Goal: Task Accomplishment & Management: Manage account settings

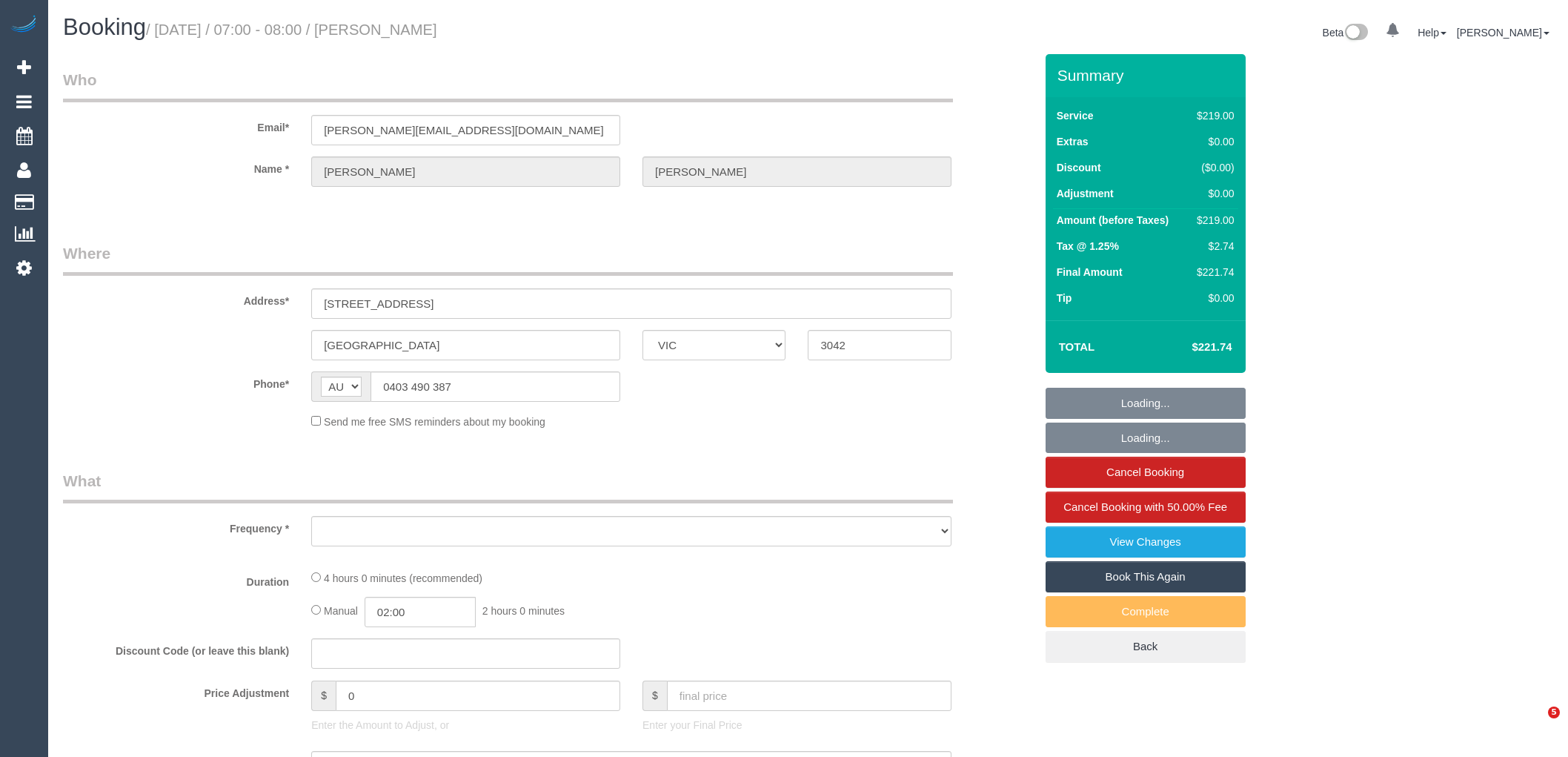
select select "VIC"
select select "object:5886"
select select "string:stripe-pm_1RUnbF2GScqysDRVmyPpv7Su"
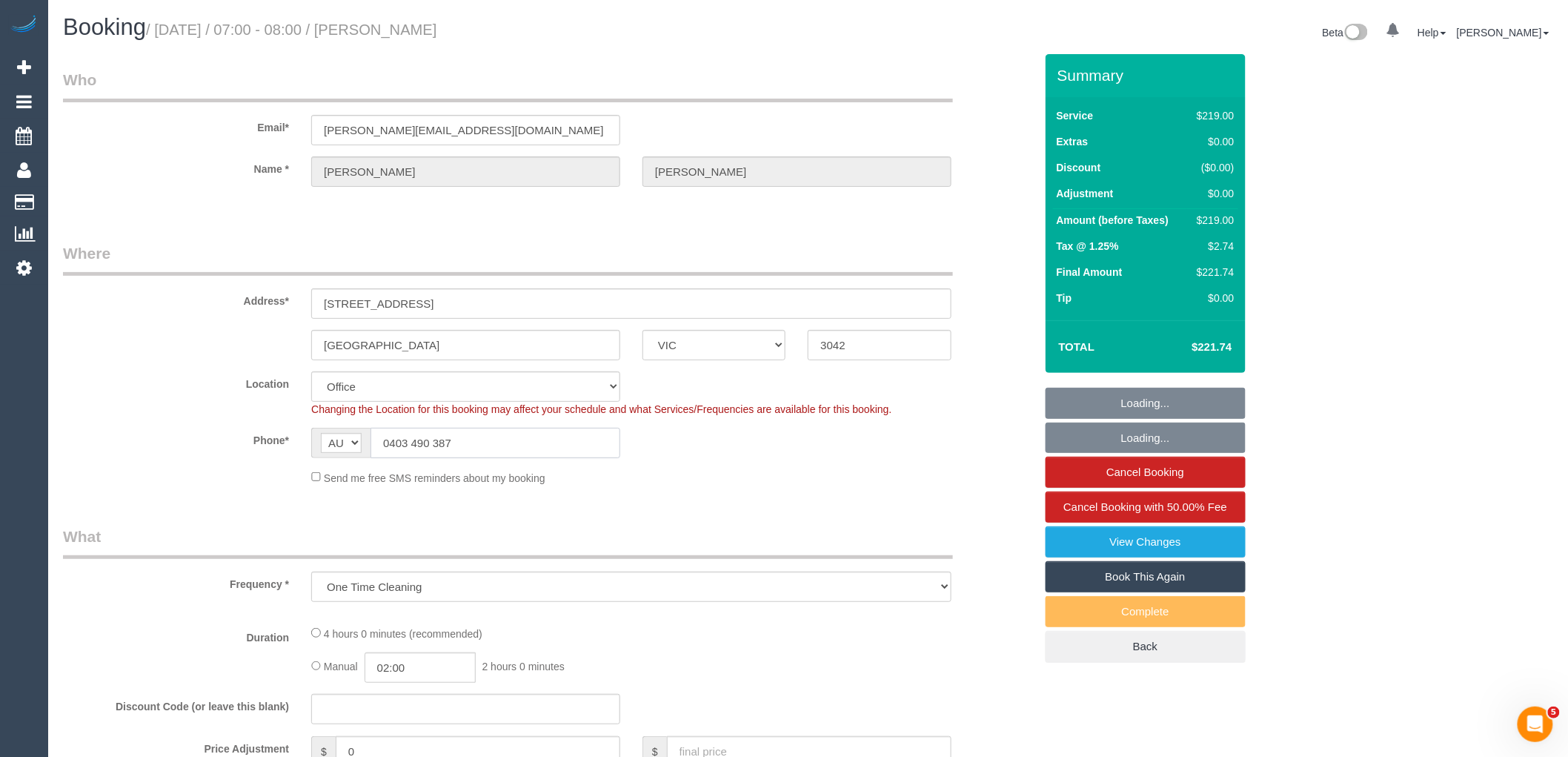
select select "number:28"
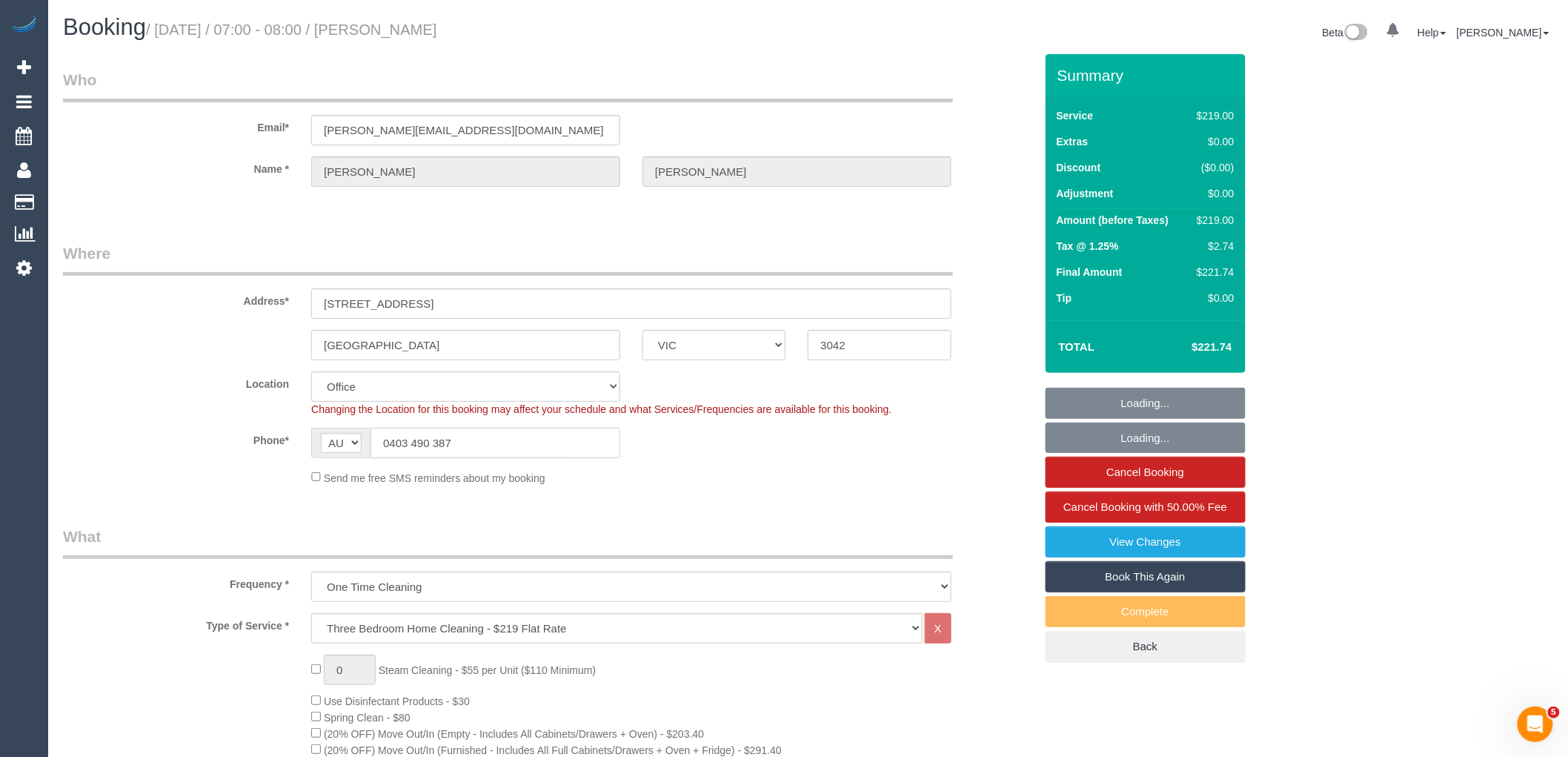
drag, startPoint x: 347, startPoint y: 436, endPoint x: 260, endPoint y: 438, distance: 87.0
click at [268, 436] on div "Phone* AF AL DZ AD AO AI AQ AG AR AM AW AU AT AZ BS BH BD BB BY BE BZ BJ BM BT …" at bounding box center [548, 443] width 994 height 31
select select "object:7416"
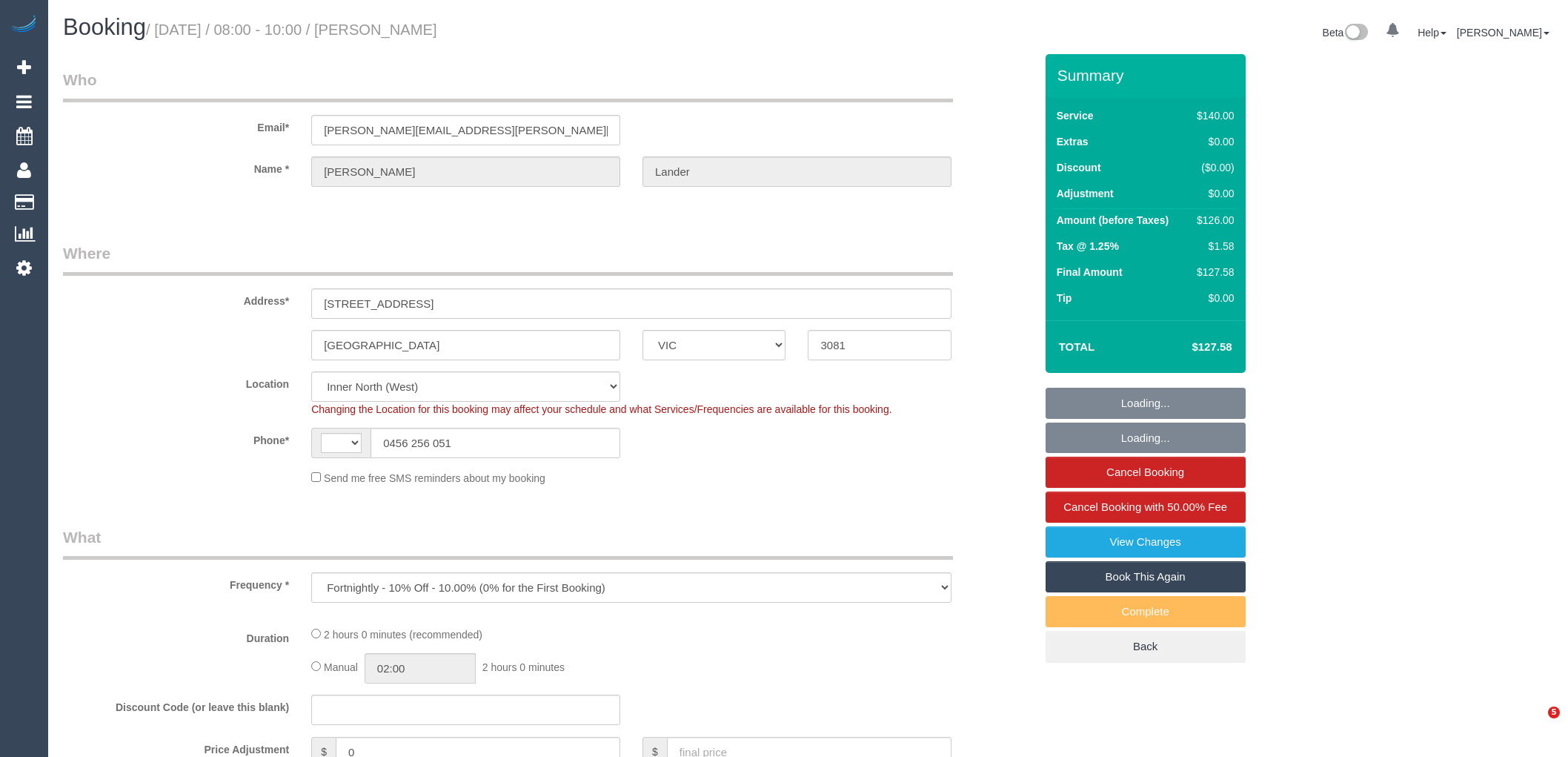
select select "VIC"
select select "object:301"
select select "string:AU"
select select "string:stripe-pm_1RU0QO2GScqysDRV3gw4PVG3"
select select "number:30"
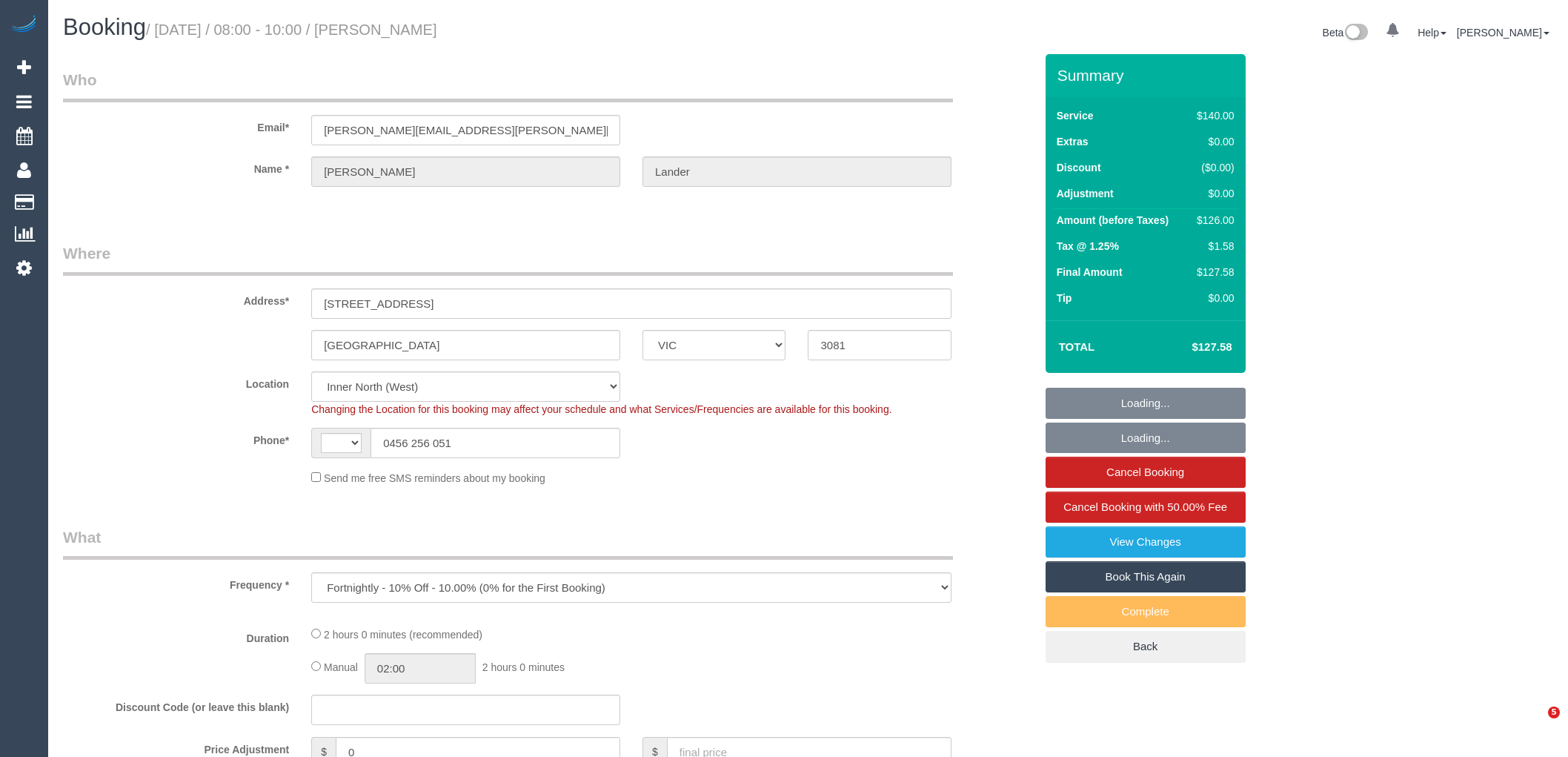
select select "number:14"
select select "number:21"
select select "number:22"
select select "number:34"
select select "number:11"
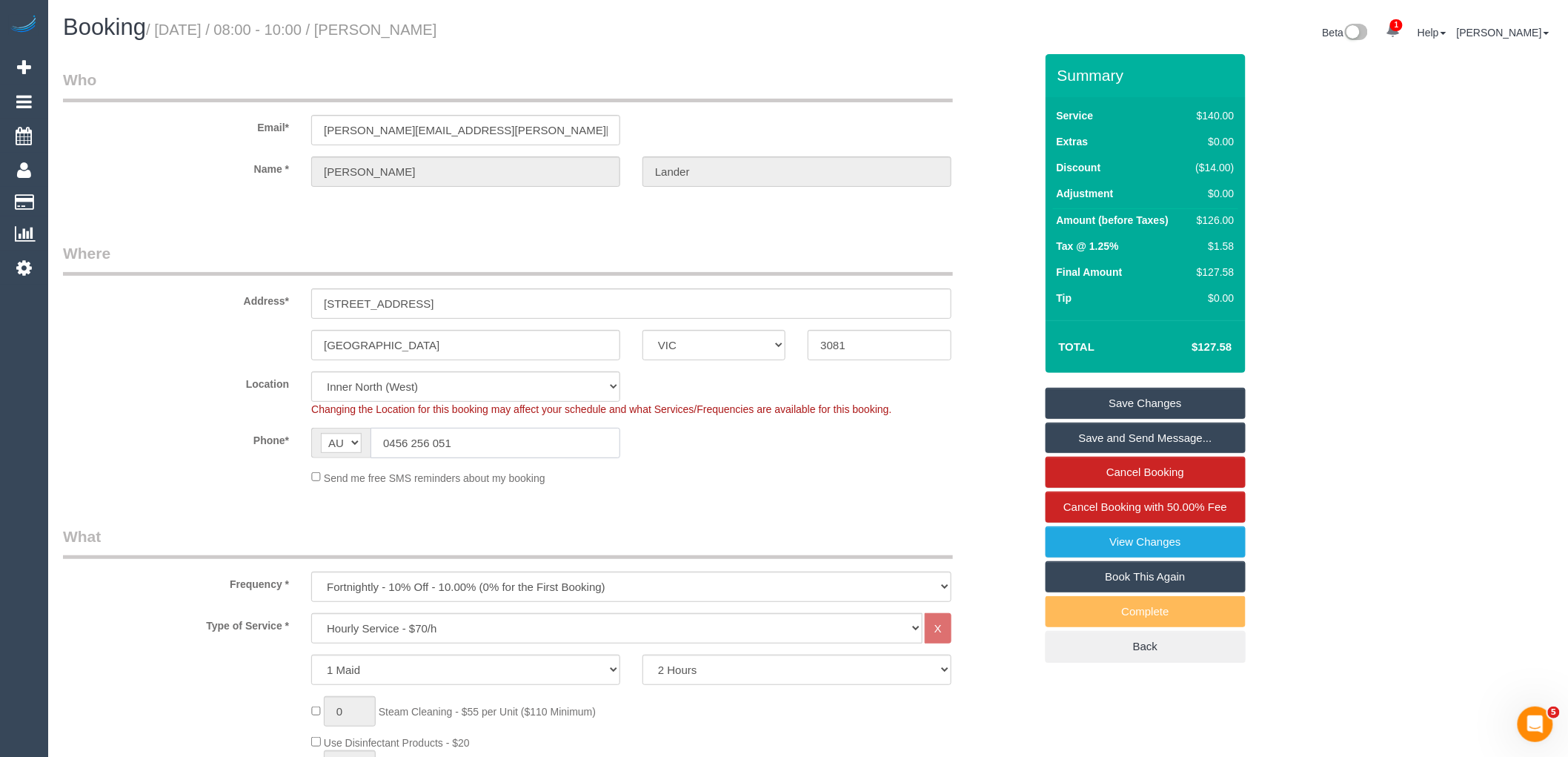
drag, startPoint x: 456, startPoint y: 447, endPoint x: 331, endPoint y: 448, distance: 125.0
click at [334, 447] on div "AF AL DZ AD AO AI AQ AG AR AM AW AU AT AZ BS BH BD BB BY BE BZ BJ BM BT BO BA B…" at bounding box center [465, 443] width 309 height 31
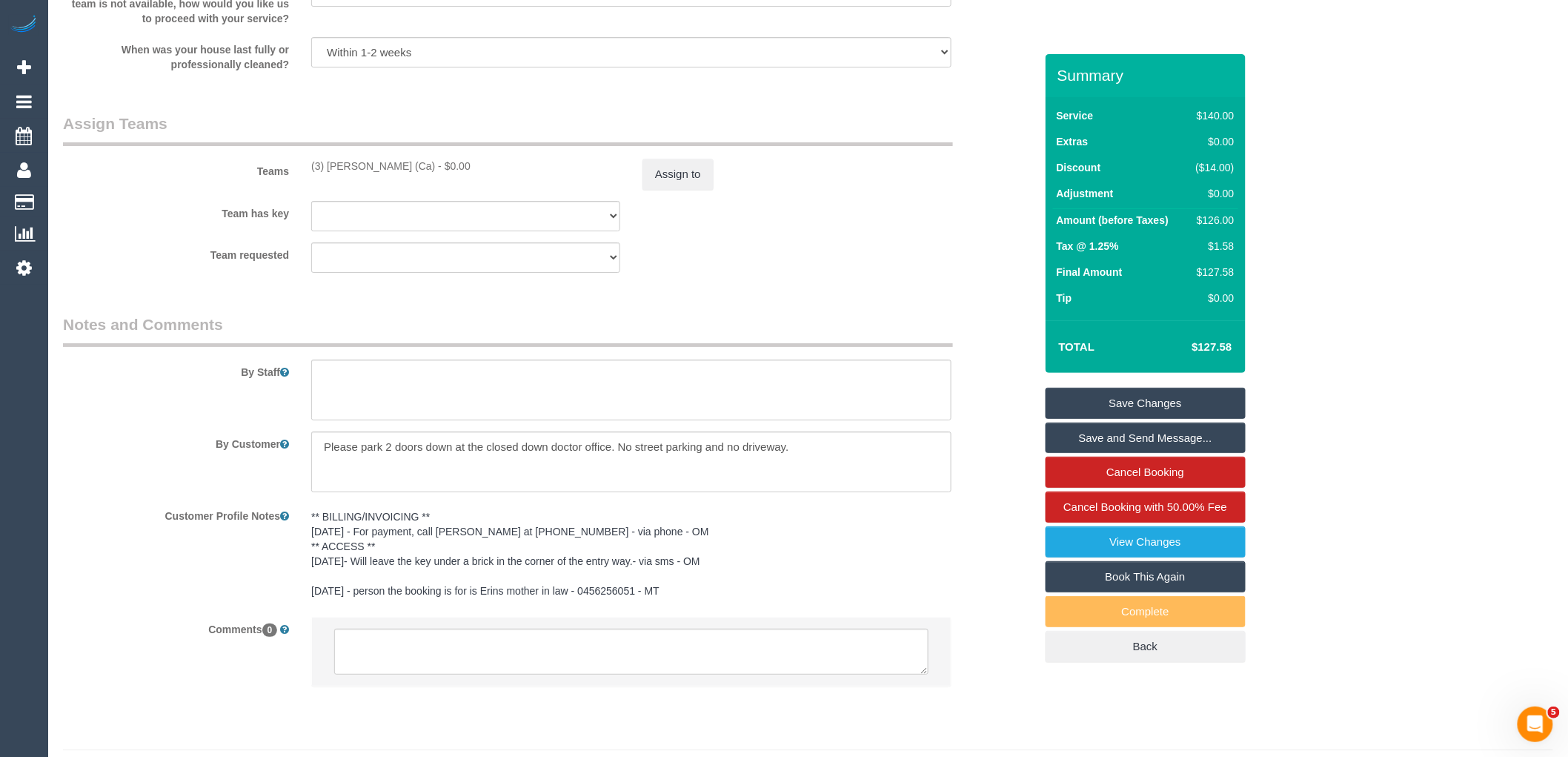
scroll to position [2263, 0]
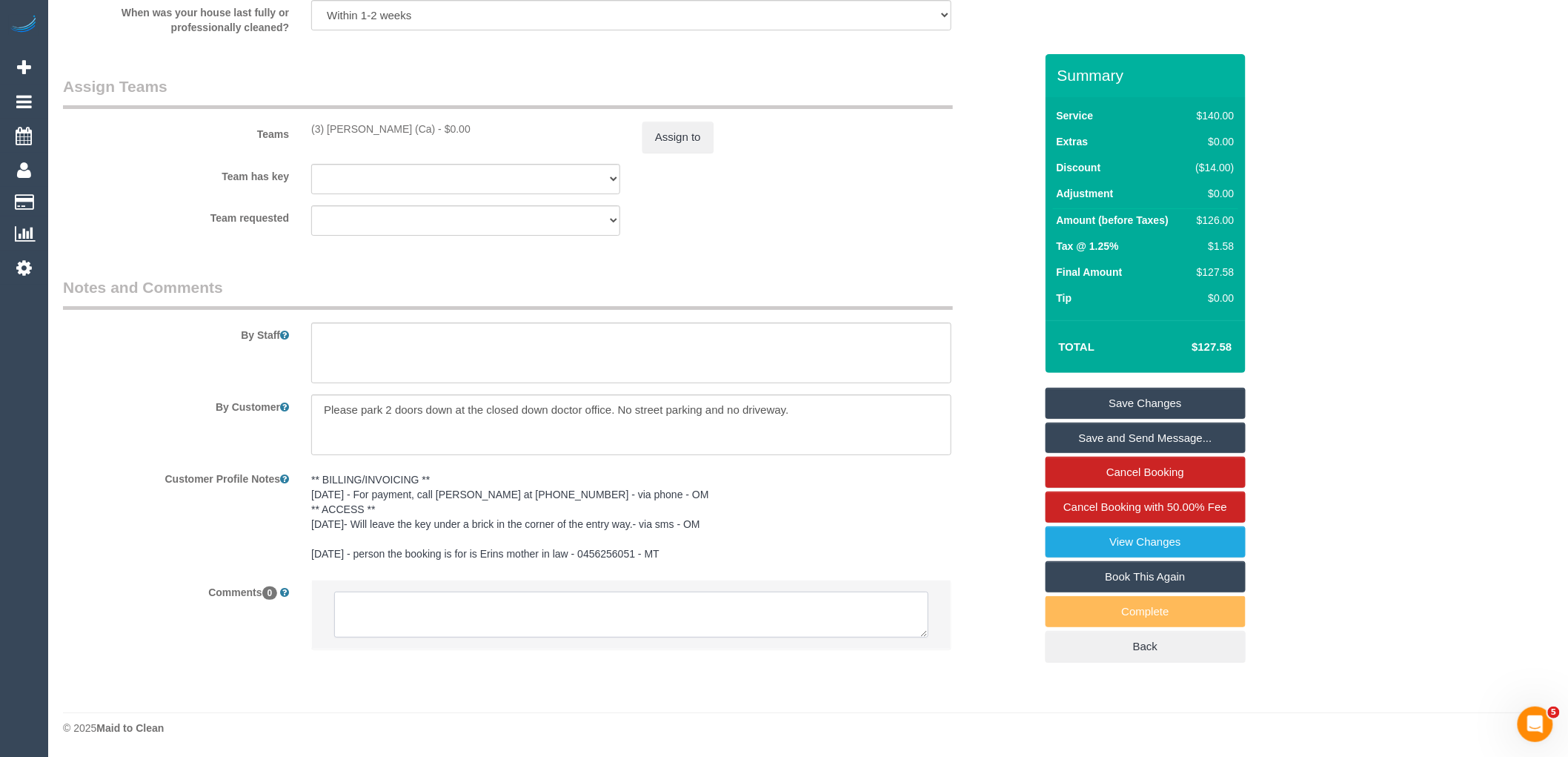
click at [508, 615] on textarea at bounding box center [631, 614] width 594 height 46
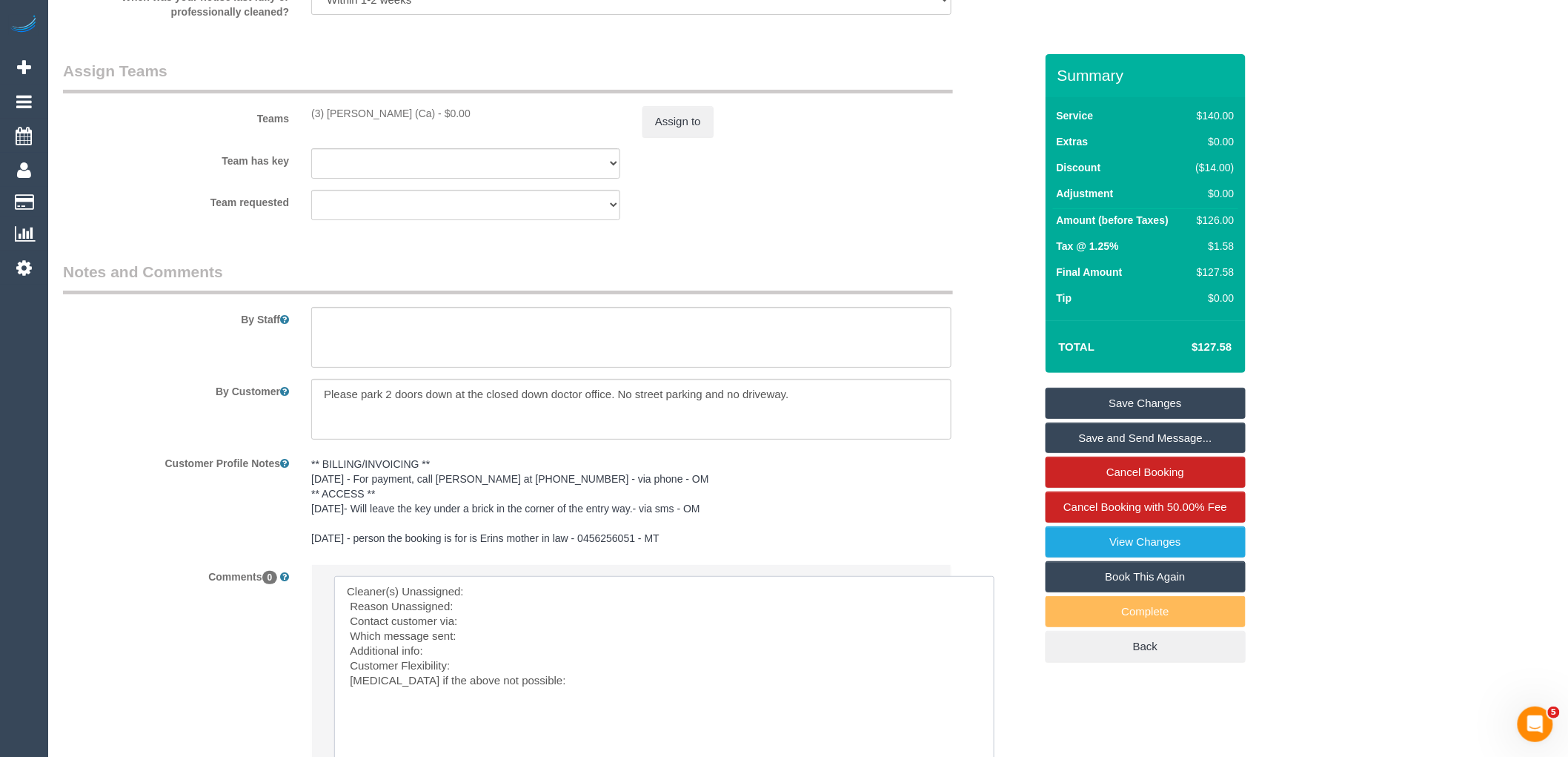
drag, startPoint x: 925, startPoint y: 631, endPoint x: 1003, endPoint y: 788, distance: 175.3
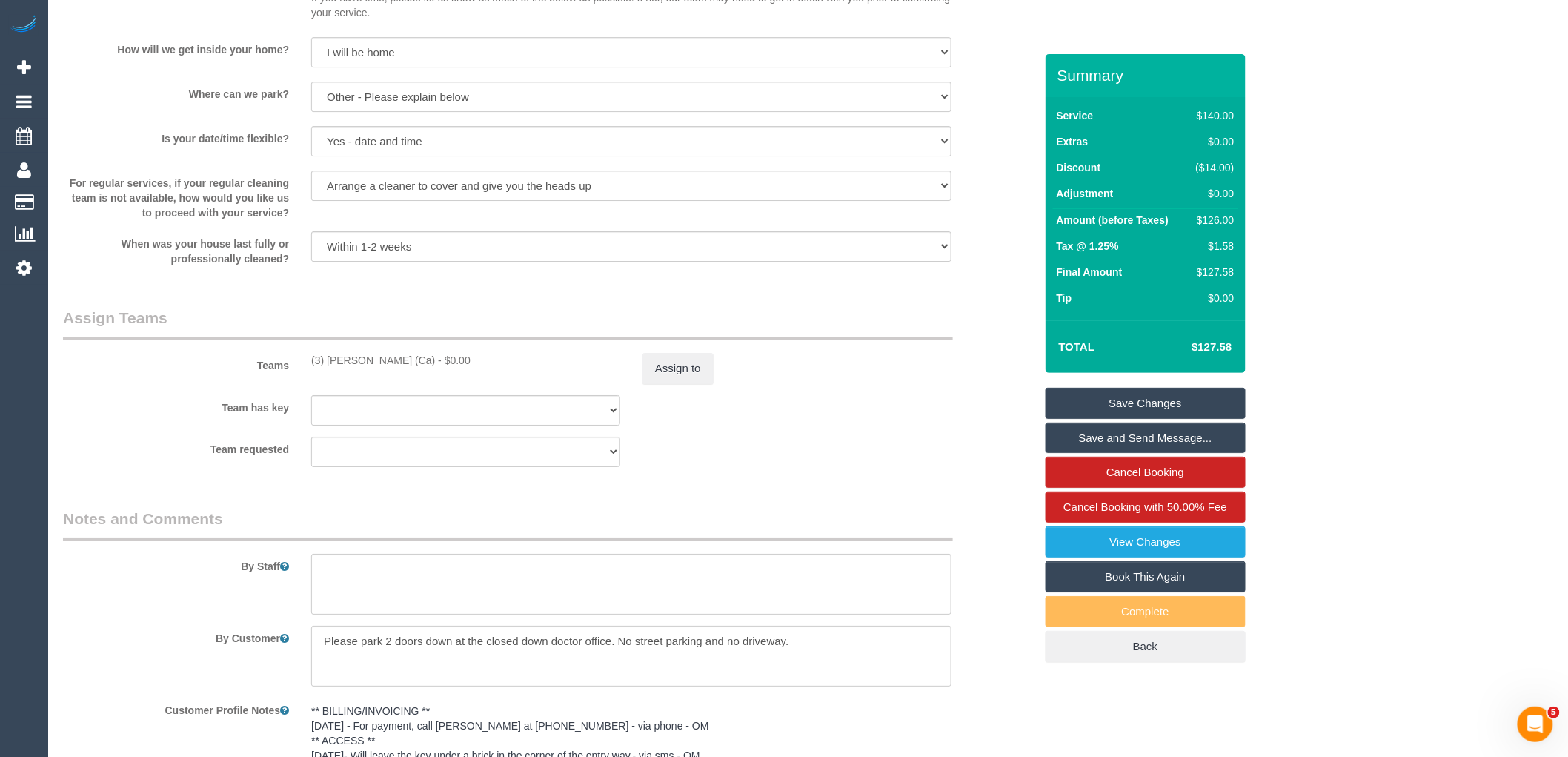
drag, startPoint x: 419, startPoint y: 374, endPoint x: 309, endPoint y: 376, distance: 110.0
click at [309, 367] on div "(3) [PERSON_NAME] (Ca) - $0.00" at bounding box center [465, 361] width 331 height 15
copy div "(3) [PERSON_NAME] (Ca)"
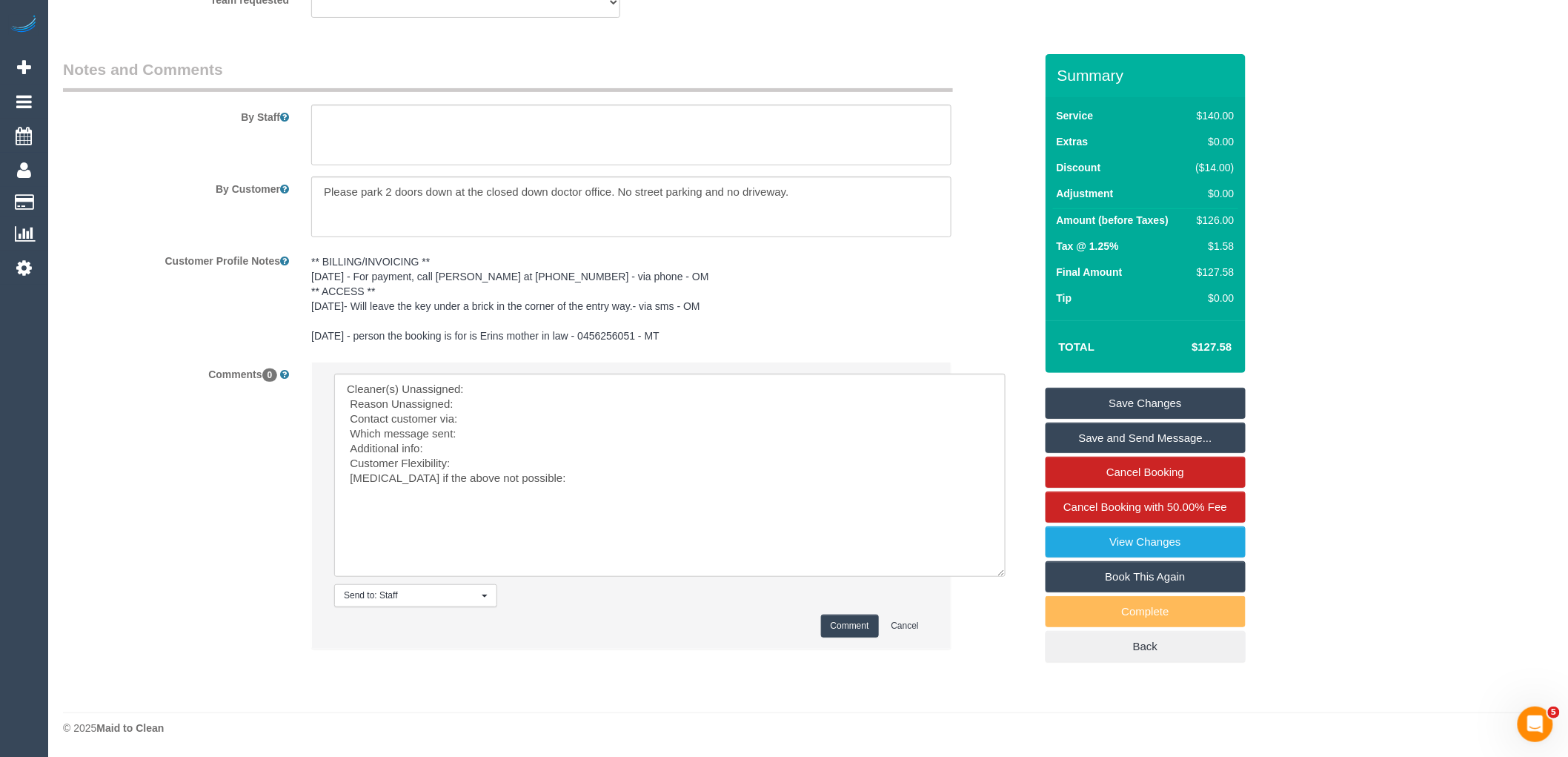
scroll to position [2480, 0]
click at [529, 388] on textarea at bounding box center [670, 474] width 671 height 203
paste textarea "(3) [PERSON_NAME] (Ca)"
click at [489, 401] on textarea at bounding box center [670, 474] width 671 height 203
click at [521, 427] on textarea at bounding box center [670, 474] width 671 height 203
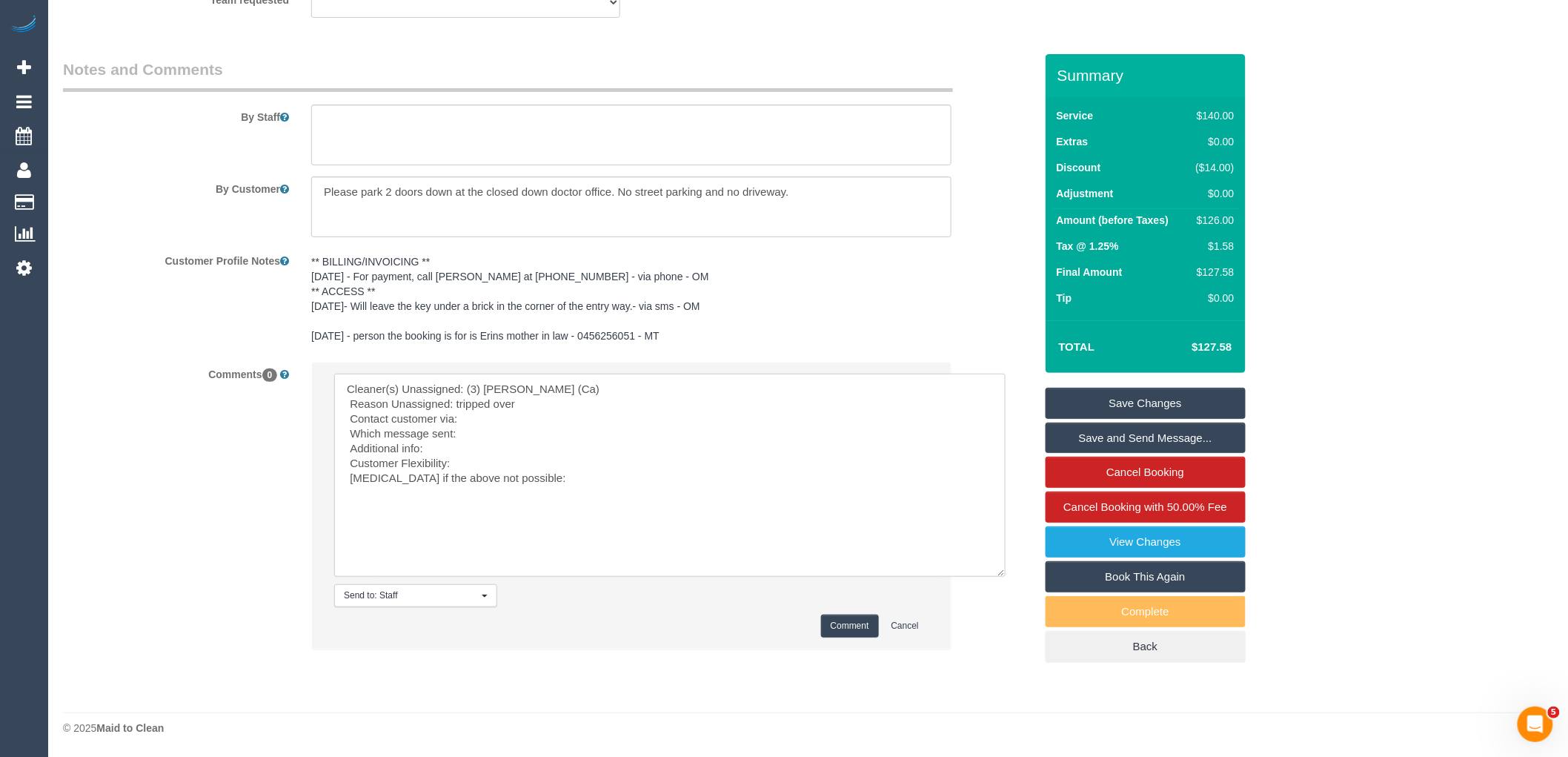
click at [522, 419] on textarea at bounding box center [670, 474] width 671 height 203
type textarea "Cleaner(s) Unassigned: (3) Melissa Alampi (Ca) Reason Unassigned: tripped over …"
click at [1137, 468] on link "Cancel Booking" at bounding box center [1146, 472] width 200 height 31
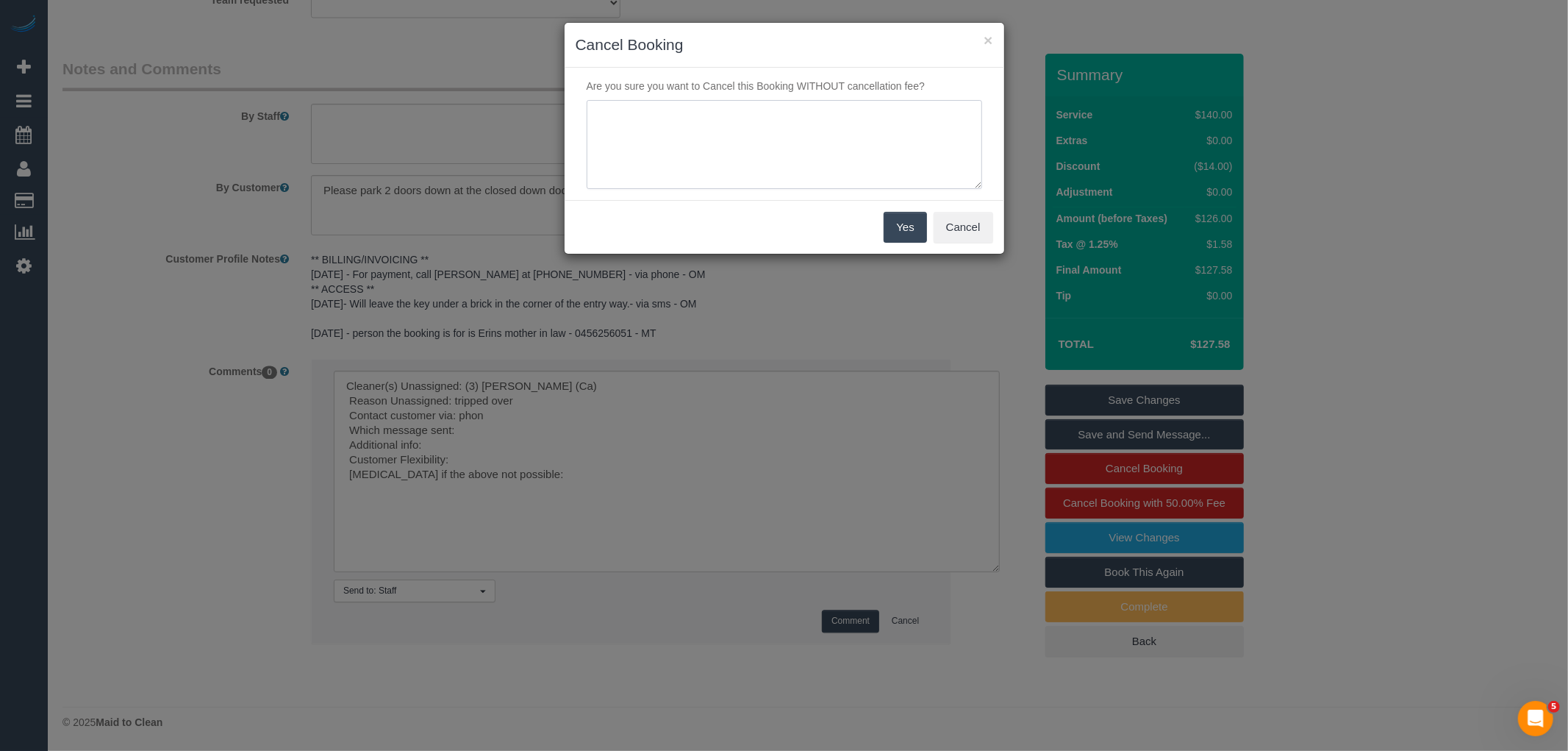
click at [815, 129] on textarea at bounding box center [784, 145] width 396 height 90
type textarea "Regular cleaner unable to attend - customer wants to cancel via phone VC"
click at [908, 220] on button "Yes" at bounding box center [905, 227] width 42 height 31
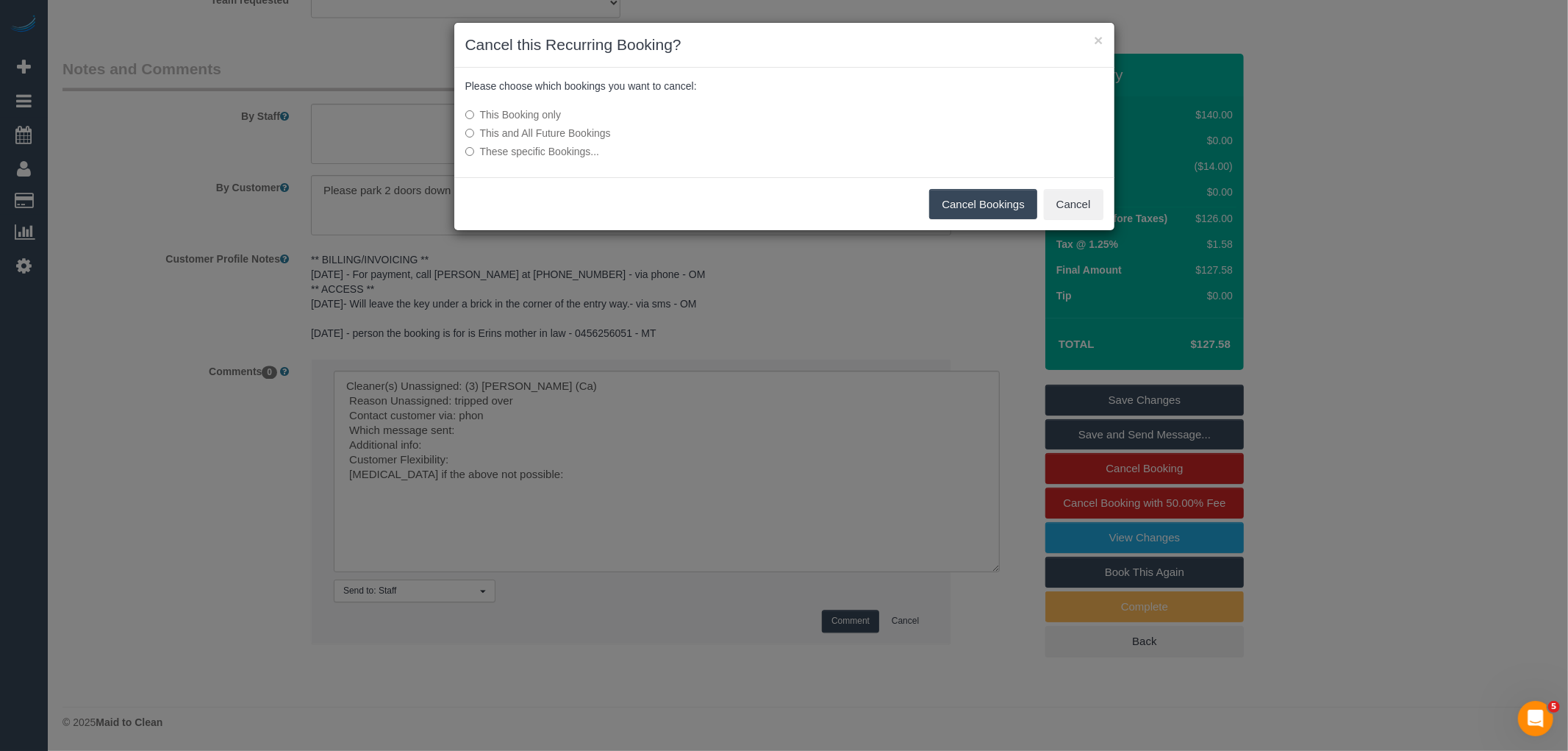
click at [1003, 207] on button "Cancel Bookings" at bounding box center [983, 205] width 108 height 31
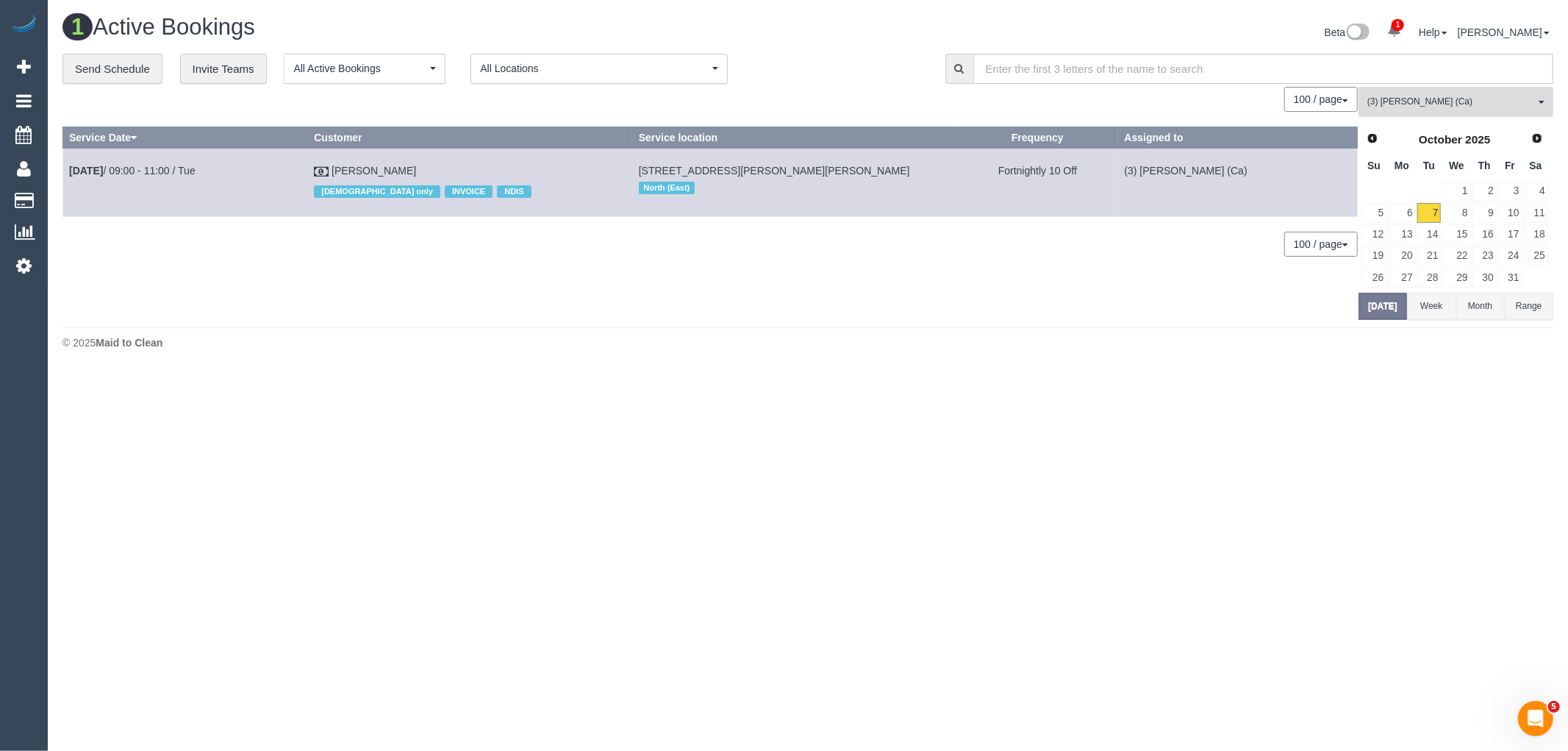
click at [1469, 101] on span "(3) [PERSON_NAME] (Ca)" at bounding box center [1451, 102] width 168 height 13
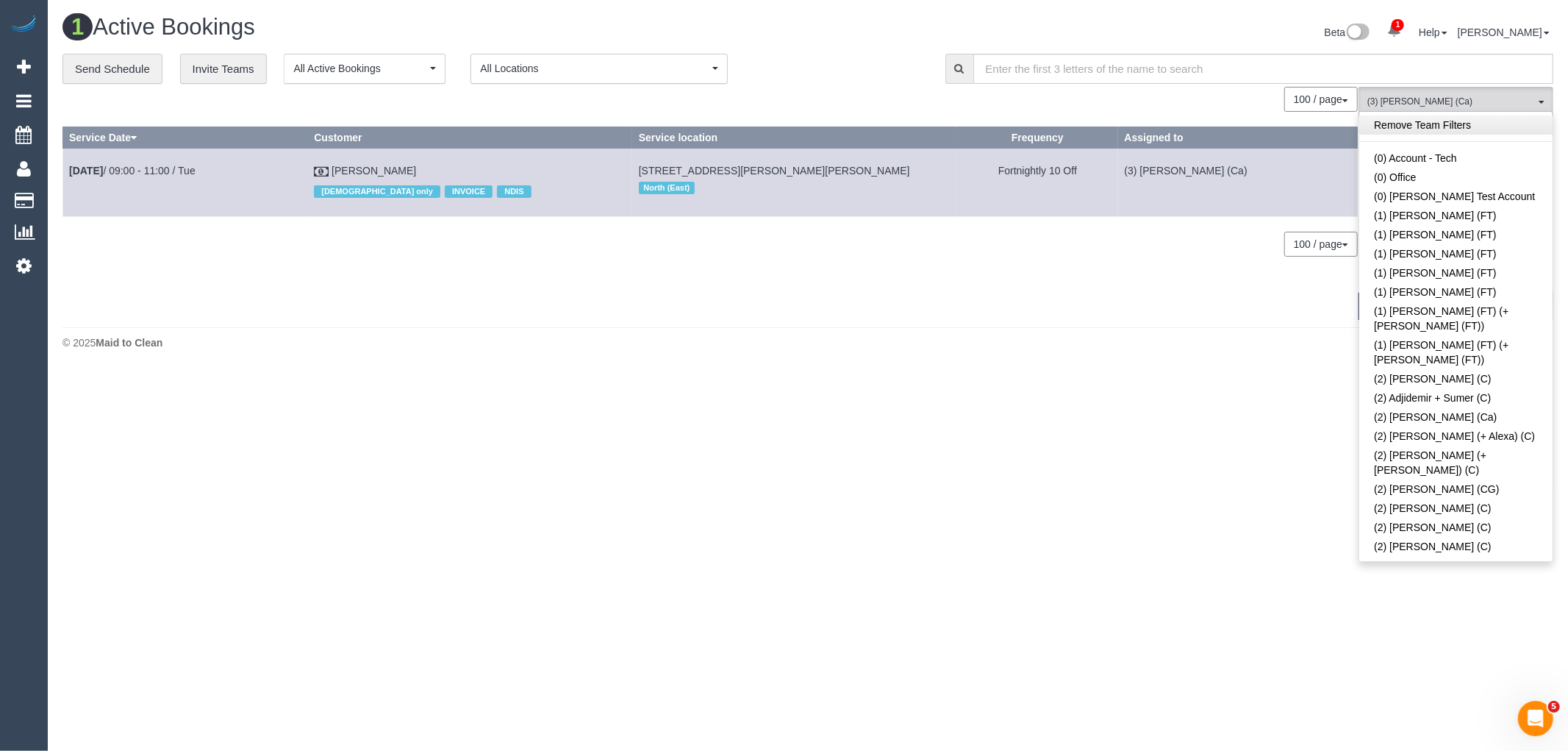
click at [1487, 125] on link "Remove Team Filters" at bounding box center [1456, 125] width 194 height 19
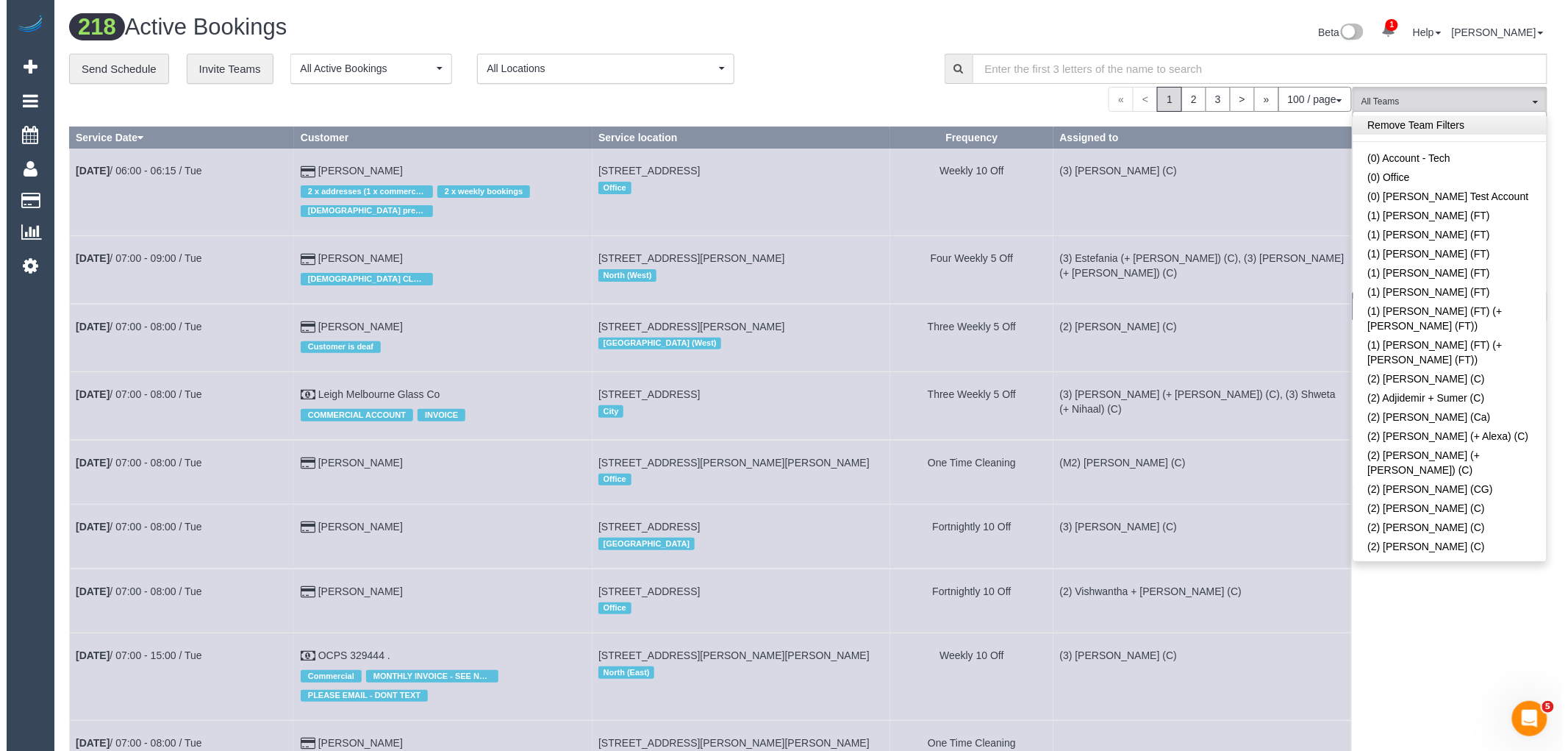
scroll to position [1610, 0]
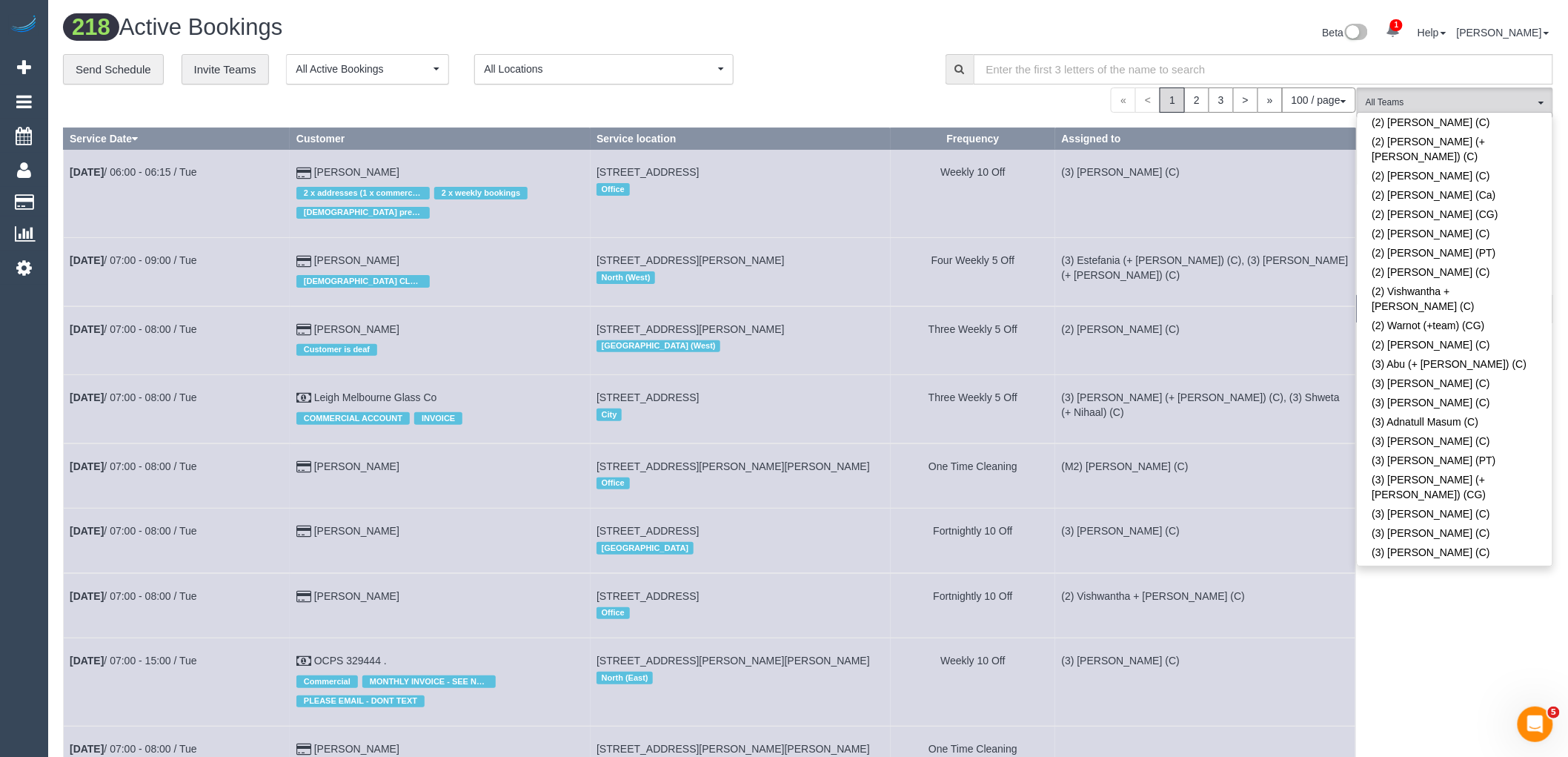
click at [1489, 601] on link "(3) Anuk (+ Manumi) (C)" at bounding box center [1454, 610] width 195 height 19
click at [855, 76] on div "**********" at bounding box center [493, 70] width 860 height 31
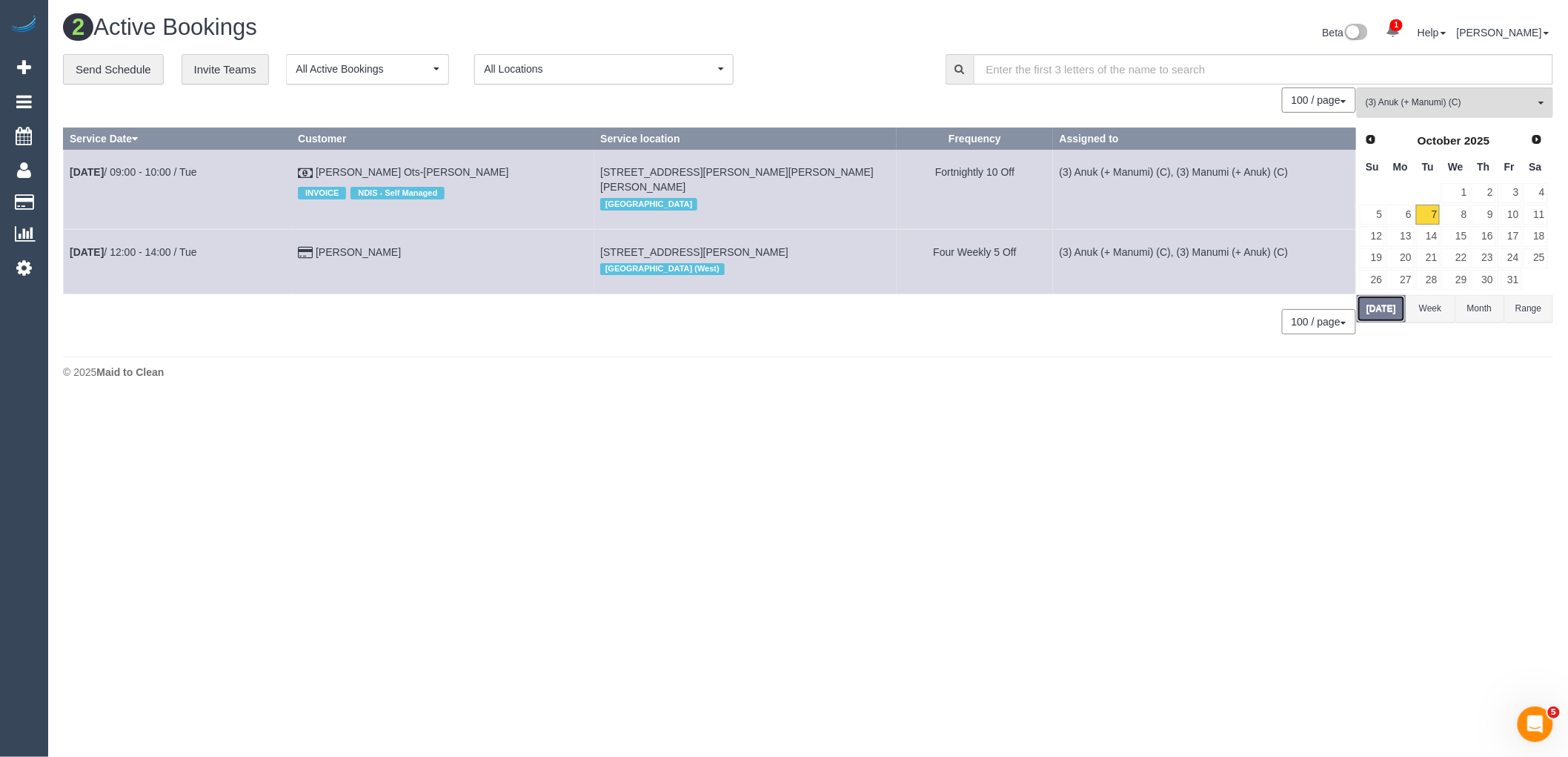
click at [1374, 304] on button "Today" at bounding box center [1380, 308] width 49 height 28
click at [1478, 99] on span "(3) Anuk (+ Manumi) (C)" at bounding box center [1463, 102] width 169 height 13
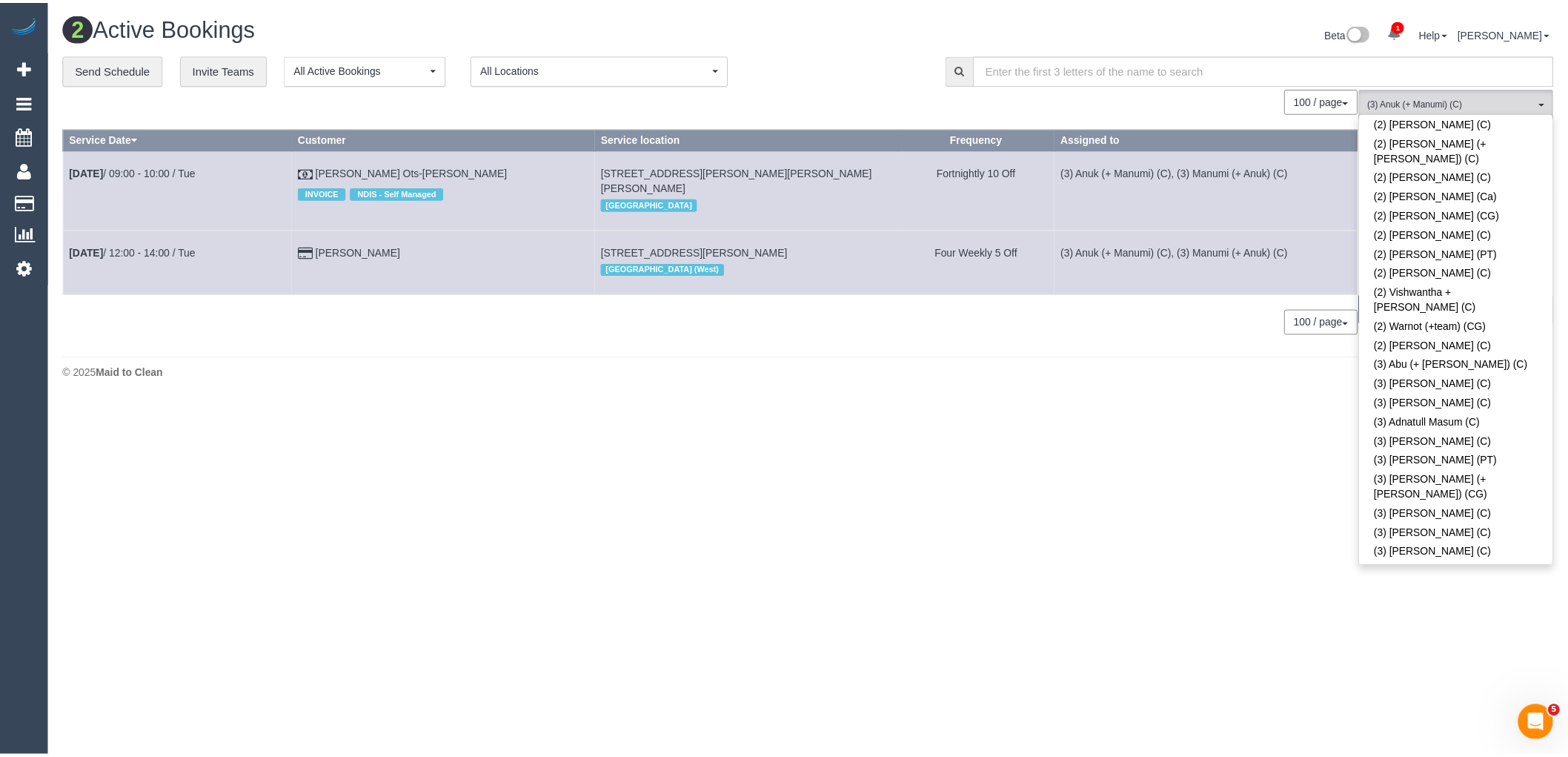
scroll to position [0, 0]
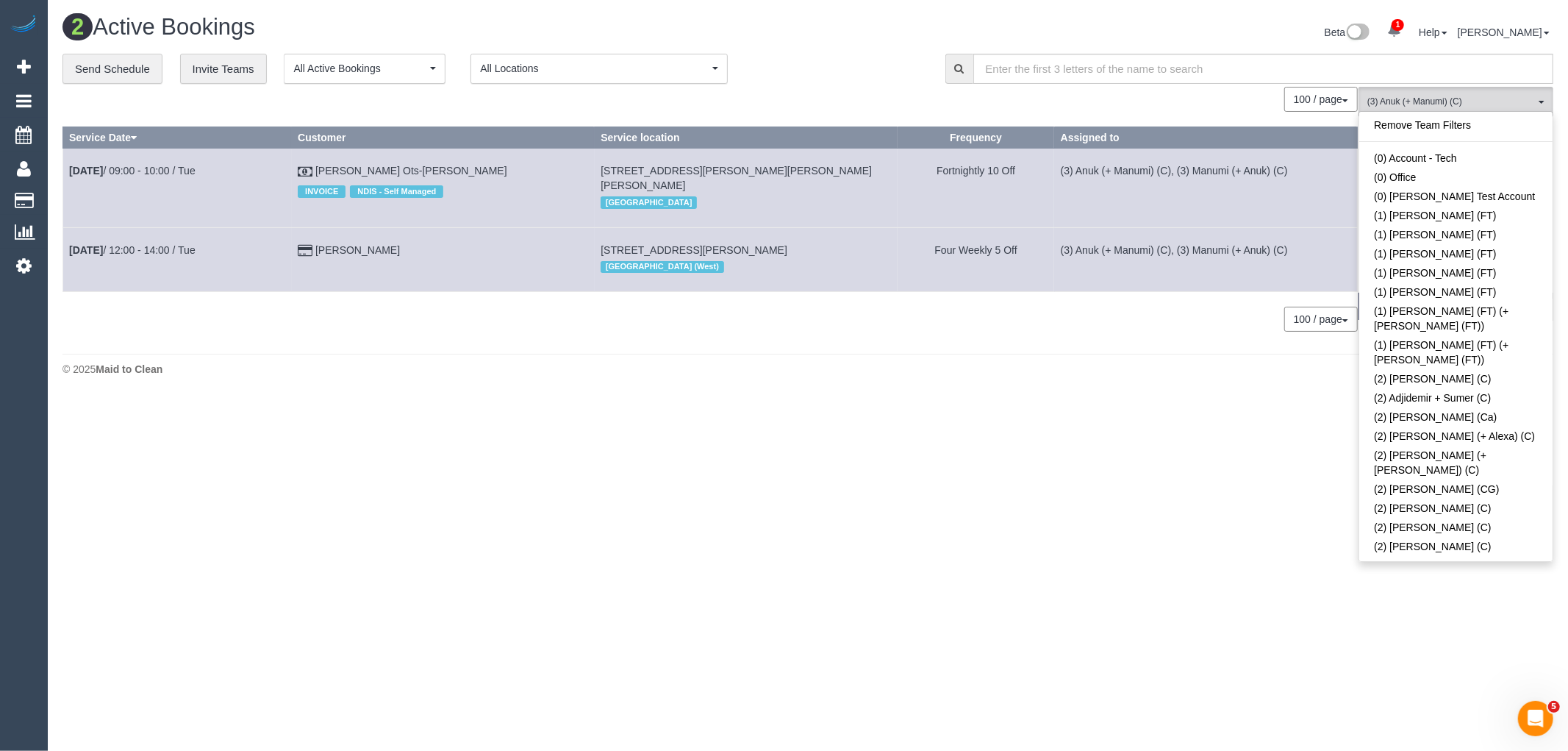
click at [1459, 128] on link "Remove Team Filters" at bounding box center [1456, 125] width 194 height 19
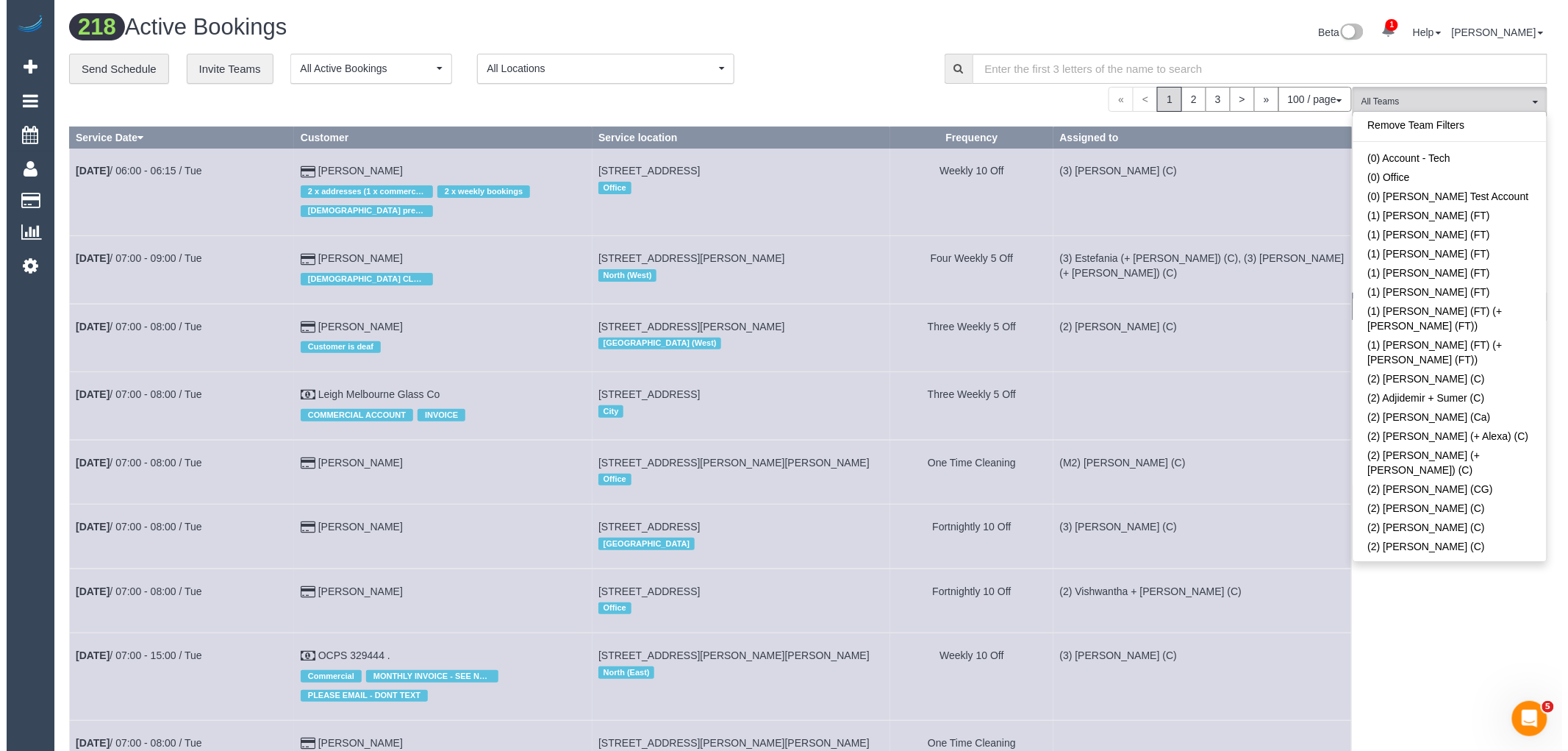
scroll to position [1157, 0]
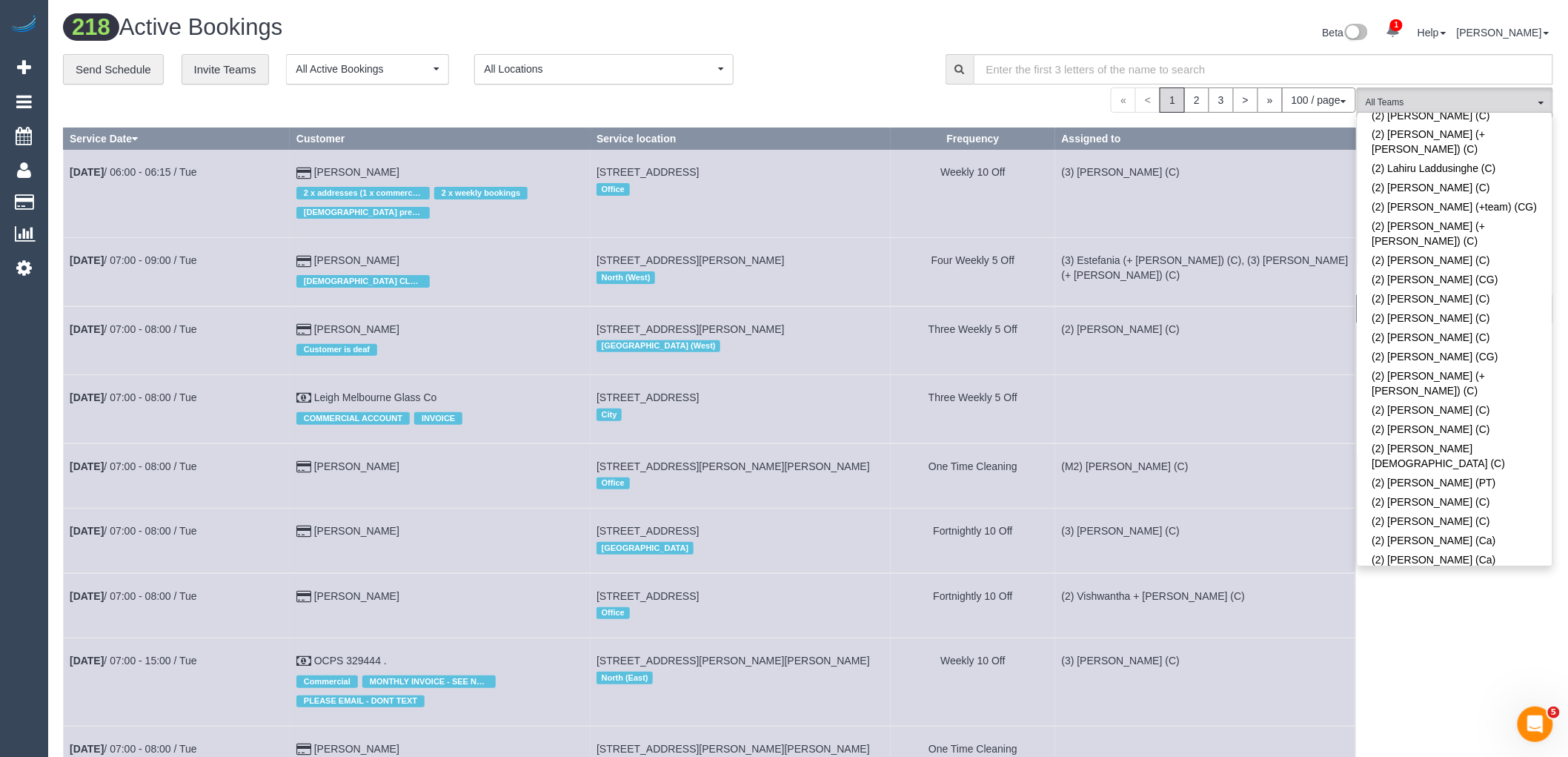
click at [1485, 570] on link "(2) Sewmina De Silva (C)" at bounding box center [1454, 580] width 195 height 19
click at [860, 78] on div "**********" at bounding box center [493, 70] width 860 height 31
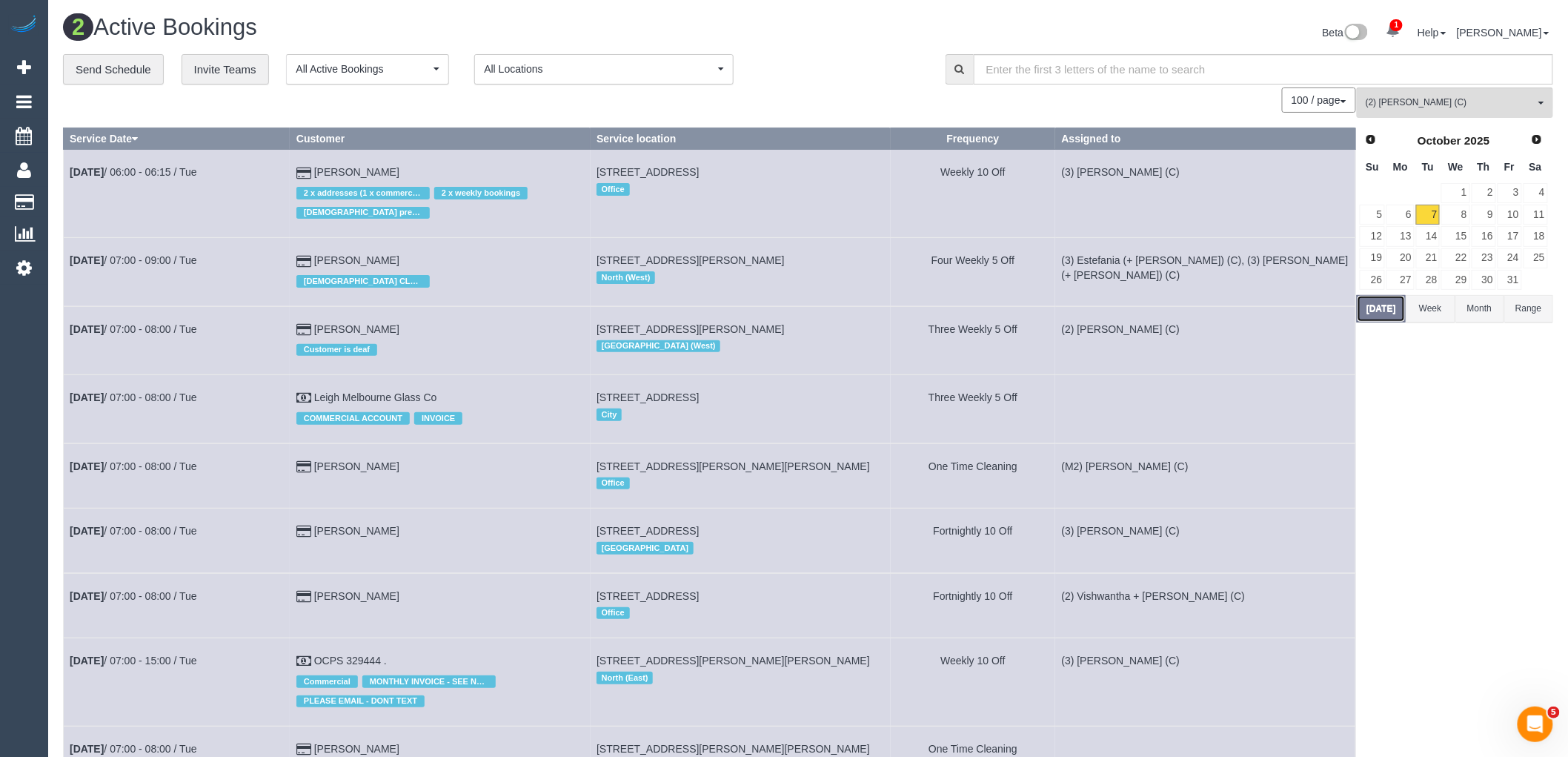
click at [1387, 321] on button "Today" at bounding box center [1380, 308] width 49 height 28
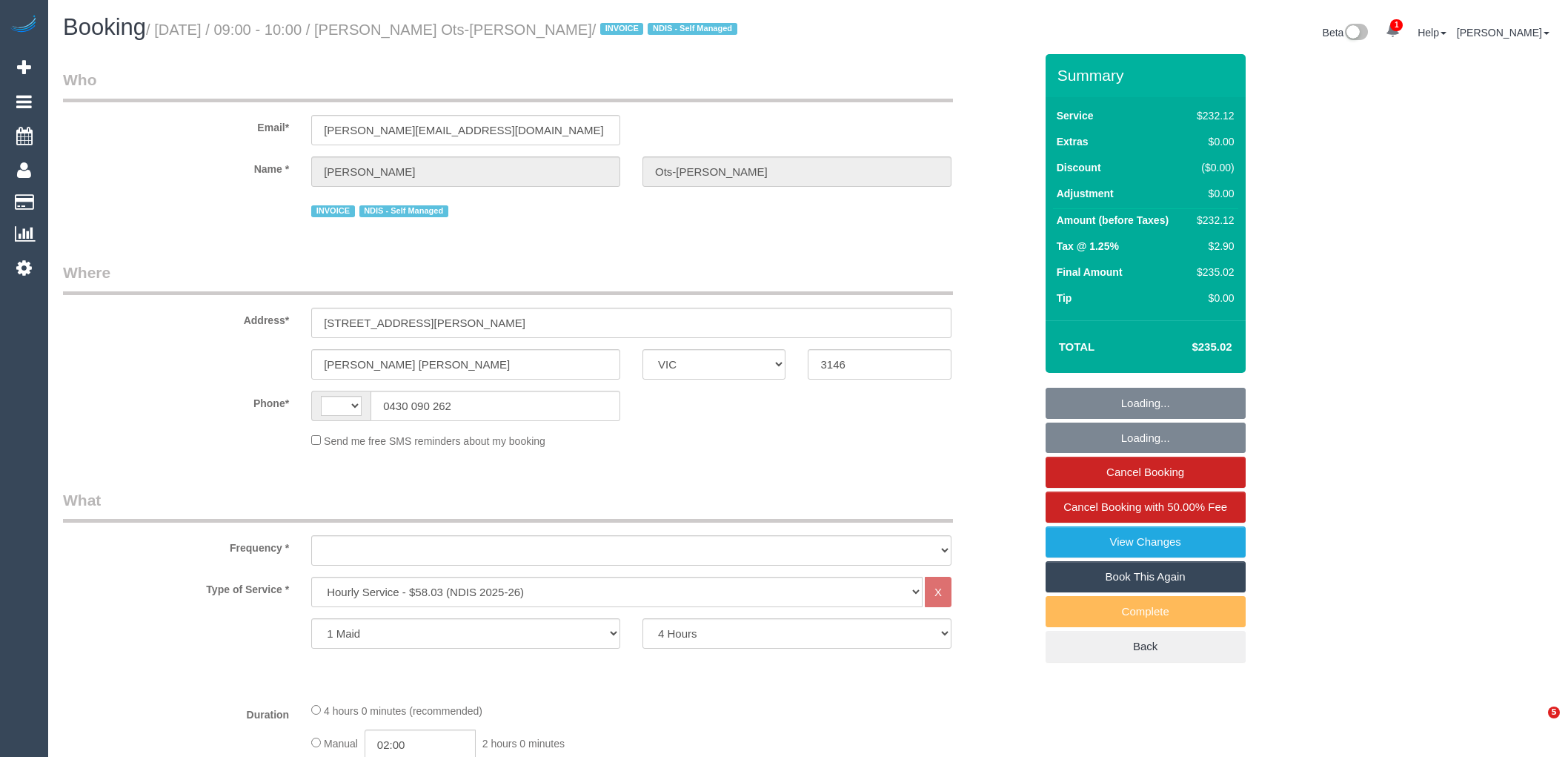
select select "VIC"
select select "240"
select select "string:AU"
select select "object:622"
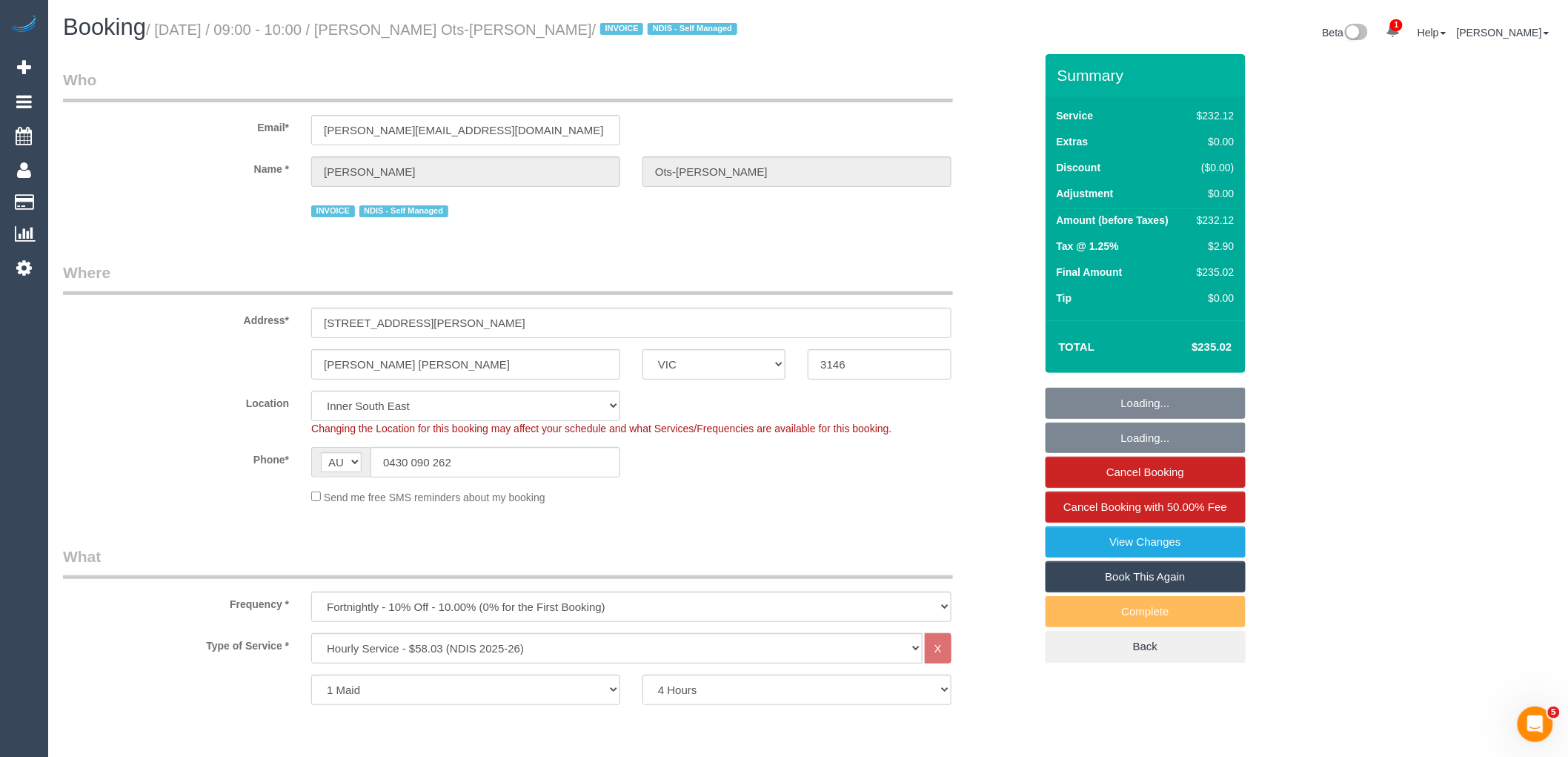
select select "number:28"
select select "number:14"
select select "number:19"
select select "number:23"
select select "number:34"
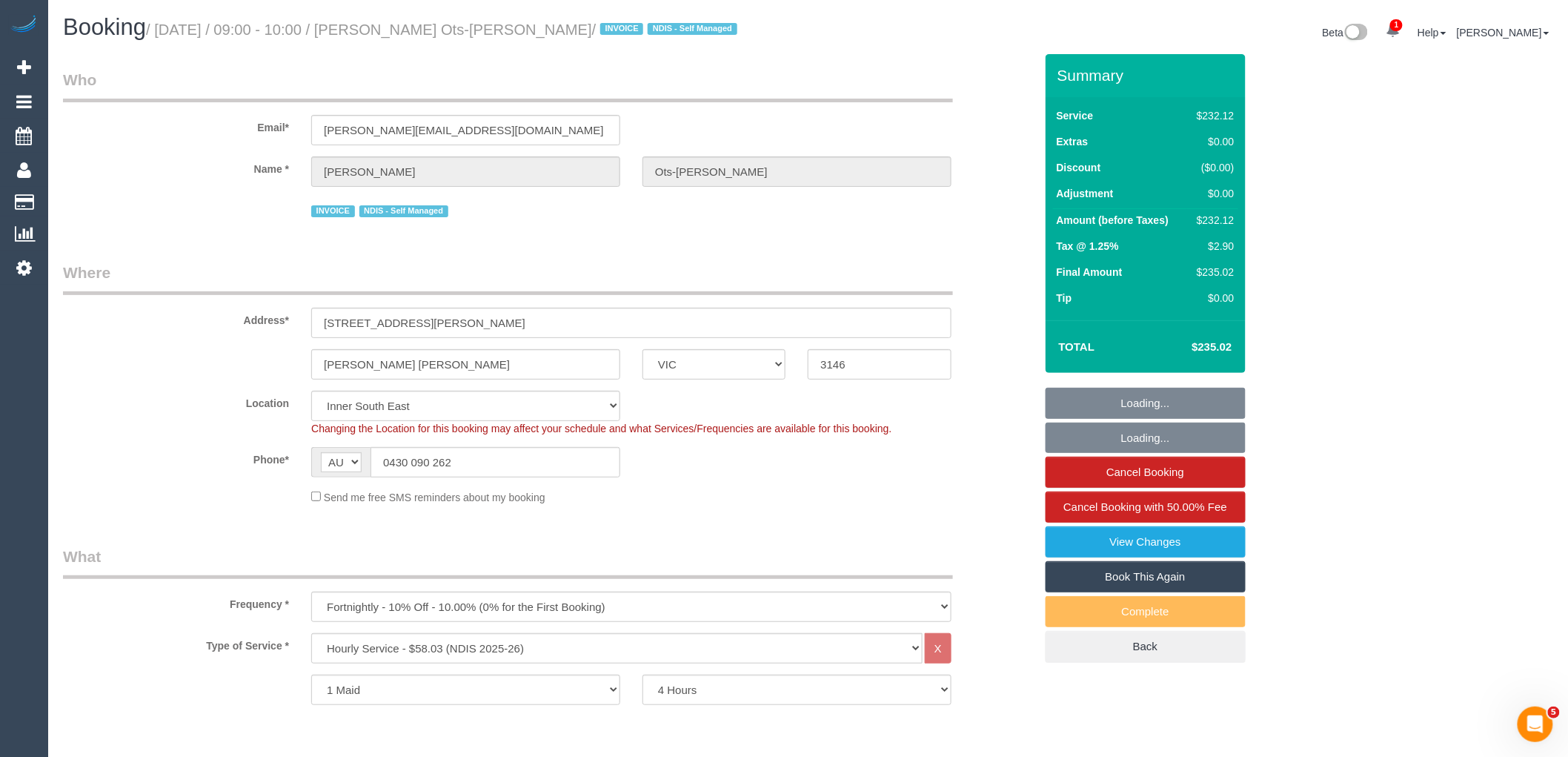
select select "number:11"
select select "object:1394"
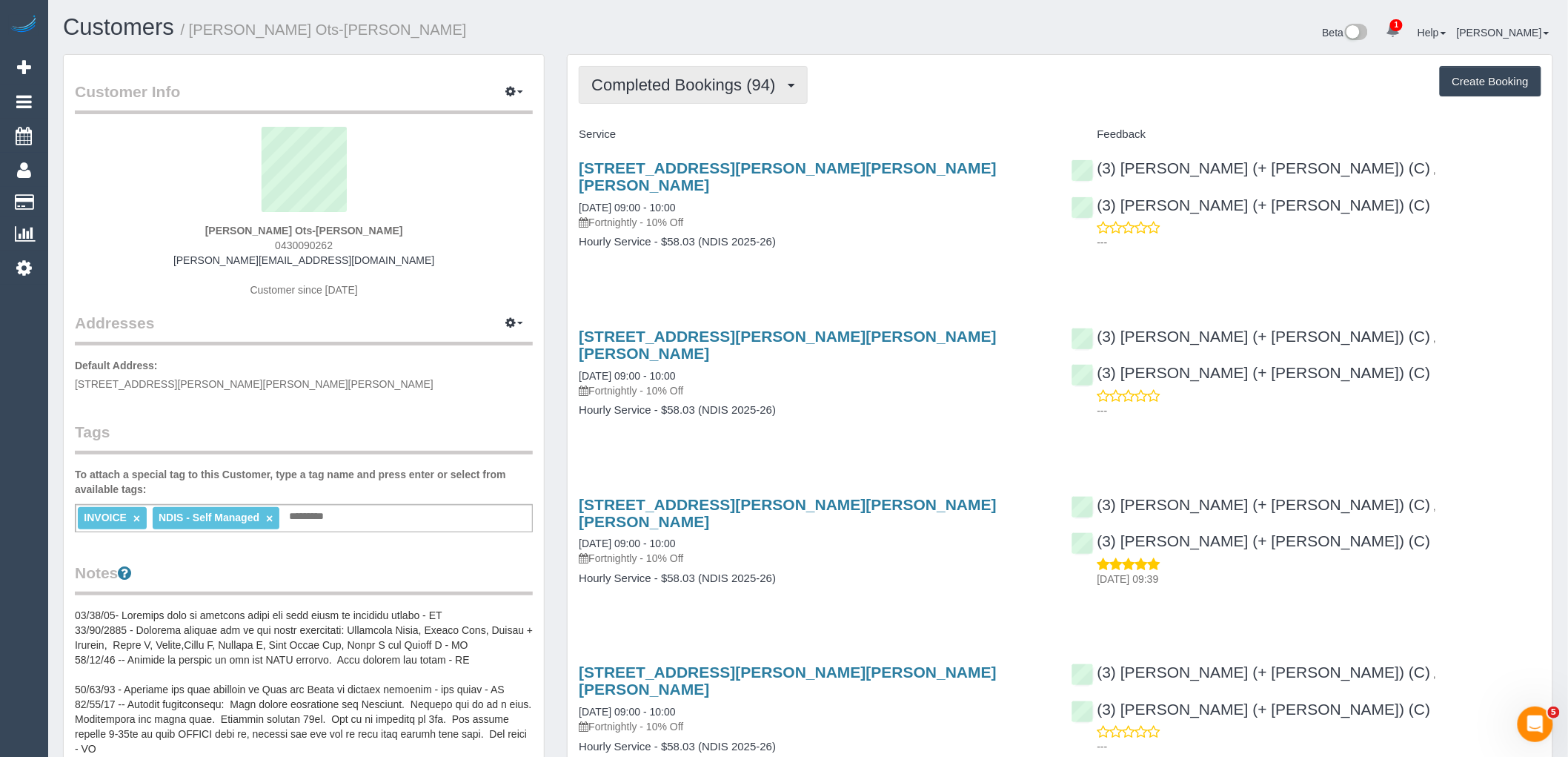
click at [713, 102] on button "Completed Bookings (94)" at bounding box center [692, 85] width 228 height 38
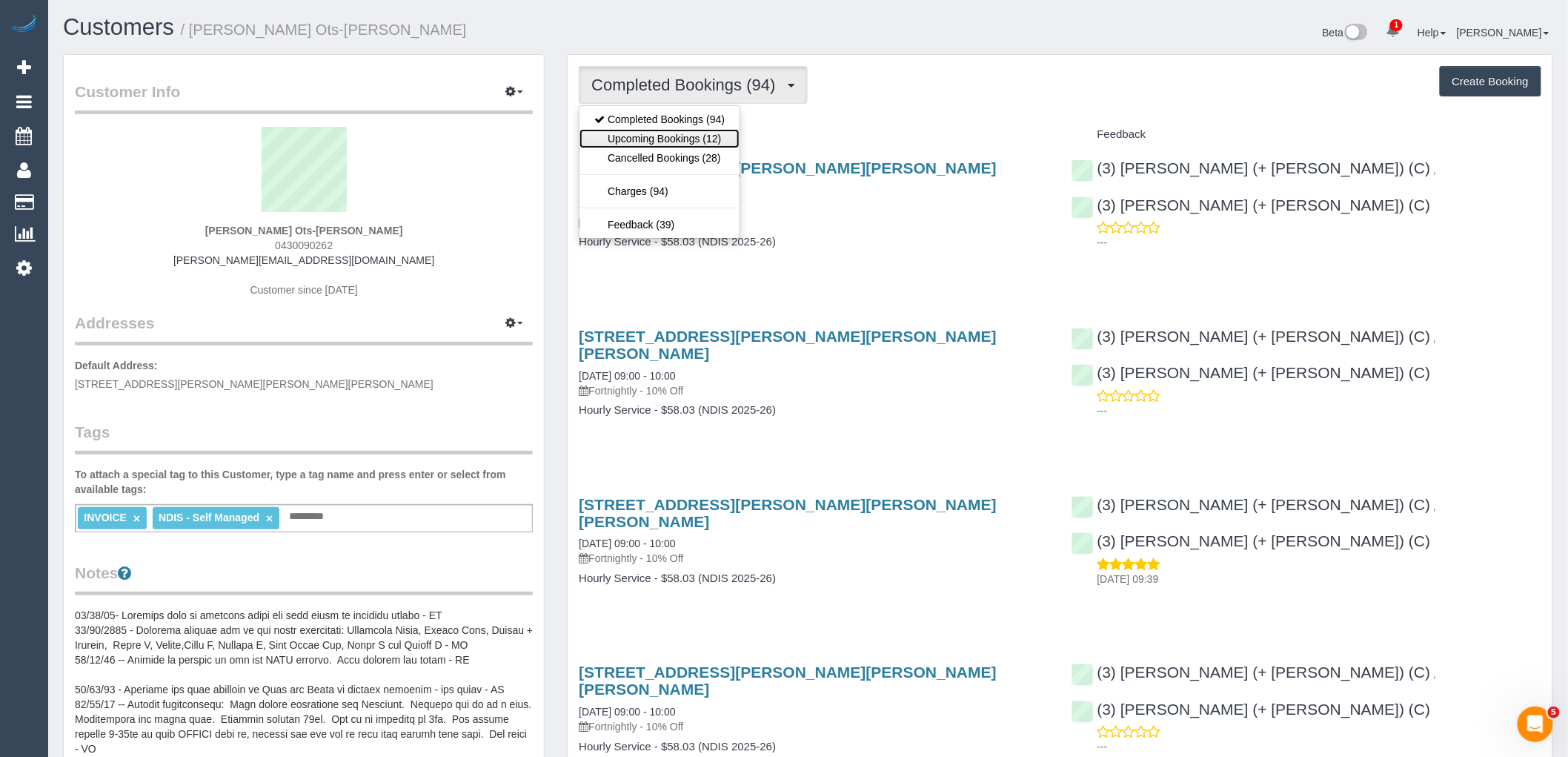
click at [714, 138] on link "Upcoming Bookings (12)" at bounding box center [660, 138] width 160 height 19
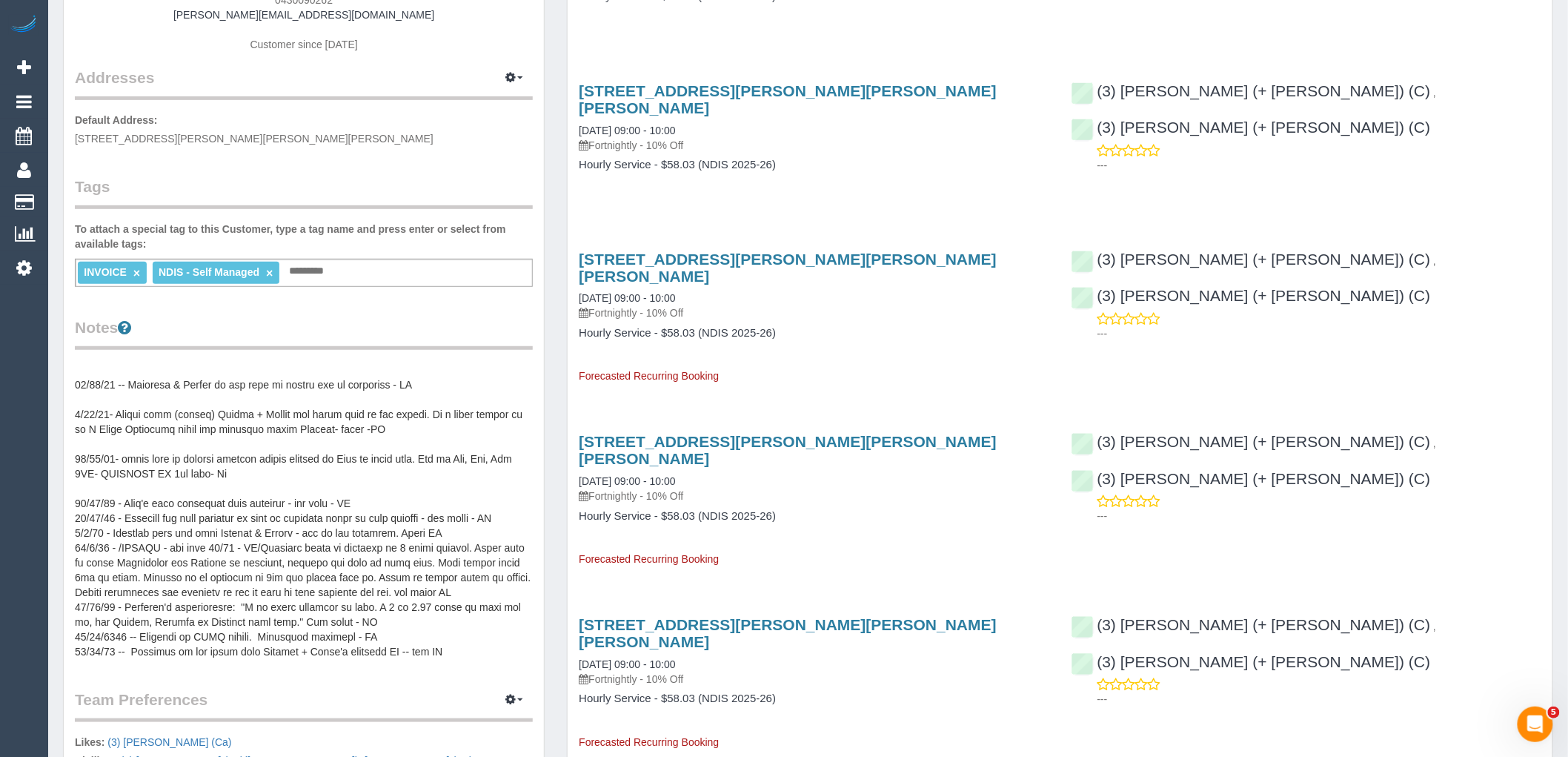
scroll to position [247, 0]
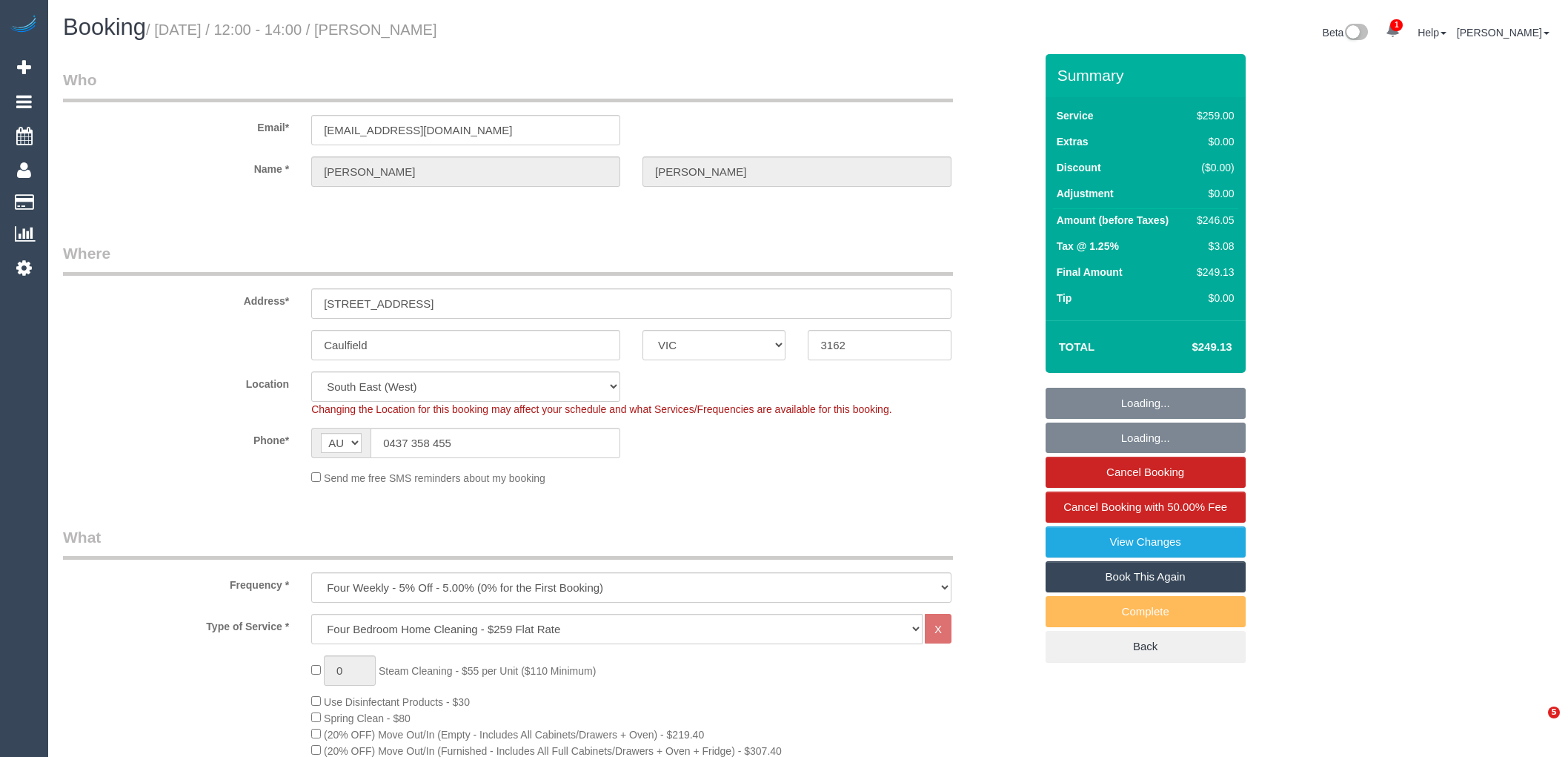
select select "VIC"
select select "number:27"
select select "number:14"
select select "number:19"
select select "number:22"
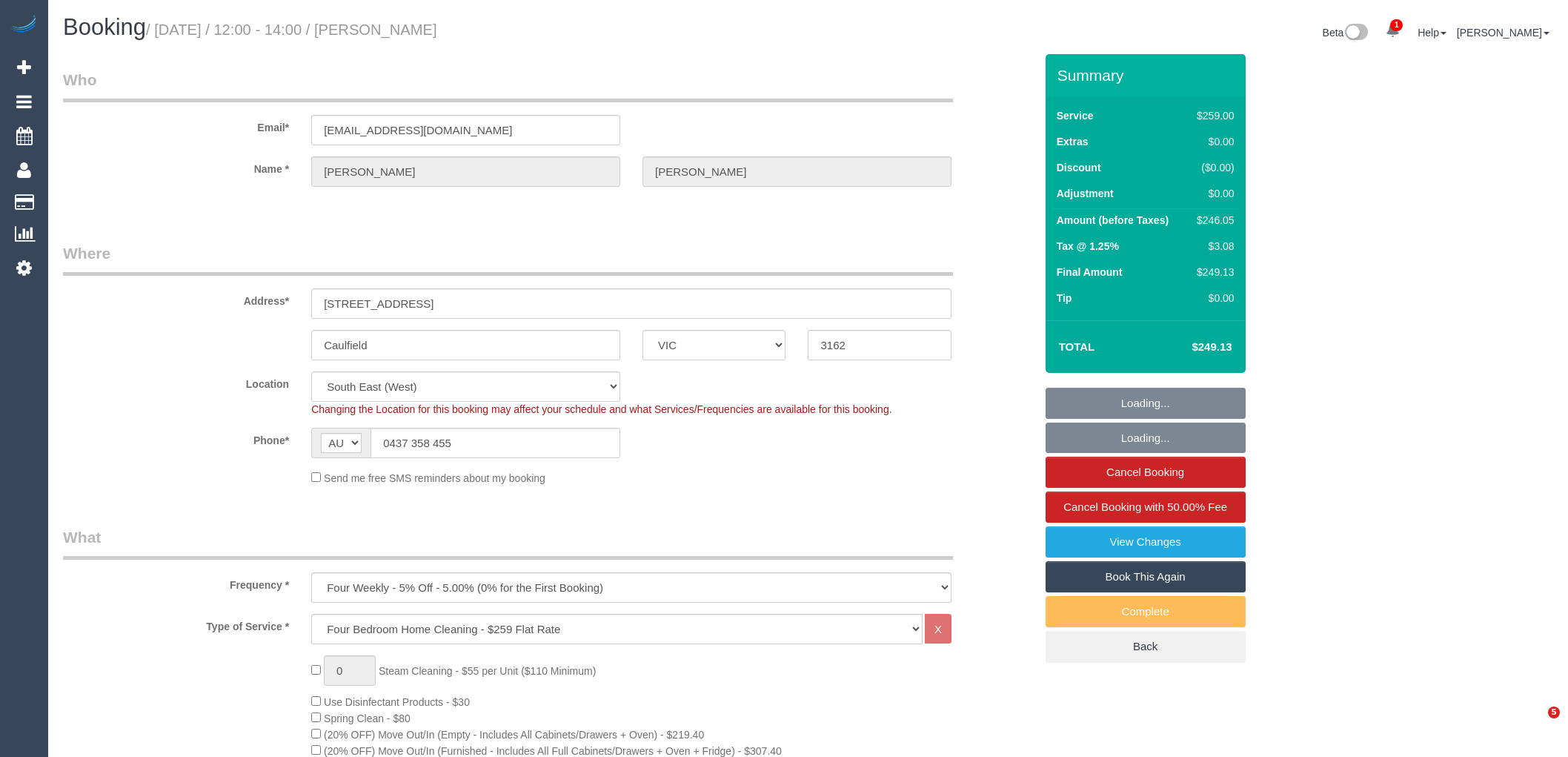
select select "number:13"
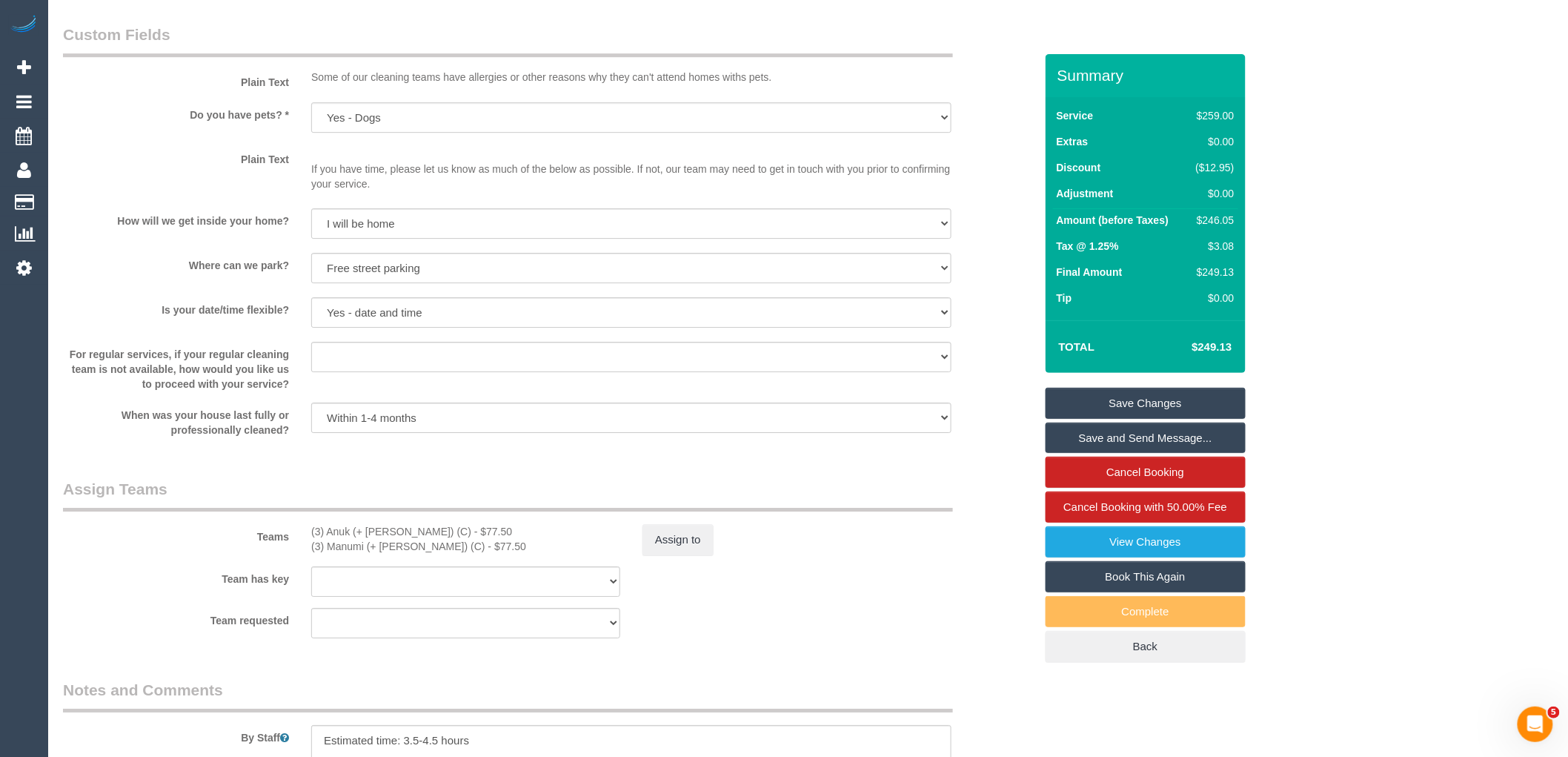
scroll to position [2305, 0]
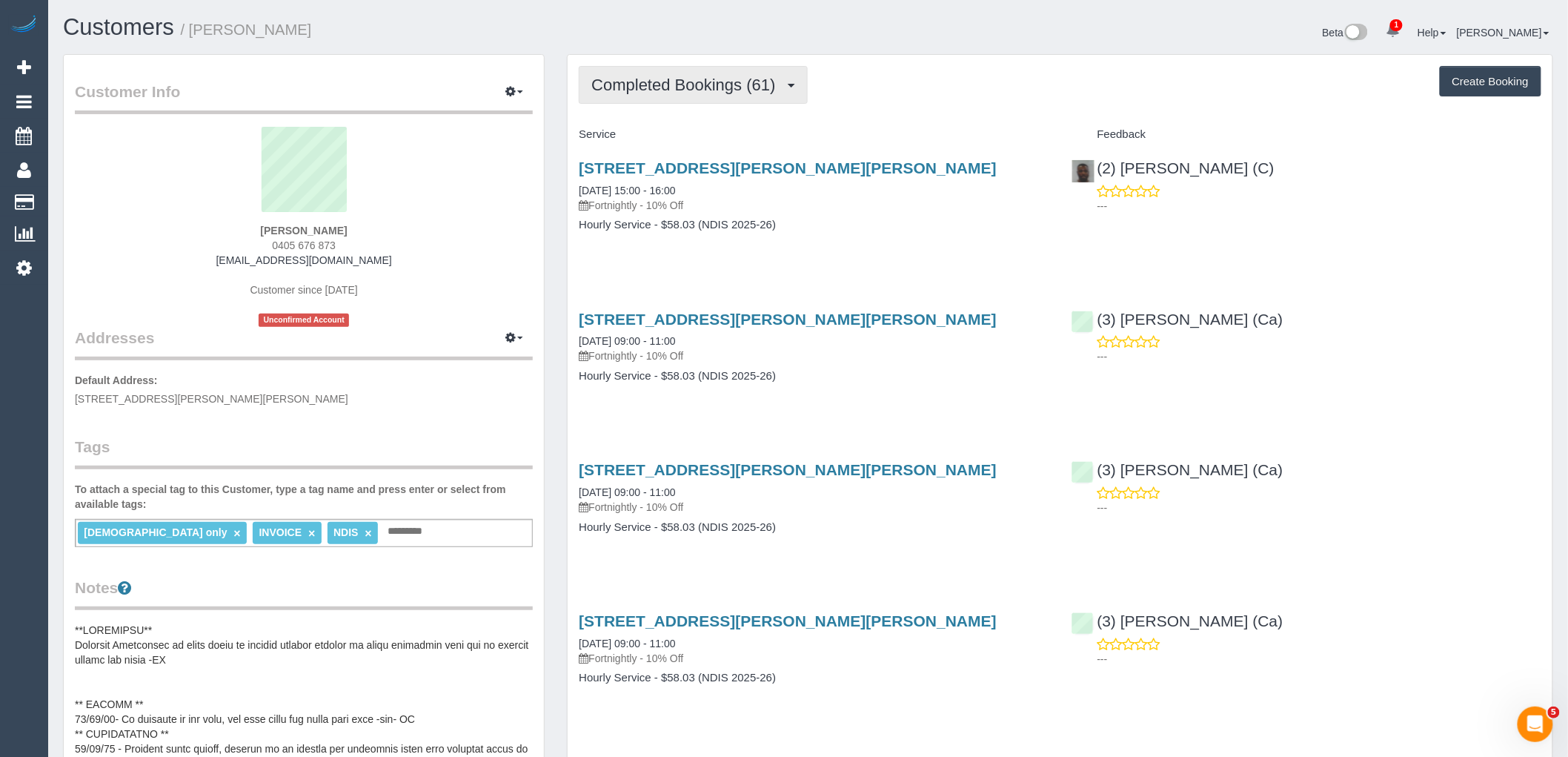
click at [683, 86] on span "Completed Bookings (61)" at bounding box center [687, 85] width 191 height 19
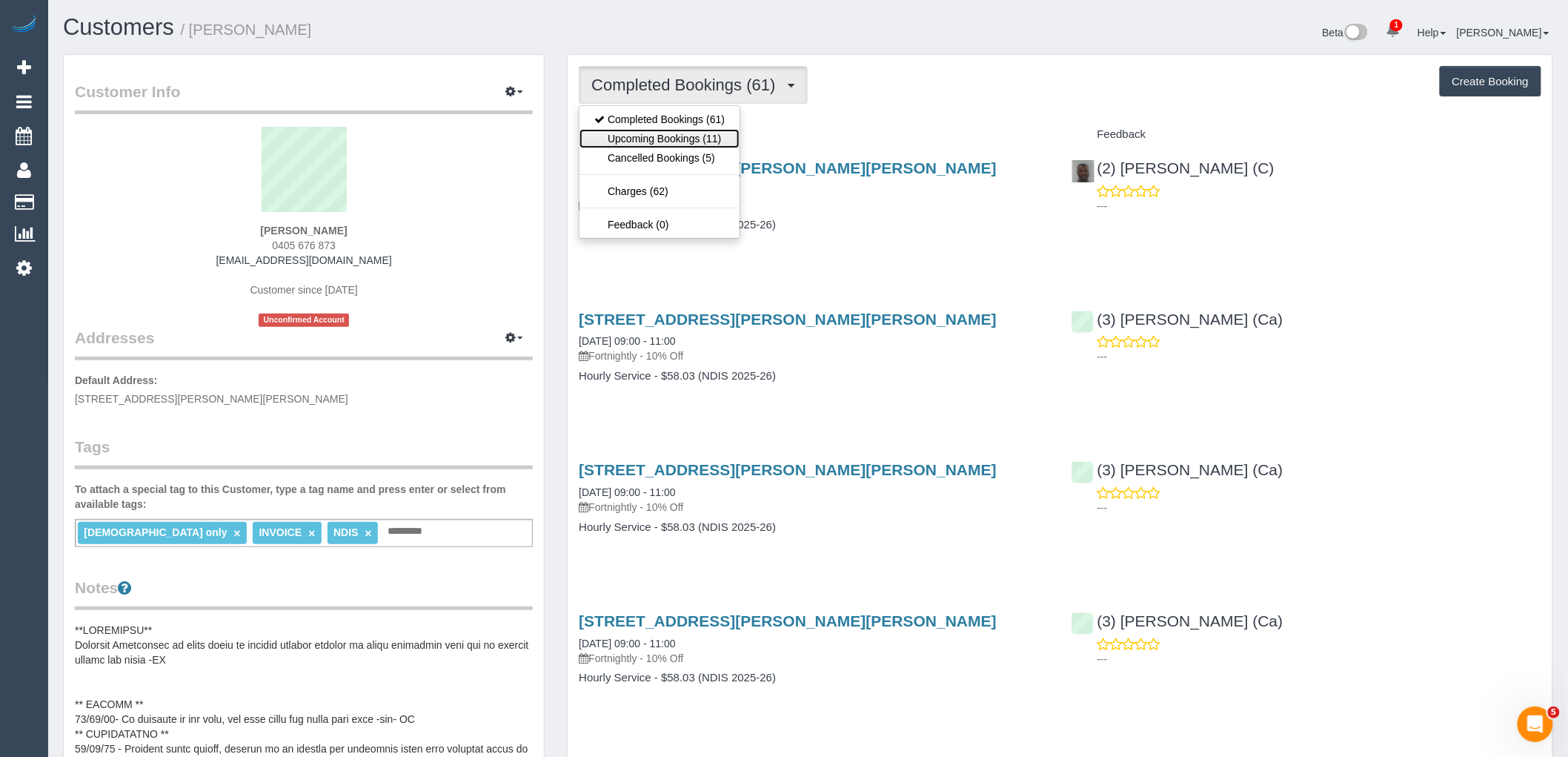
click at [692, 142] on link "Upcoming Bookings (11)" at bounding box center [660, 138] width 160 height 19
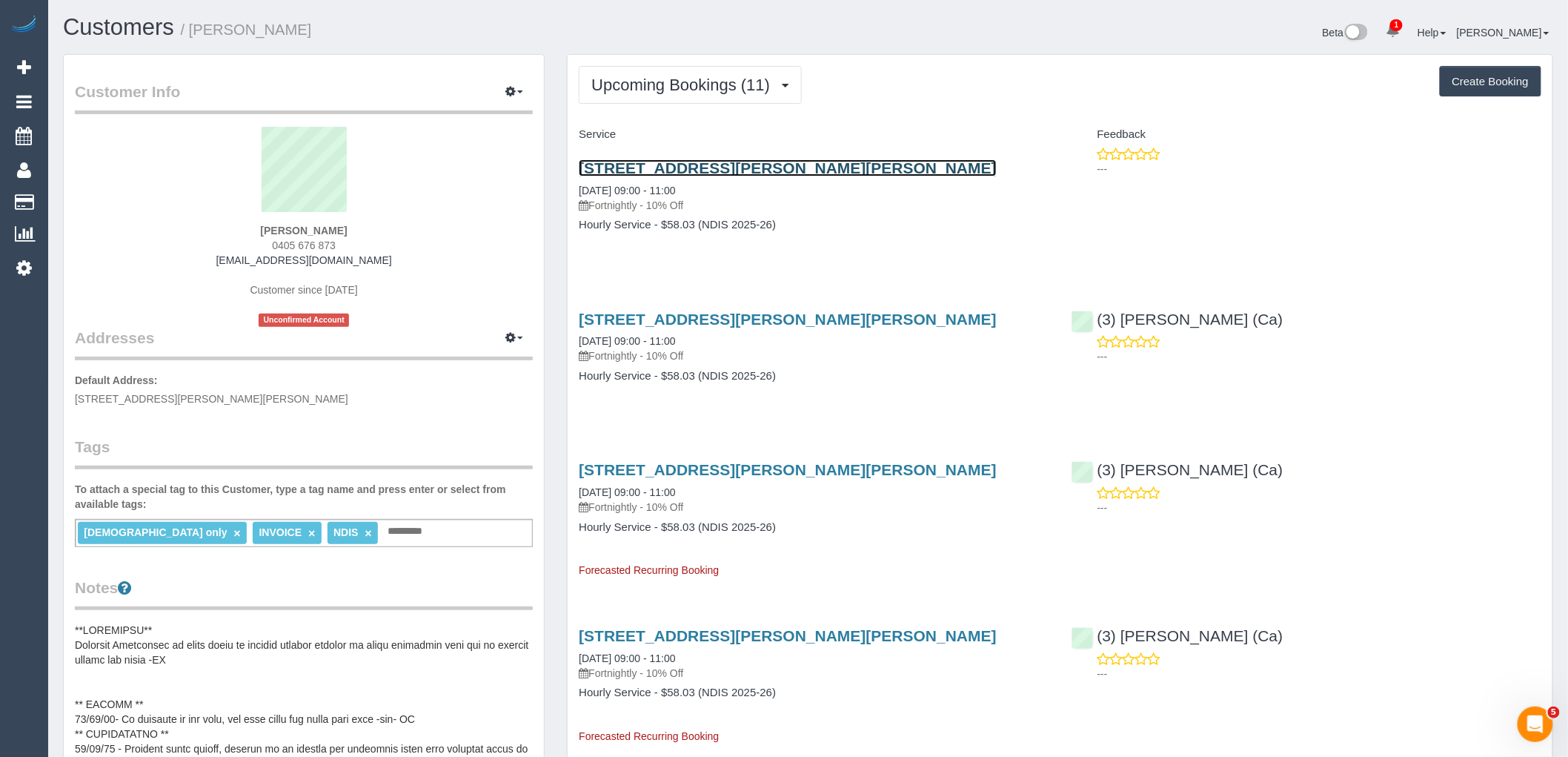
click at [694, 174] on link "1/24 Scott Grove, Kingsbury, VIC 3083" at bounding box center [787, 168] width 418 height 17
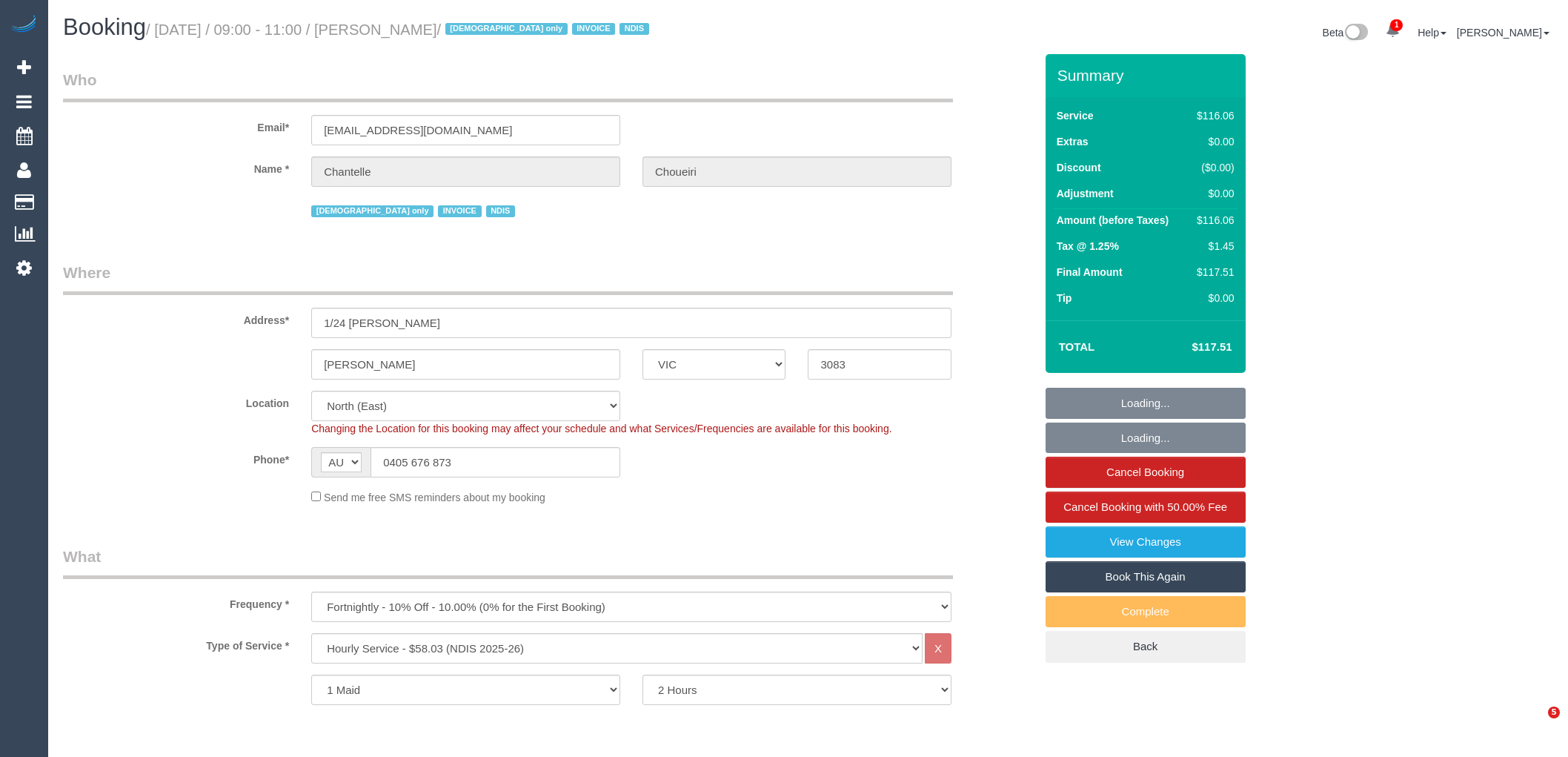
select select "VIC"
select select "number:28"
select select "number:14"
select select "number:19"
select select "number:23"
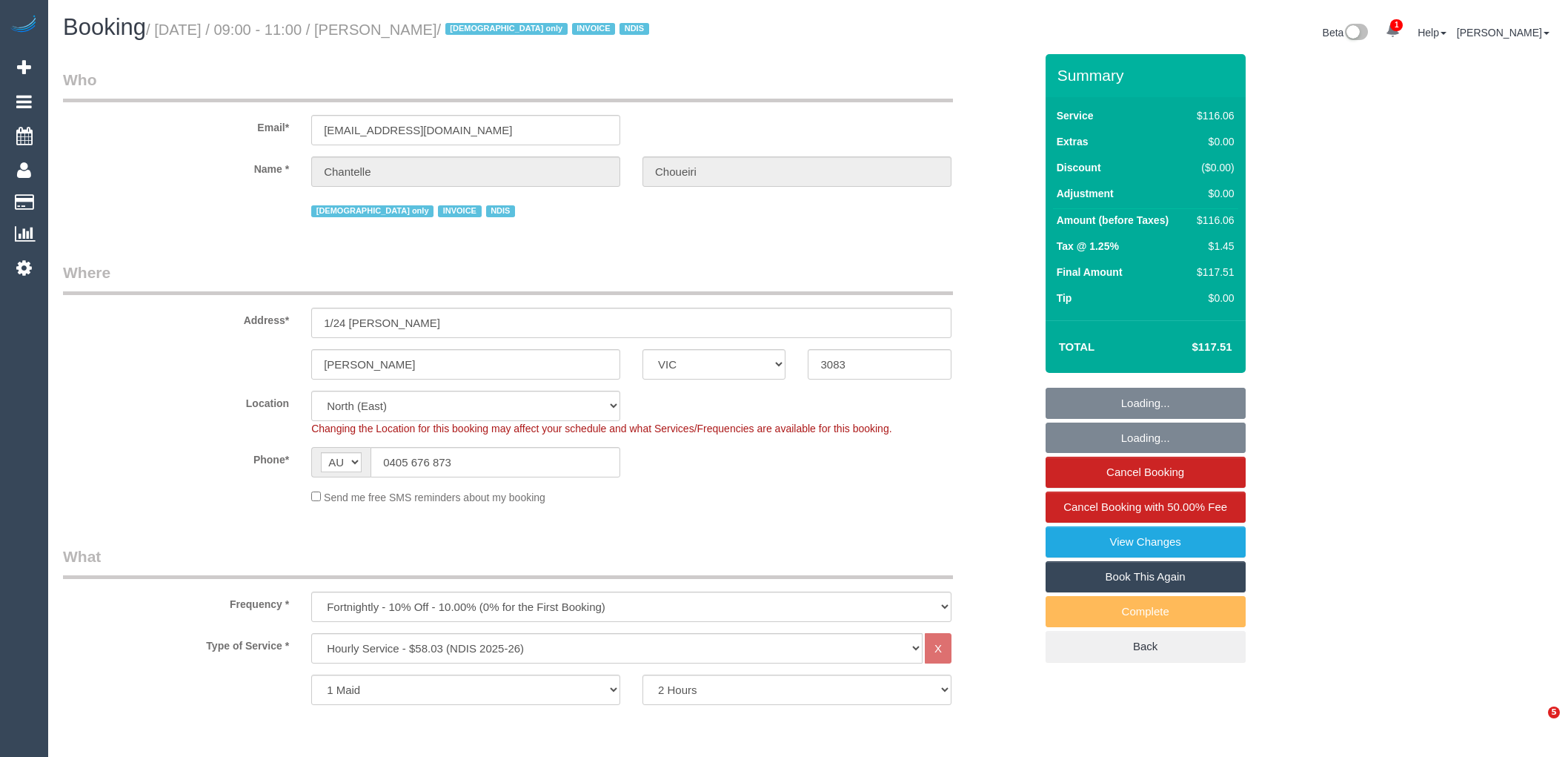
select select "number:35"
select select "number:13"
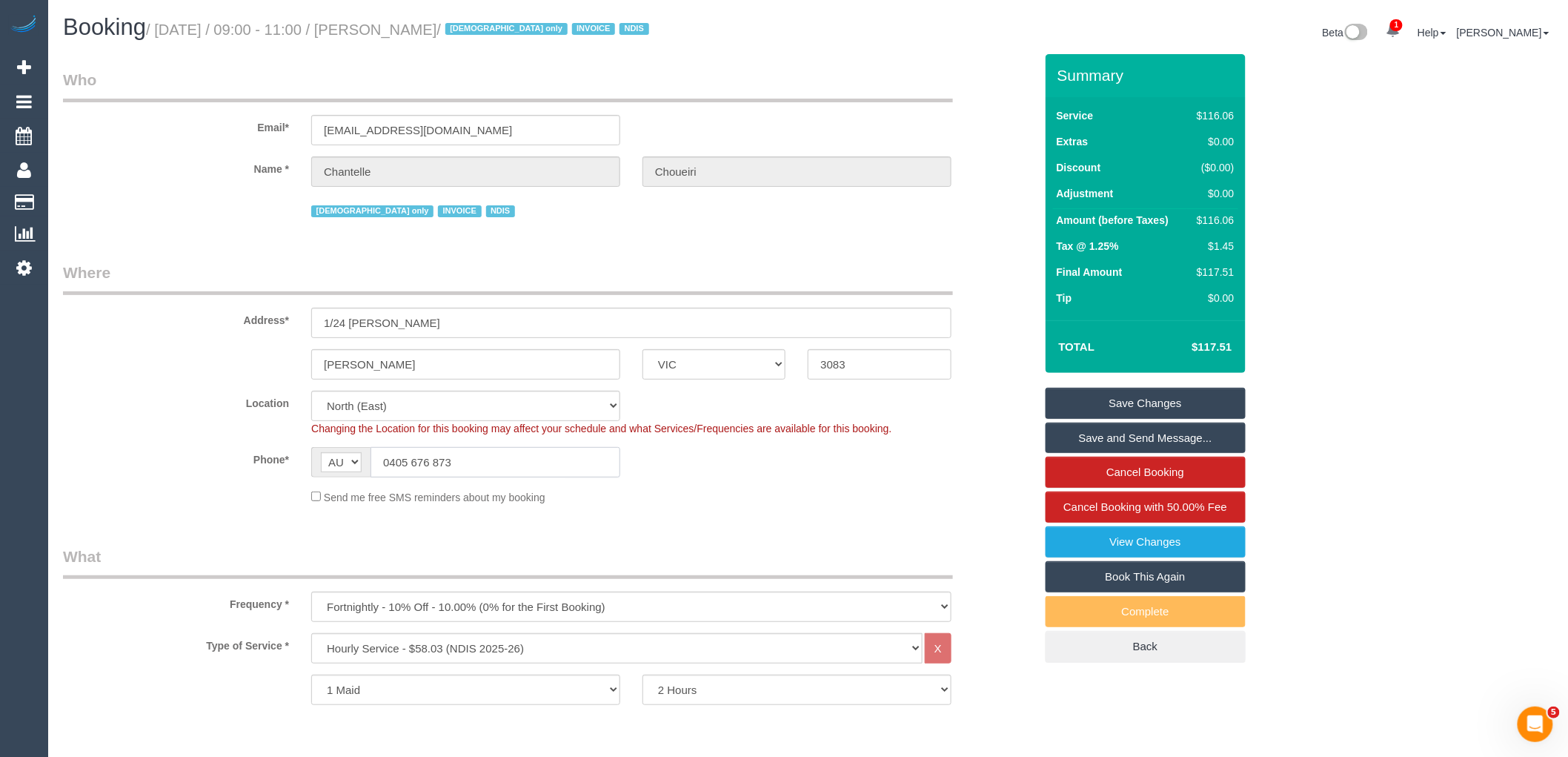
drag, startPoint x: 502, startPoint y: 467, endPoint x: 323, endPoint y: 467, distance: 179.0
click at [328, 467] on div "AF AL DZ AD AO AI AQ AG AR AM AW AU AT AZ BS BH BD BB BY BE BZ BJ BM BT BO BA B…" at bounding box center [465, 462] width 309 height 31
click at [455, 554] on legend "What" at bounding box center [508, 562] width 890 height 34
drag, startPoint x: 365, startPoint y: 464, endPoint x: 238, endPoint y: 461, distance: 127.0
click at [252, 464] on div "Phone* AF AL DZ AD AO AI AQ AG AR AM AW AU AT AZ BS BH BD BB BY BE BZ BJ BM BT …" at bounding box center [548, 462] width 994 height 31
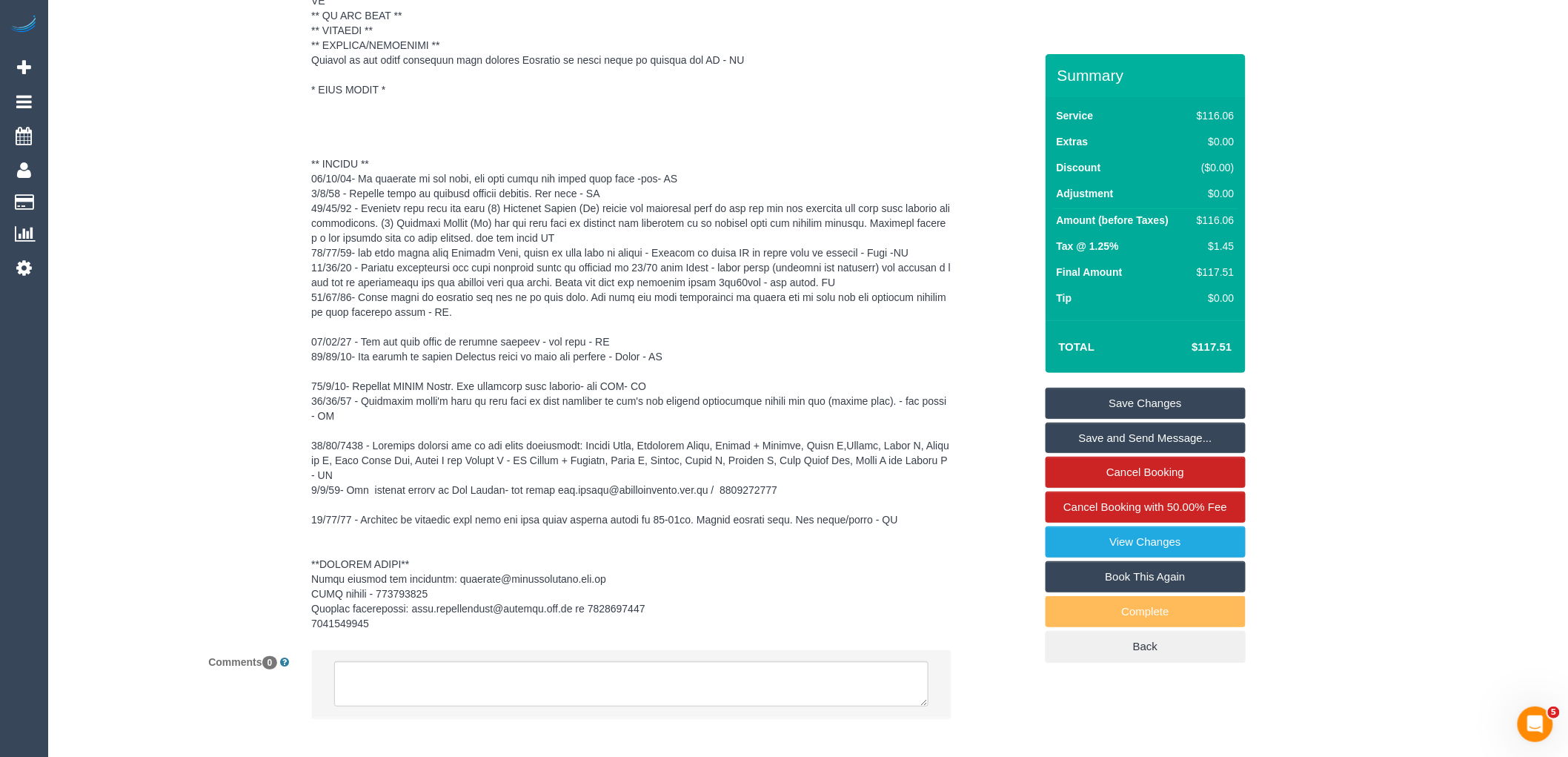
scroll to position [2436, 0]
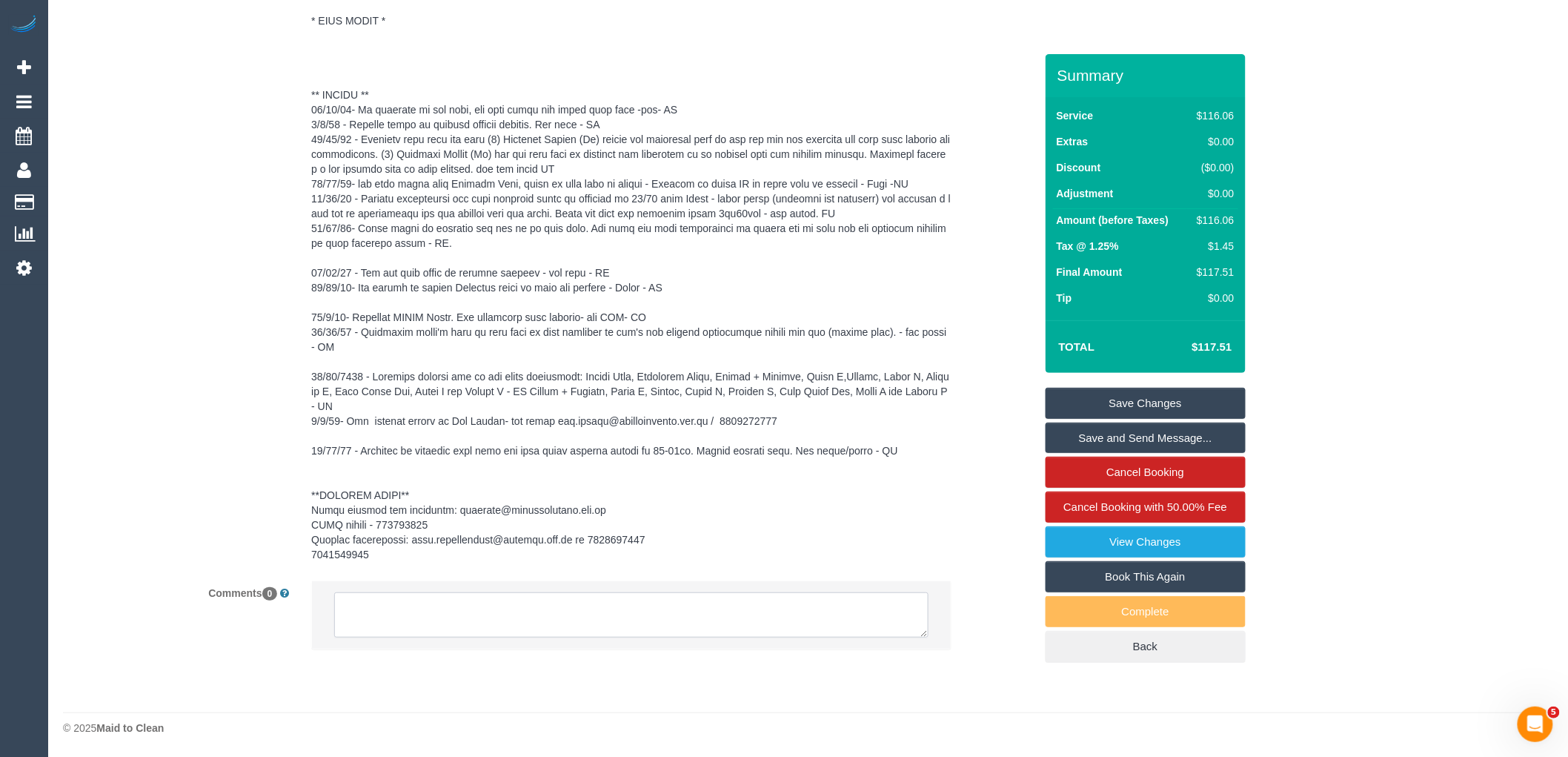
click at [532, 628] on textarea at bounding box center [631, 615] width 594 height 46
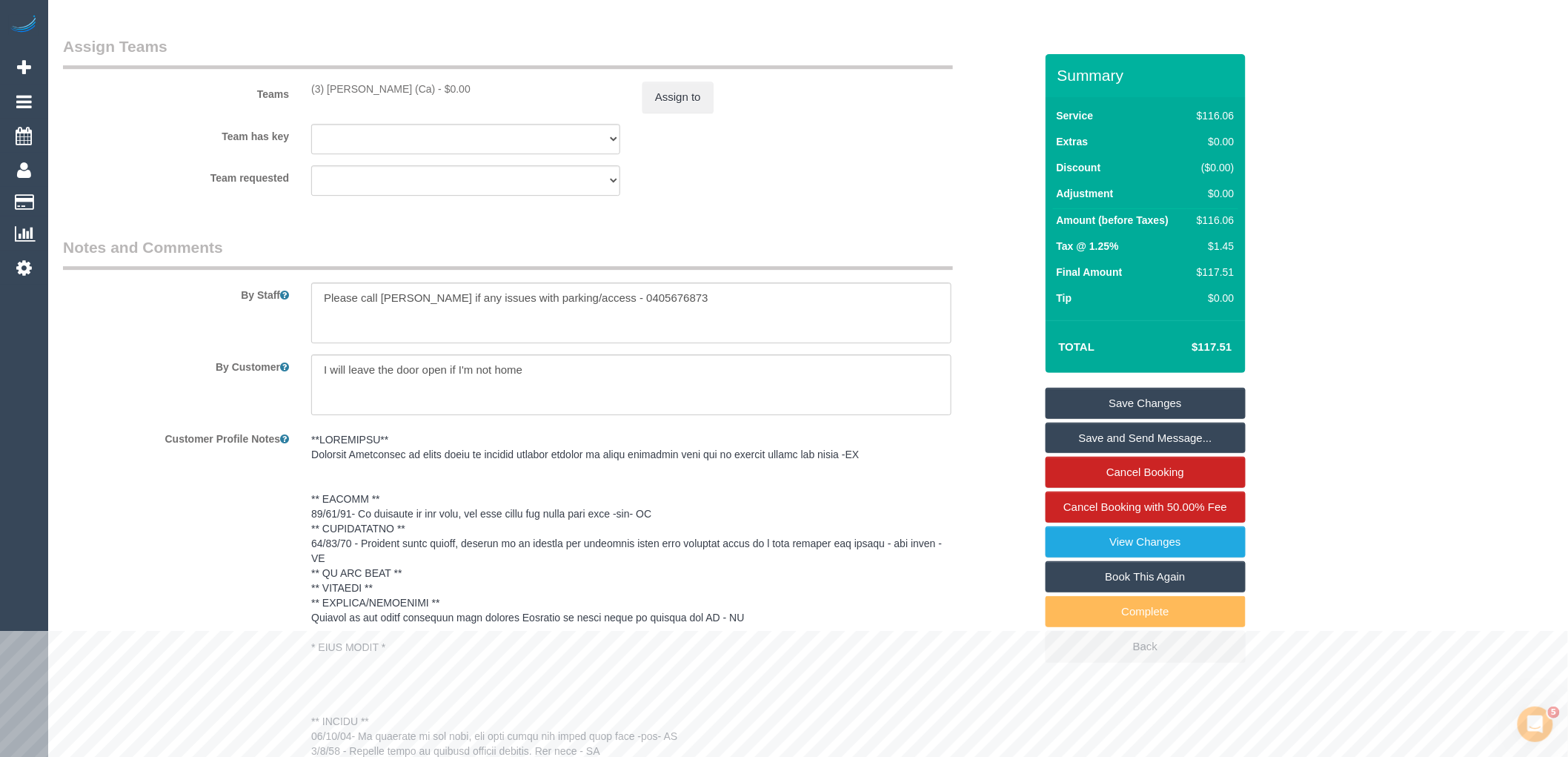
scroll to position [1777, 0]
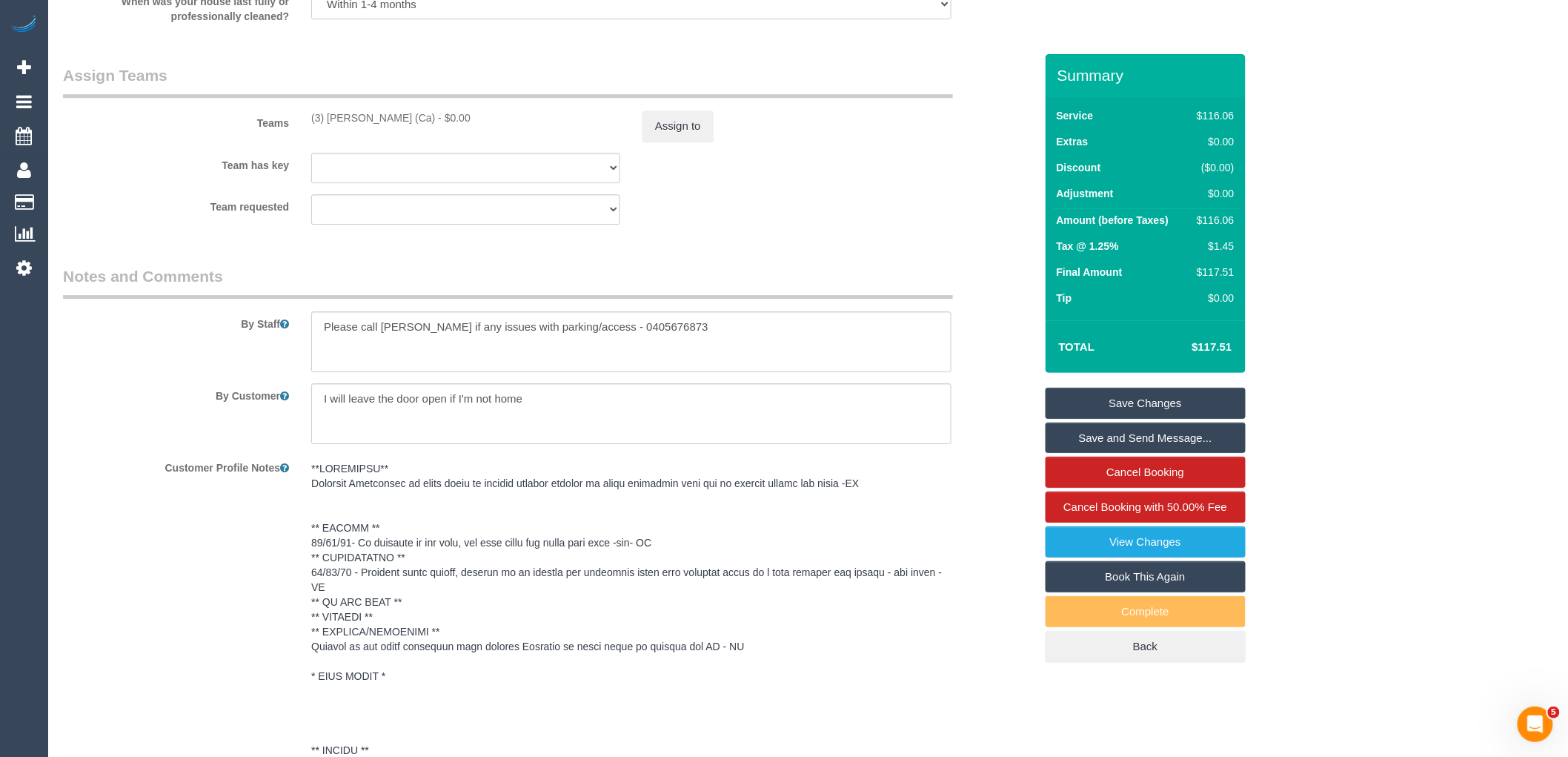
drag, startPoint x: 423, startPoint y: 117, endPoint x: 312, endPoint y: 115, distance: 111.0
click at [312, 115] on div "(3) [PERSON_NAME] (Ca) - $0.00" at bounding box center [465, 118] width 309 height 15
copy div "(3) [PERSON_NAME] (Ca)"
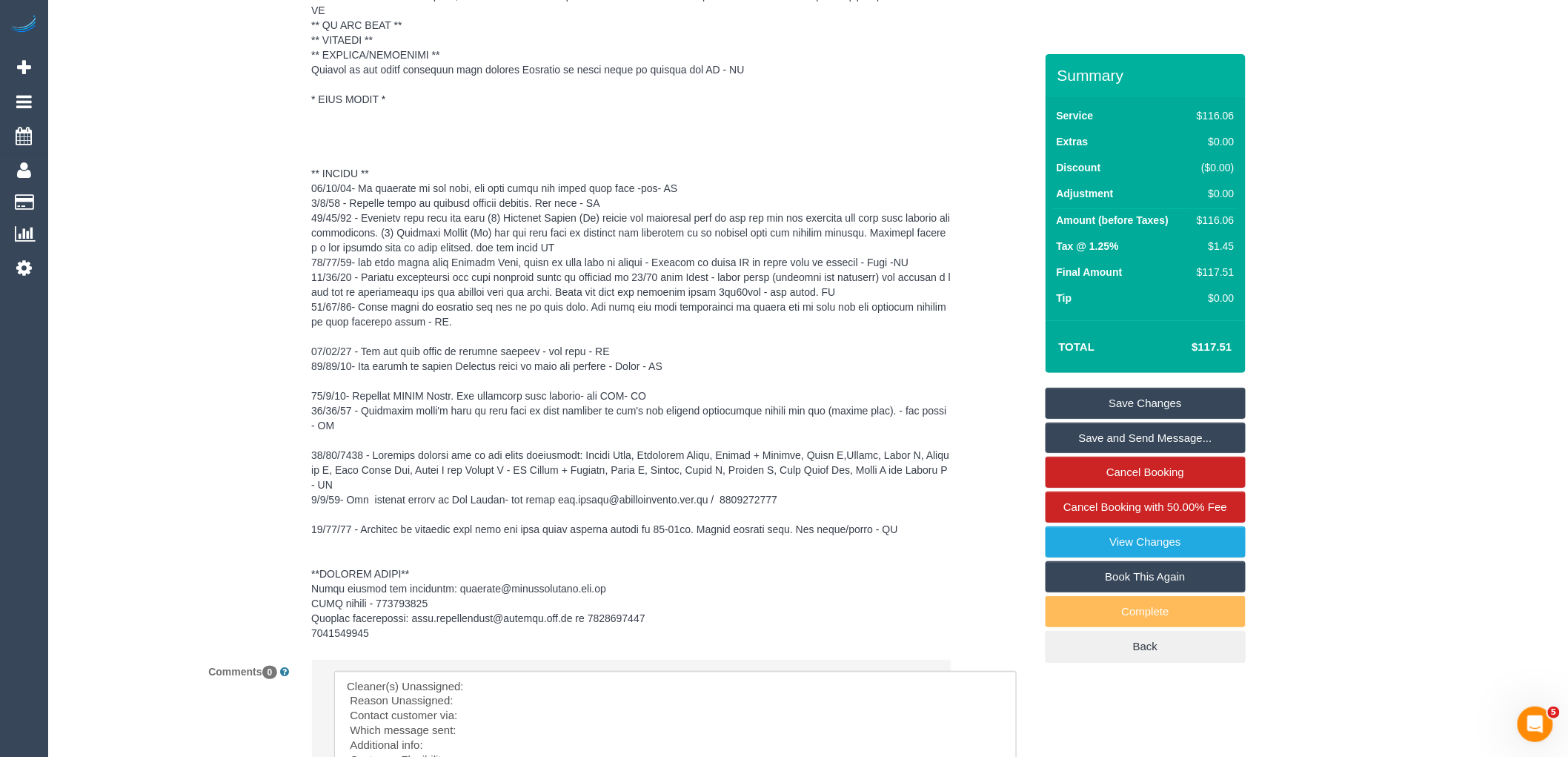
scroll to position [0, 0]
drag, startPoint x: 928, startPoint y: 724, endPoint x: 1050, endPoint y: 788, distance: 137.8
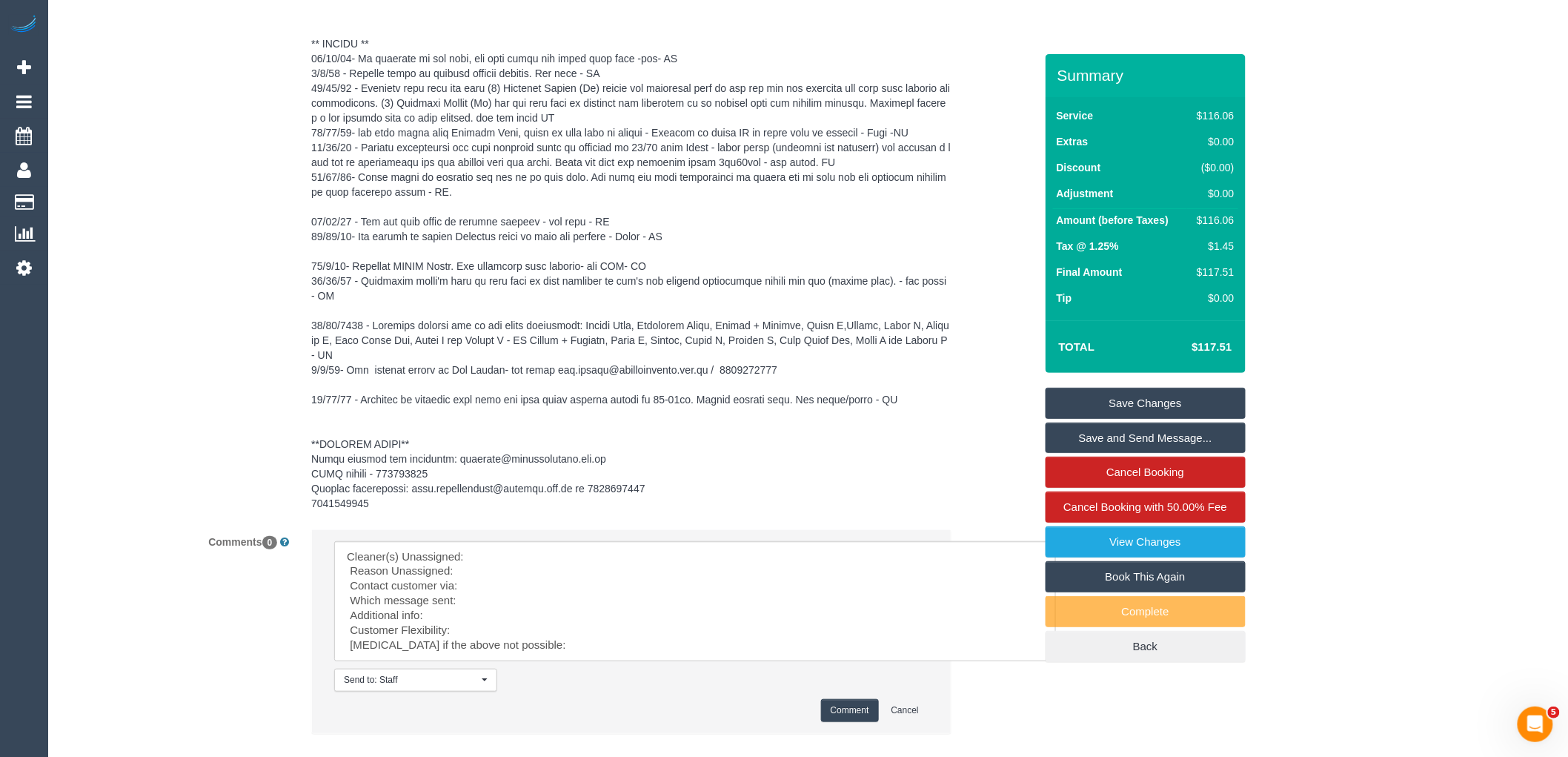
scroll to position [2570, 0]
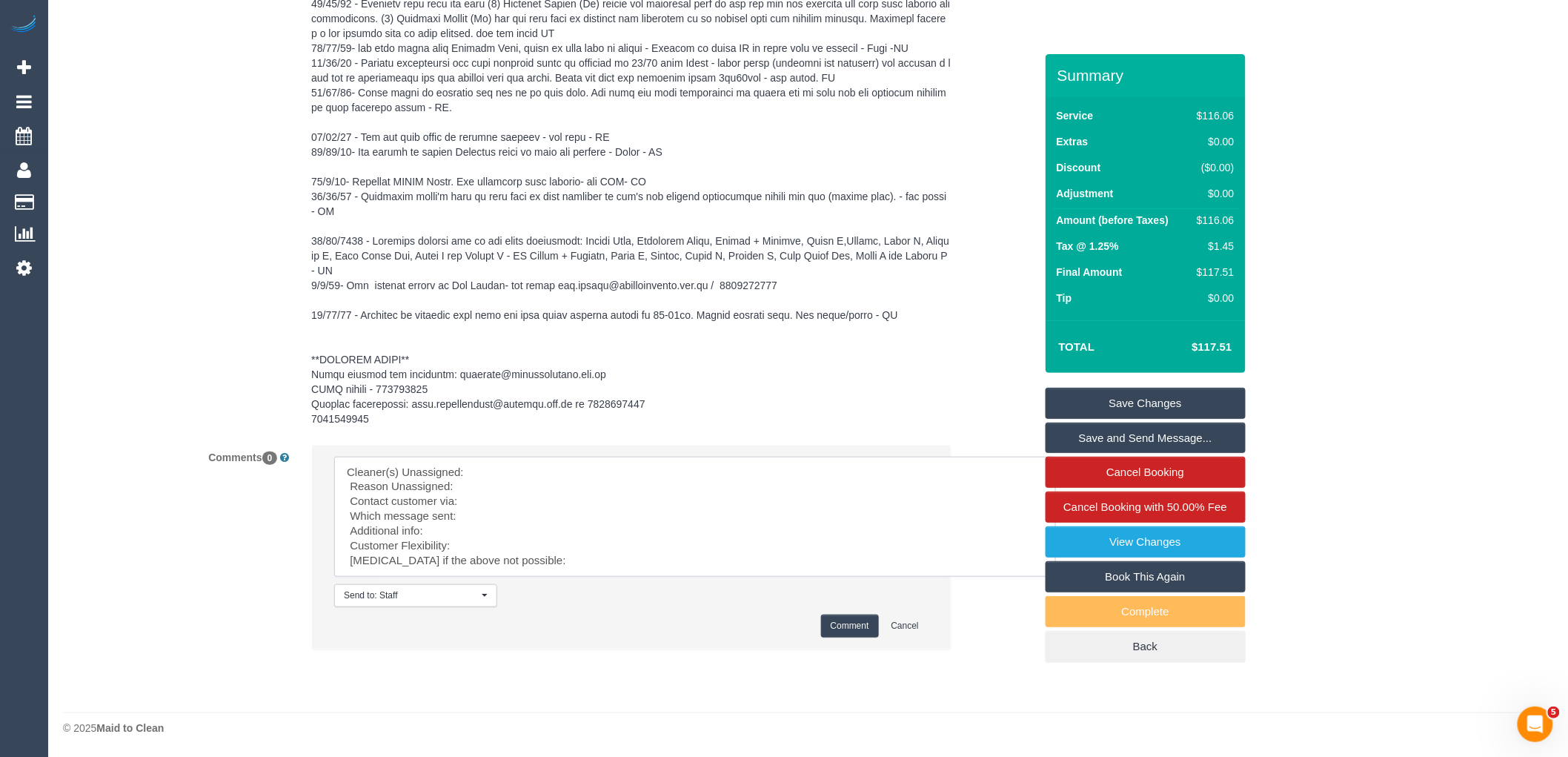
click at [538, 479] on textarea at bounding box center [695, 516] width 722 height 120
click at [527, 469] on textarea at bounding box center [695, 516] width 722 height 120
paste textarea "(3) [PERSON_NAME] (Ca)"
click at [508, 486] on textarea at bounding box center [695, 516] width 722 height 120
click at [506, 502] on textarea at bounding box center [695, 516] width 722 height 120
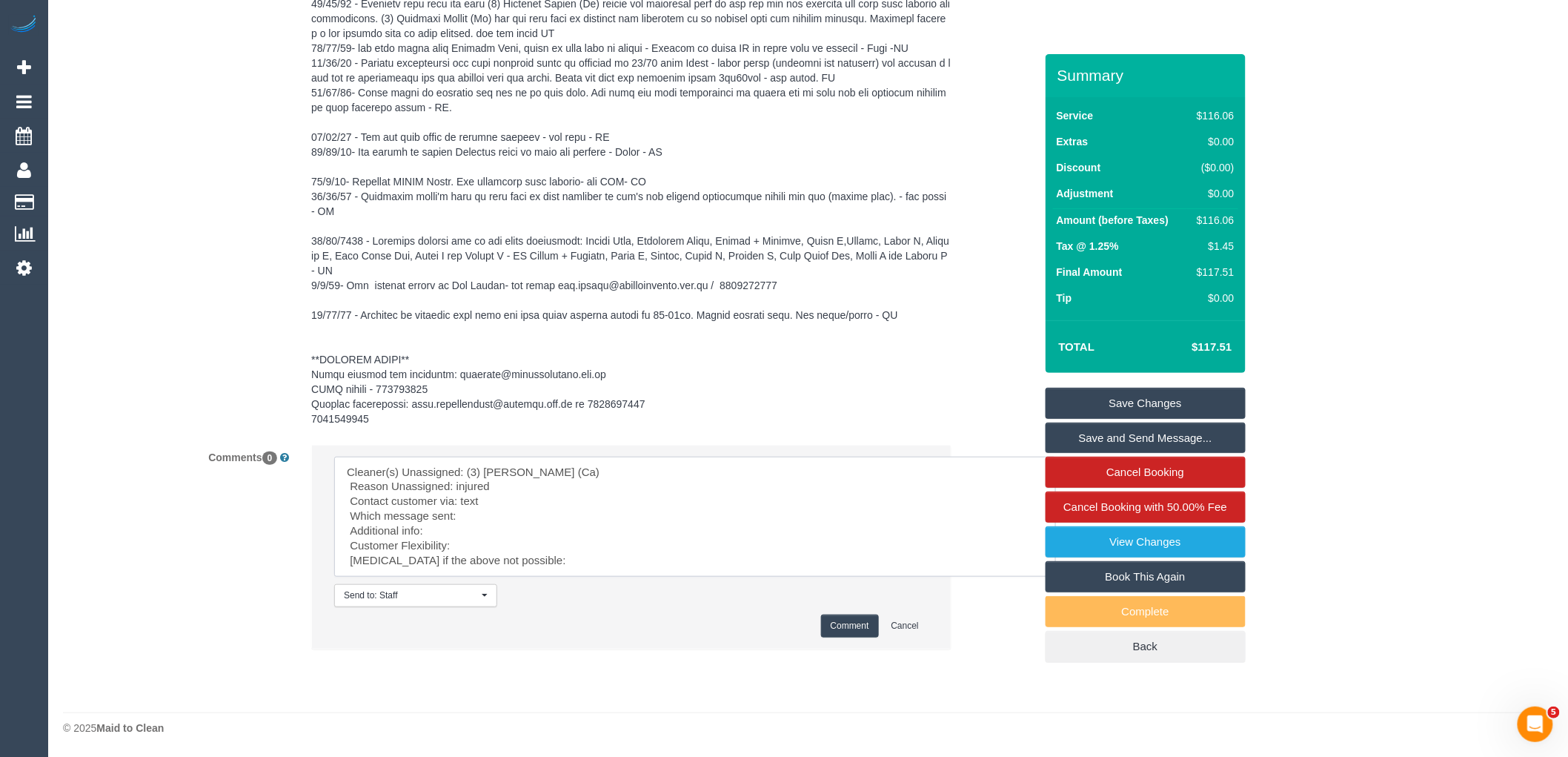
click at [510, 510] on textarea at bounding box center [695, 516] width 722 height 120
type textarea "Cleaner(s) Unassigned: (3) [PERSON_NAME] (Ca) Reason Unassigned: injured Contac…"
click at [839, 619] on button "Comment" at bounding box center [849, 625] width 58 height 23
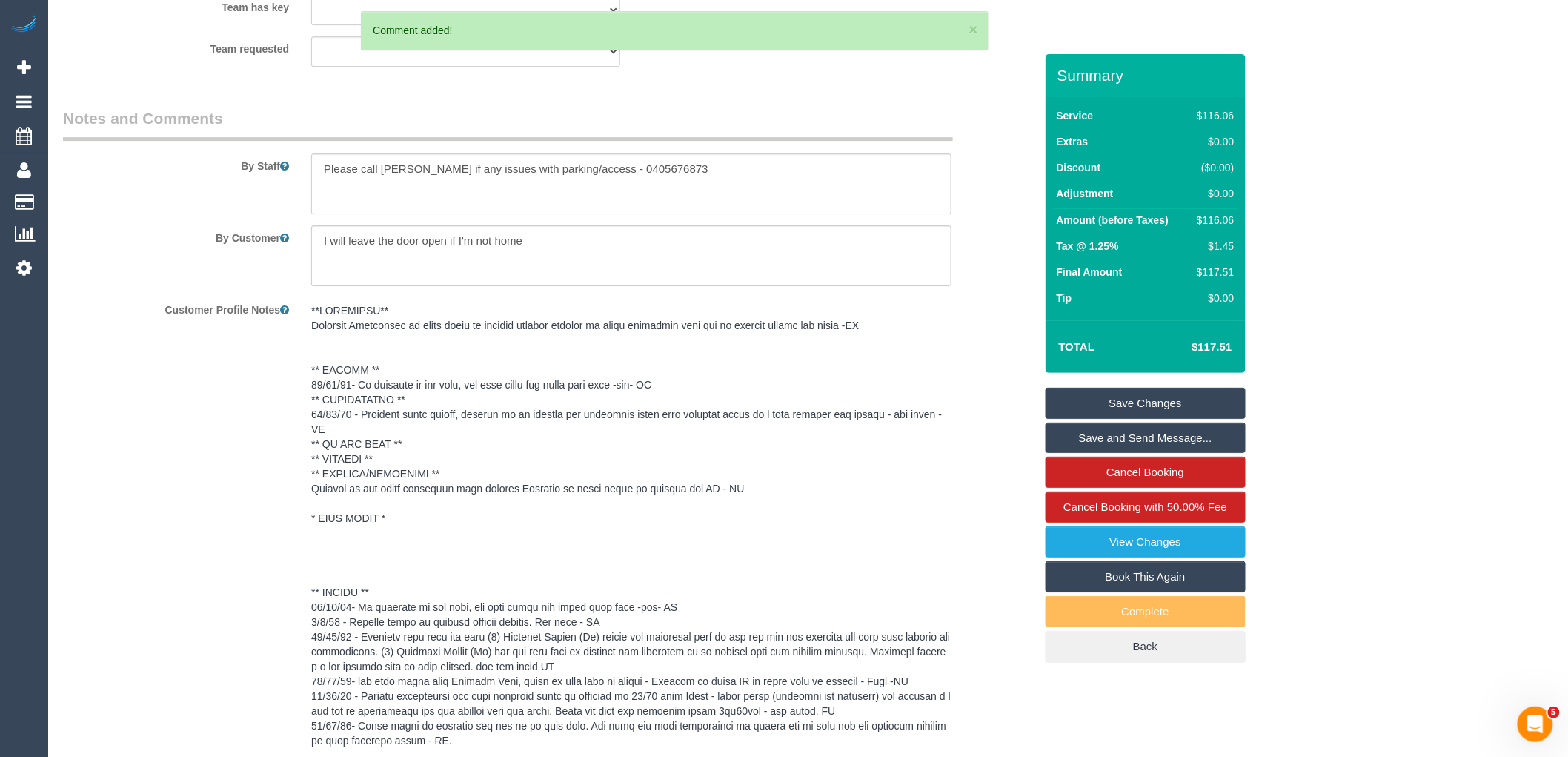
scroll to position [1664, 0]
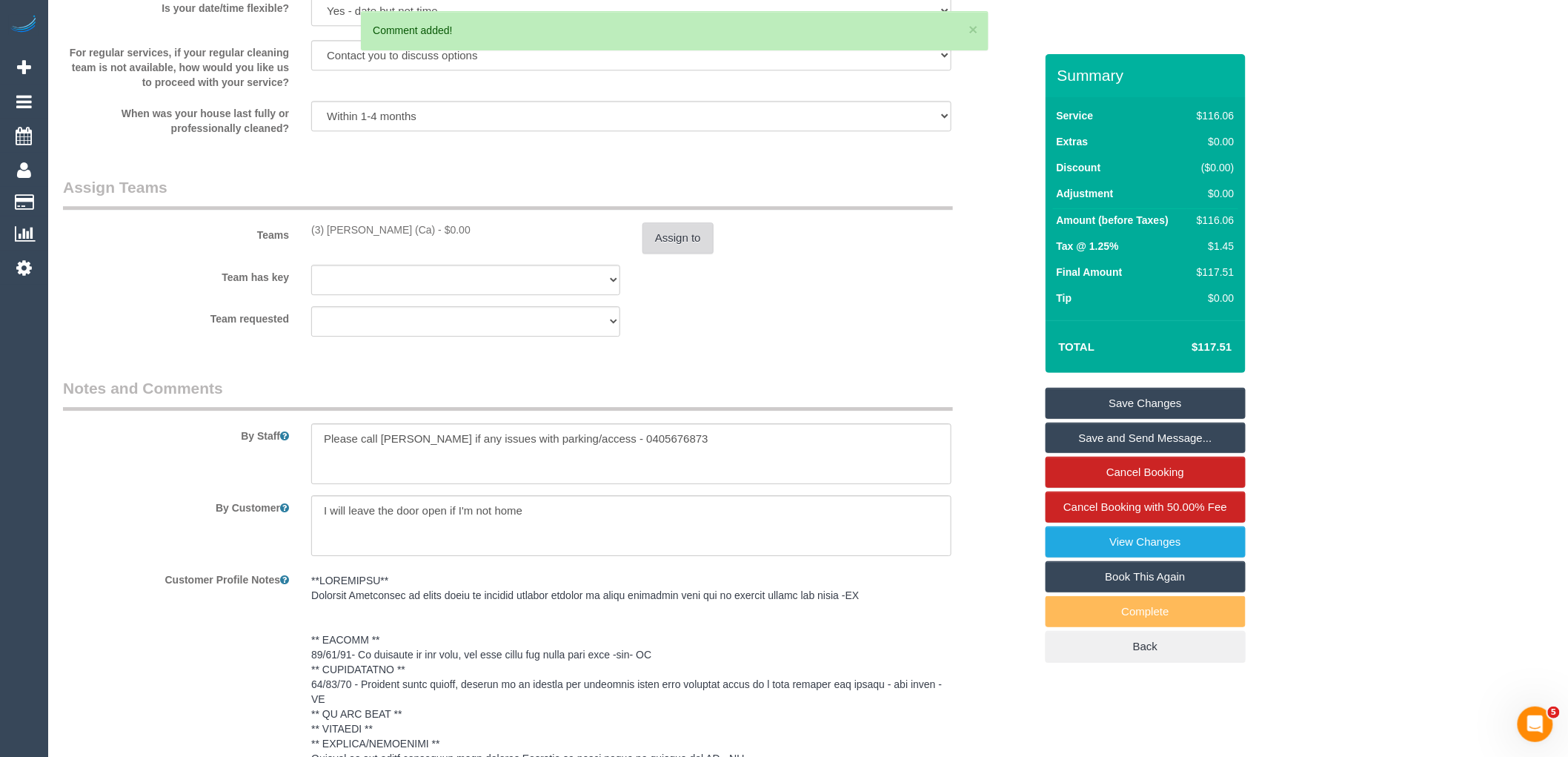
click at [689, 246] on button "Assign to" at bounding box center [677, 238] width 71 height 31
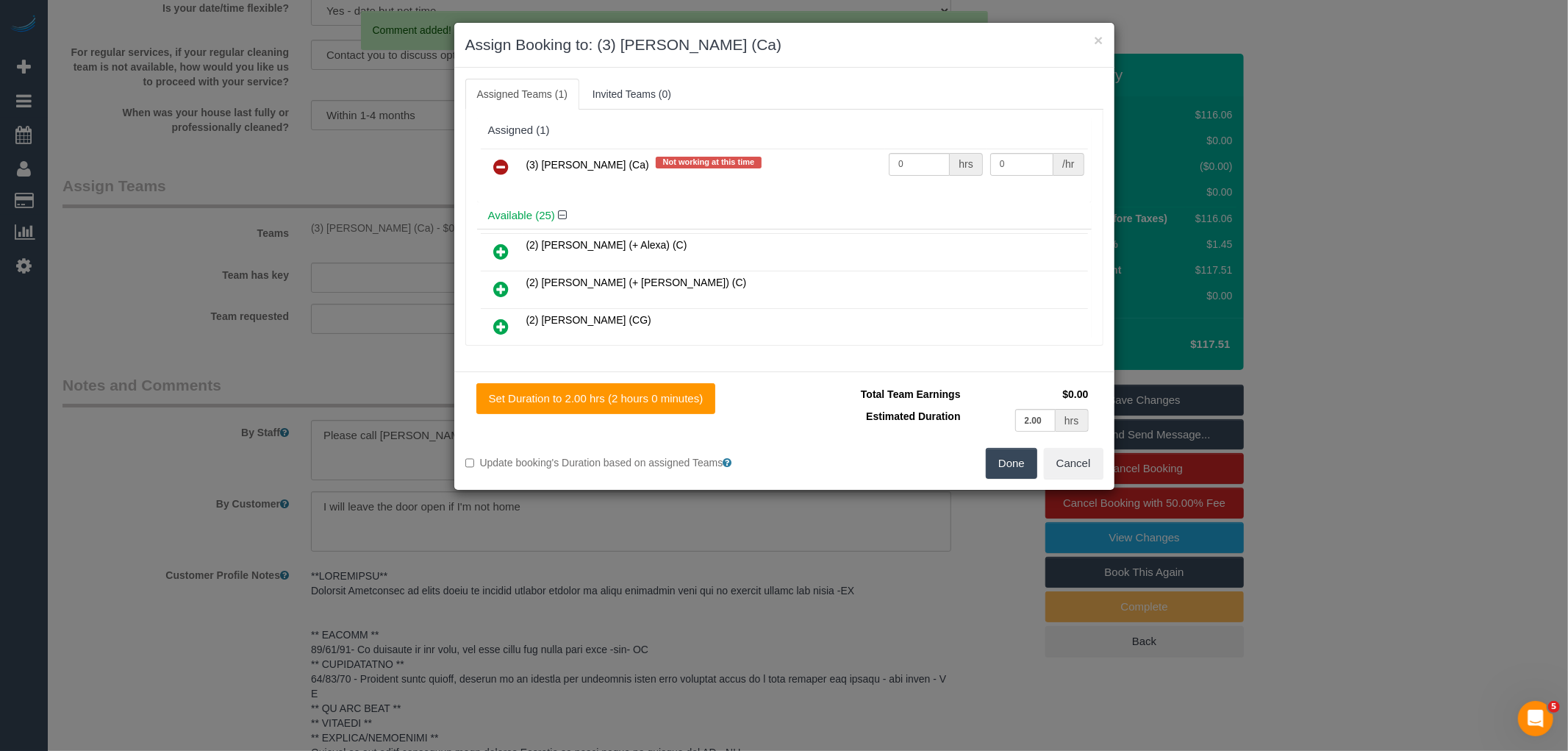
click at [515, 162] on link at bounding box center [502, 168] width 35 height 30
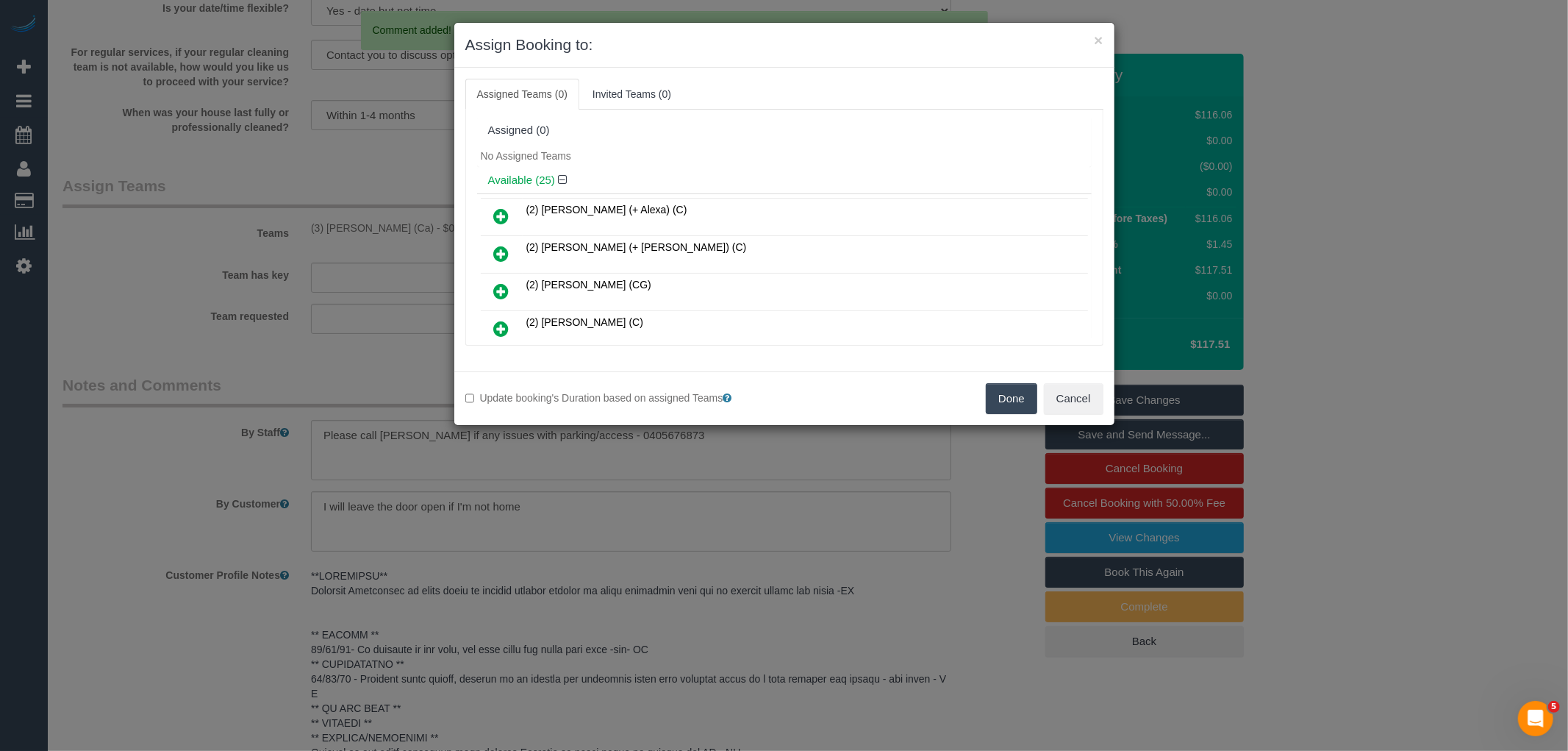
click at [1023, 393] on button "Done" at bounding box center [1011, 399] width 51 height 31
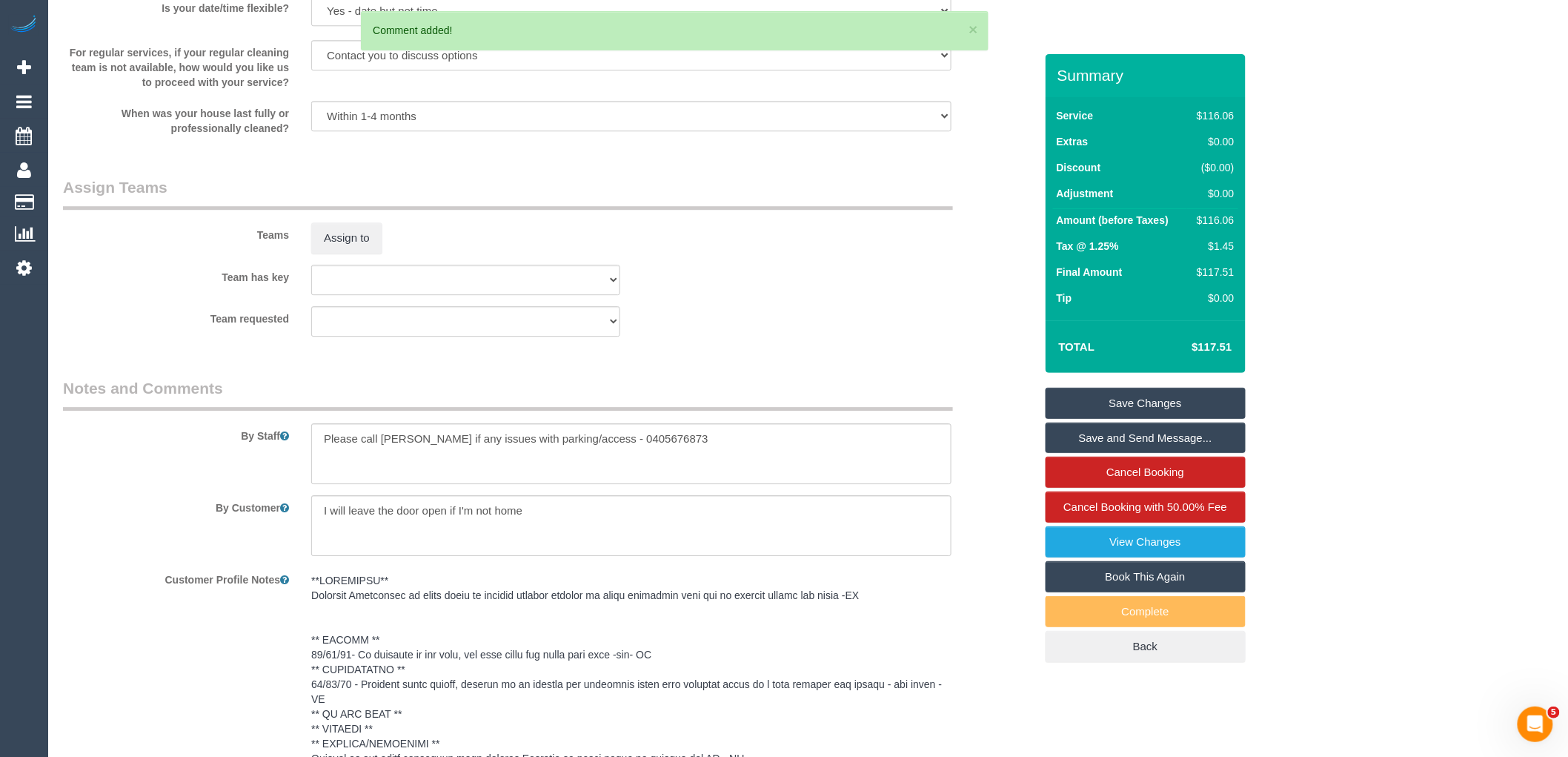
click at [1171, 401] on link "Save Changes" at bounding box center [1146, 403] width 200 height 31
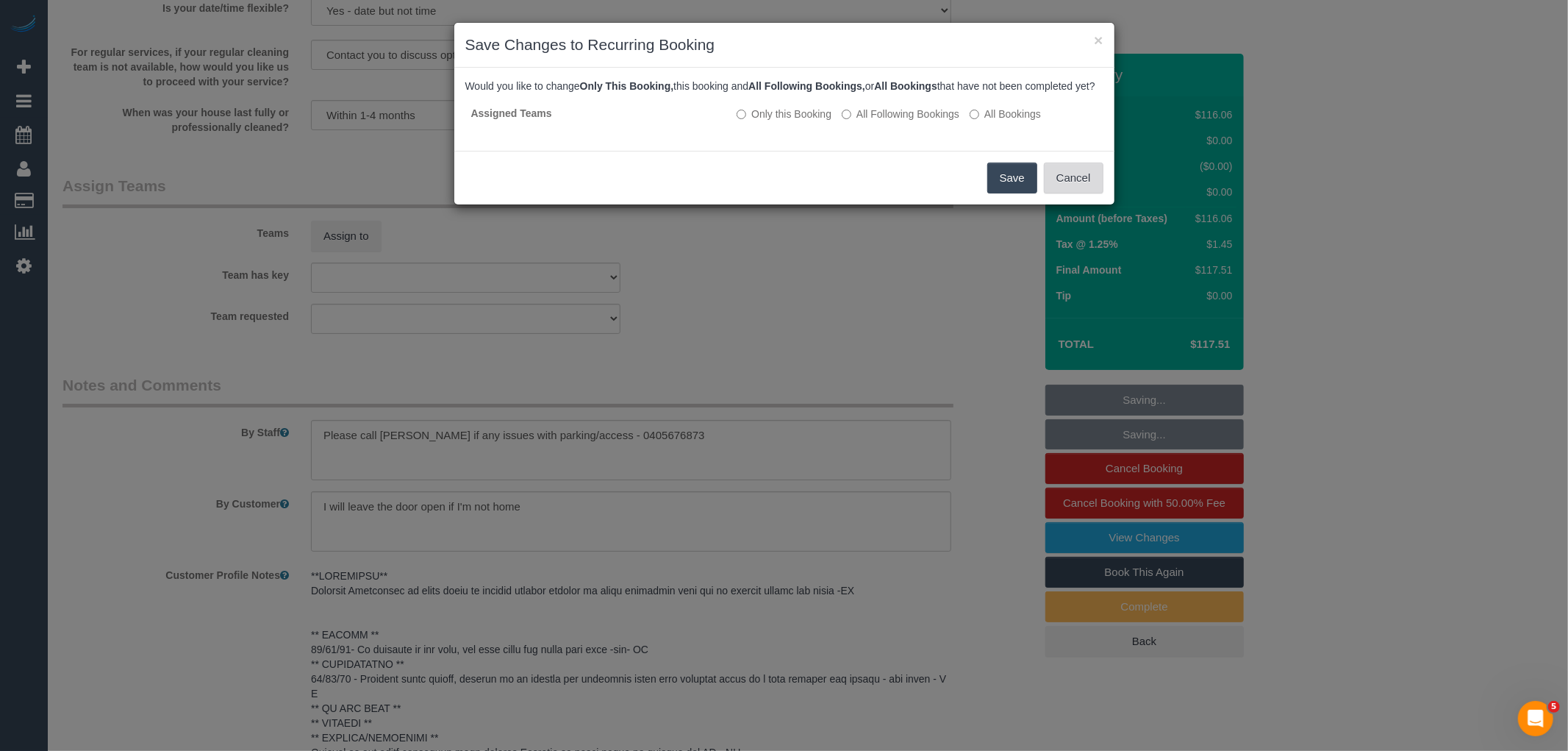
click at [1044, 194] on button "Cancel" at bounding box center [1074, 178] width 59 height 31
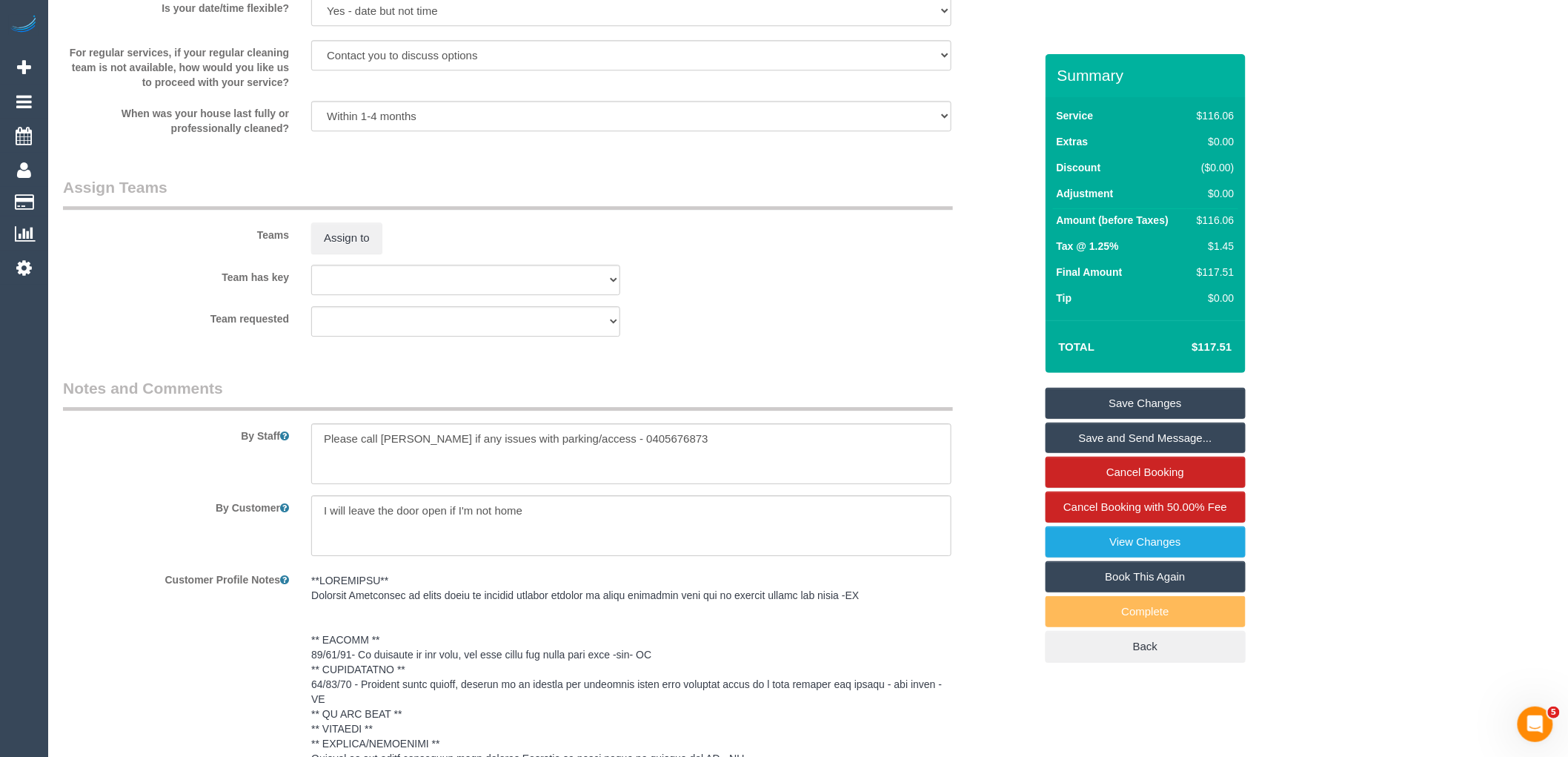
click at [1135, 393] on link "Save Changes" at bounding box center [1146, 403] width 200 height 31
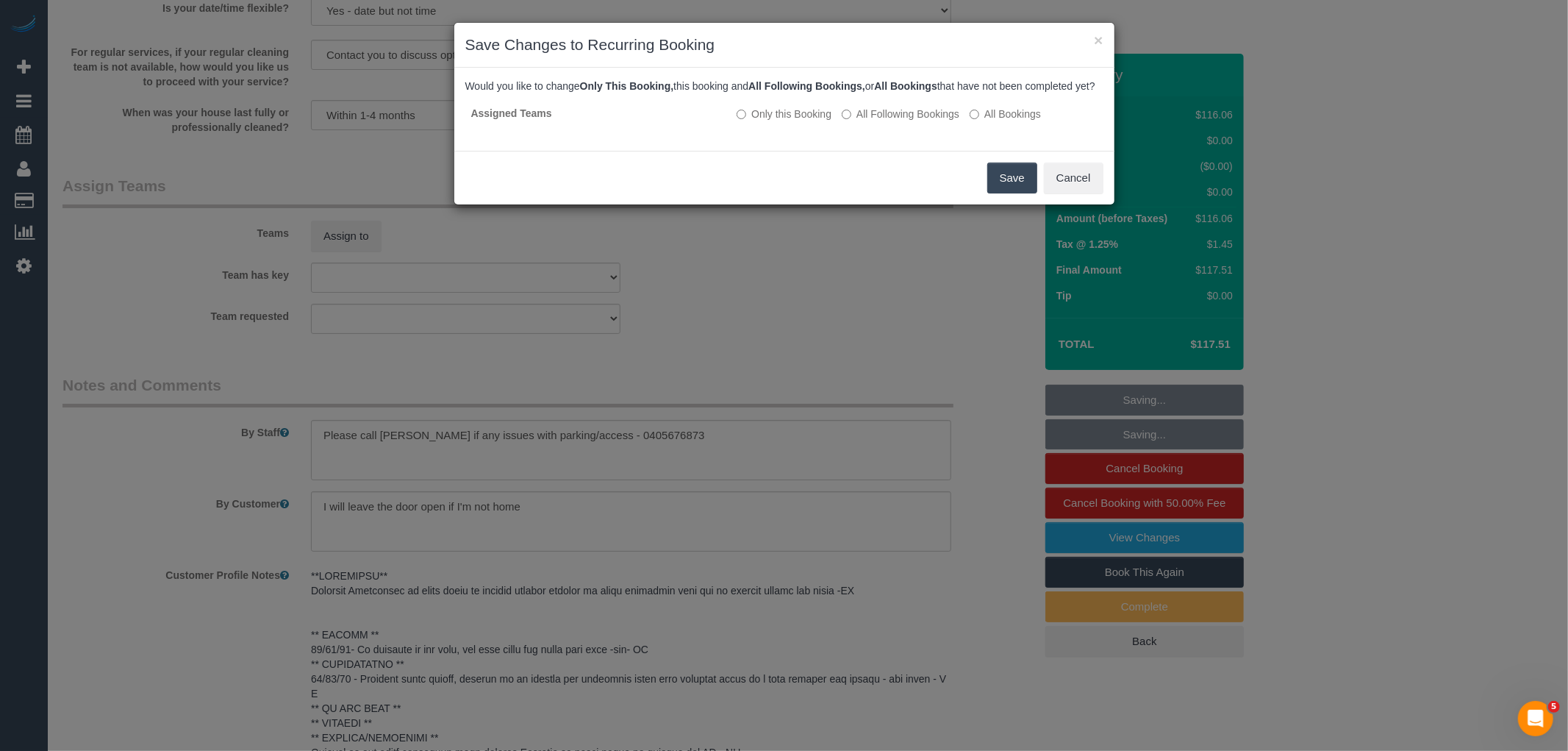
click at [1009, 181] on button "Save" at bounding box center [1012, 178] width 50 height 31
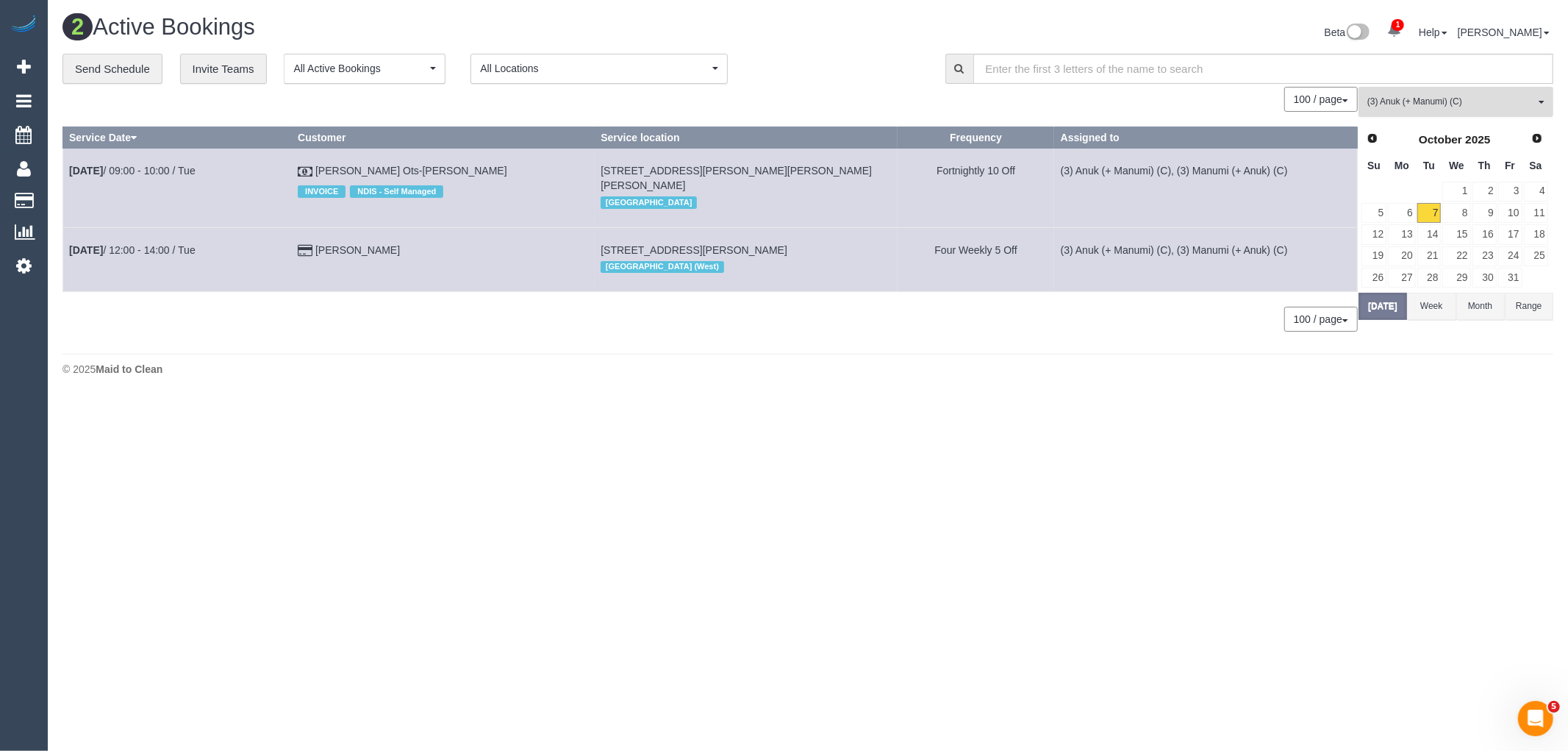
click at [1446, 99] on span "(3) Anuk (+ Manumi) (C)" at bounding box center [1451, 102] width 168 height 13
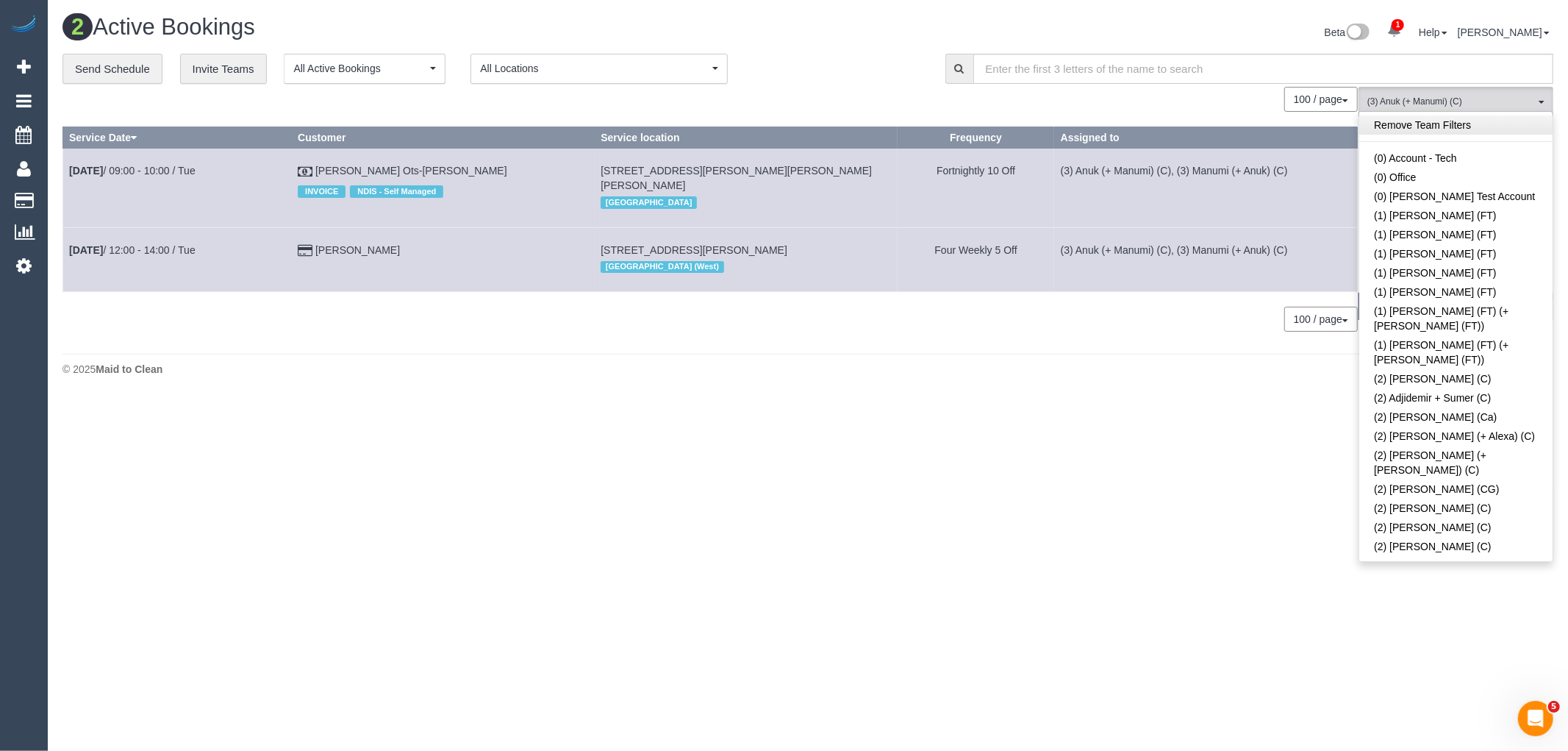
click at [1447, 125] on link "Remove Team Filters" at bounding box center [1456, 125] width 194 height 19
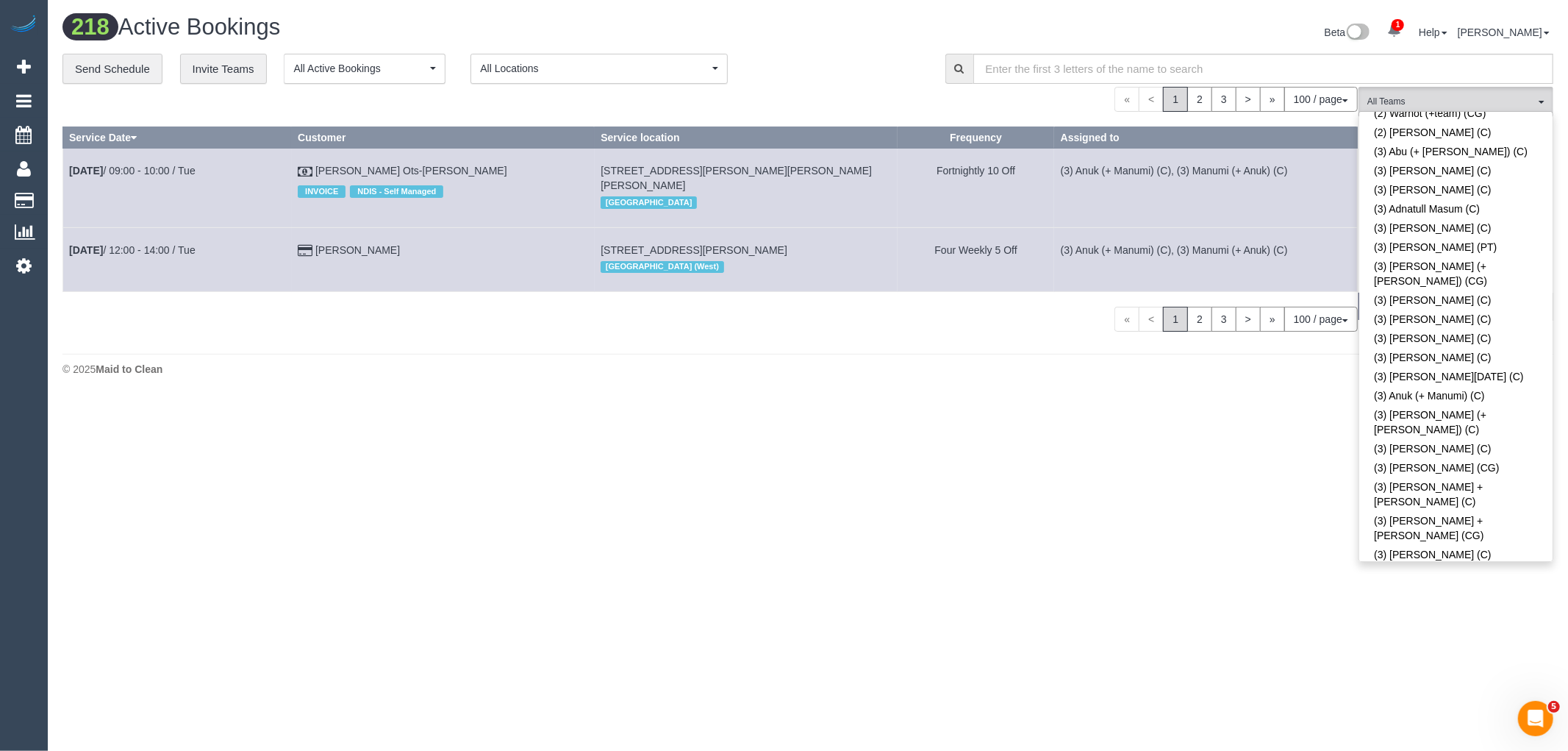
click at [1489, 670] on link "(3) [PERSON_NAME] (C)" at bounding box center [1456, 680] width 194 height 19
click at [887, 40] on div "Beta 1 Your Notifications You have 0 alerts × You have 1 to charge for 07/10/20…" at bounding box center [1187, 34] width 757 height 39
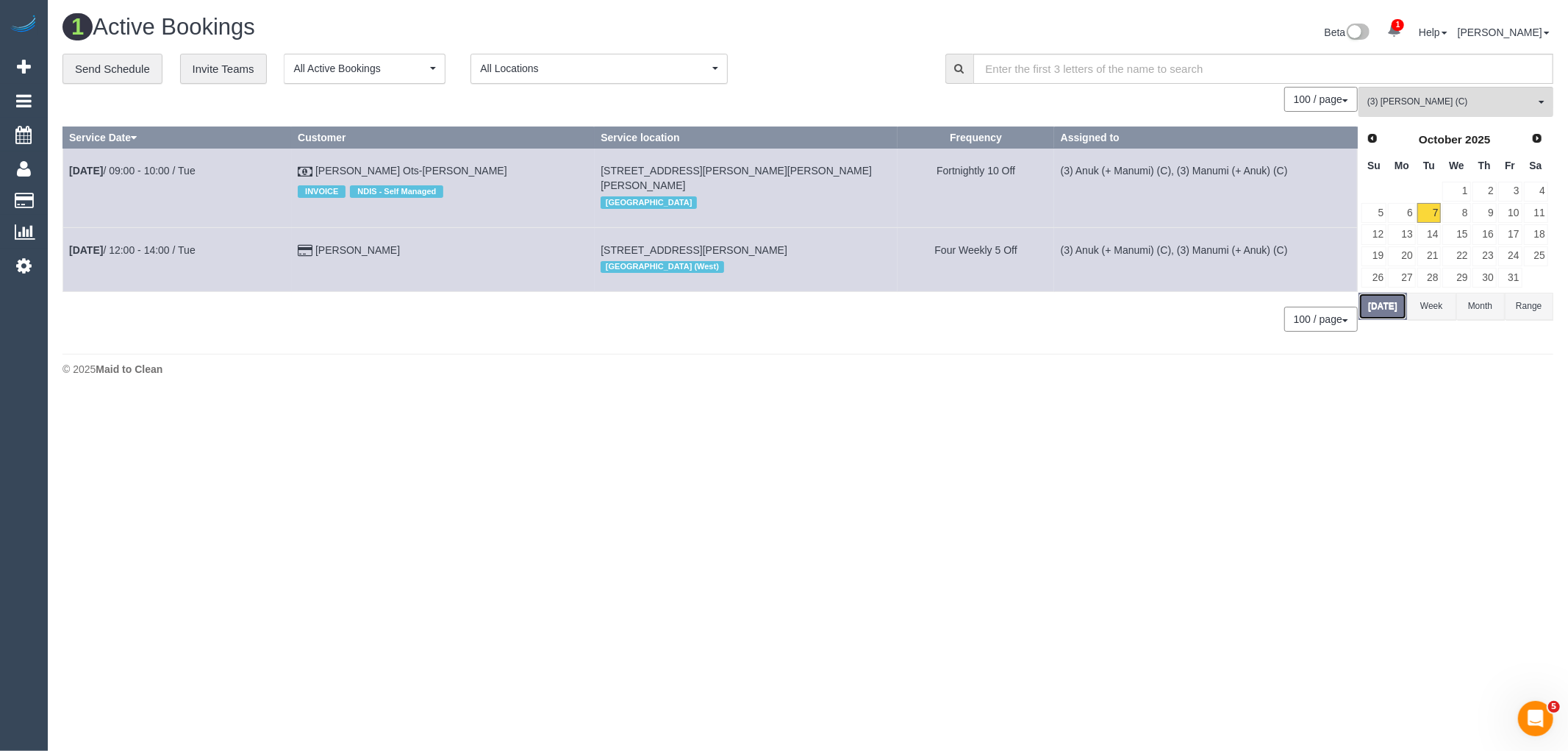
click at [1385, 318] on button "Today" at bounding box center [1382, 306] width 48 height 27
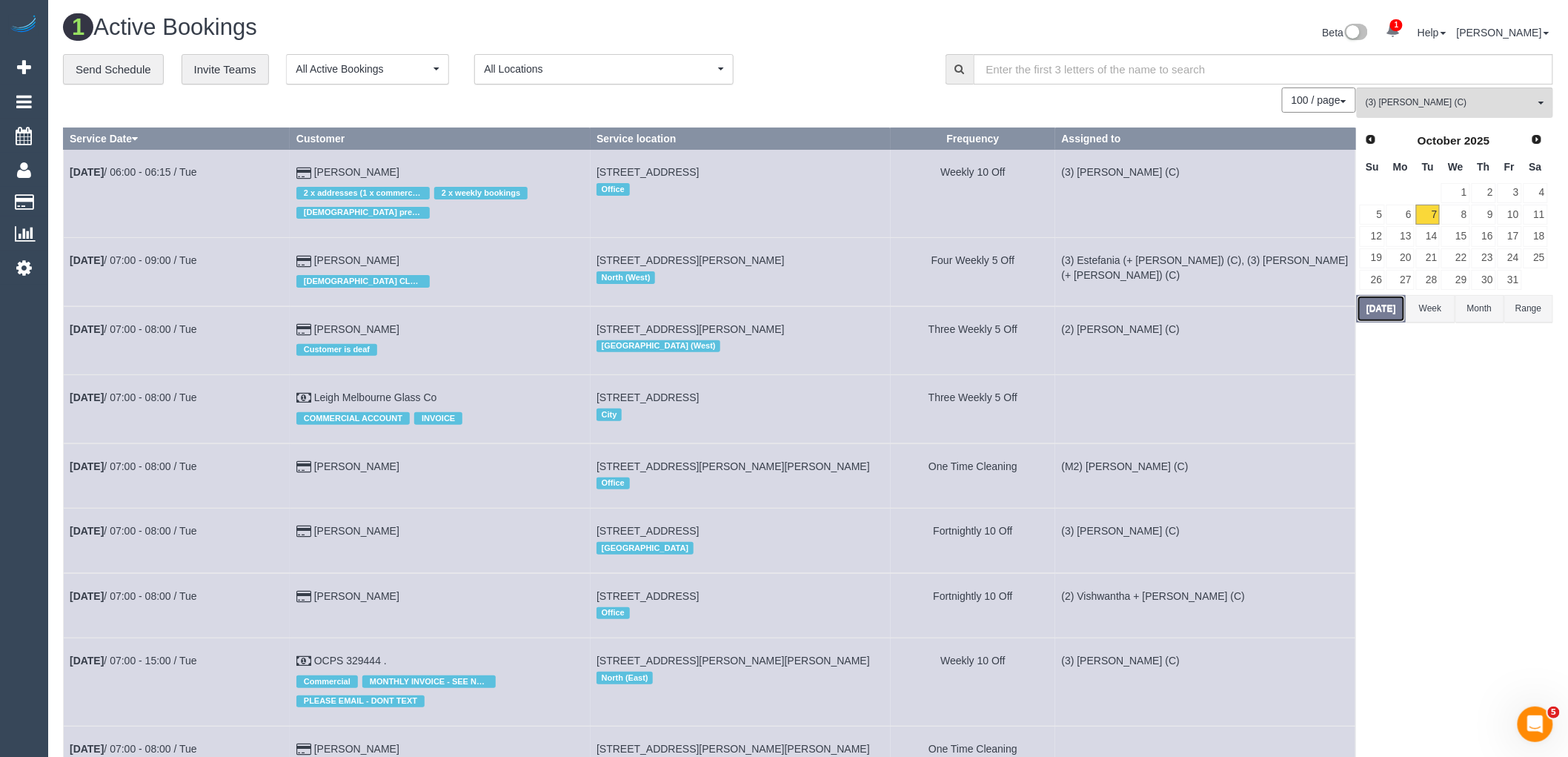
click at [1401, 311] on button "Today" at bounding box center [1380, 308] width 49 height 28
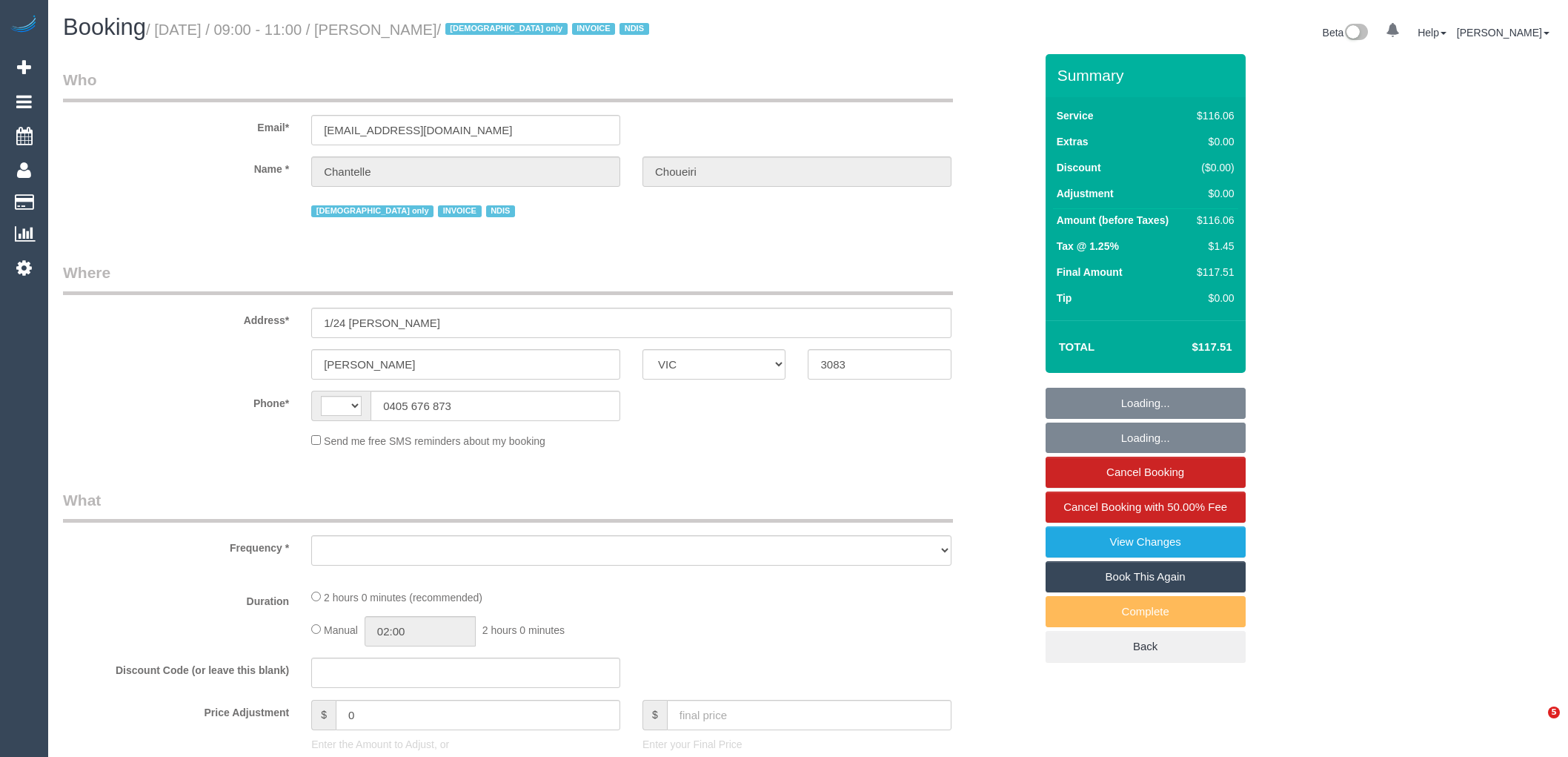
select select "VIC"
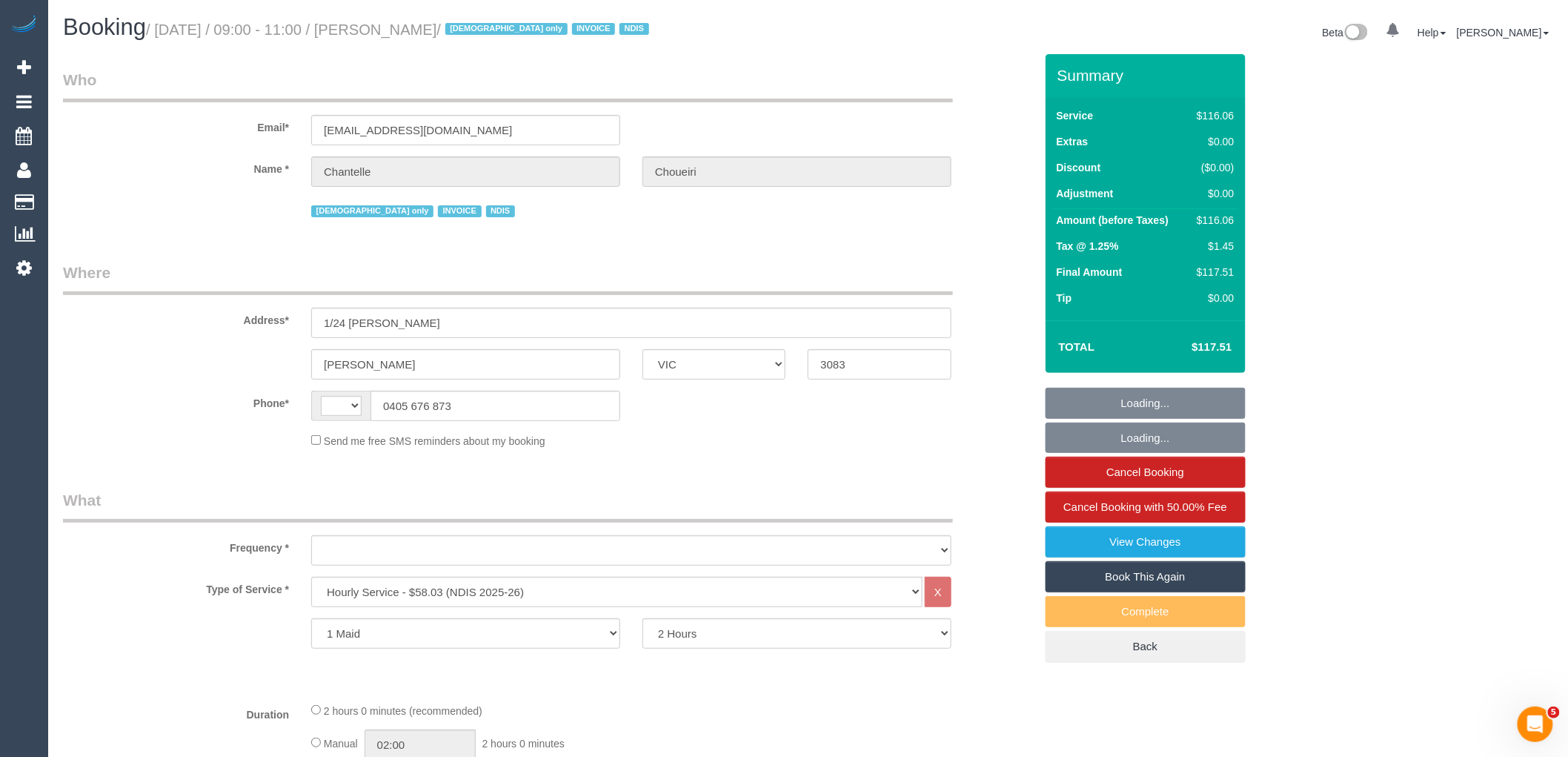
select select "string:AU"
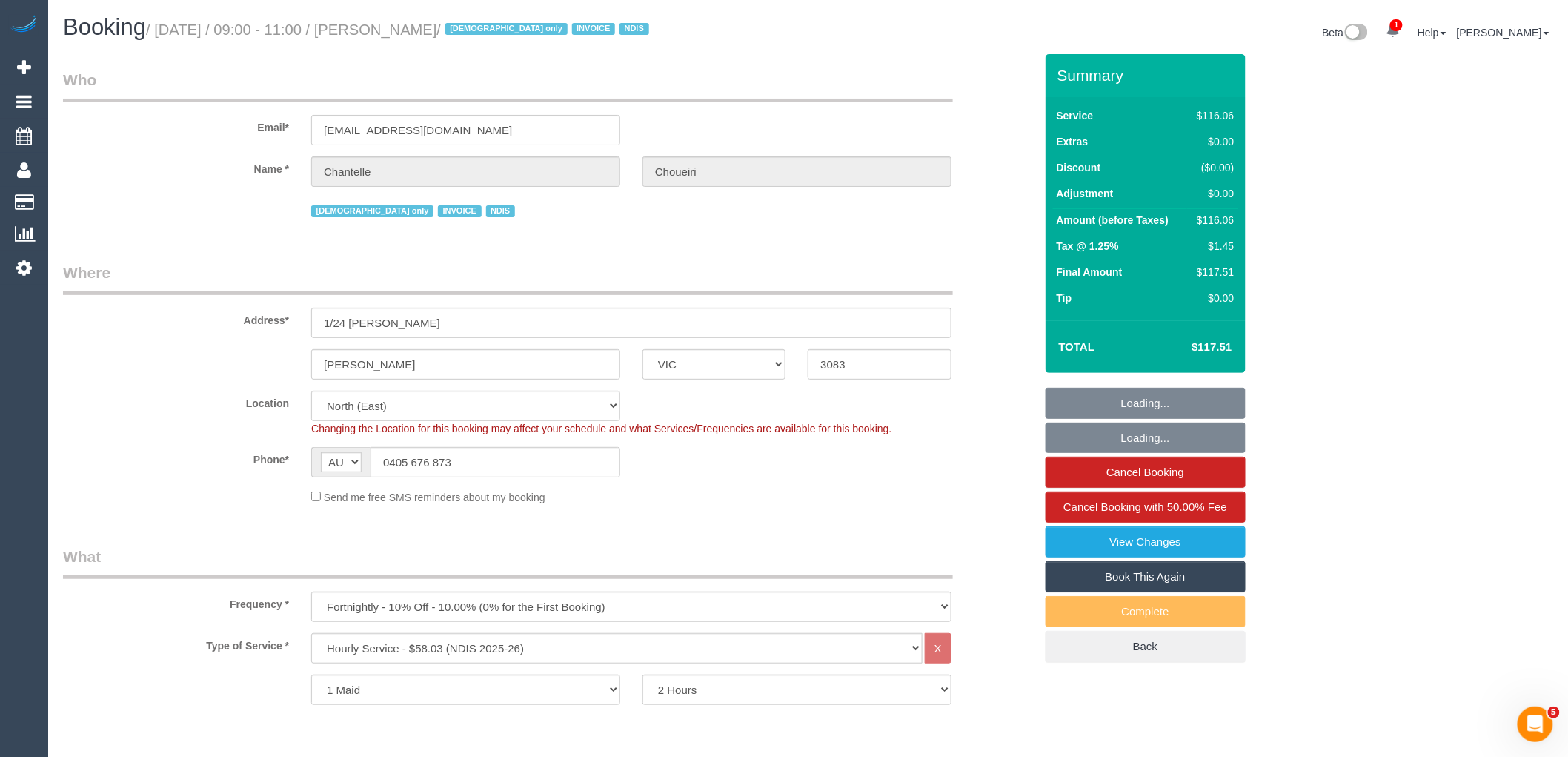
select select "object:786"
select select "number:28"
select select "number:14"
select select "number:19"
select select "number:23"
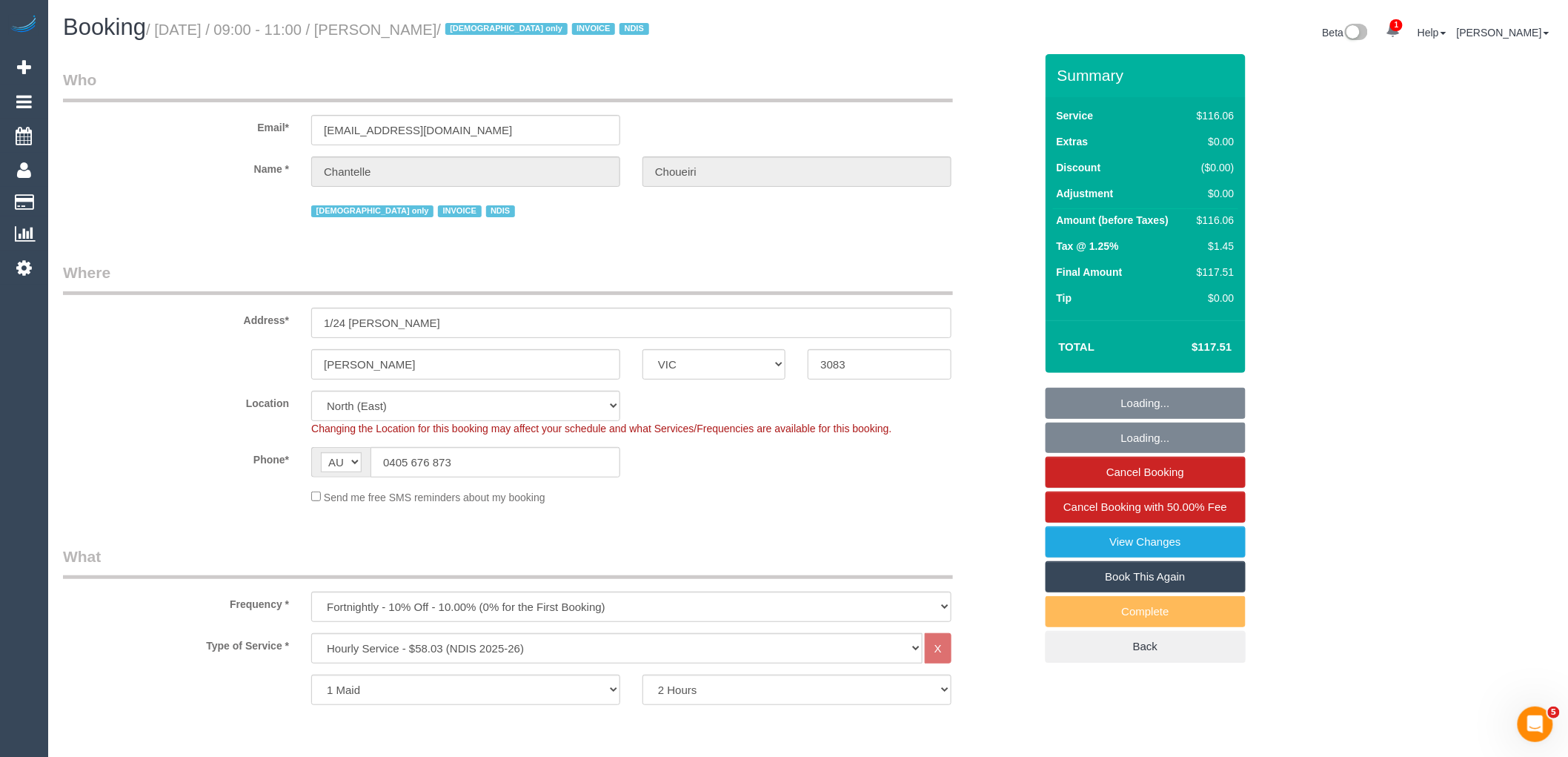
select select "number:35"
select select "number:13"
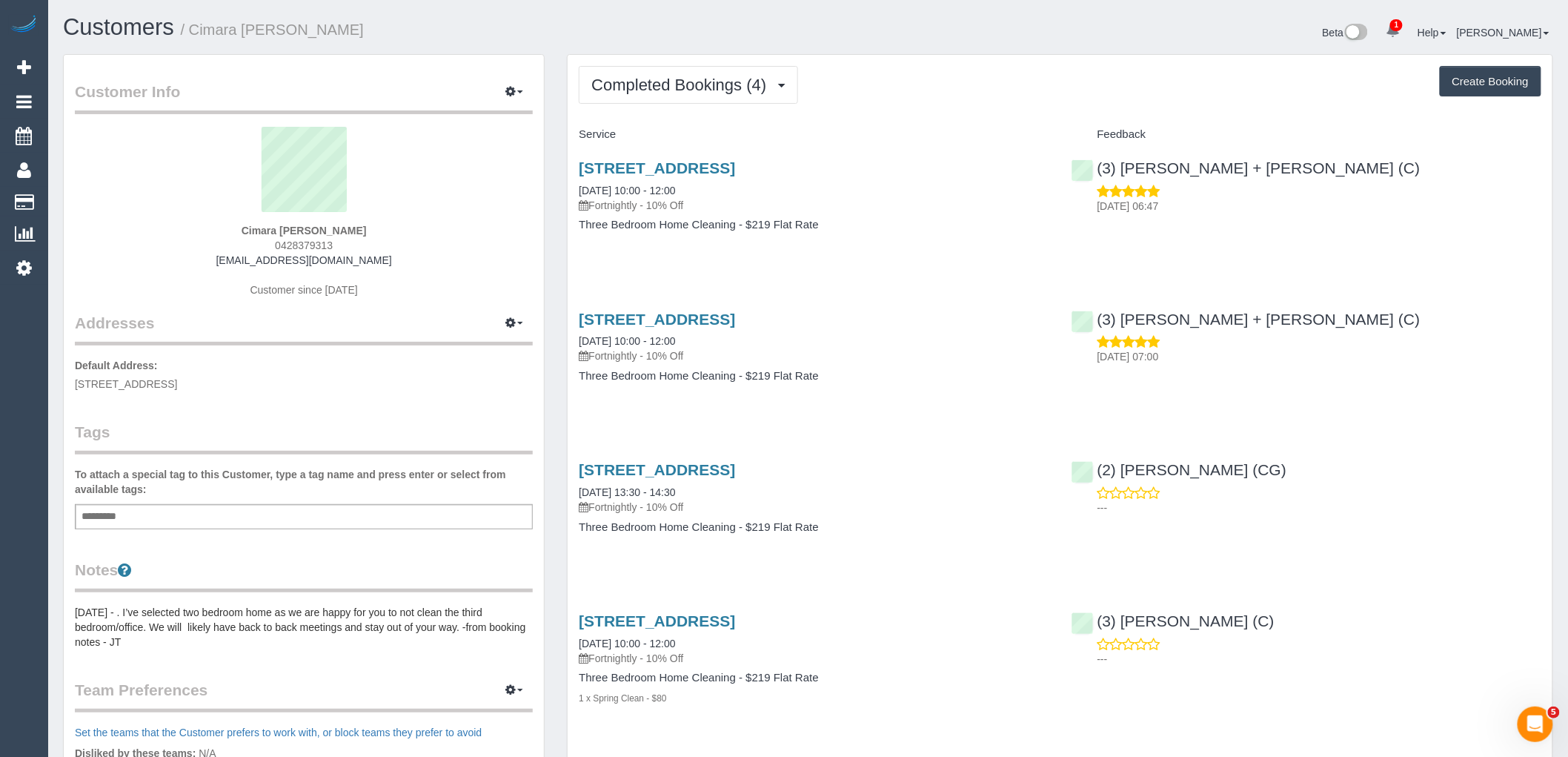
click at [637, 61] on div "Completed Bookings (4) Completed Bookings (4) Upcoming Bookings (12) Cancelled …" at bounding box center [1060, 419] width 985 height 729
click at [639, 75] on button "Completed Bookings (4)" at bounding box center [688, 85] width 219 height 38
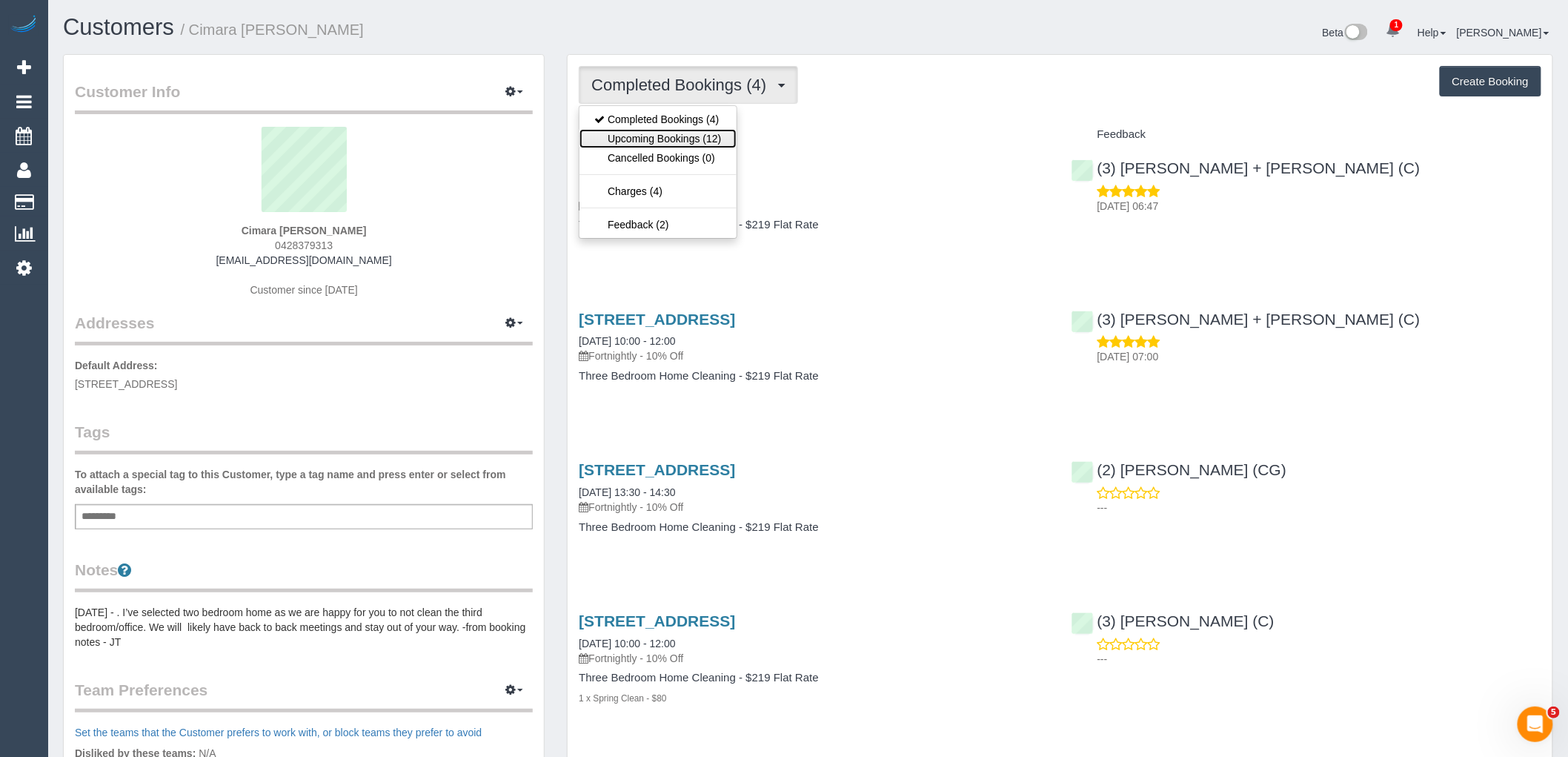
click at [656, 138] on link "Upcoming Bookings (12)" at bounding box center [657, 138] width 156 height 19
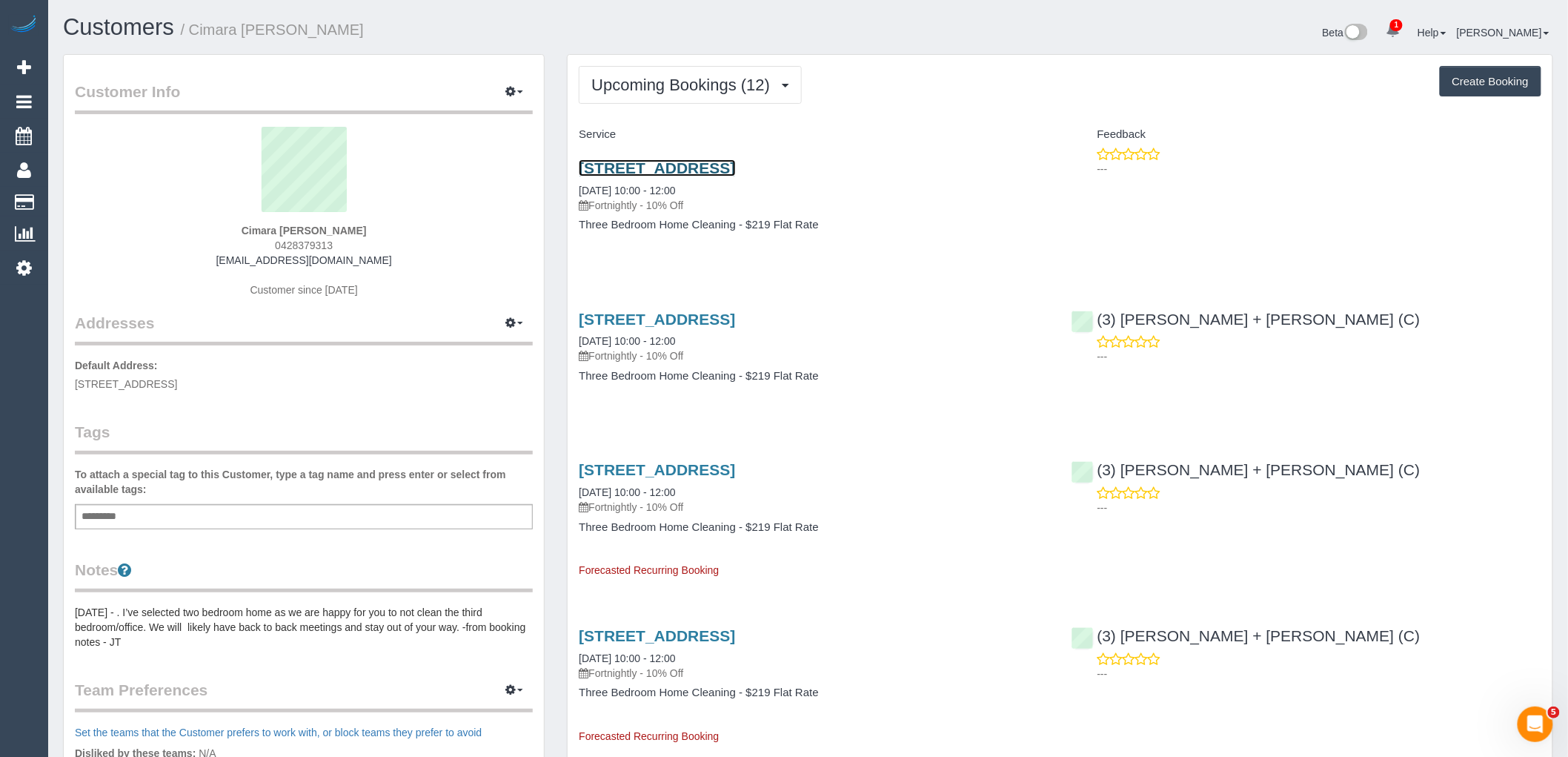
click at [708, 166] on link "5 Lake Grove, Unit 2, Coburg North, VIC 3058" at bounding box center [657, 168] width 156 height 17
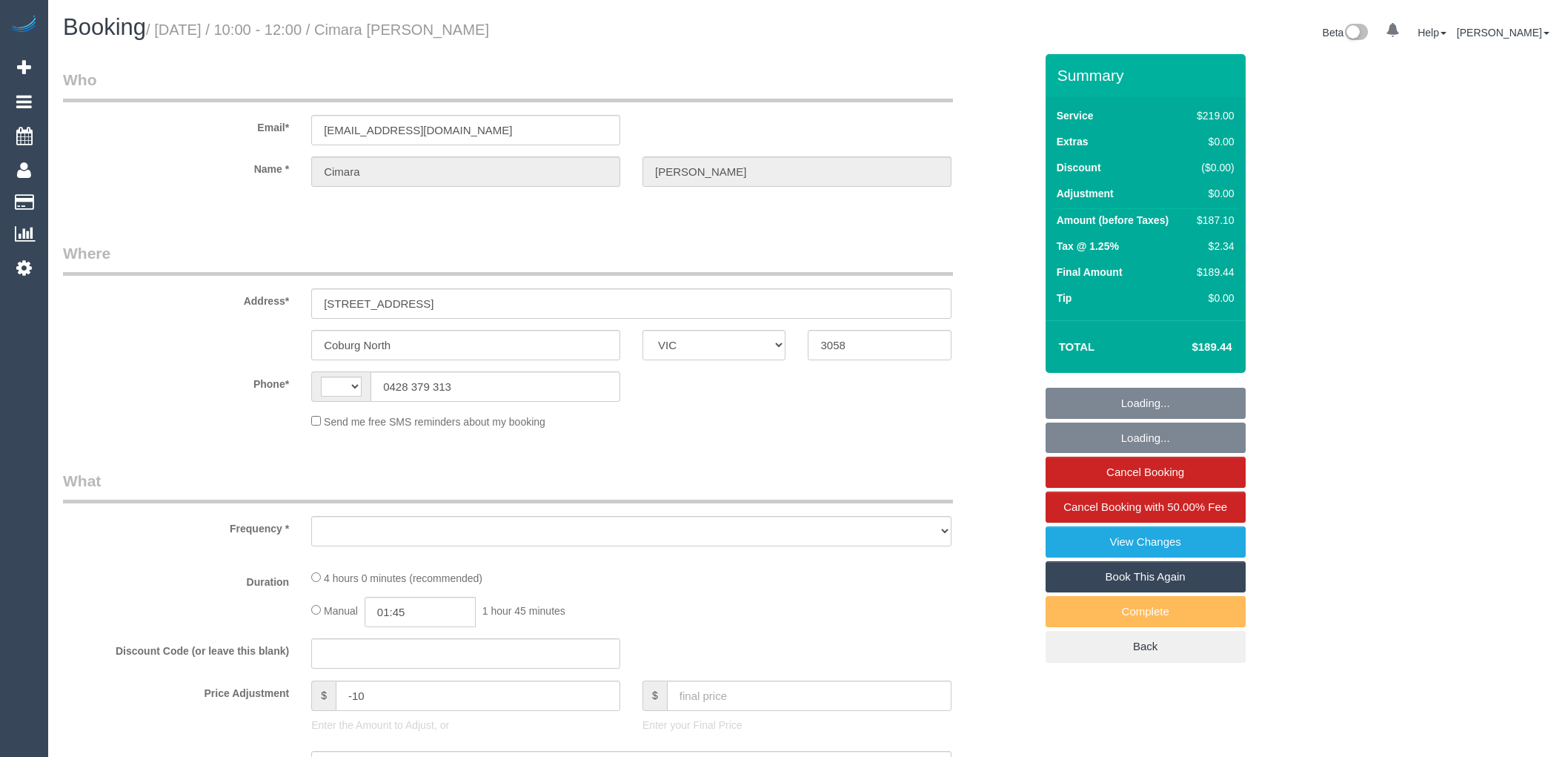
select select "VIC"
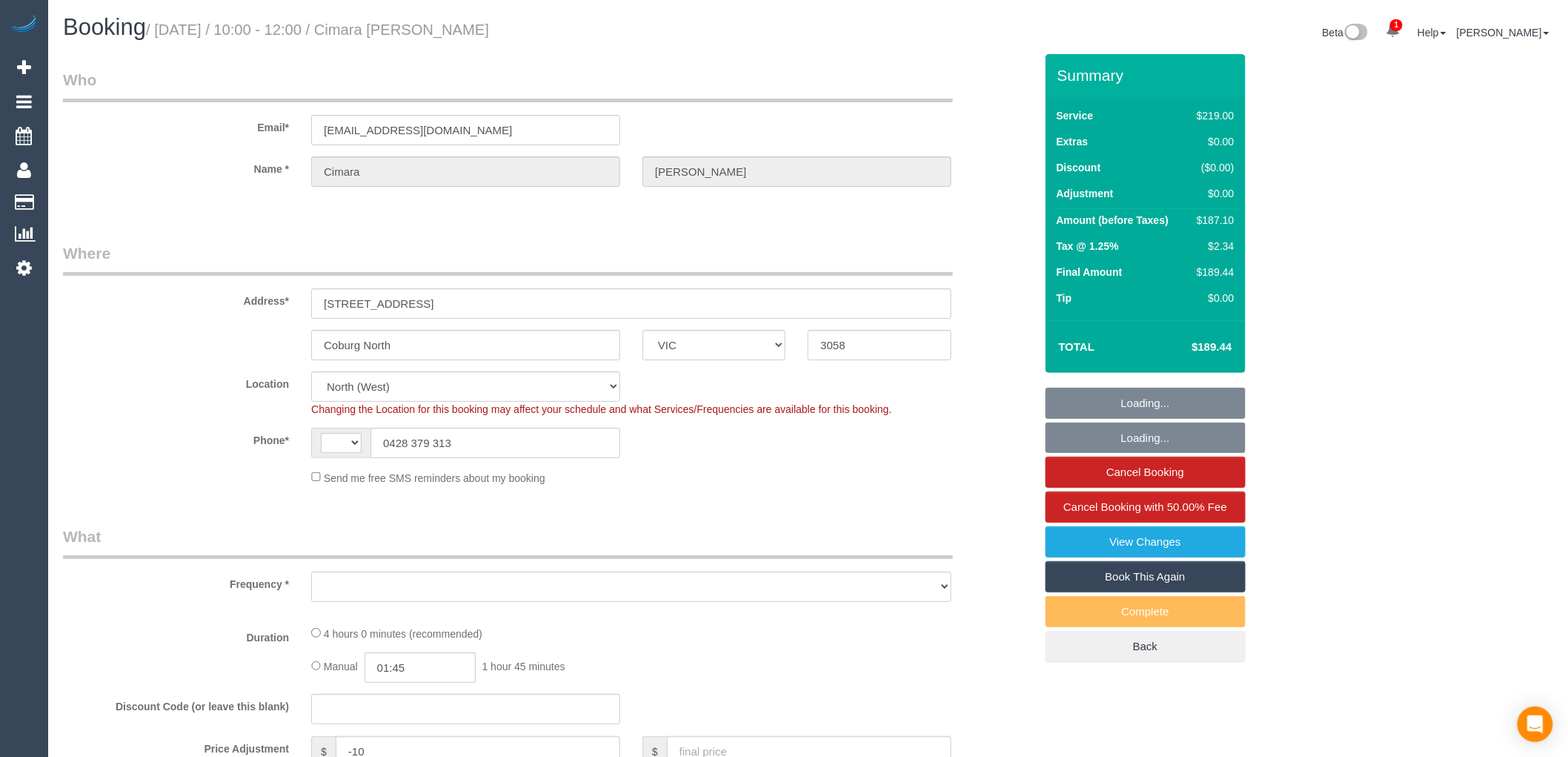
select select "string:stripe-pm_1Rq23g2GScqysDRV0kY86sA9"
select select "string:AU"
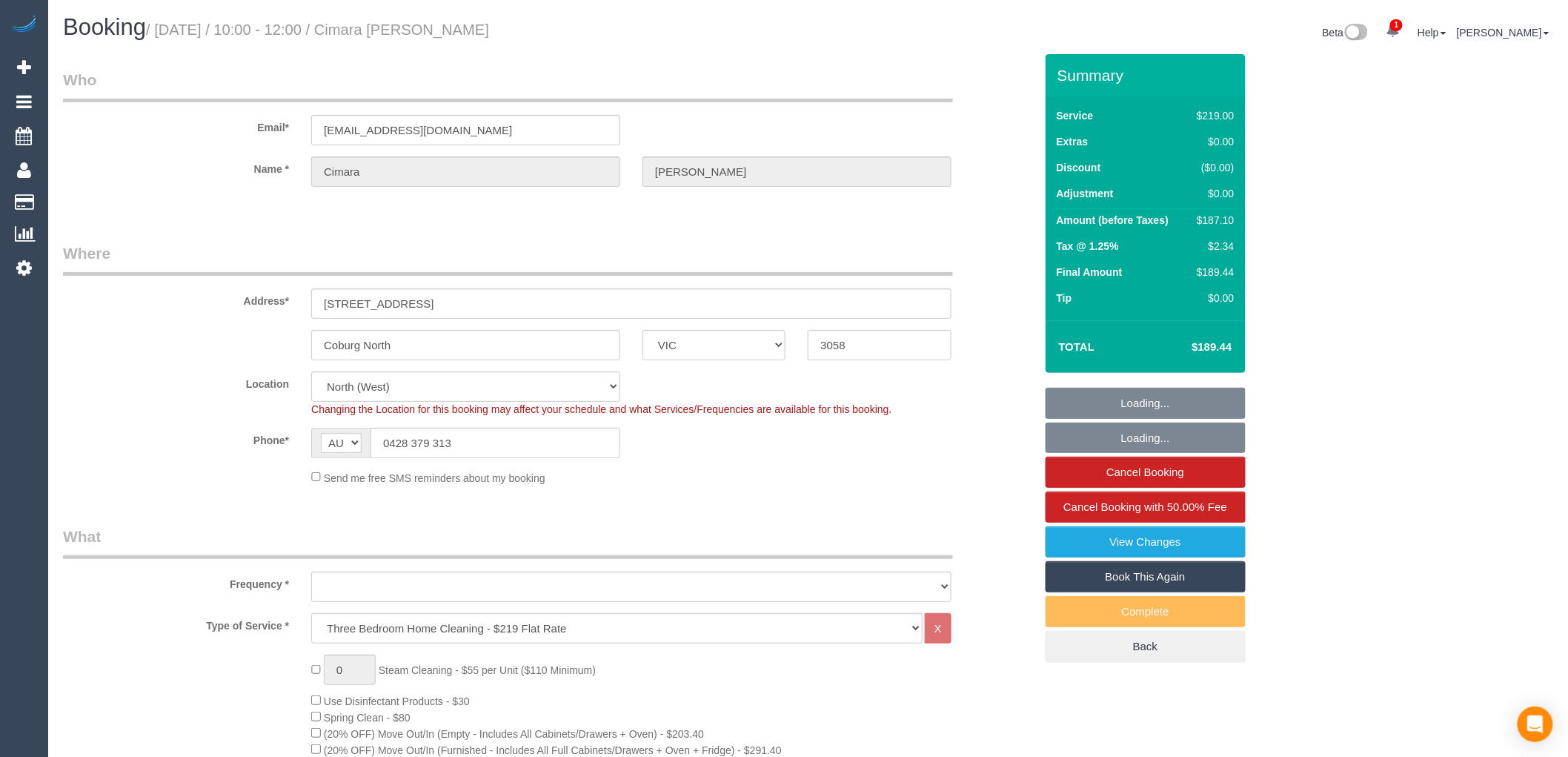
select select "object:1494"
select select "number:28"
select select "number:14"
select select "number:19"
select select "number:36"
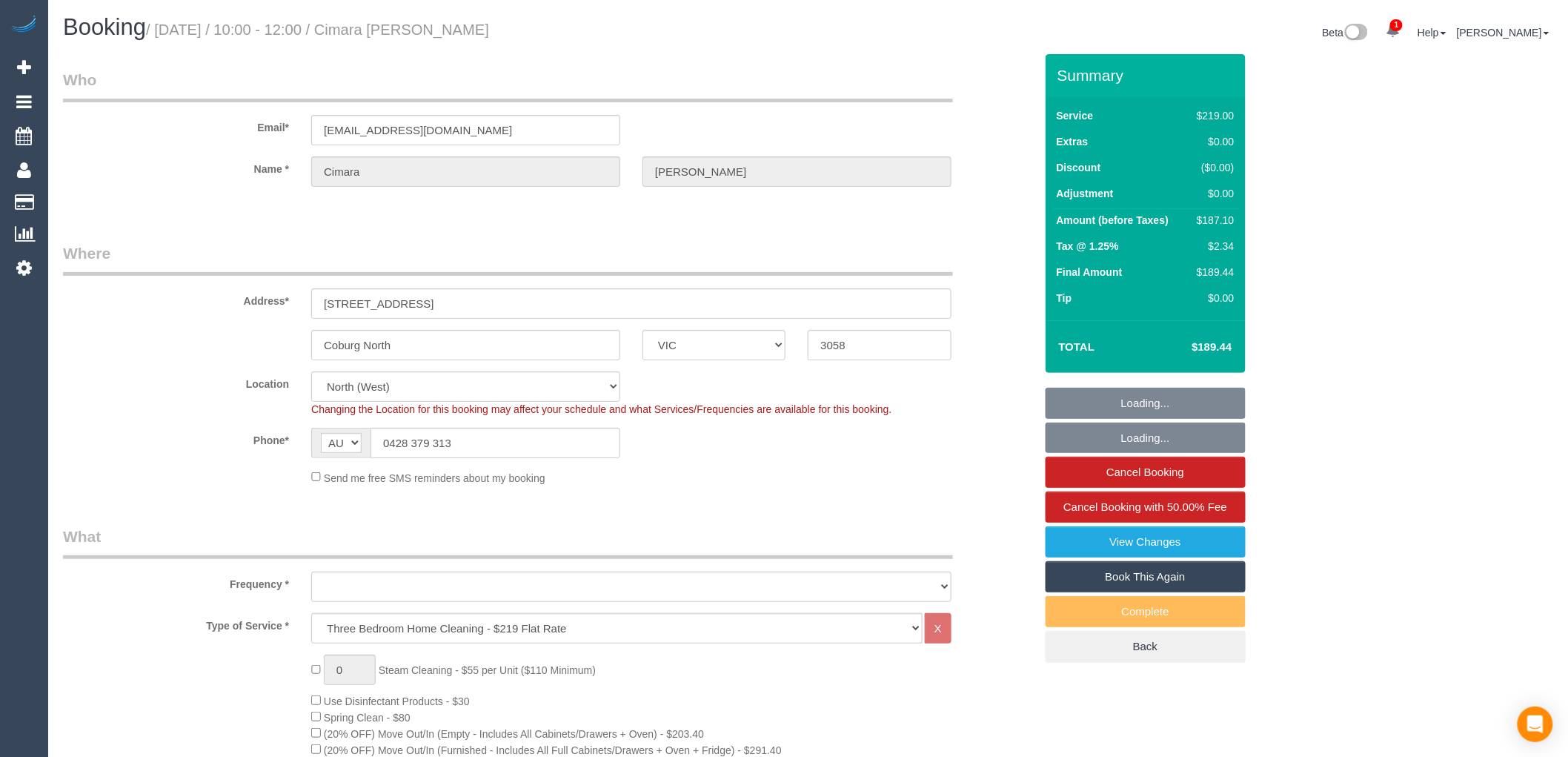
select select "number:35"
select select "number:26"
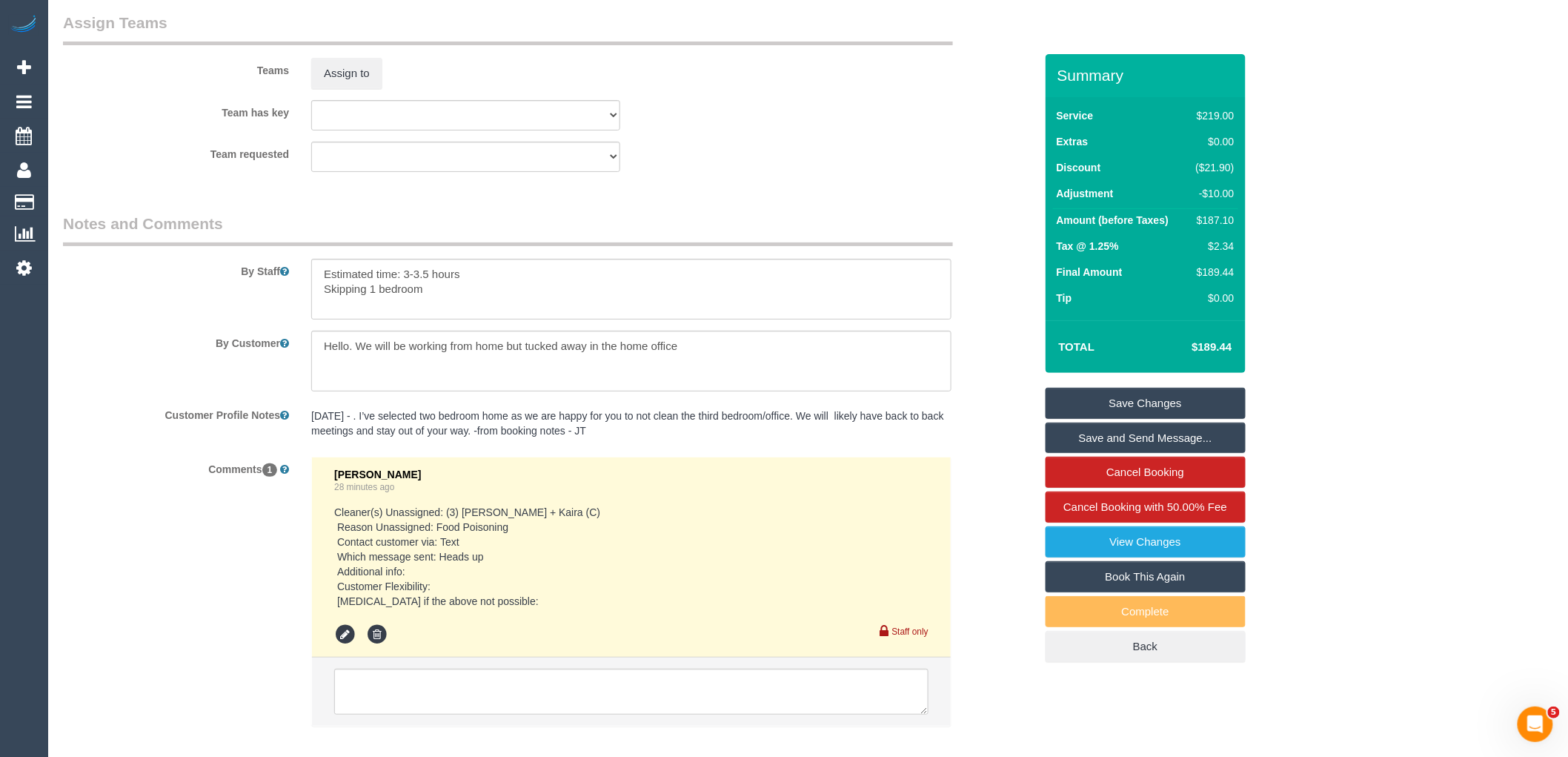
scroll to position [2440, 0]
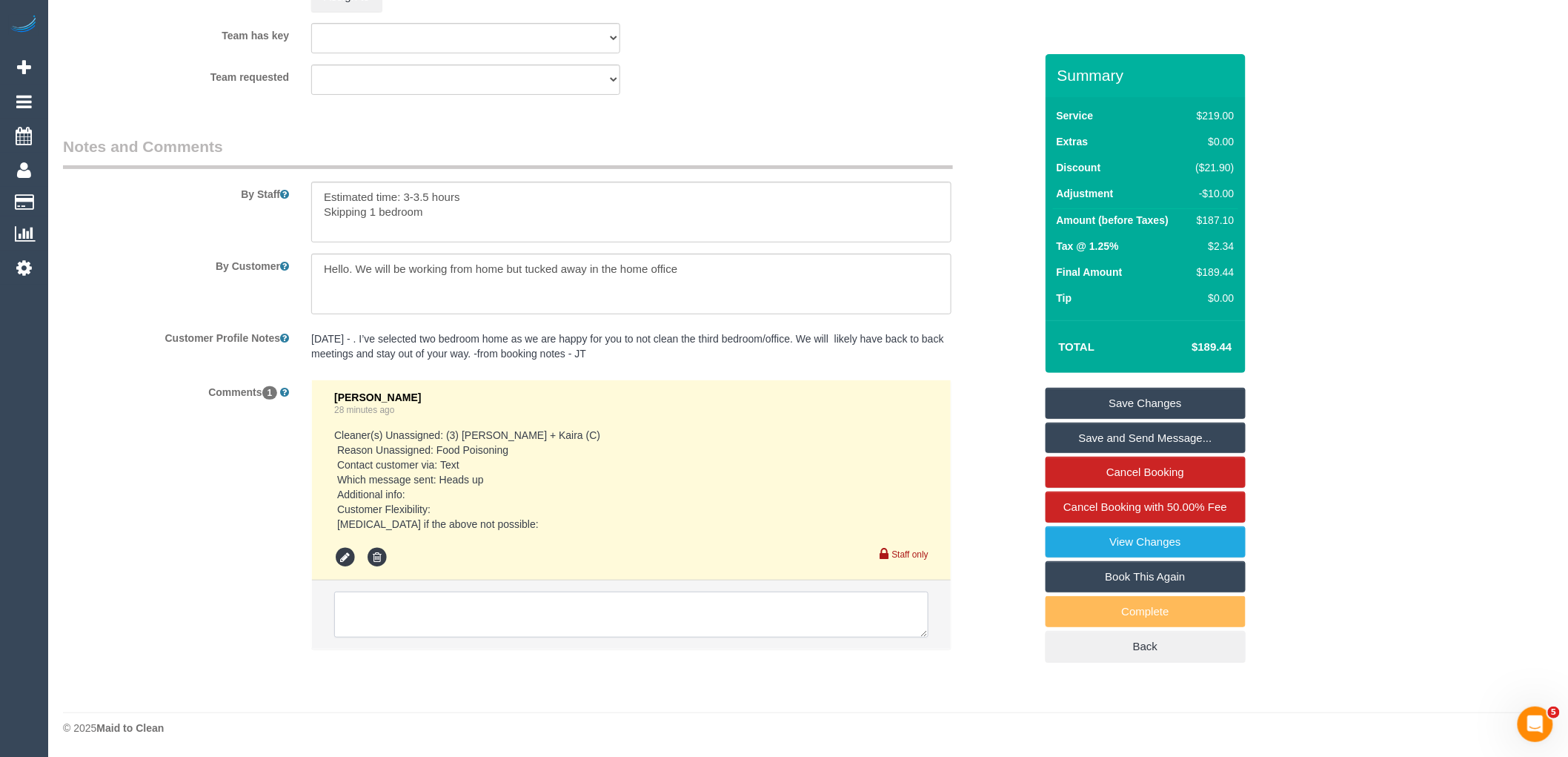
click at [431, 623] on textarea at bounding box center [631, 614] width 594 height 46
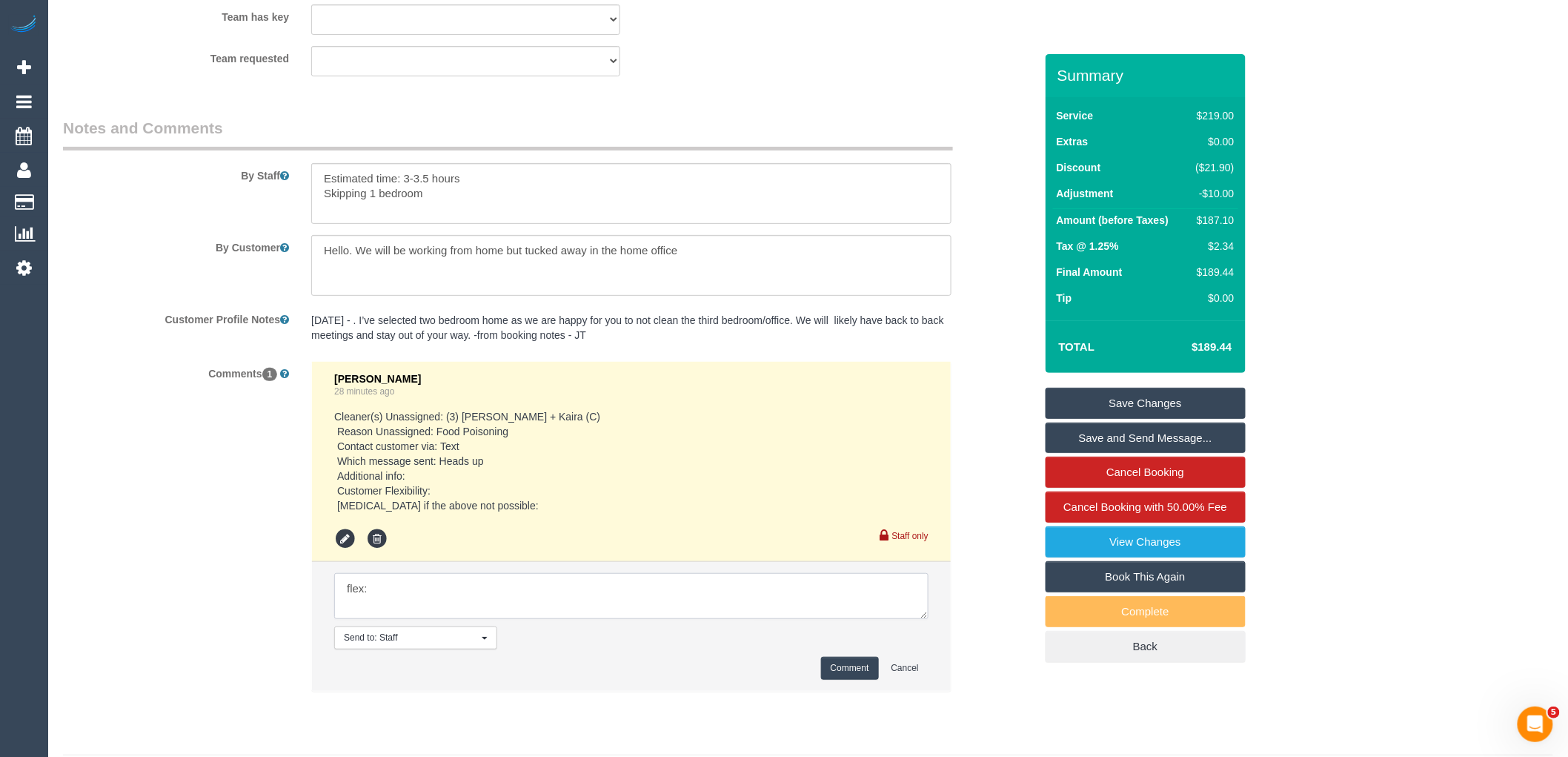
paste textarea "The Tuesday time slot is great for ongoing. This week any time except Thursday …"
type textarea "flex: The Tuesday time slot is great for ongoing. This week any time except Thu…"
click at [864, 680] on button "Comment" at bounding box center [849, 668] width 58 height 23
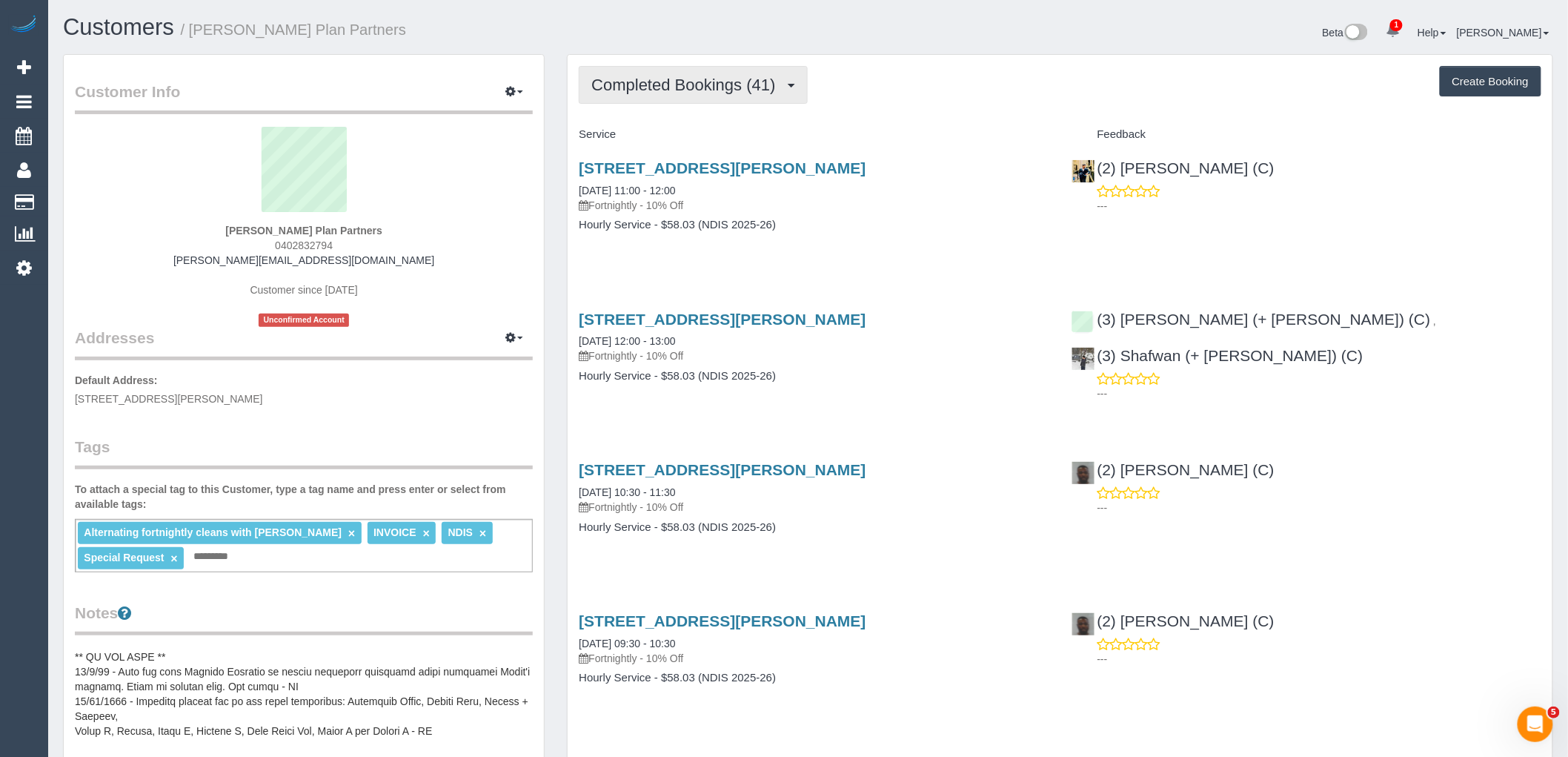
click at [683, 98] on button "Completed Bookings (41)" at bounding box center [692, 85] width 228 height 38
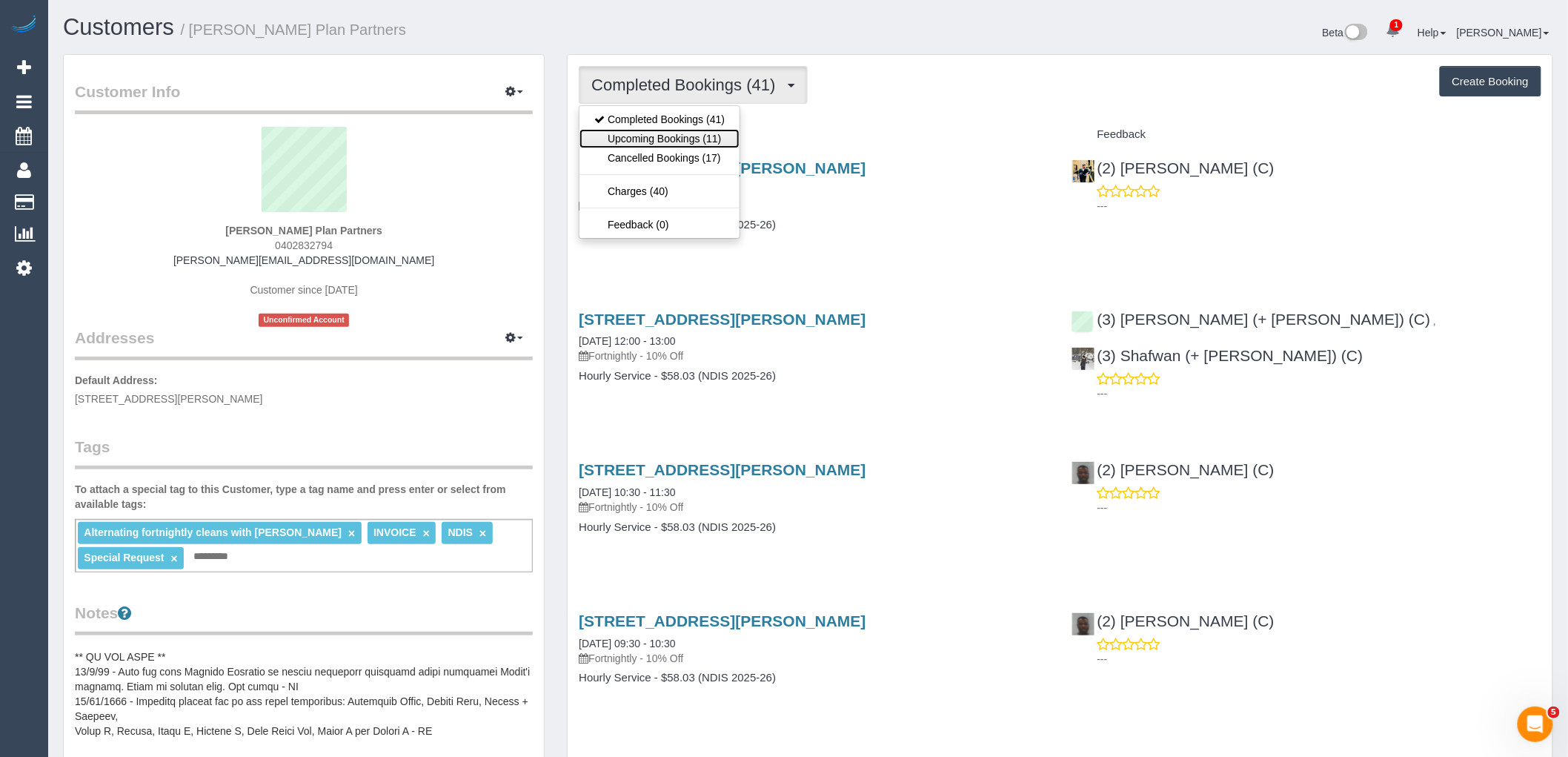
click at [692, 143] on link "Upcoming Bookings (11)" at bounding box center [660, 138] width 160 height 19
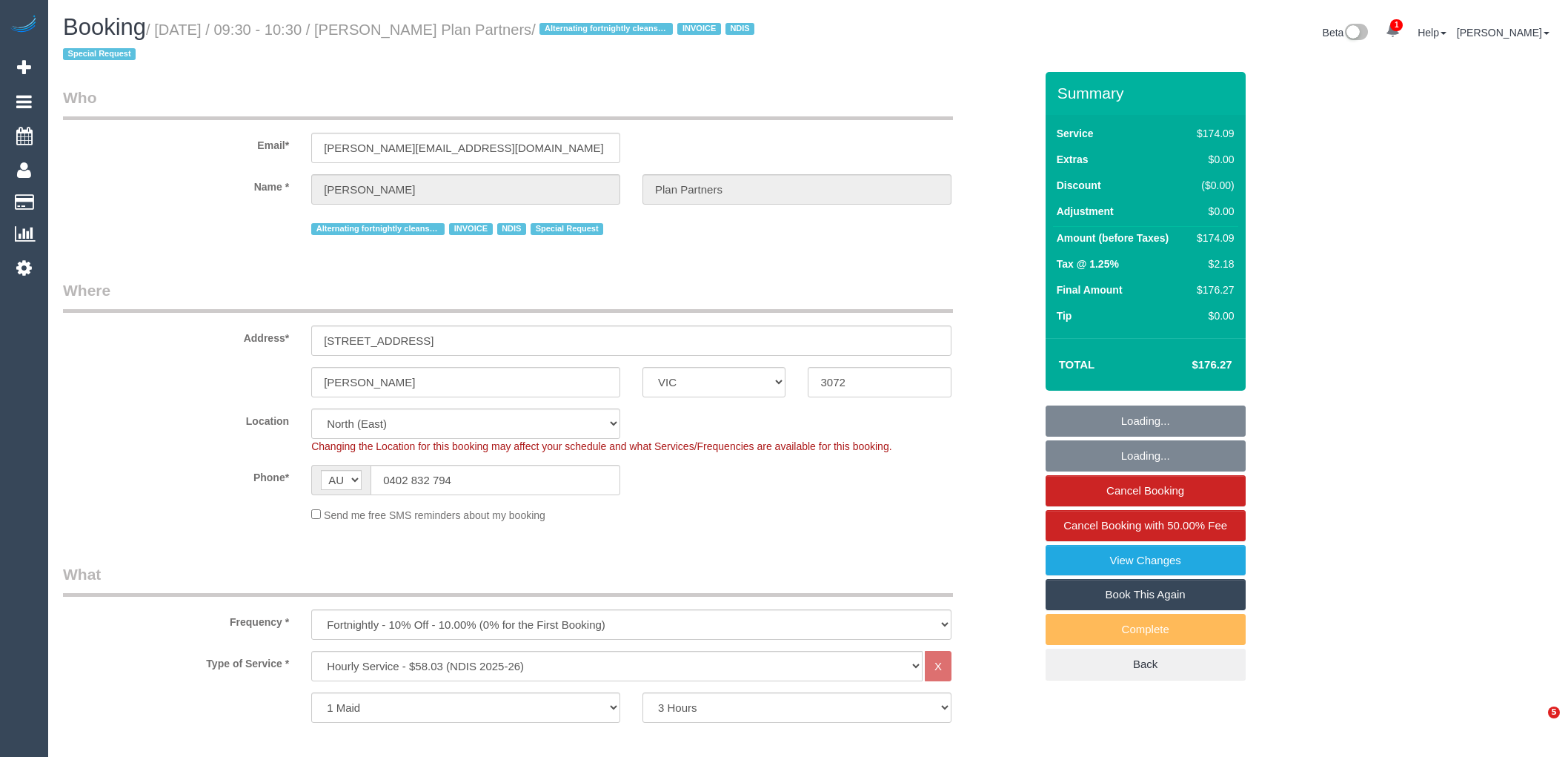
select select "VIC"
select select "180"
select select "number:28"
select select "number:14"
select select "number:19"
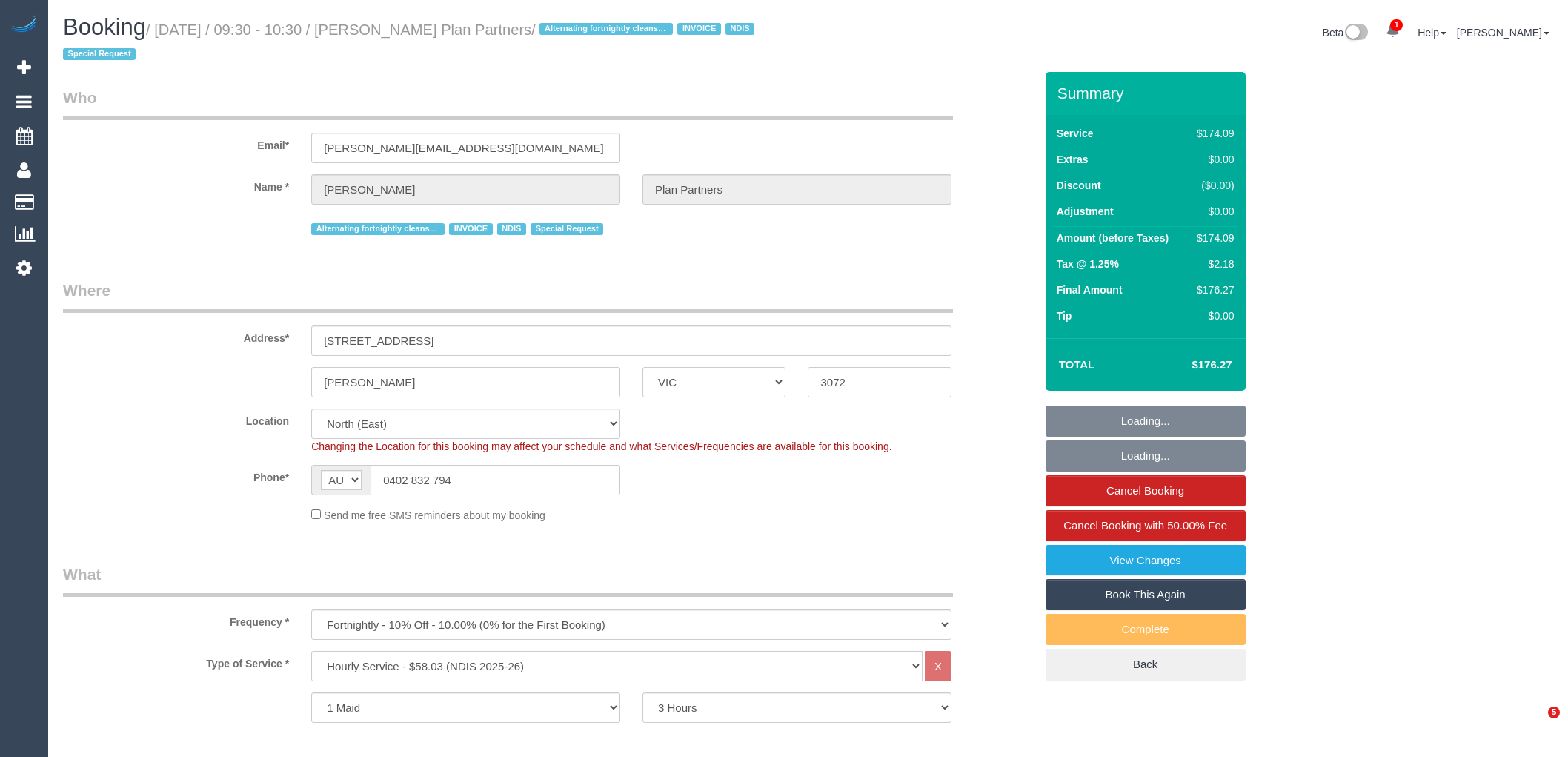
select select "number:25"
select select "number:35"
select select "number:11"
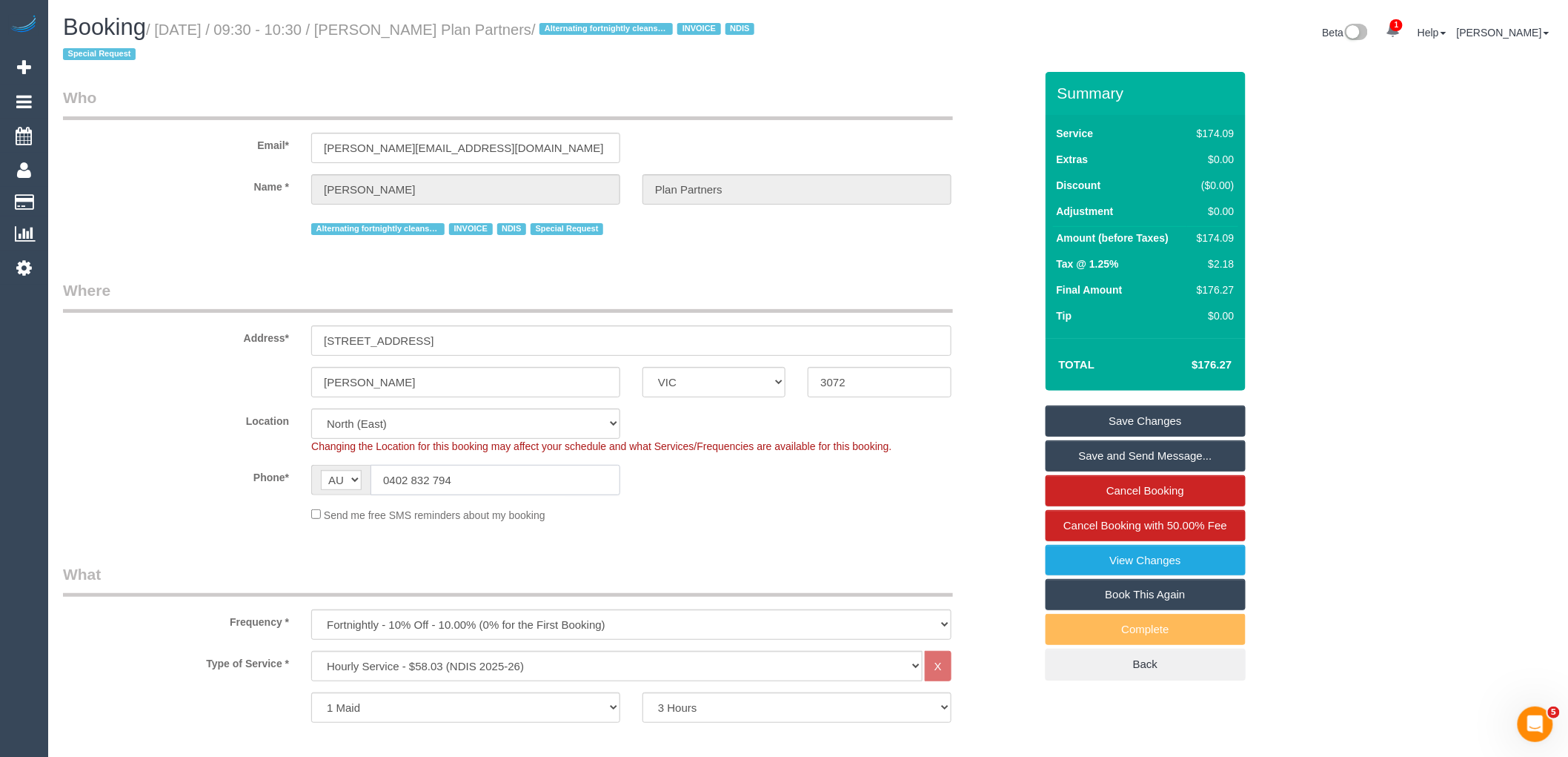
drag, startPoint x: 284, startPoint y: 486, endPoint x: 277, endPoint y: 487, distance: 7.1
click at [277, 486] on div "Phone* AF AL DZ AD AO AI AQ AG AR AM AW AU AT AZ BS BH BD BB BY BE BZ BJ BM BT …" at bounding box center [548, 479] width 994 height 31
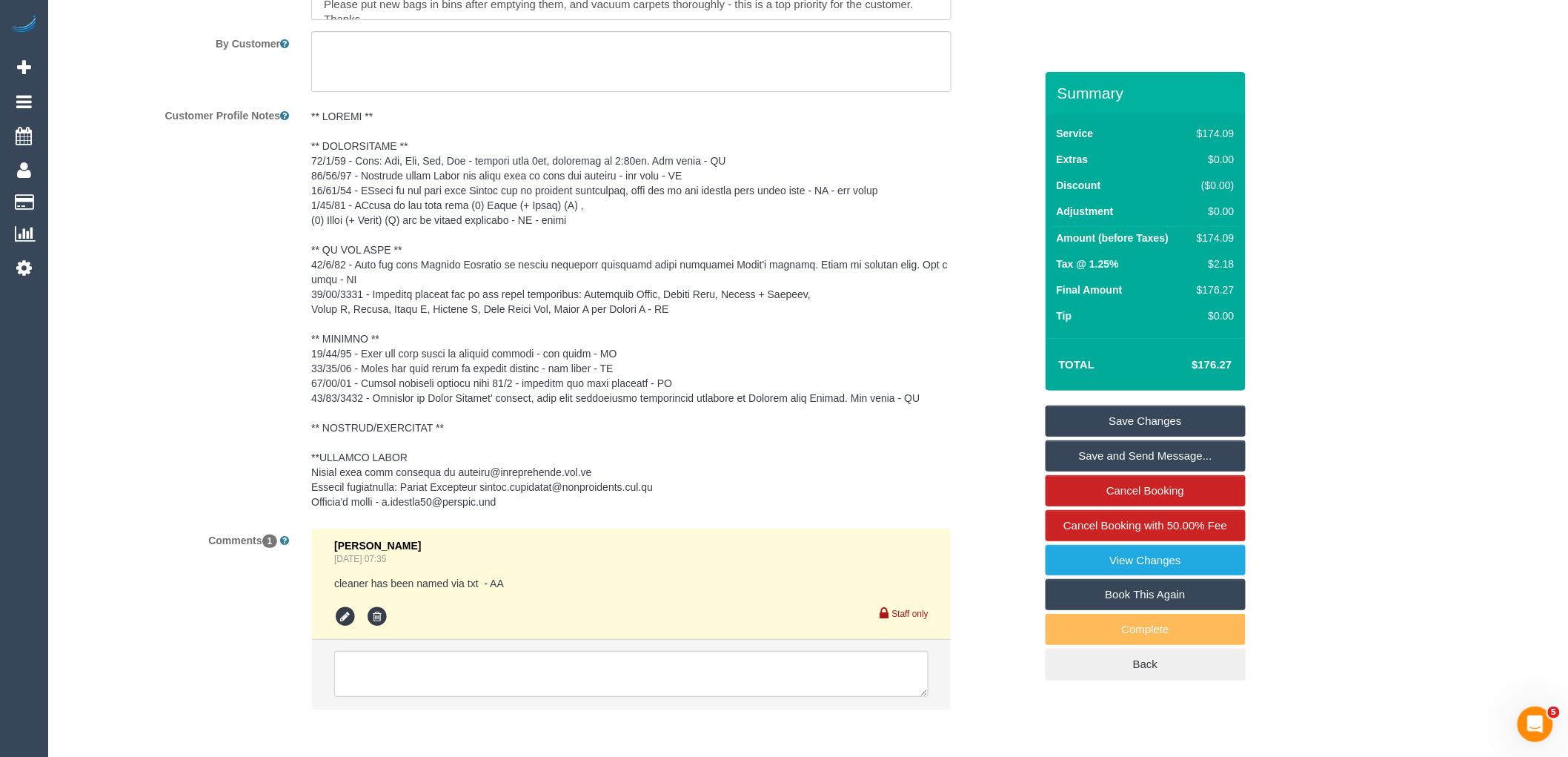
scroll to position [2207, 0]
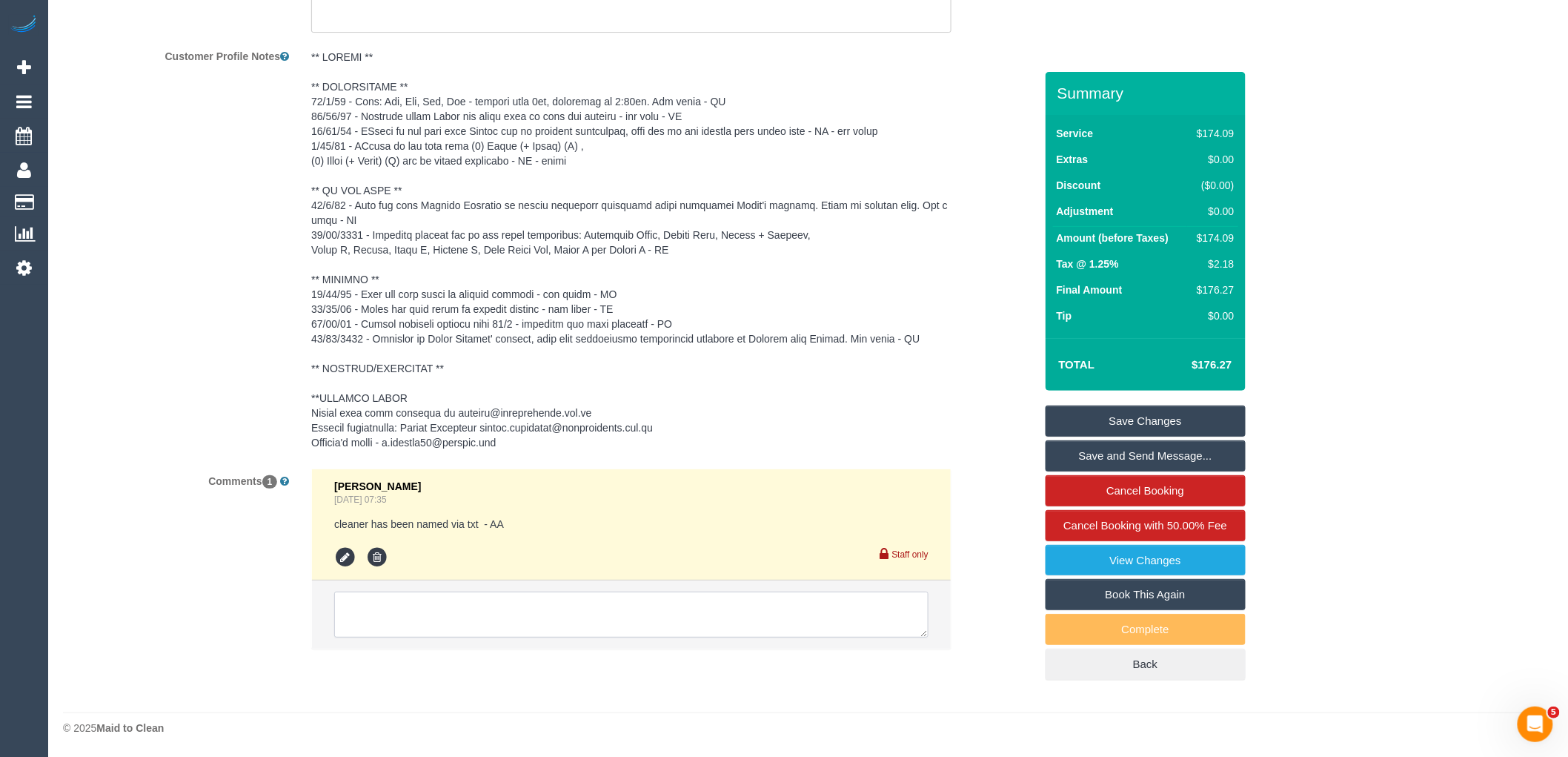
click at [564, 624] on textarea at bounding box center [631, 614] width 594 height 46
drag, startPoint x: 950, startPoint y: 669, endPoint x: 1039, endPoint y: 788, distance: 148.6
click at [625, 601] on textarea at bounding box center [688, 693] width 708 height 205
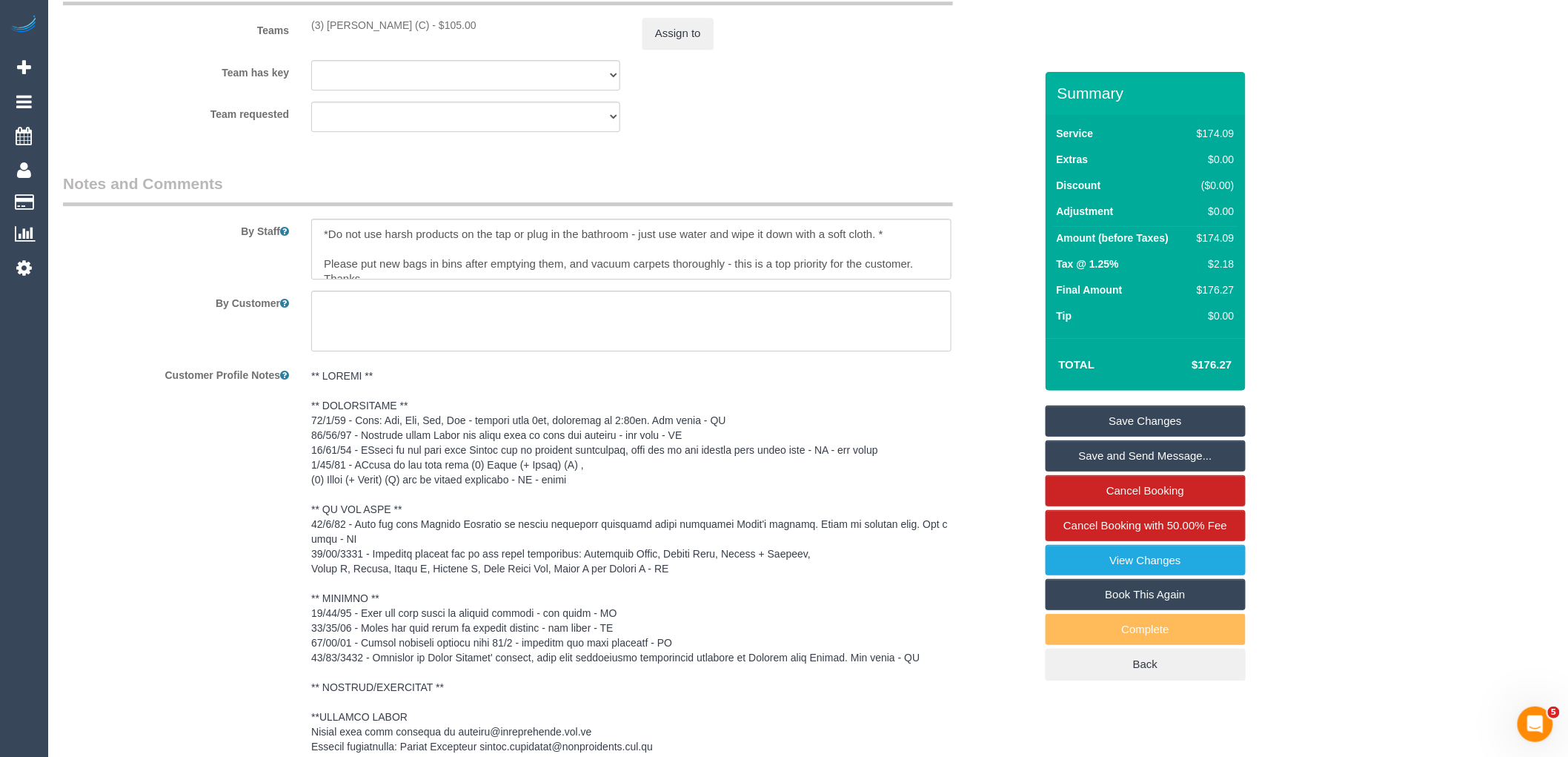
scroll to position [1878, 0]
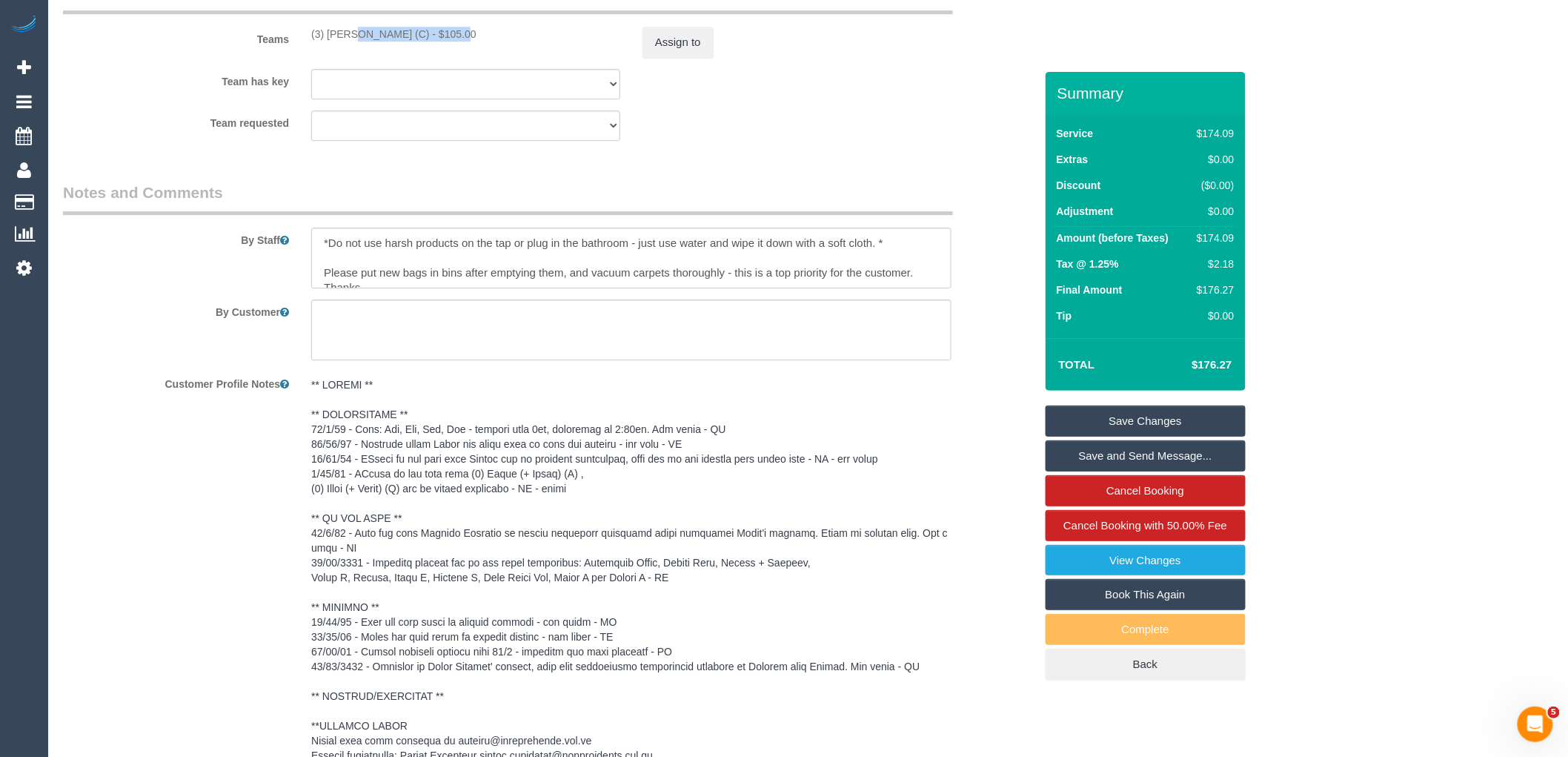
drag, startPoint x: 419, startPoint y: 33, endPoint x: 305, endPoint y: 27, distance: 114.2
click at [305, 27] on div "Teams (3) Damian Maynes (C) - $105.00 Assign to" at bounding box center [548, 19] width 994 height 77
copy div "(3) Damian Maynes (C)"
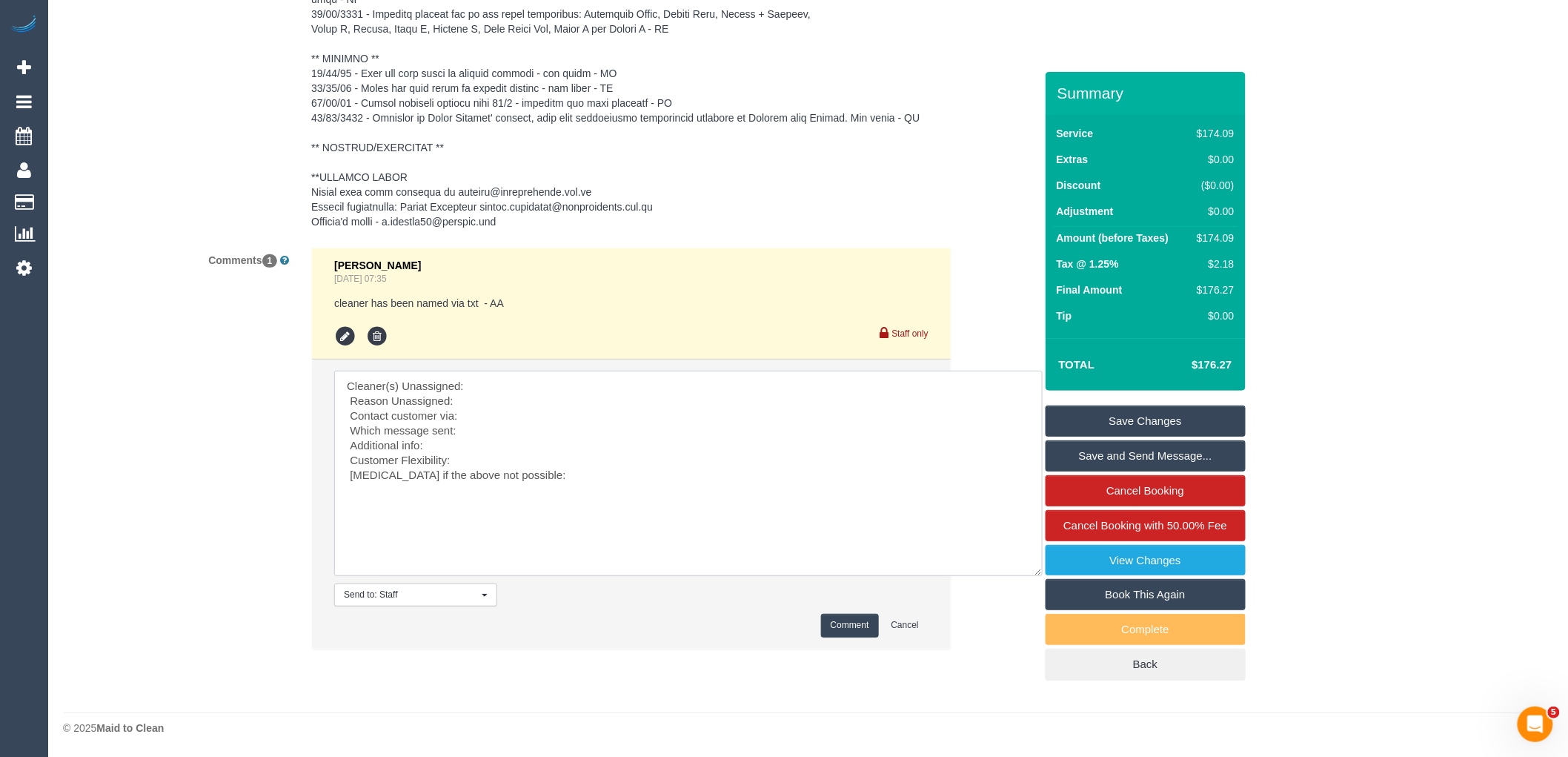
click at [523, 378] on textarea at bounding box center [688, 473] width 708 height 205
paste textarea "(3) Damian Maynes (C)"
click at [500, 403] on textarea at bounding box center [688, 473] width 708 height 205
click at [498, 414] on textarea at bounding box center [688, 473] width 708 height 205
click at [511, 420] on textarea at bounding box center [688, 473] width 708 height 205
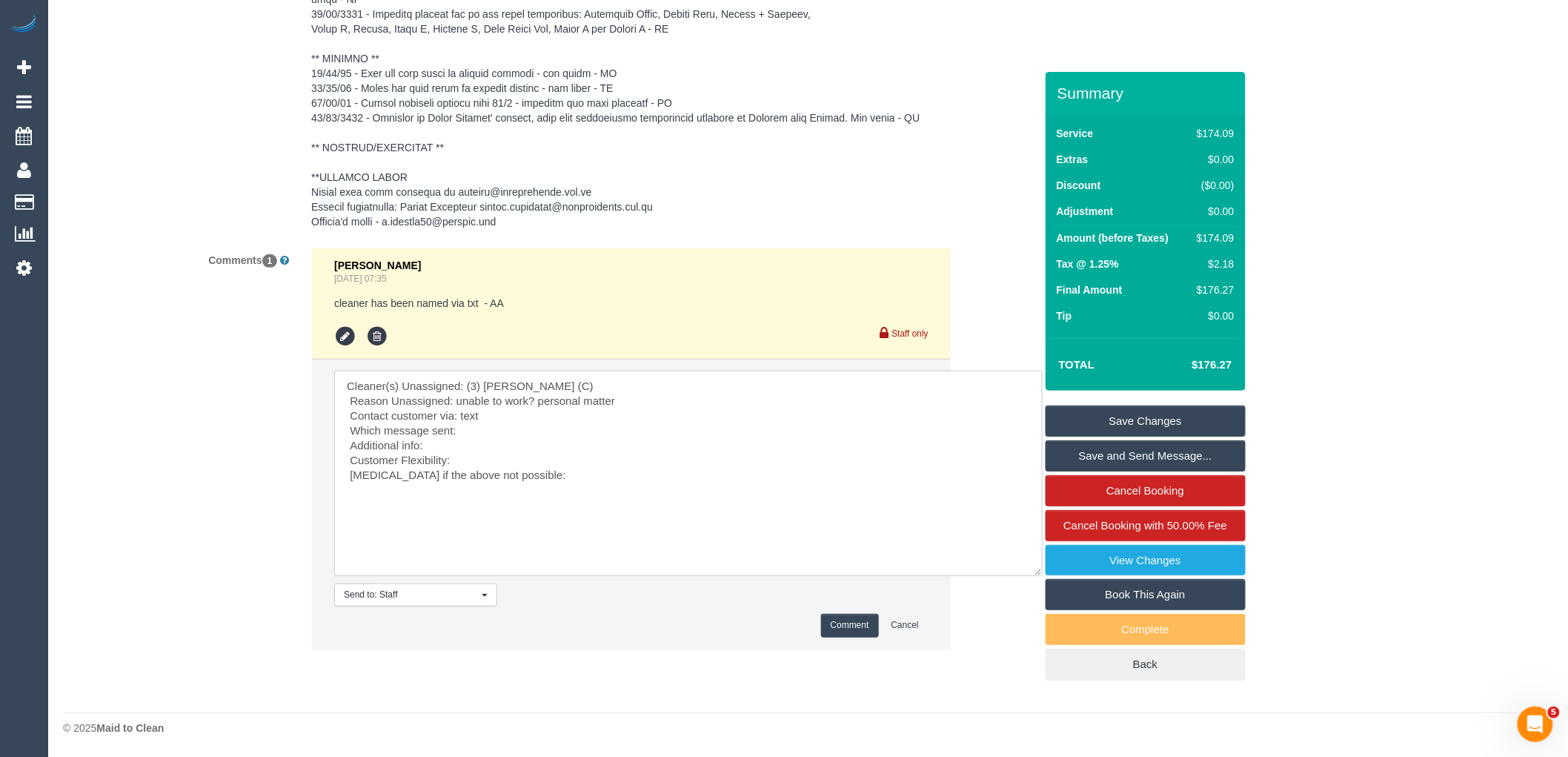
click at [487, 435] on textarea at bounding box center [688, 473] width 708 height 205
click at [462, 448] on textarea at bounding box center [688, 473] width 708 height 205
click at [476, 440] on textarea at bounding box center [688, 473] width 708 height 205
click at [545, 447] on textarea at bounding box center [688, 473] width 708 height 205
type textarea "Cleaner(s) Unassigned: (3) Damian Maynes (C) Reason Unassigned: unable to work?…"
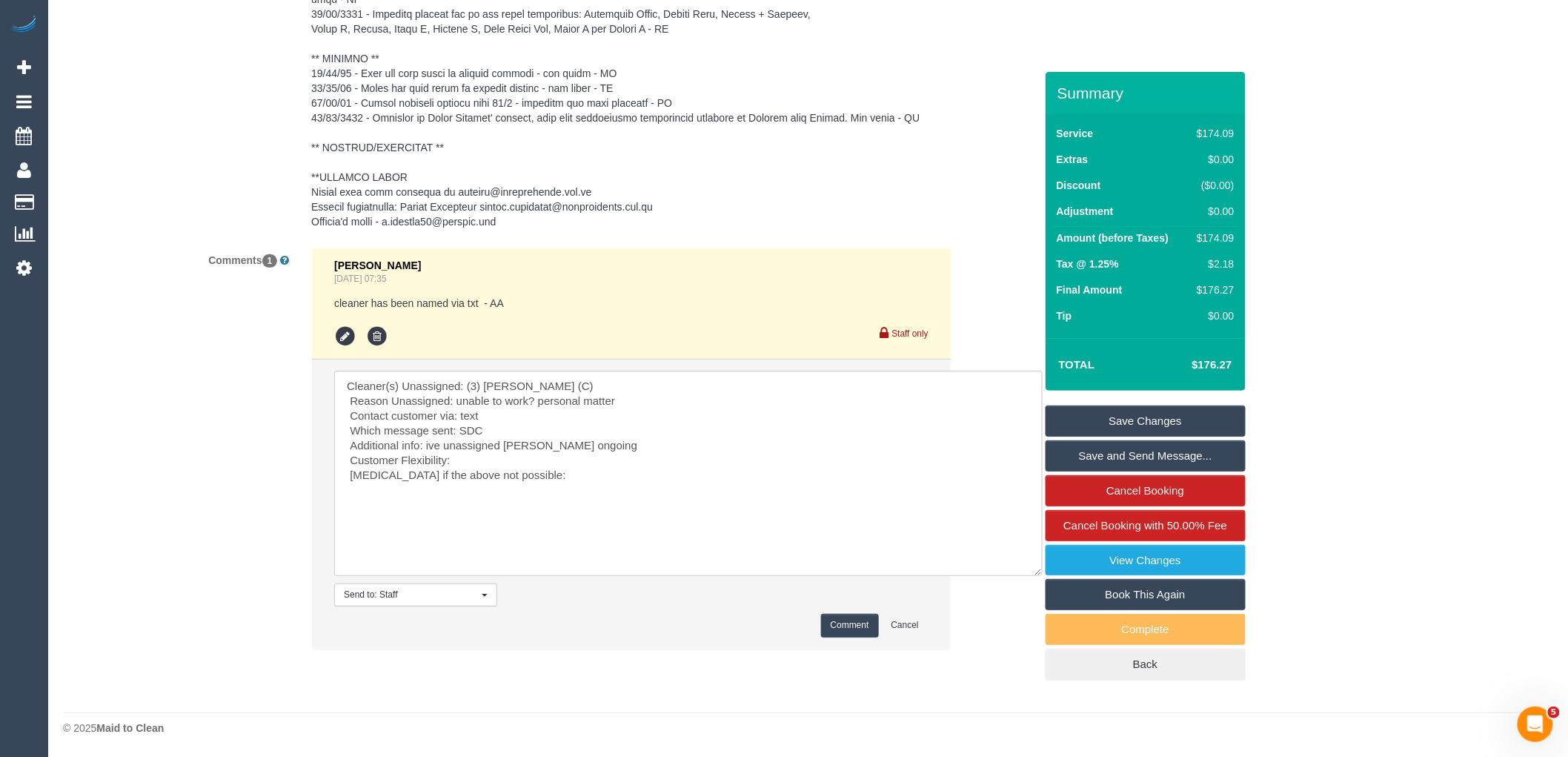
click at [858, 619] on button "Comment" at bounding box center [849, 625] width 58 height 23
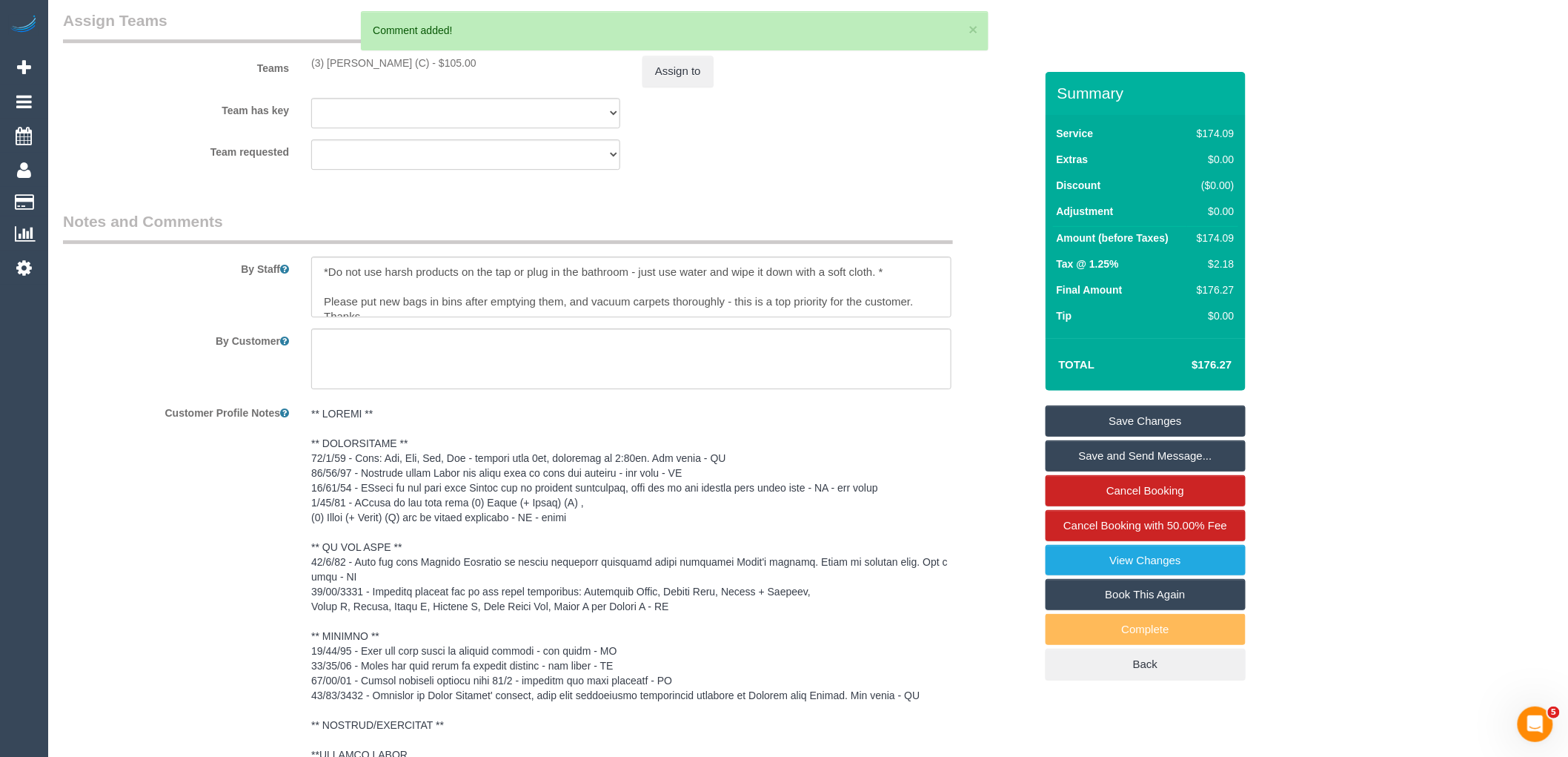
scroll to position [1769, 0]
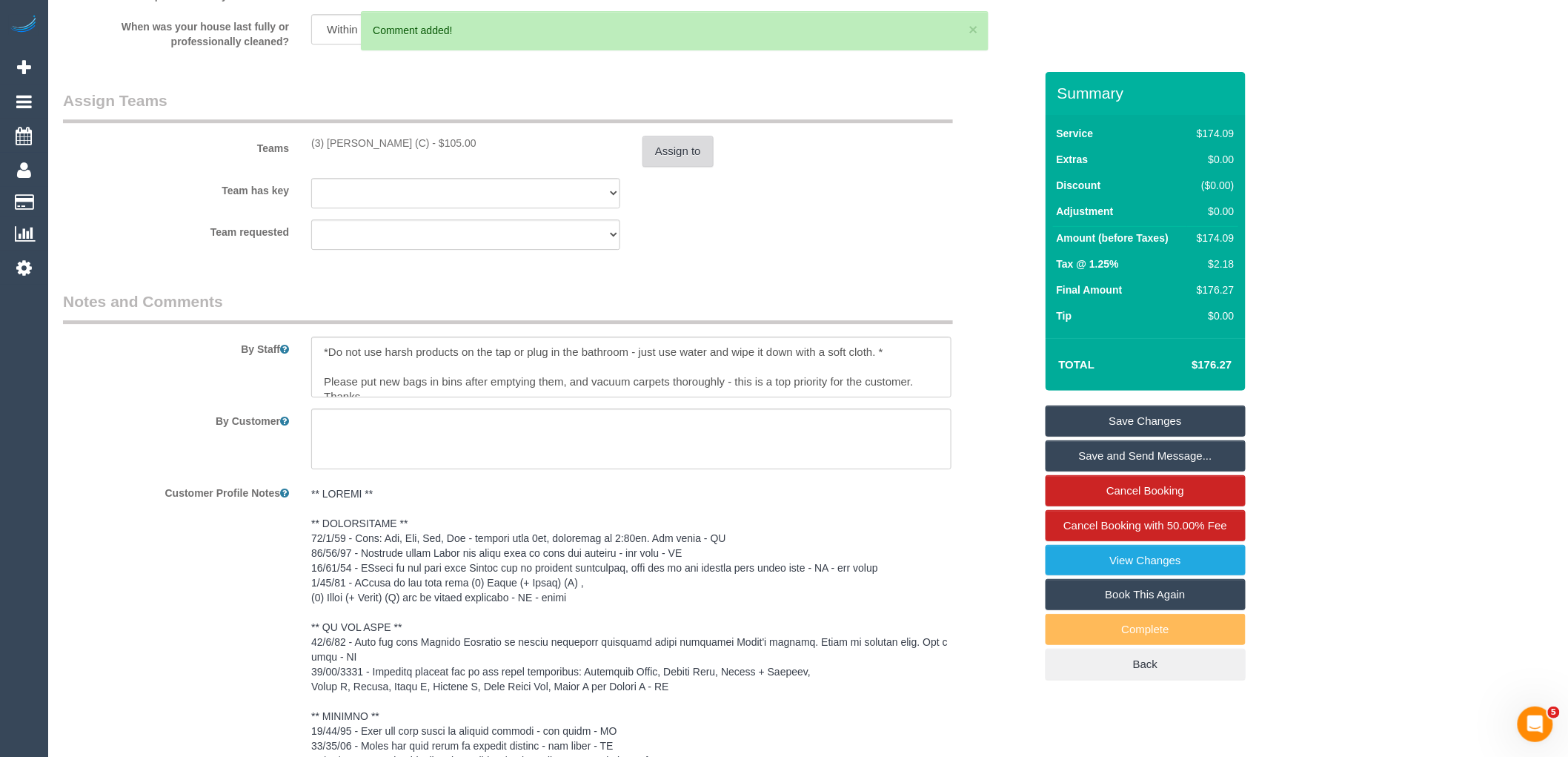
click at [687, 156] on button "Assign to" at bounding box center [677, 151] width 71 height 31
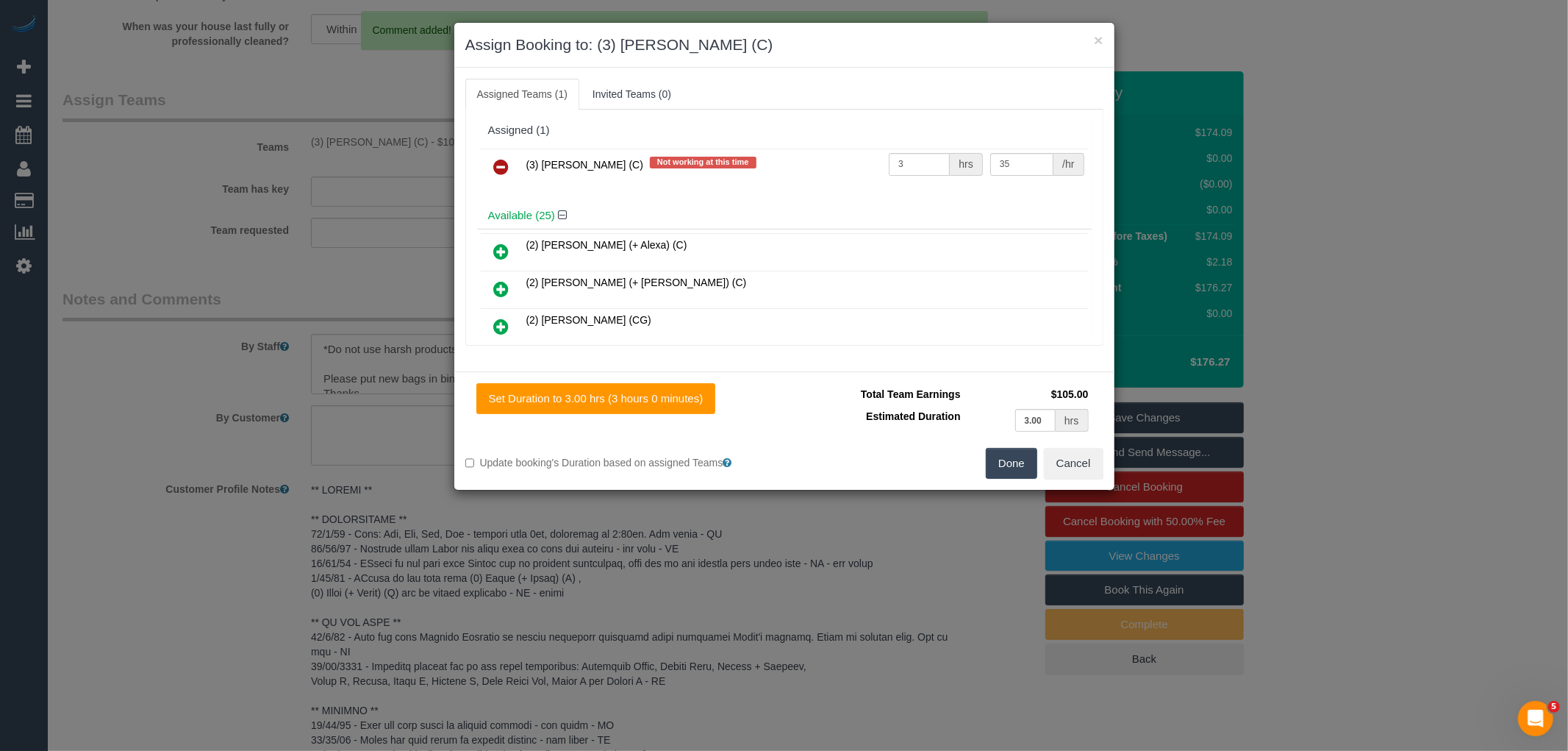
click at [505, 169] on icon at bounding box center [502, 167] width 16 height 18
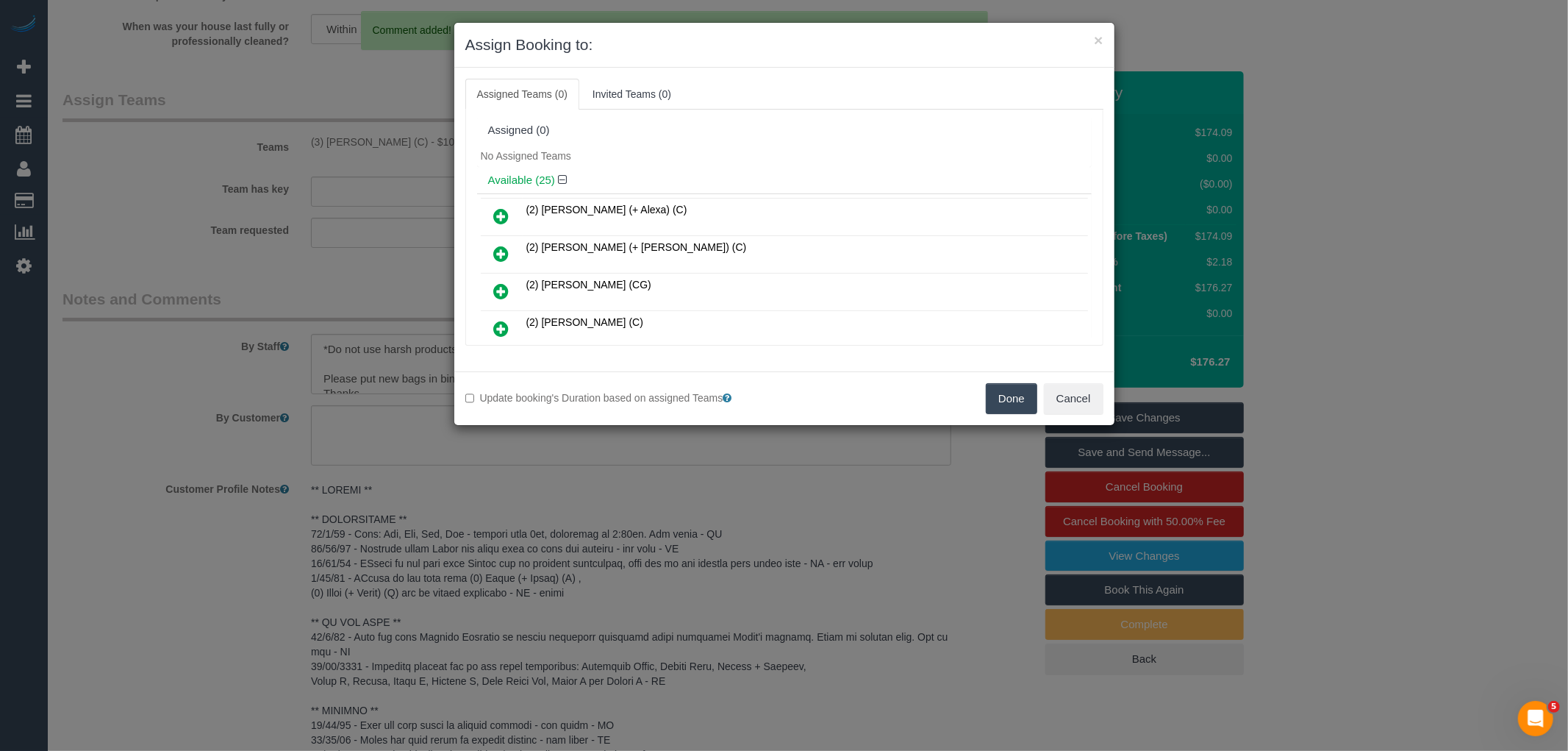
click at [1015, 400] on button "Done" at bounding box center [1011, 399] width 51 height 31
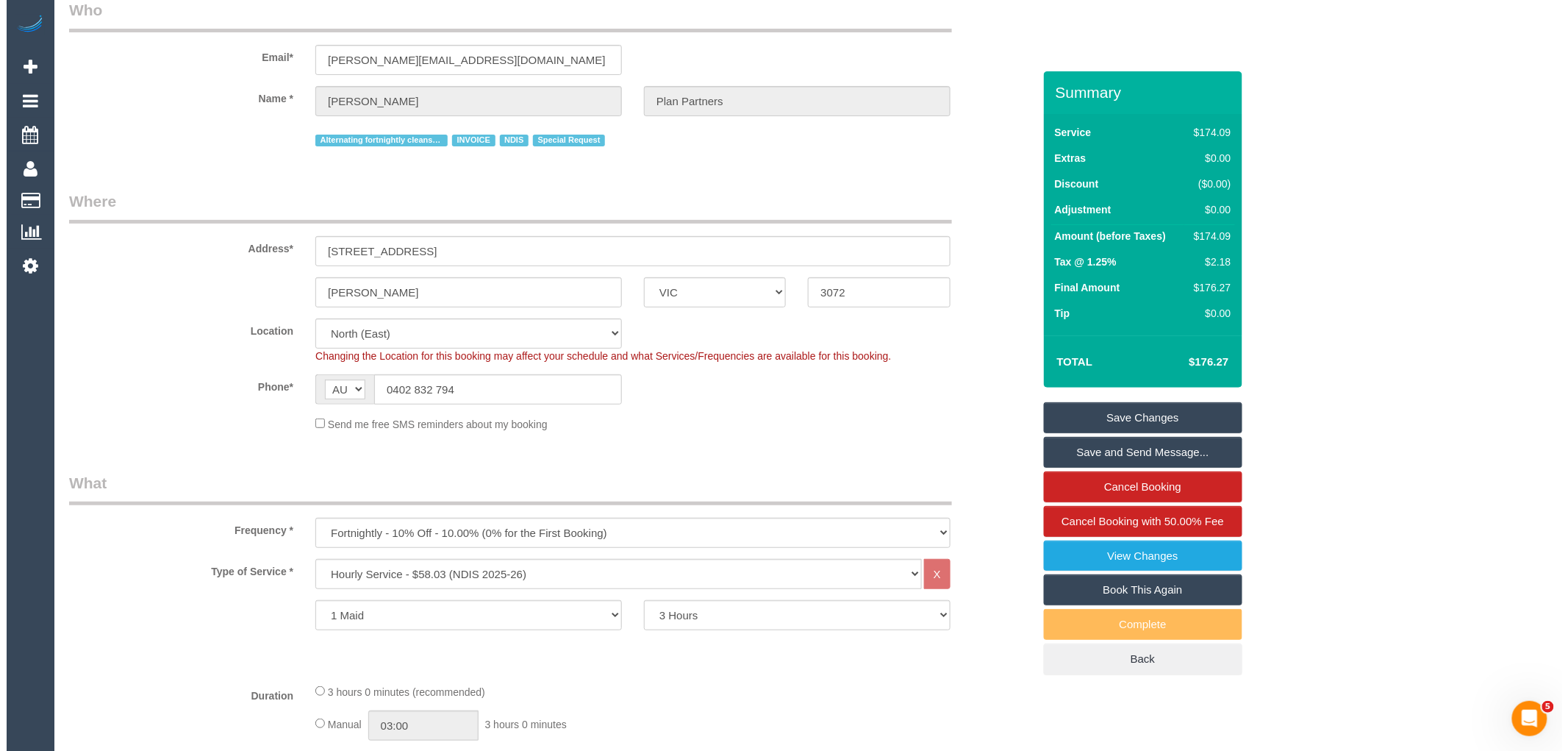
scroll to position [0, 0]
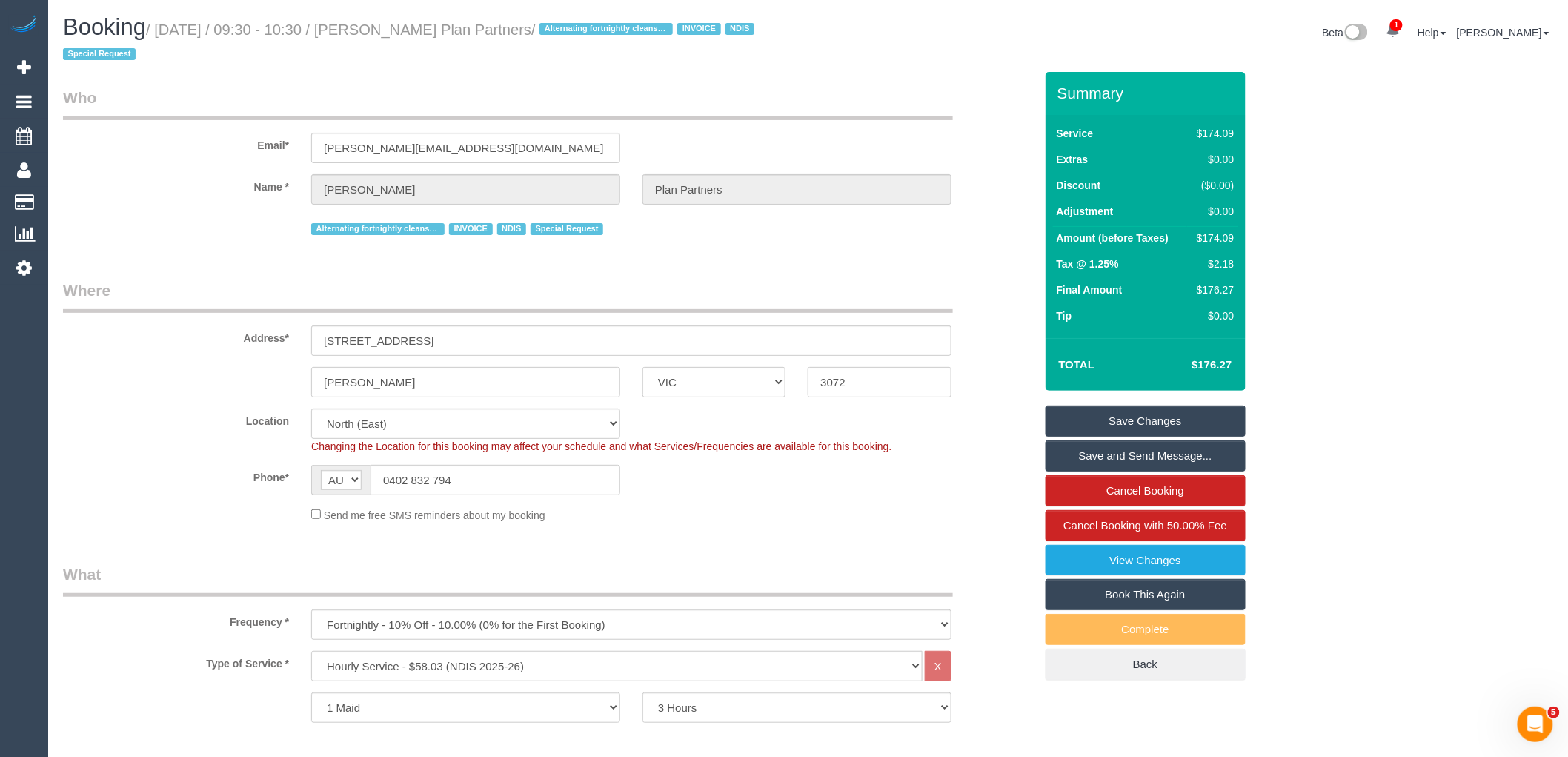
click at [1175, 423] on link "Save Changes" at bounding box center [1146, 421] width 200 height 31
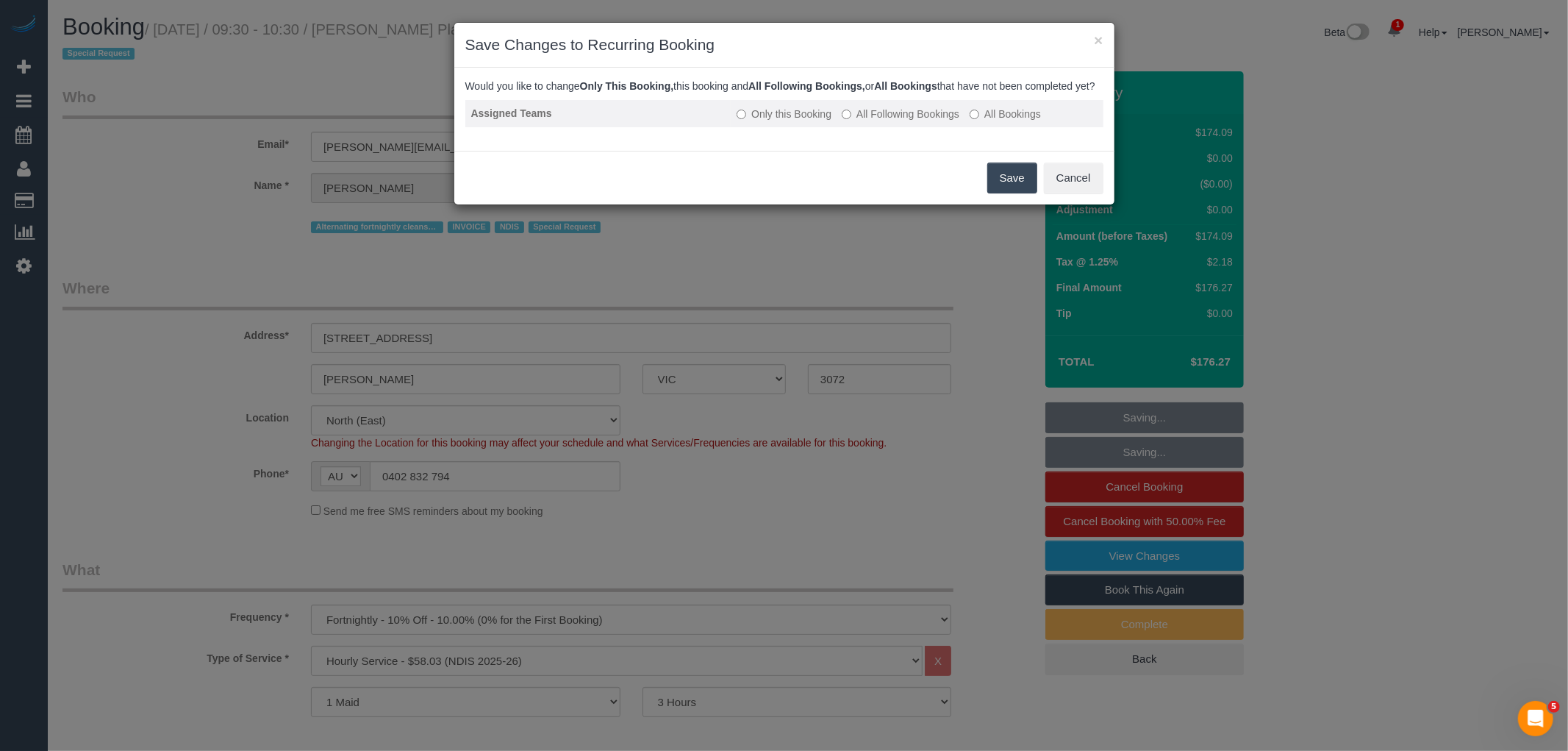
click at [914, 114] on td "Only this Booking All Following Bookings All Bookings" at bounding box center [916, 114] width 372 height 27
click at [913, 121] on label "All Following Bookings" at bounding box center [901, 114] width 118 height 15
click at [1009, 190] on button "Save" at bounding box center [1012, 178] width 50 height 31
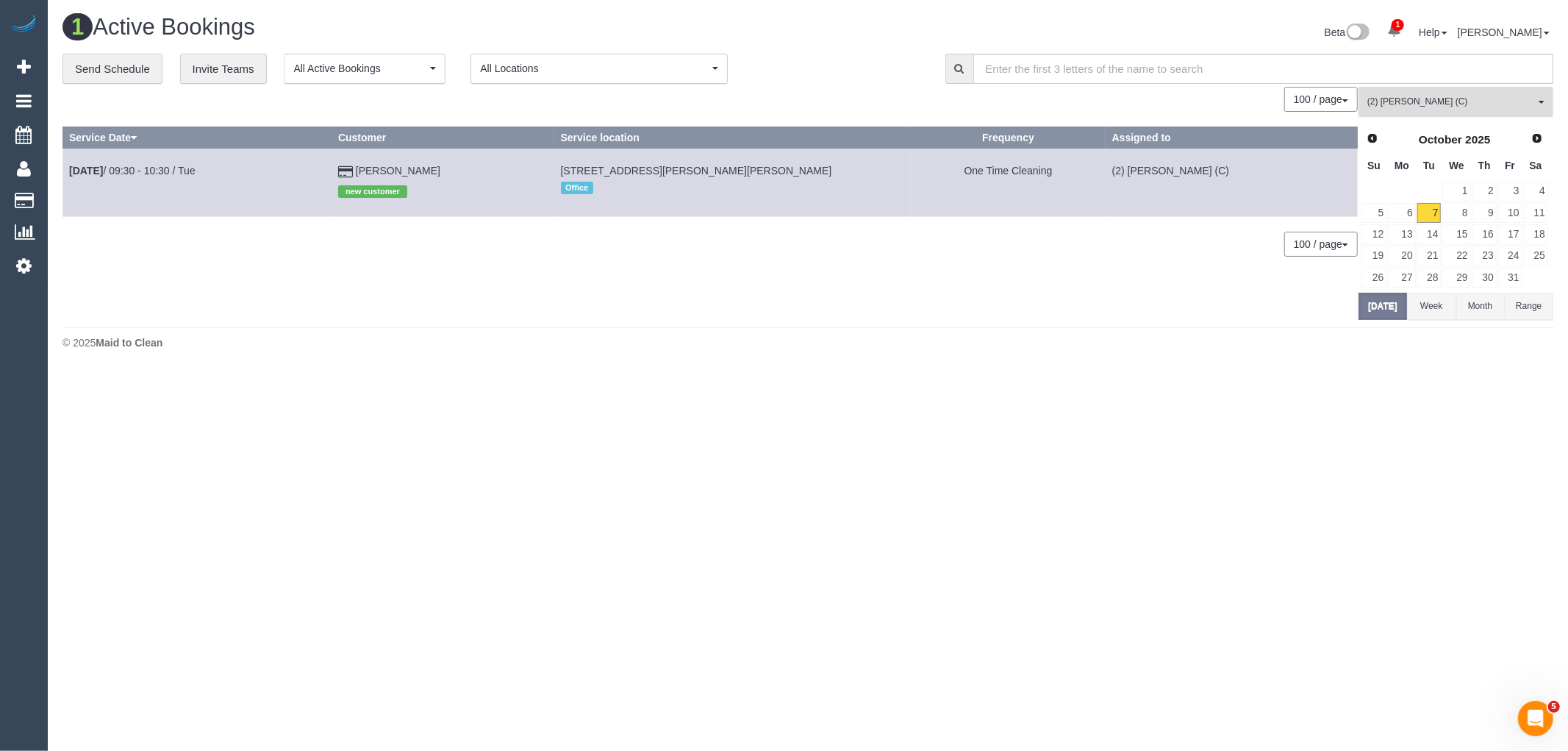
click at [1500, 117] on button "(2) Sewmina De Silva (C) All Teams" at bounding box center [1456, 102] width 195 height 30
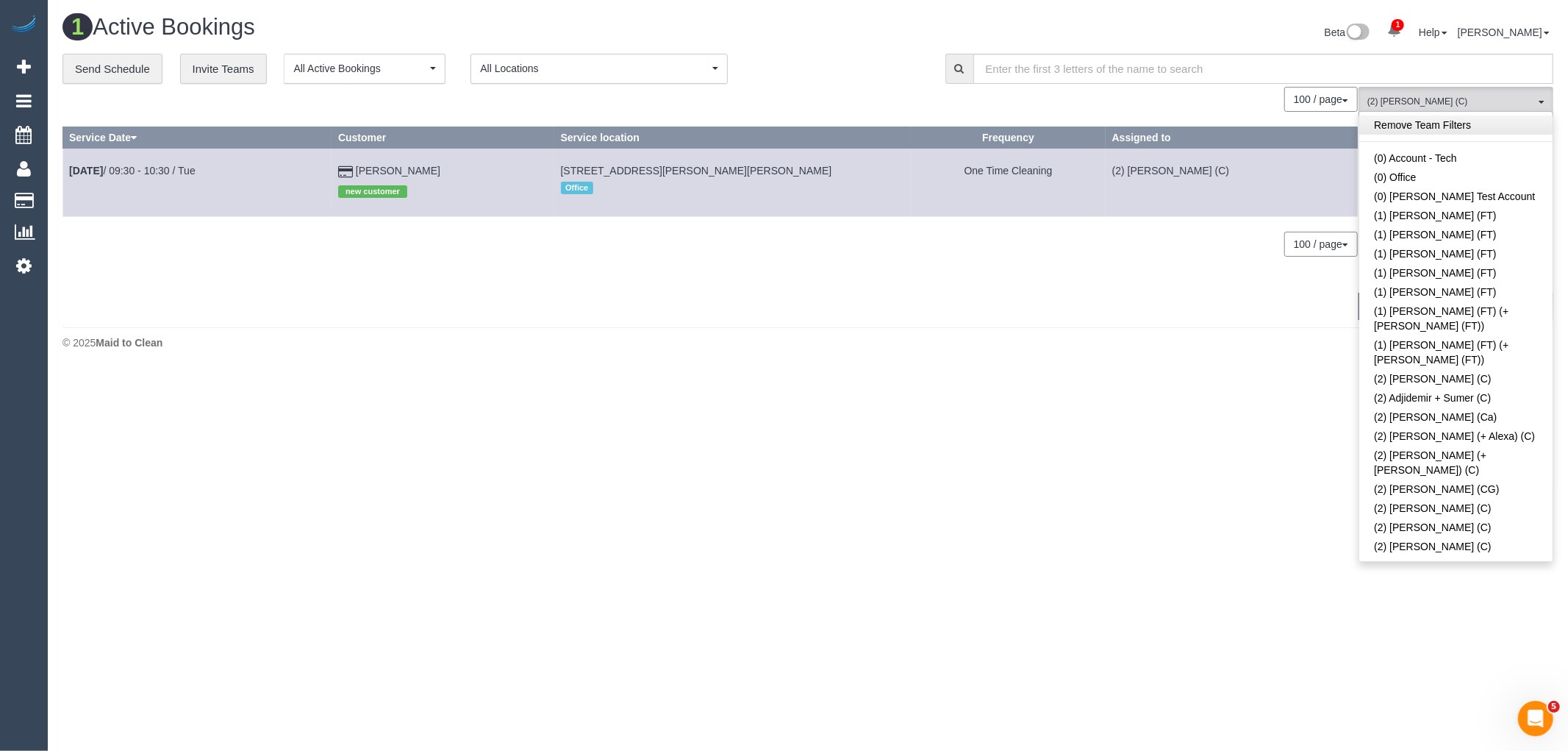
click at [1467, 127] on link "Remove Team Filters" at bounding box center [1456, 125] width 194 height 19
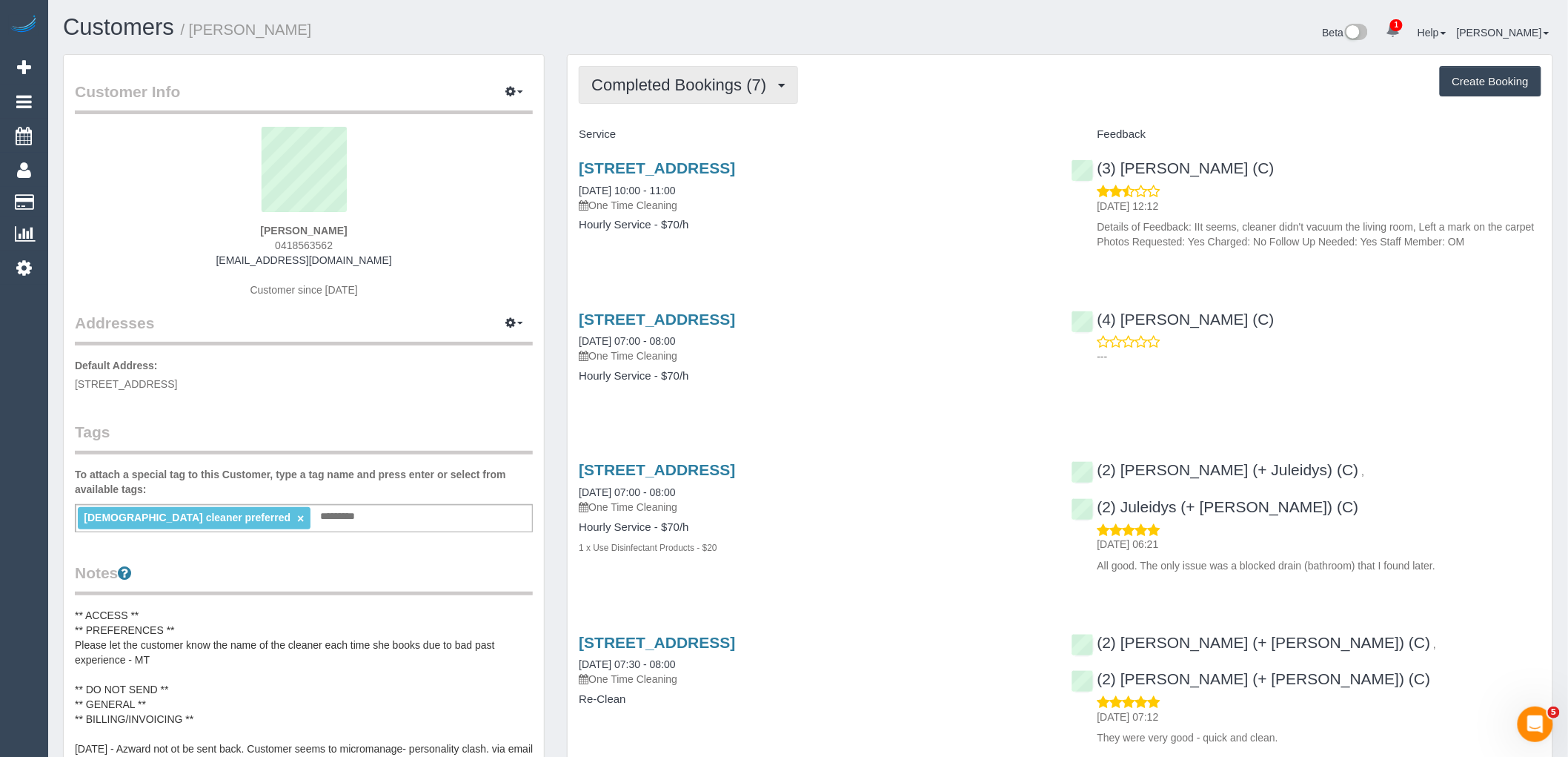
click at [694, 95] on button "Completed Bookings (7)" at bounding box center [688, 85] width 219 height 38
click at [950, 87] on div "Completed Bookings (7) Completed Bookings (7) Upcoming Bookings (0) Cancelled B…" at bounding box center [1060, 85] width 962 height 38
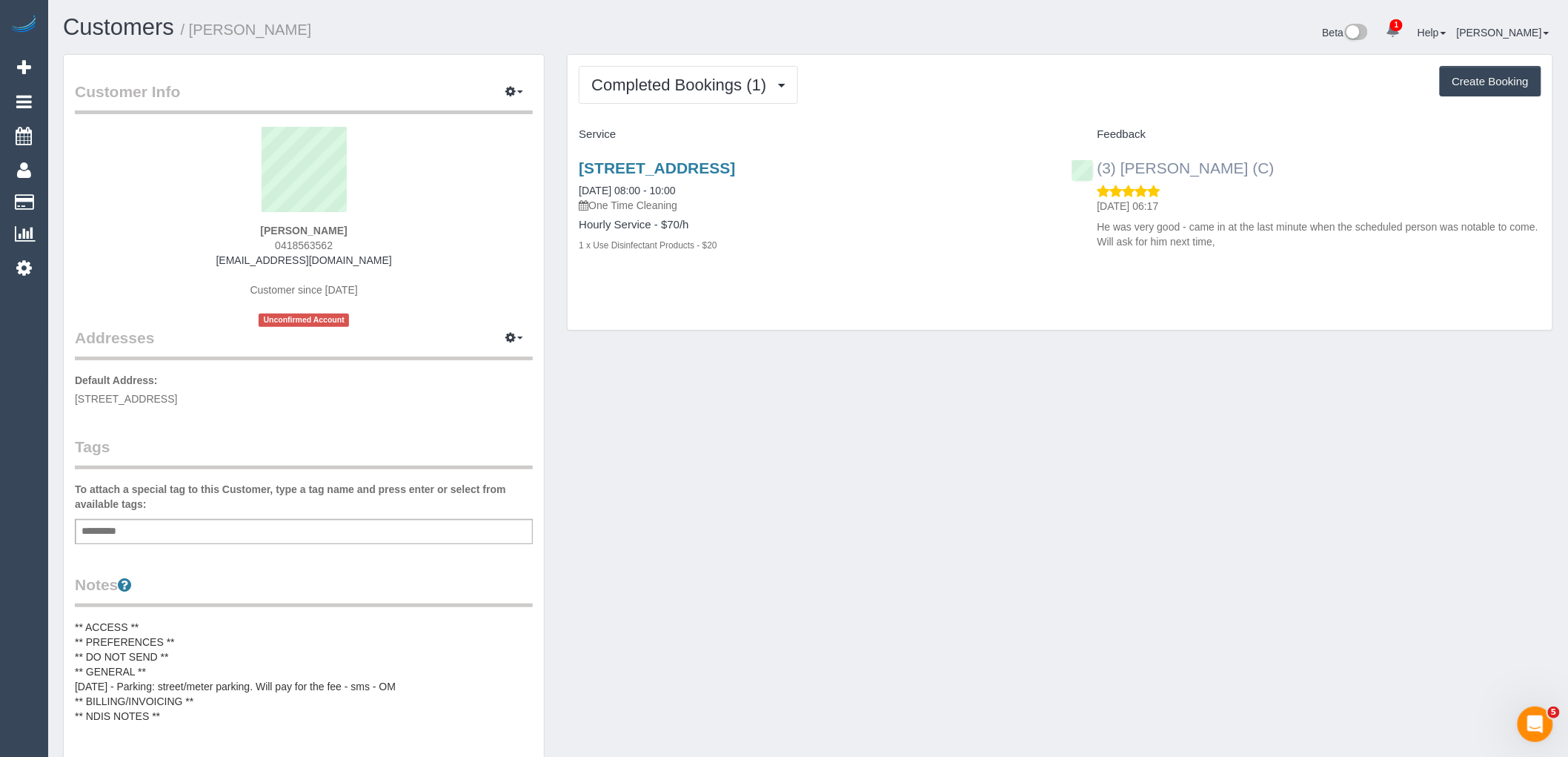
drag, startPoint x: 1291, startPoint y: 158, endPoint x: 1096, endPoint y: 166, distance: 195.2
click at [1096, 166] on div "(3) [PERSON_NAME] (C) [DATE] 06:17 He was very good - came in at the last minut…" at bounding box center [1306, 201] width 492 height 109
copy link "(3) [PERSON_NAME] (C)"
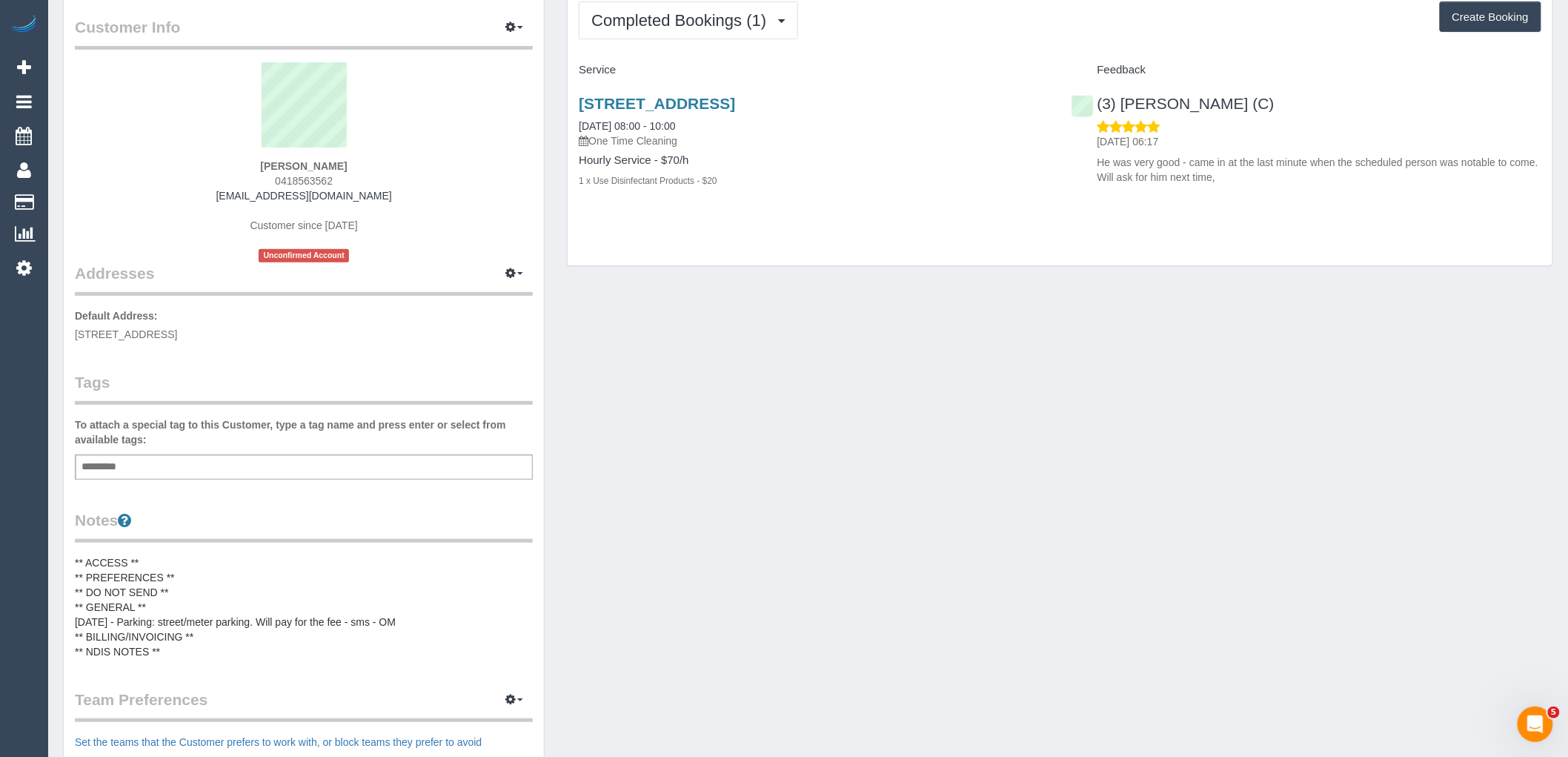
scroll to position [165, 0]
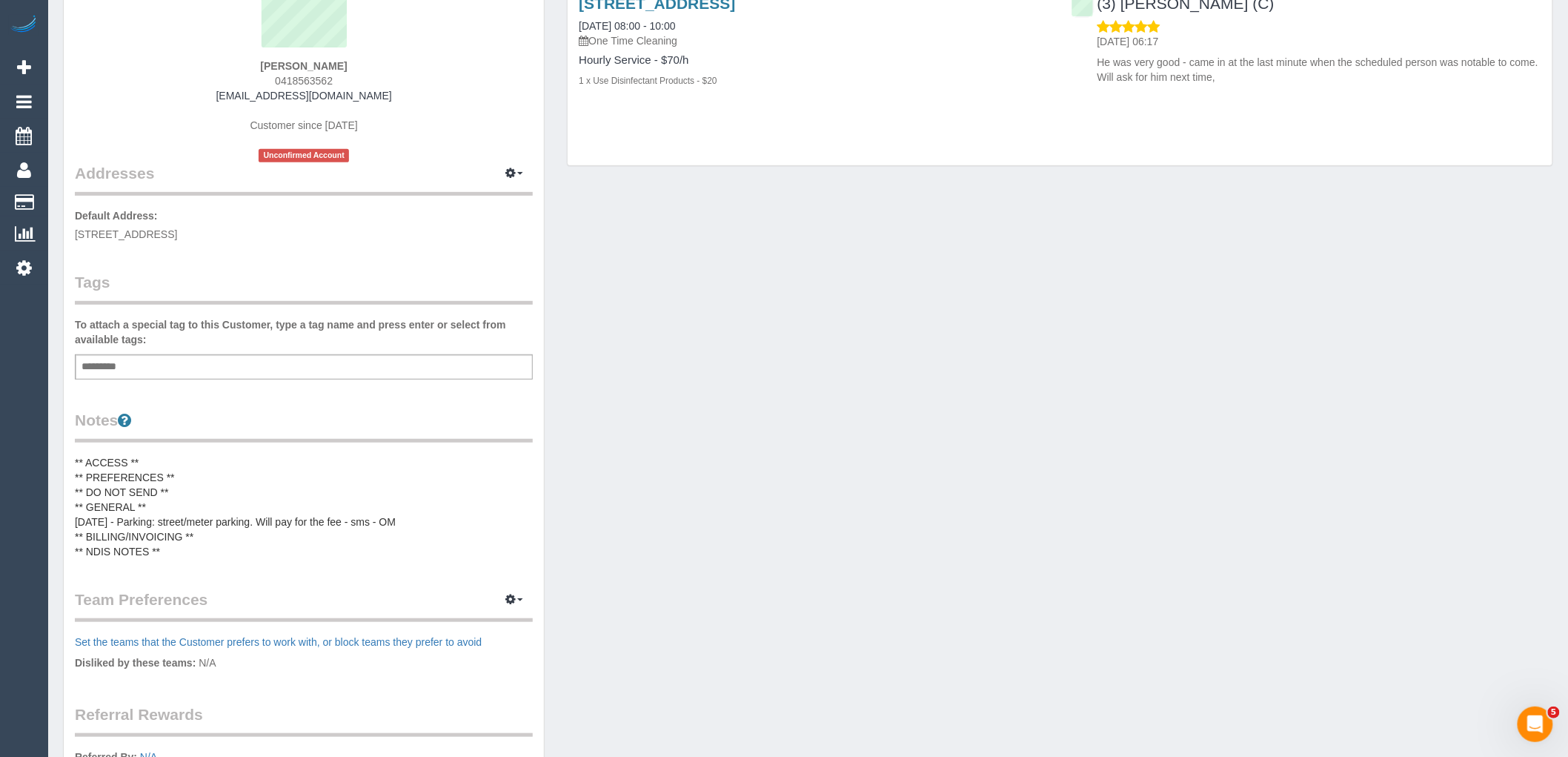
click at [166, 495] on pre "** ACCESS ** ** PREFERENCES ** ** DO NOT SEND ** ** GENERAL ** [DATE] - Parking…" at bounding box center [304, 506] width 458 height 104
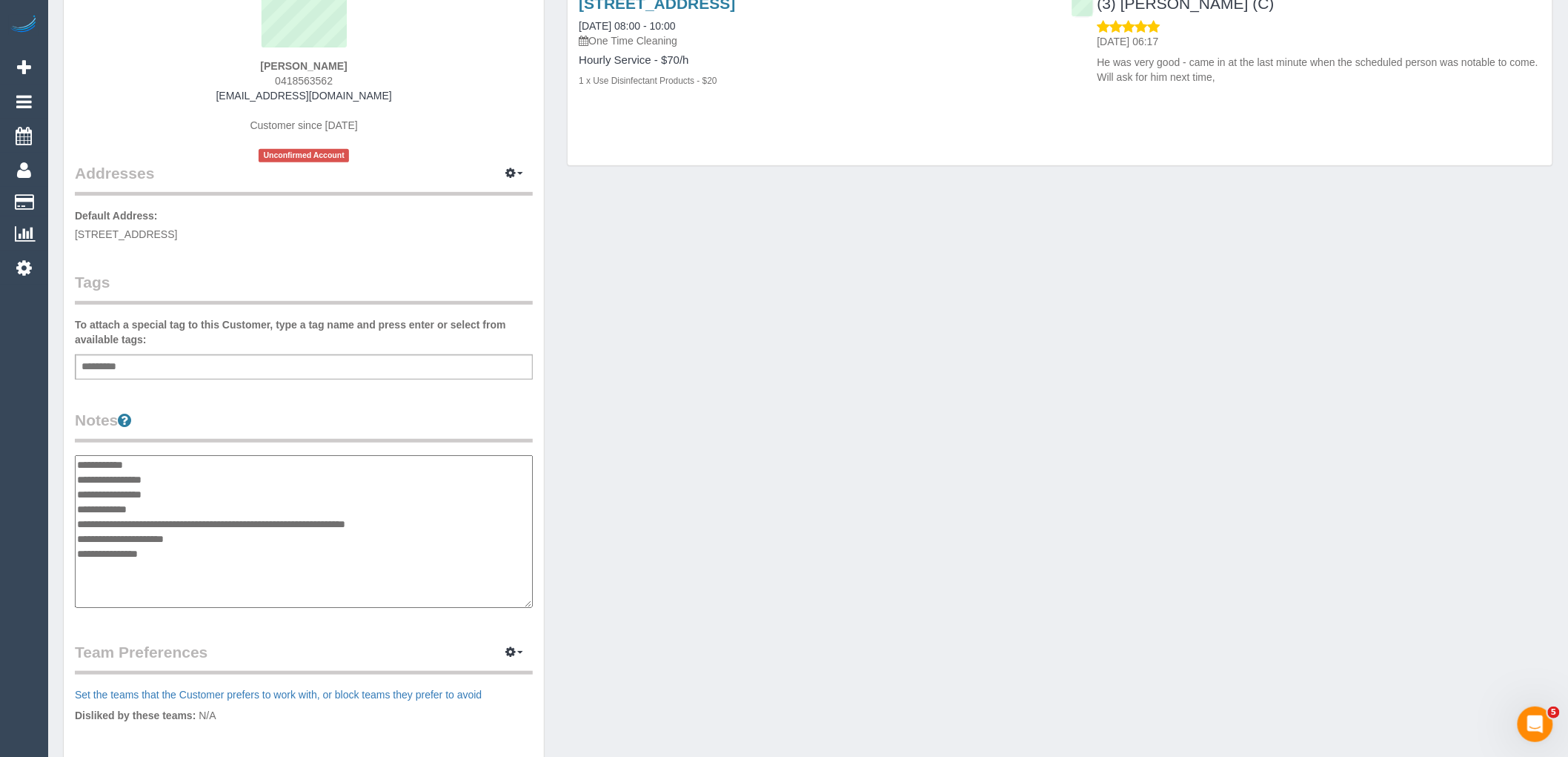
click at [182, 477] on textarea "**********" at bounding box center [304, 531] width 458 height 153
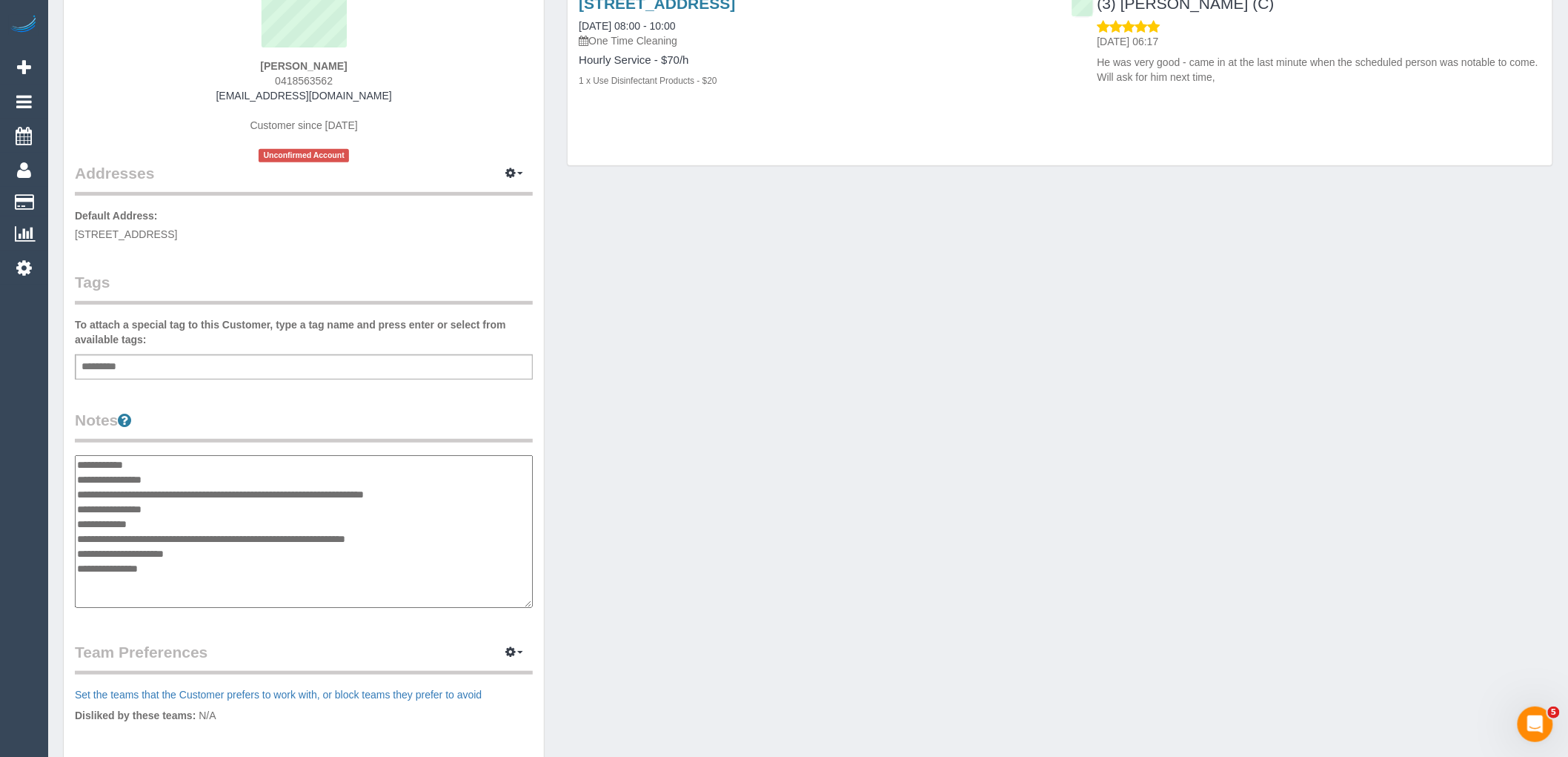
type textarea "**********"
click at [729, 380] on div "Customer Info Edit Contact Info Send Message Email Preferences Special Sales Ta…" at bounding box center [808, 449] width 1512 height 1120
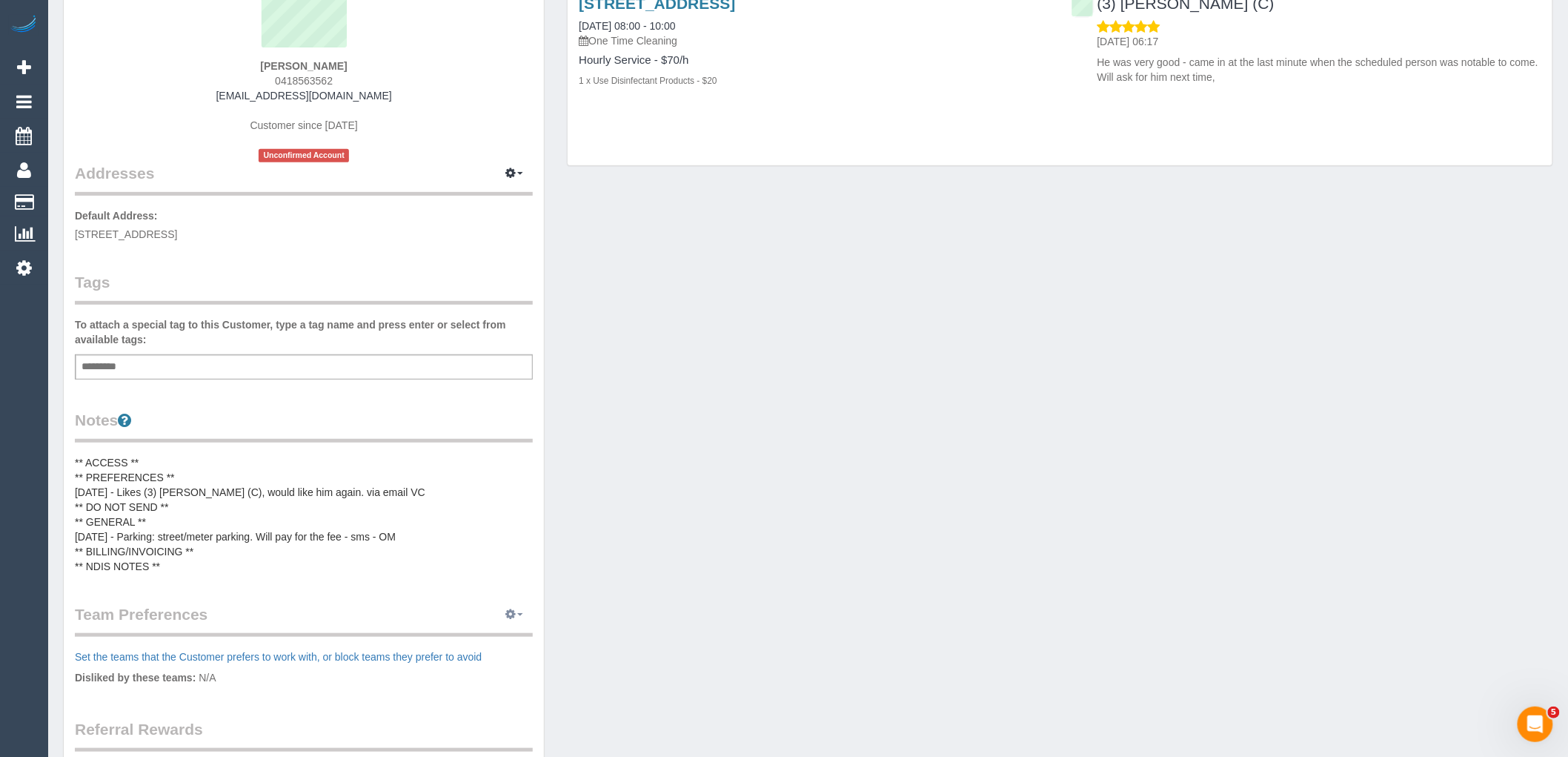
click at [517, 620] on button "button" at bounding box center [514, 615] width 37 height 23
click at [455, 637] on link "Manage Preferences" at bounding box center [469, 642] width 126 height 19
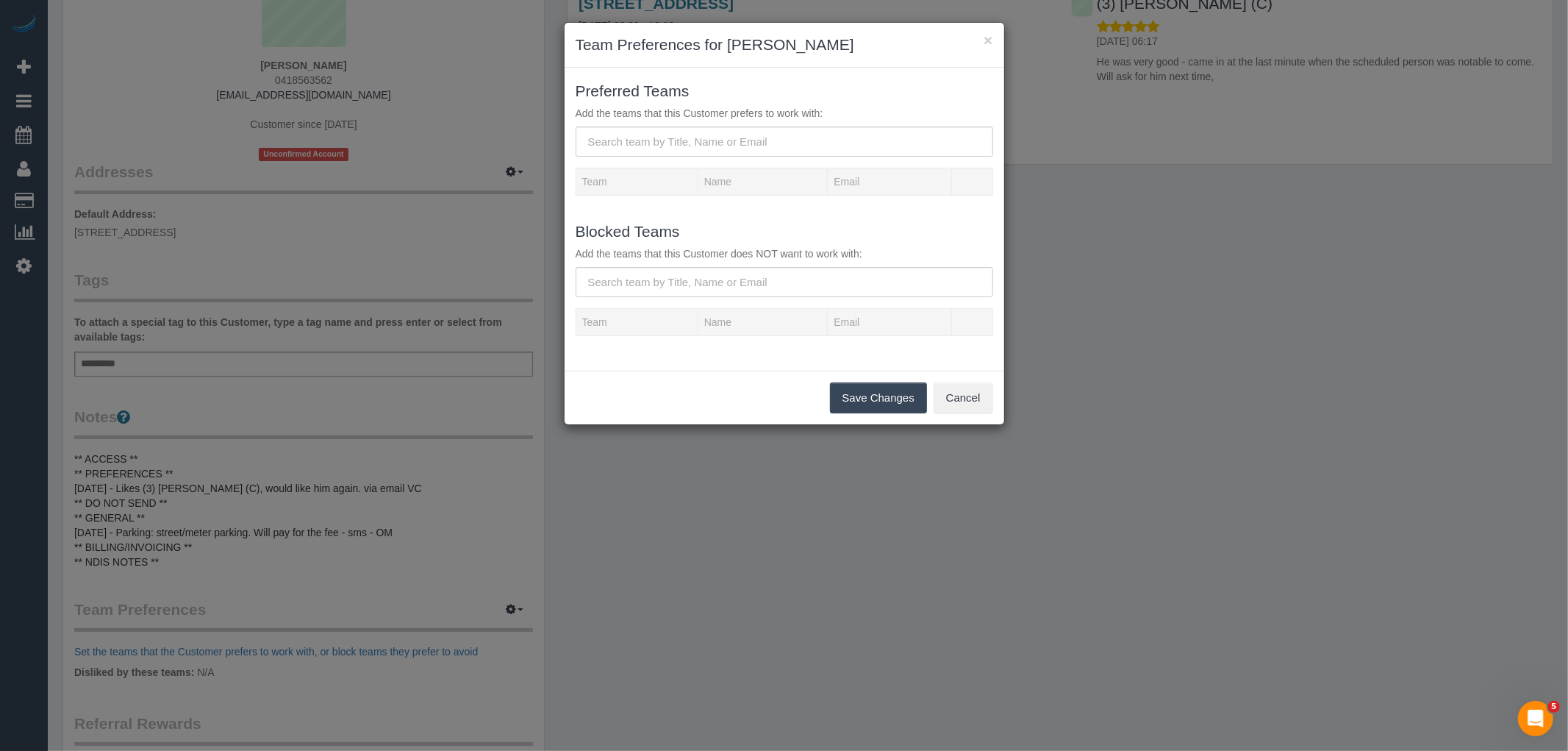
click at [678, 113] on p "Add the teams that this Customer prefers to work with:" at bounding box center [784, 114] width 418 height 15
click at [672, 149] on input "text" at bounding box center [784, 141] width 418 height 30
paste input "(3) [PERSON_NAME] (C)"
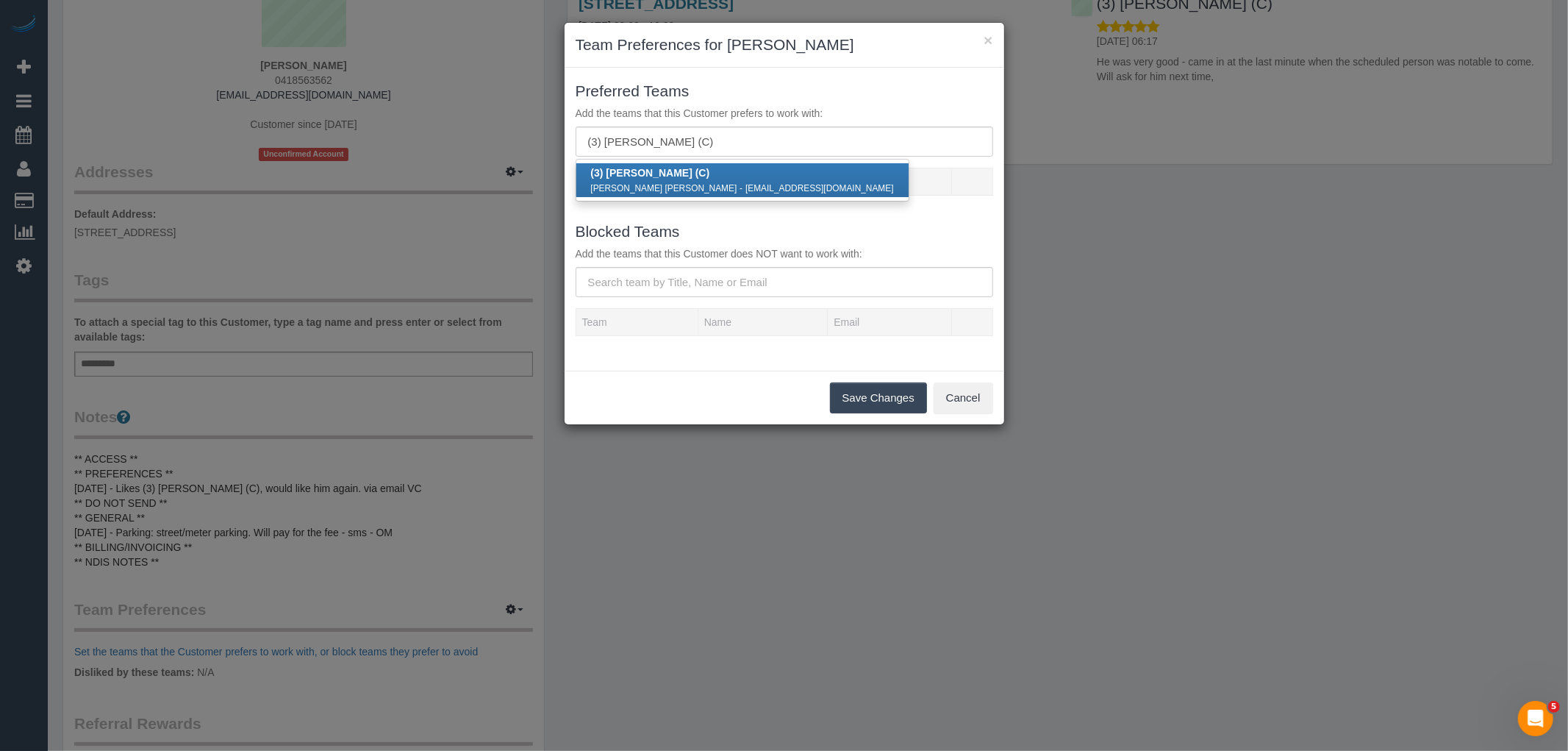
click at [752, 159] on ul "(3) [PERSON_NAME] (C) [PERSON_NAME] [PERSON_NAME] - [EMAIL_ADDRESS][DOMAIN_NAME]" at bounding box center [743, 180] width 334 height 42
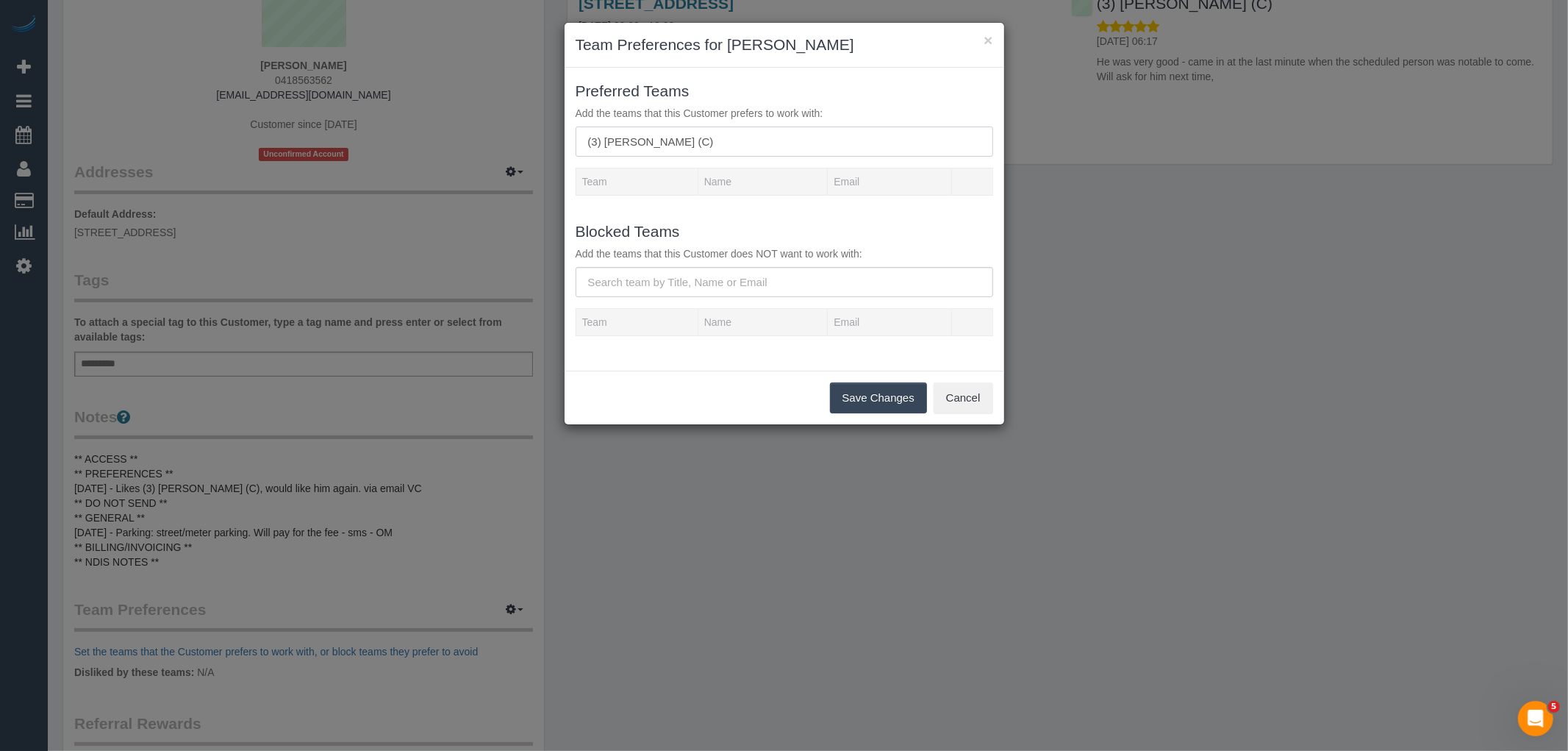
click at [744, 153] on input "(3) Andres Arredondo (C)" at bounding box center [784, 141] width 418 height 30
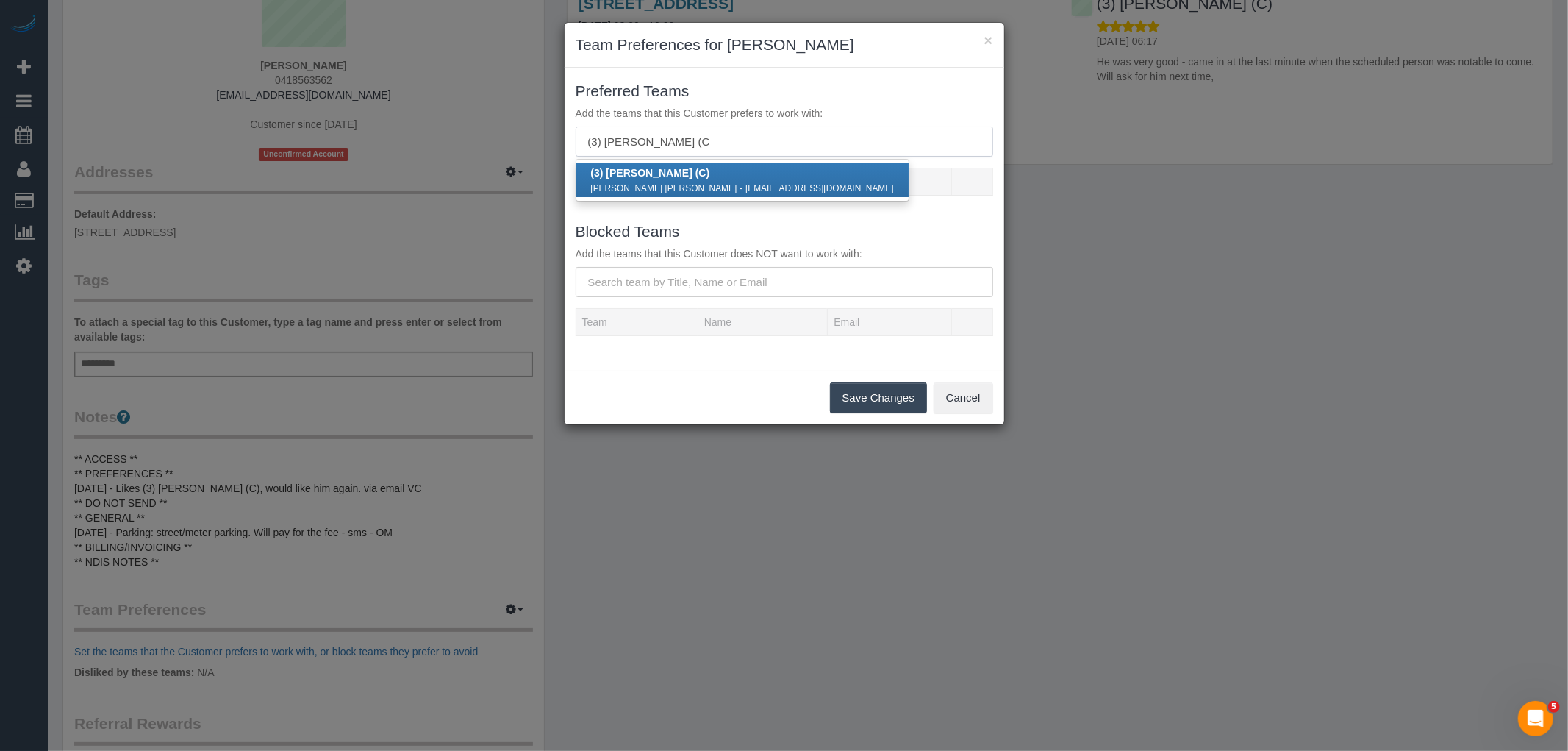
type input "(3) Andres Arredondo (C"
click at [643, 177] on strong "(3) Andres Arredondo (C" at bounding box center [649, 173] width 116 height 12
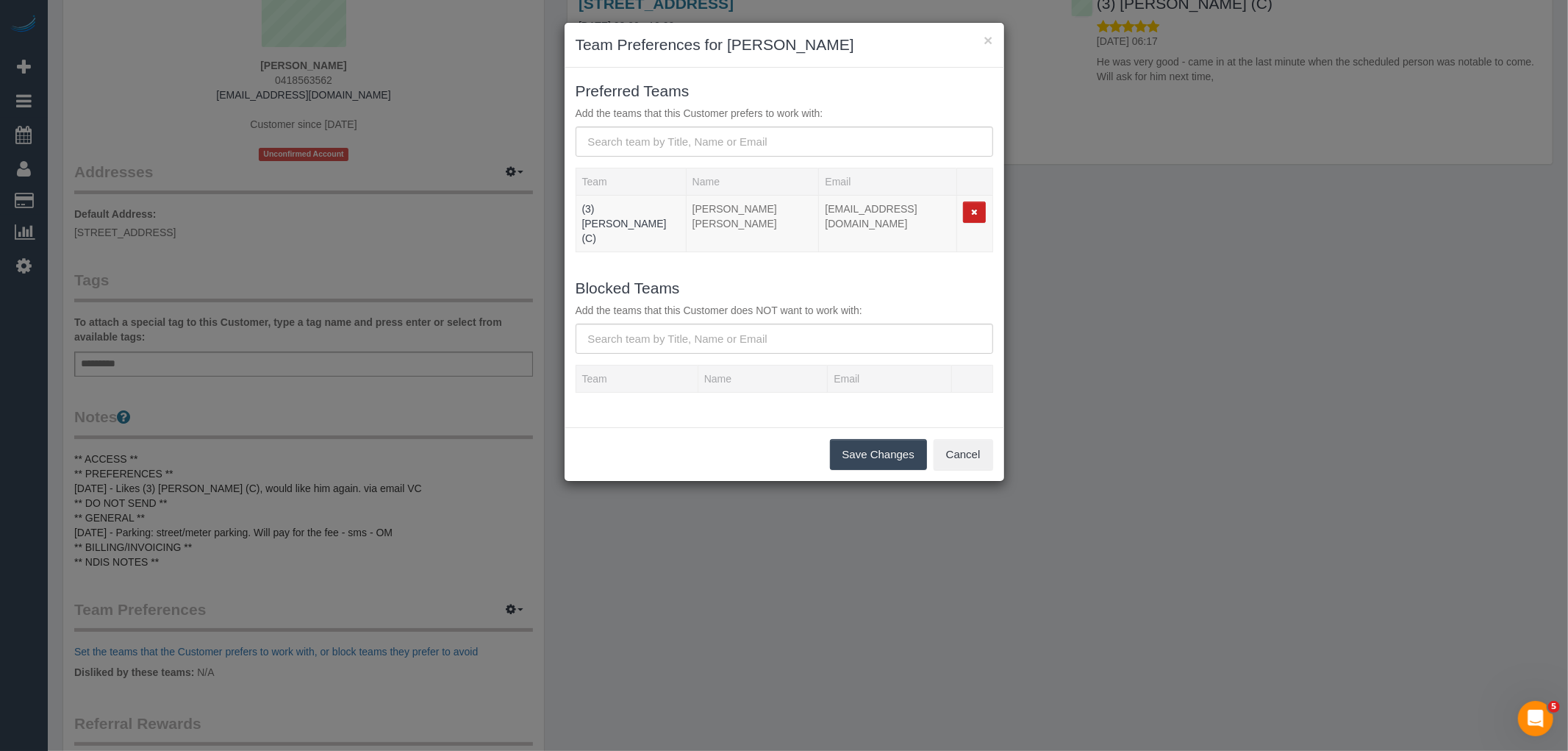
click at [859, 439] on button "Save Changes" at bounding box center [879, 455] width 97 height 31
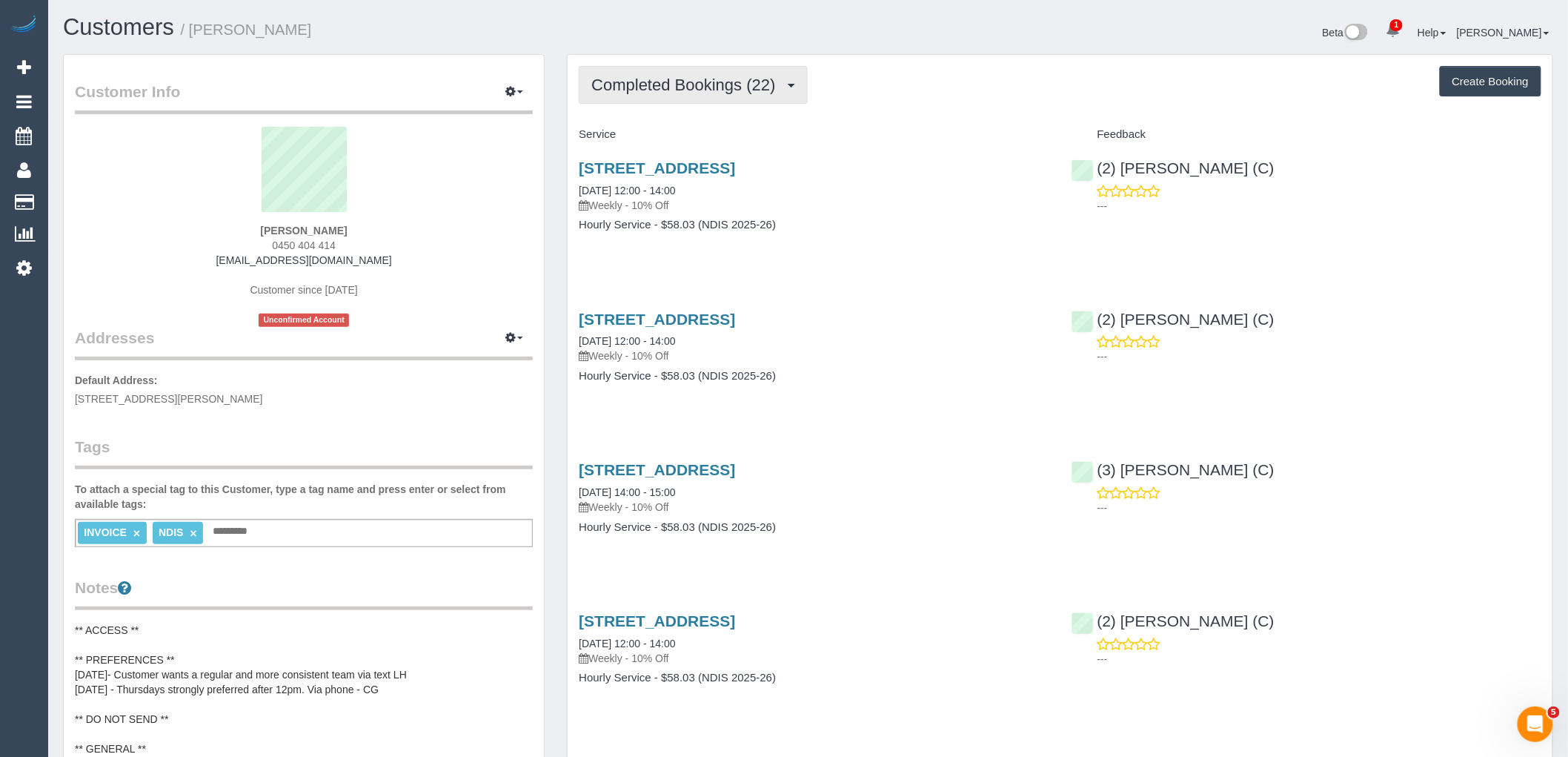
click at [721, 75] on button "Completed Bookings (22)" at bounding box center [692, 85] width 228 height 38
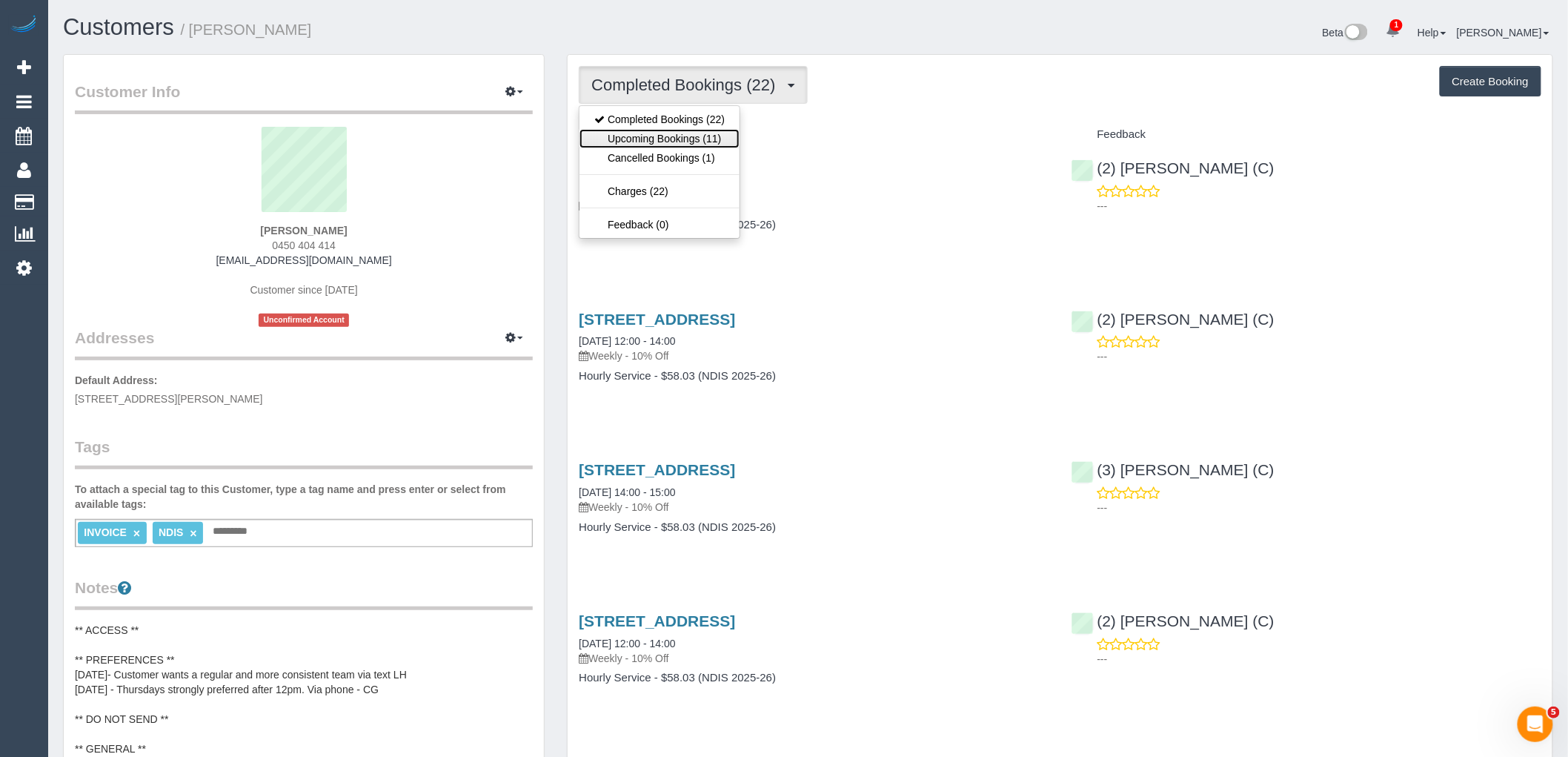
click at [702, 144] on link "Upcoming Bookings (11)" at bounding box center [660, 138] width 160 height 19
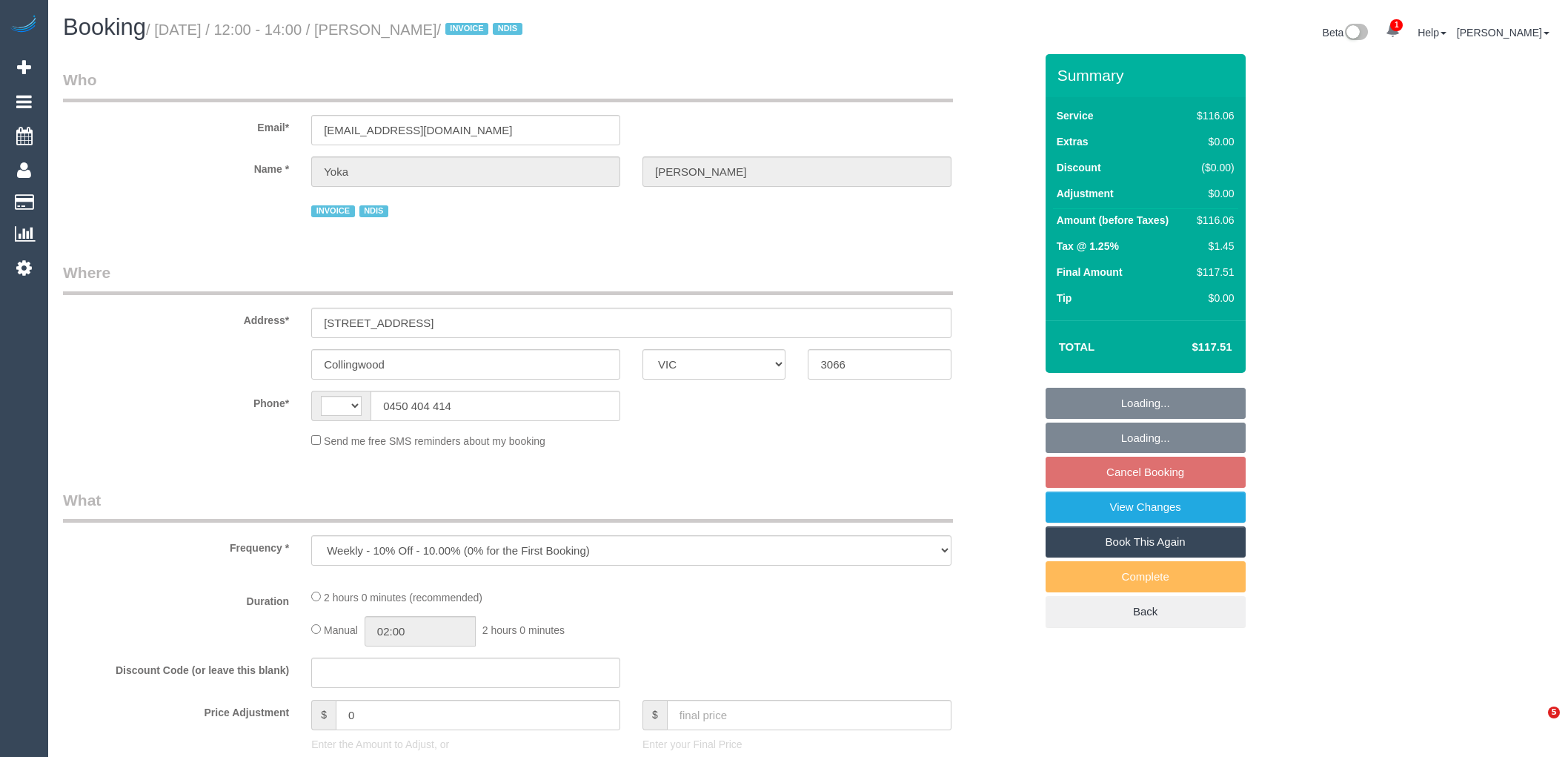
select select "VIC"
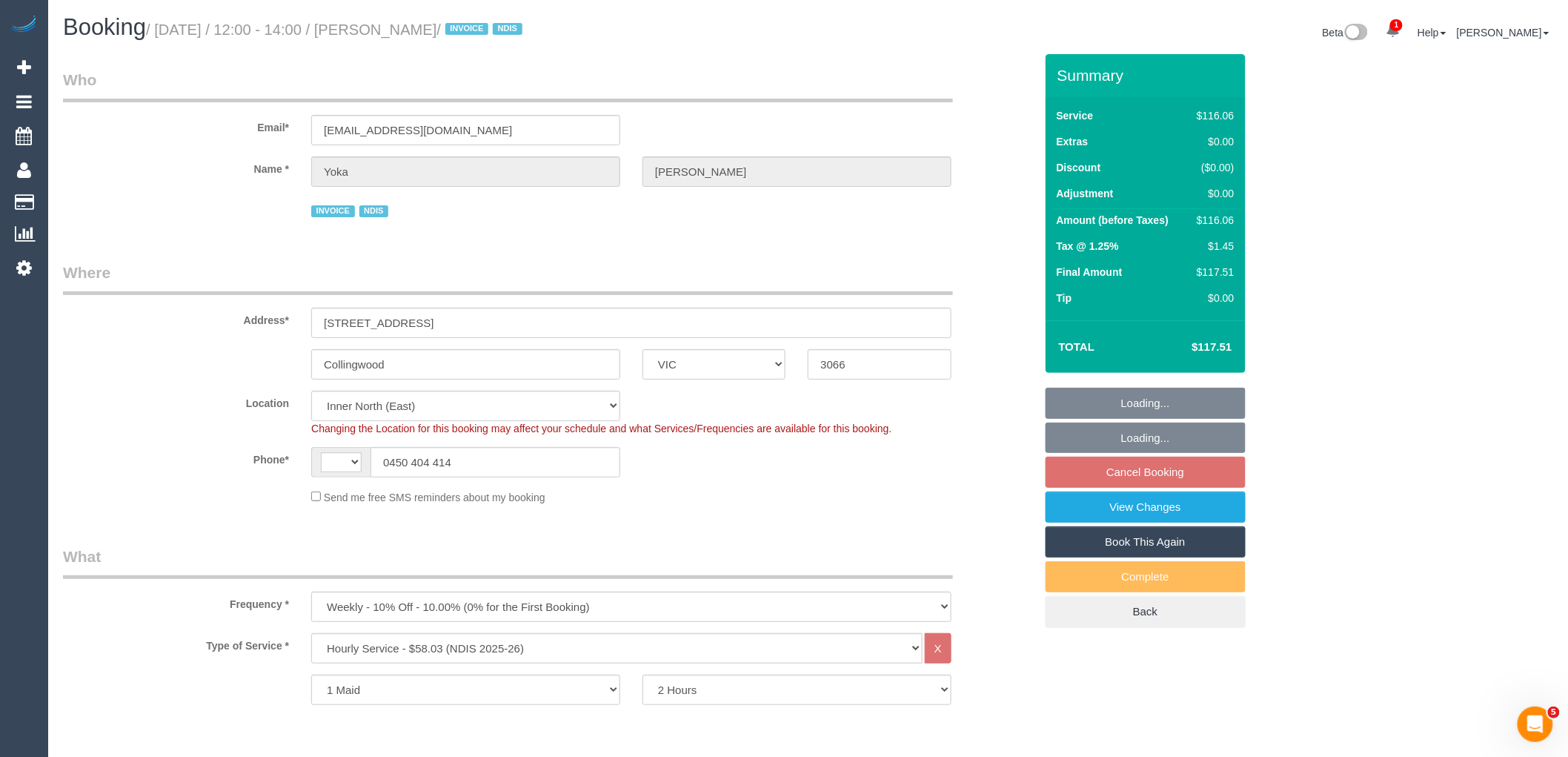
select select "object:746"
select select "string:AU"
select select "number:28"
select select "number:14"
select select "number:19"
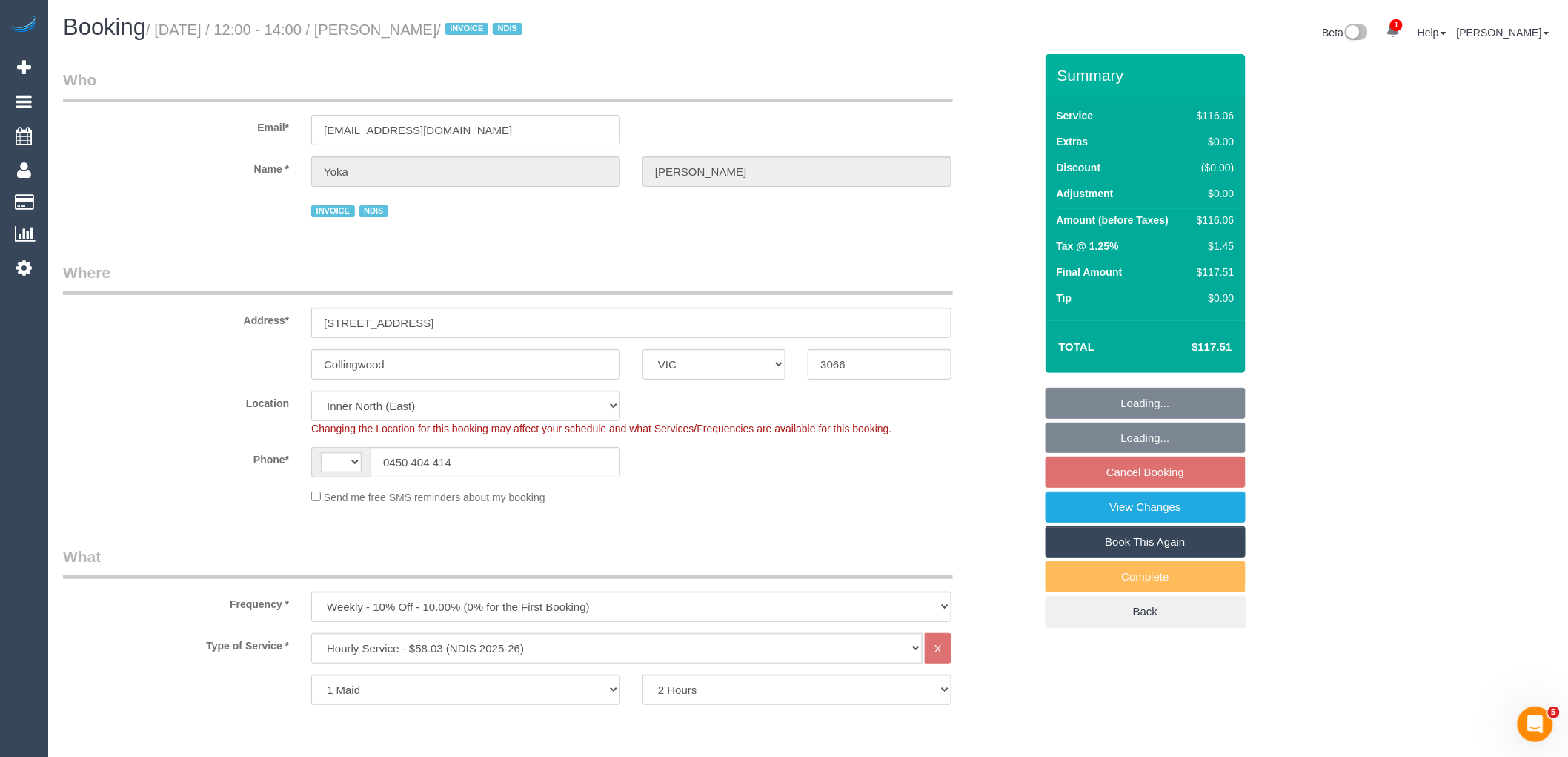
select select "number:25"
select select "number:35"
select select "number:11"
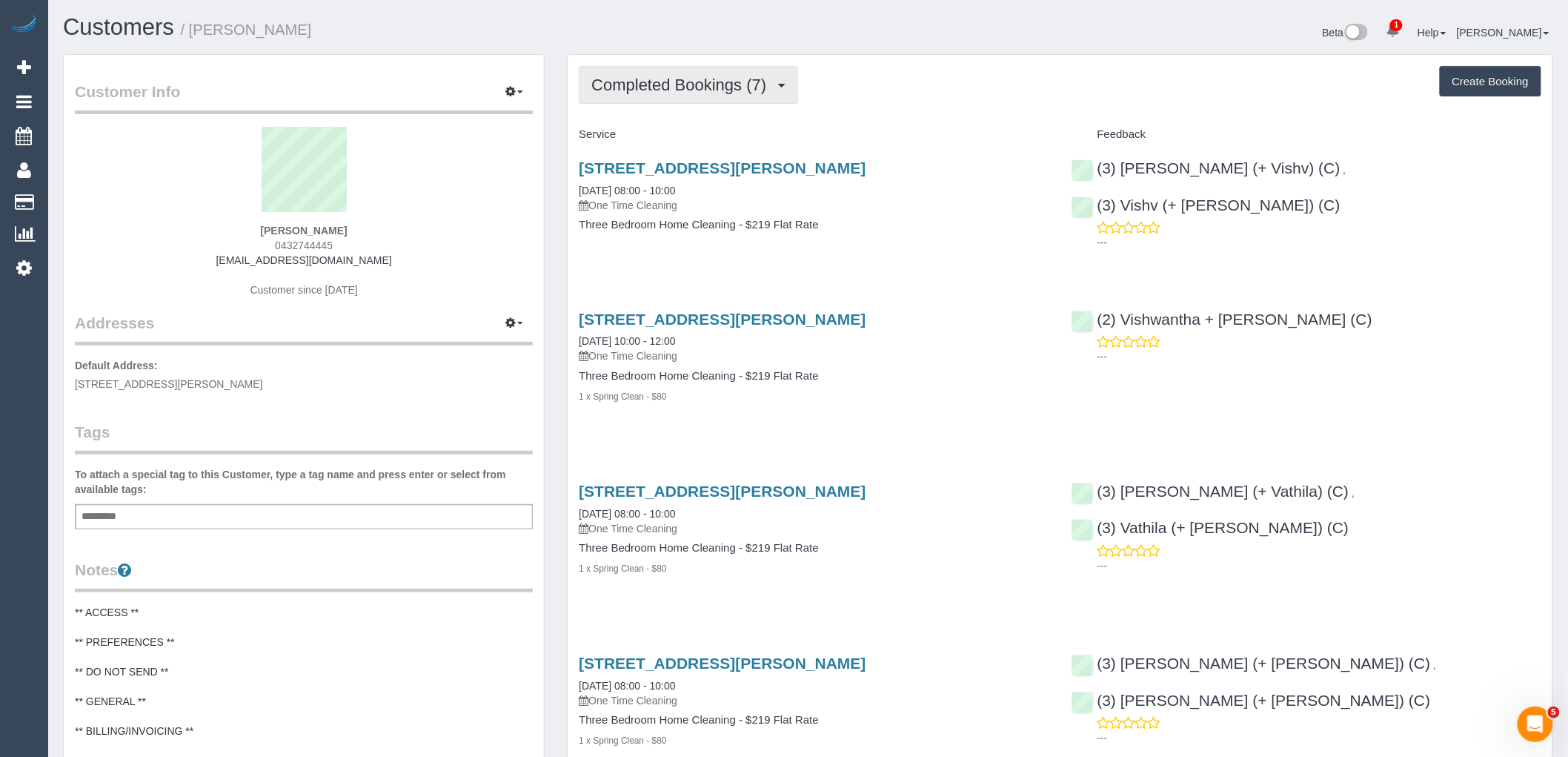
click at [772, 64] on div "Completed Bookings (7) Completed Bookings (7) Upcoming Bookings (0) Cancelled B…" at bounding box center [1060, 698] width 985 height 1287
click at [757, 84] on span "Completed Bookings (7)" at bounding box center [683, 85] width 182 height 19
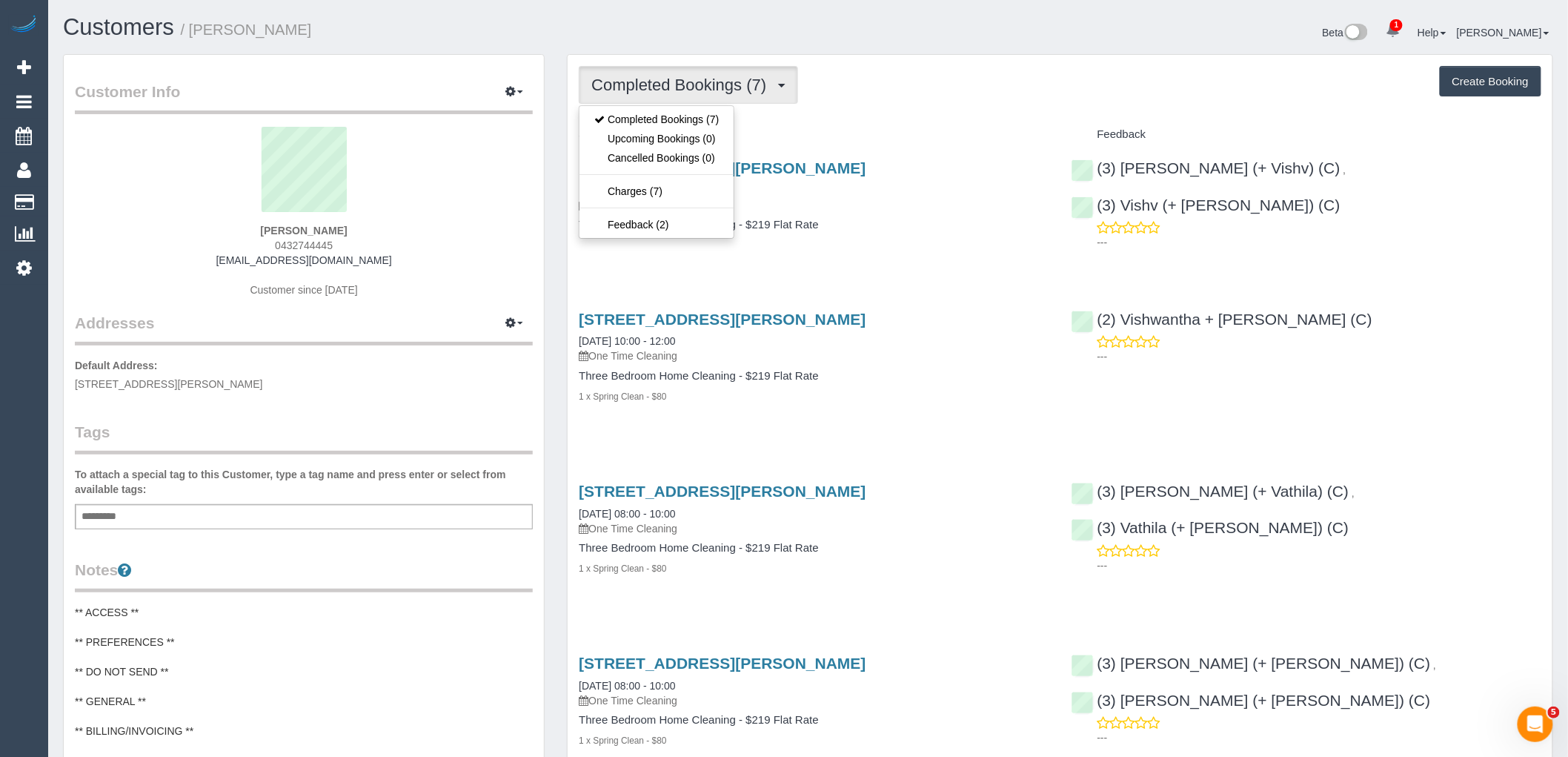
click at [846, 136] on h4 "Service" at bounding box center [814, 134] width 470 height 13
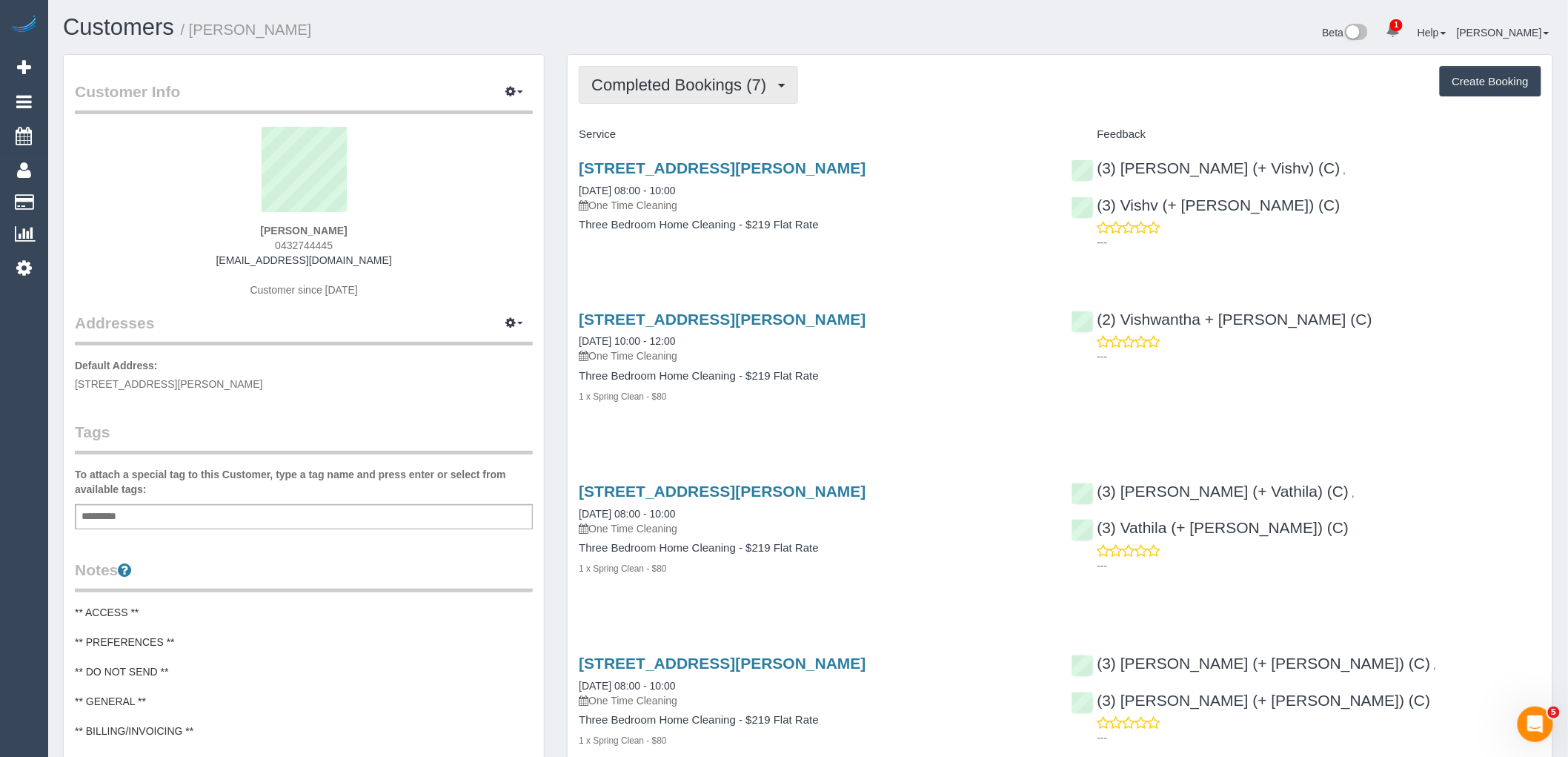
drag, startPoint x: 705, startPoint y: 86, endPoint x: 743, endPoint y: 99, distance: 40.2
click at [705, 86] on span "Completed Bookings (7)" at bounding box center [683, 85] width 182 height 19
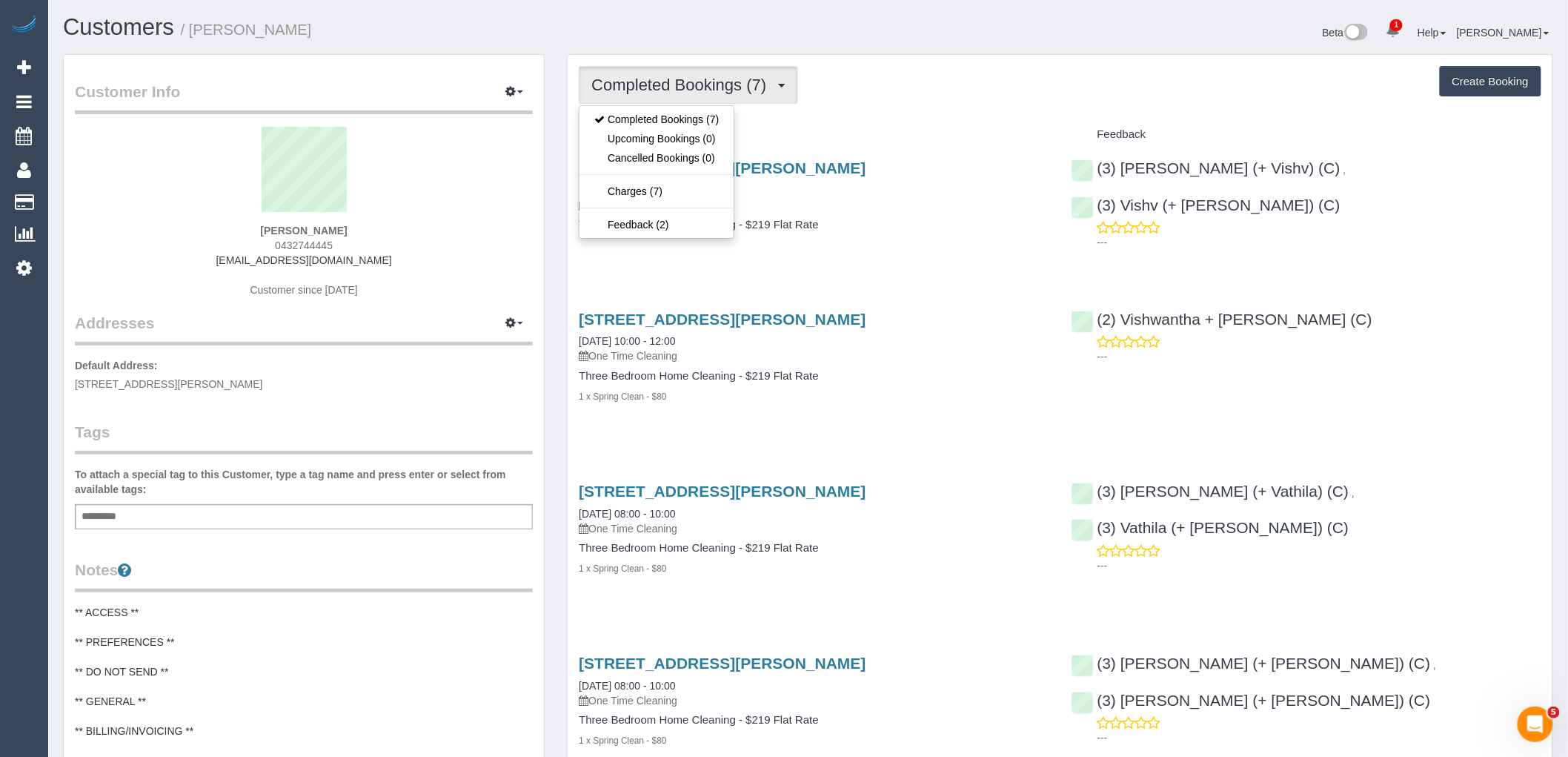
click at [913, 120] on div "Completed Bookings (7) Completed Bookings (7) Upcoming Bookings (0) Cancelled B…" at bounding box center [1060, 698] width 985 height 1287
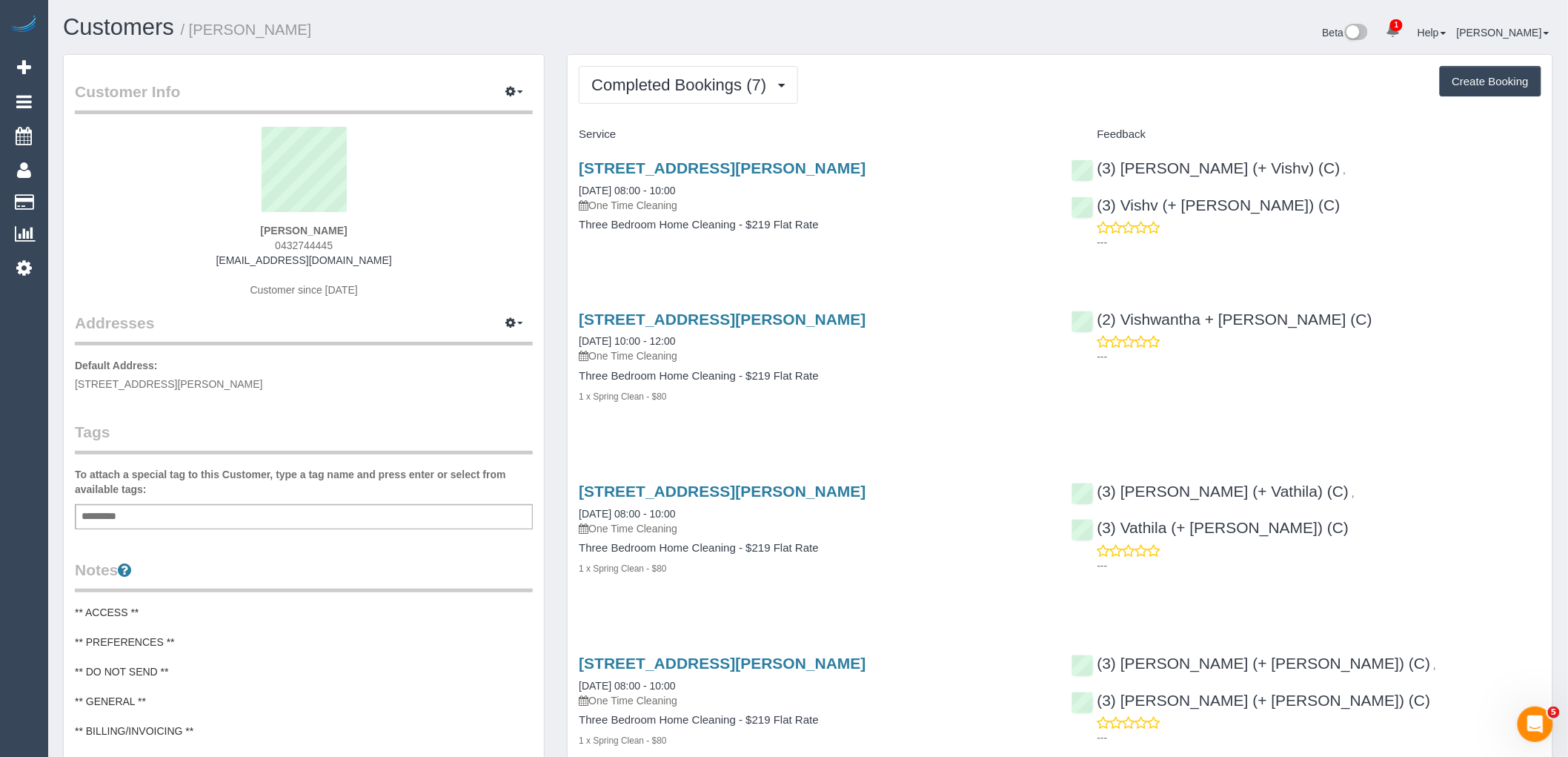
click at [1491, 75] on button "Create Booking" at bounding box center [1490, 82] width 102 height 31
select select "VIC"
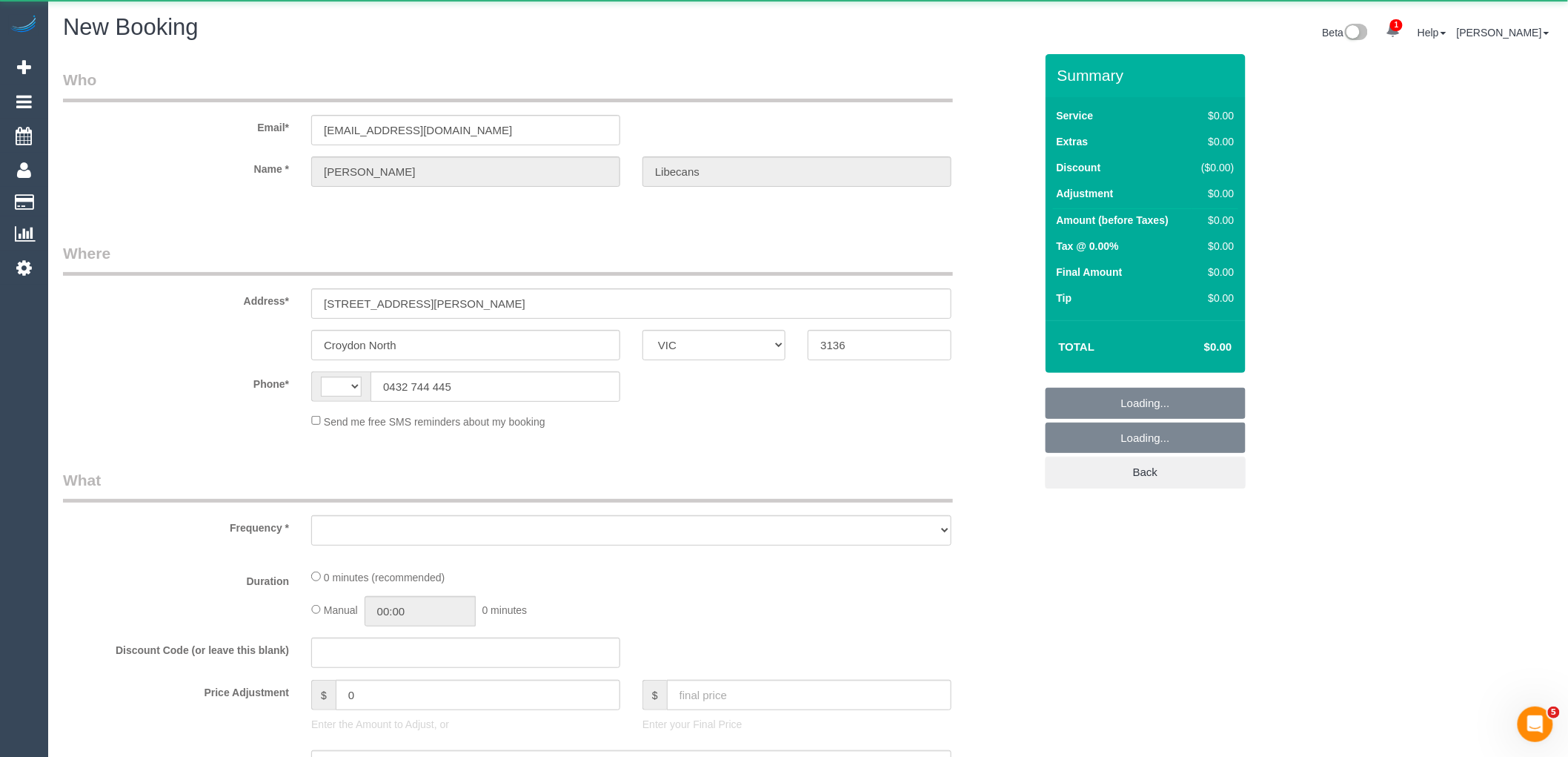
select select "string:AU"
select select "object:1736"
select select "string:stripe-pm_1QNtrk2GScqysDRV1Czu4XBS"
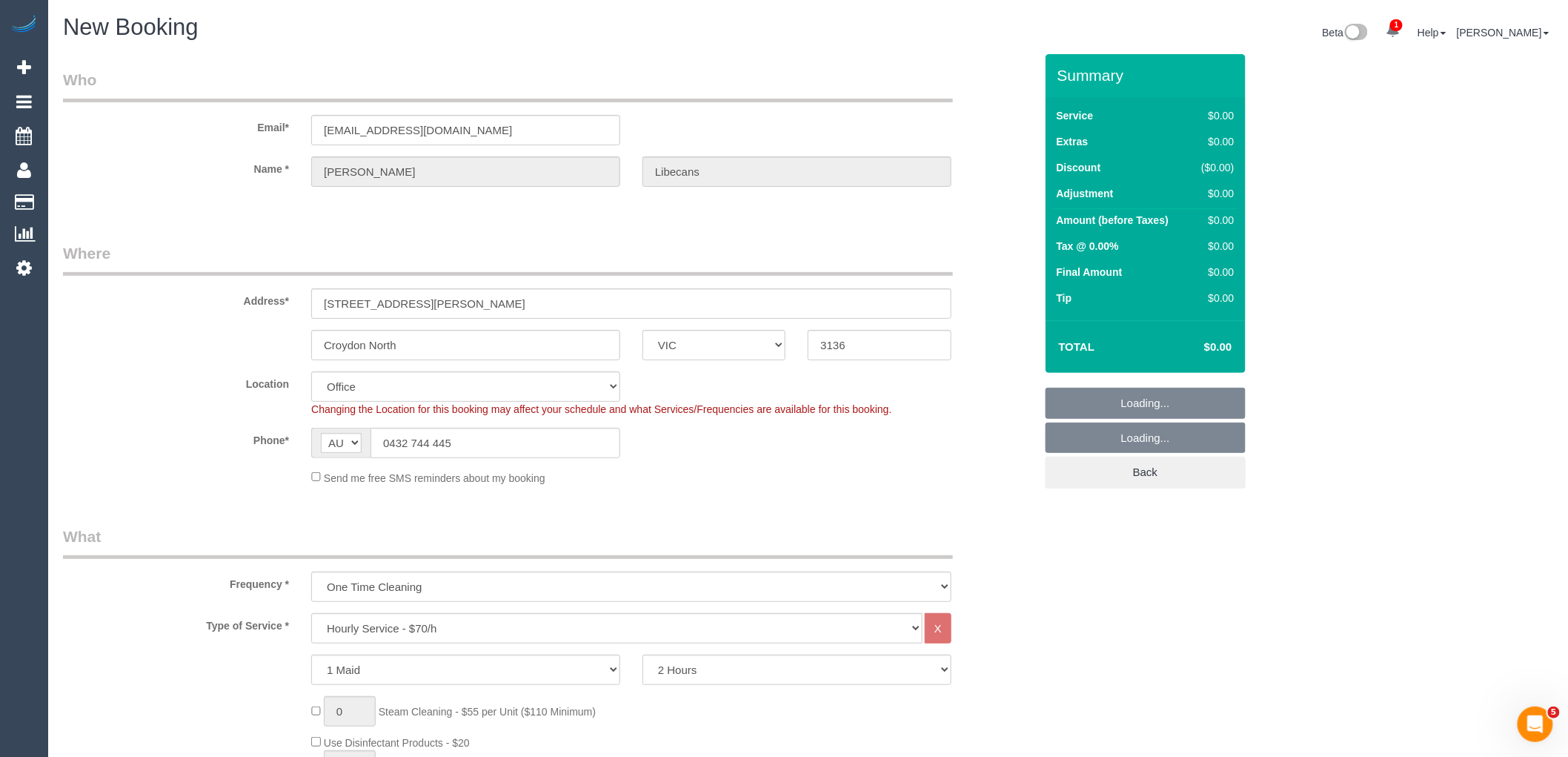
select select "object:1917"
select select "57"
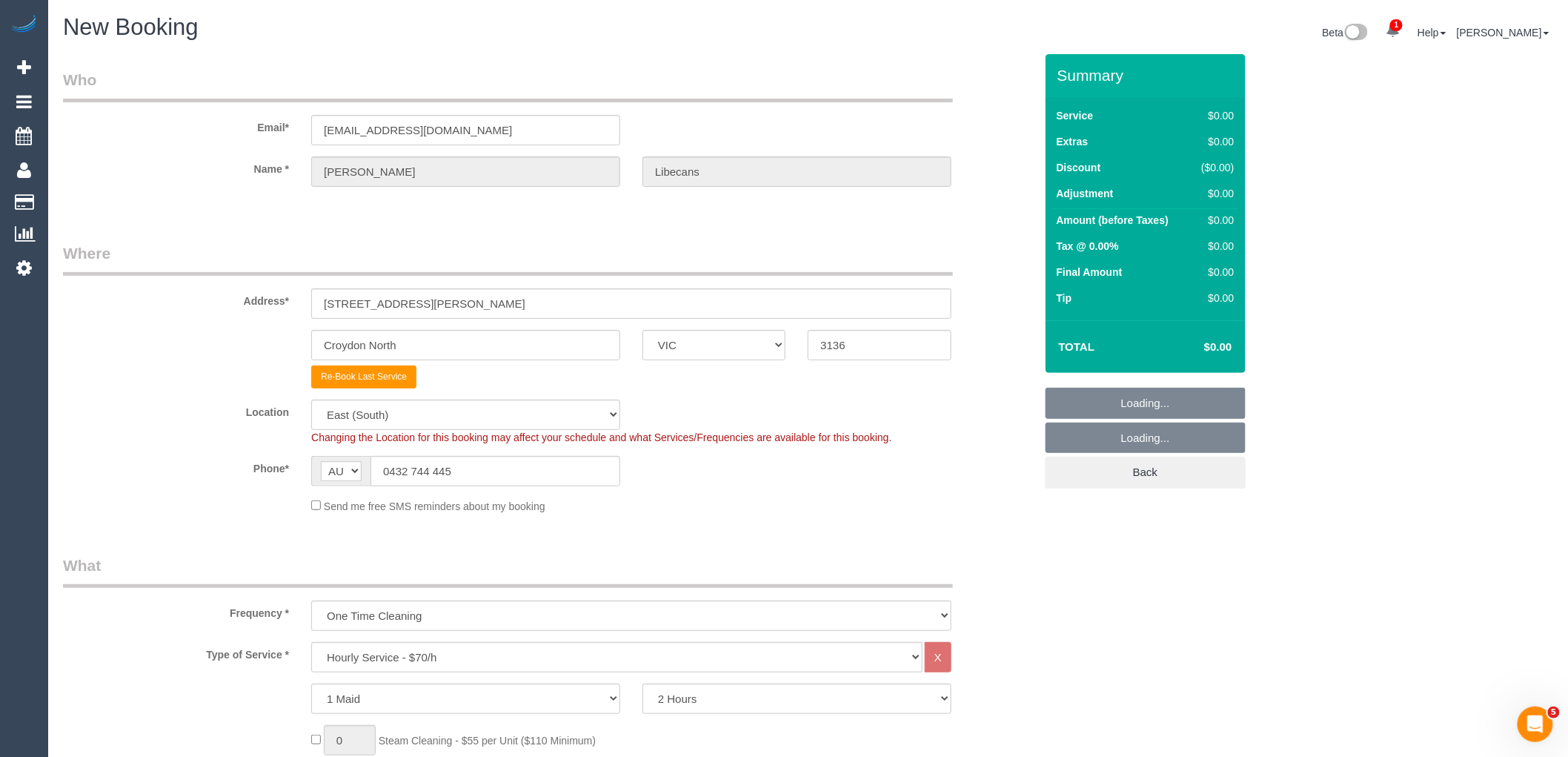
select select "object:3193"
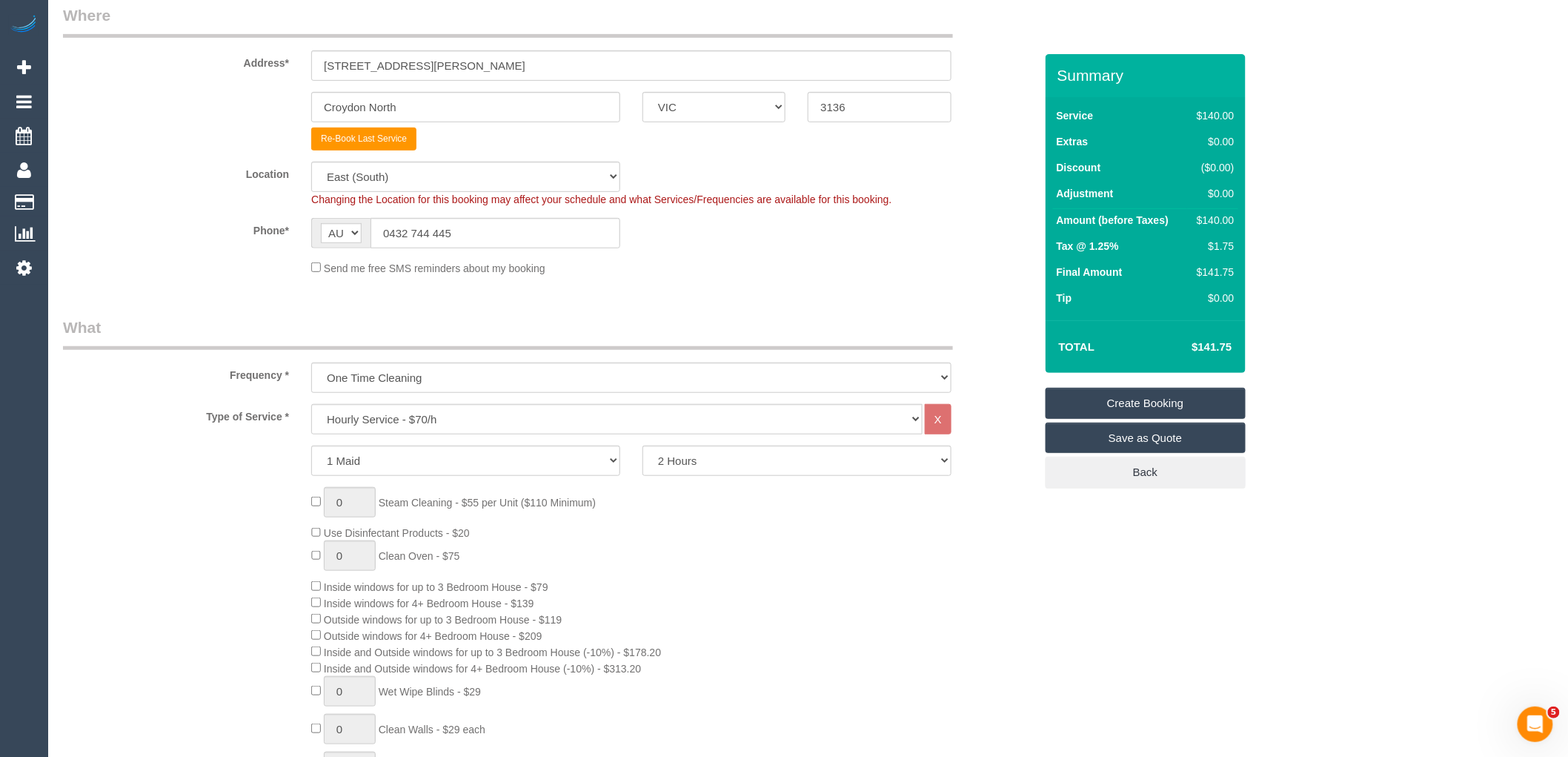
scroll to position [247, 0]
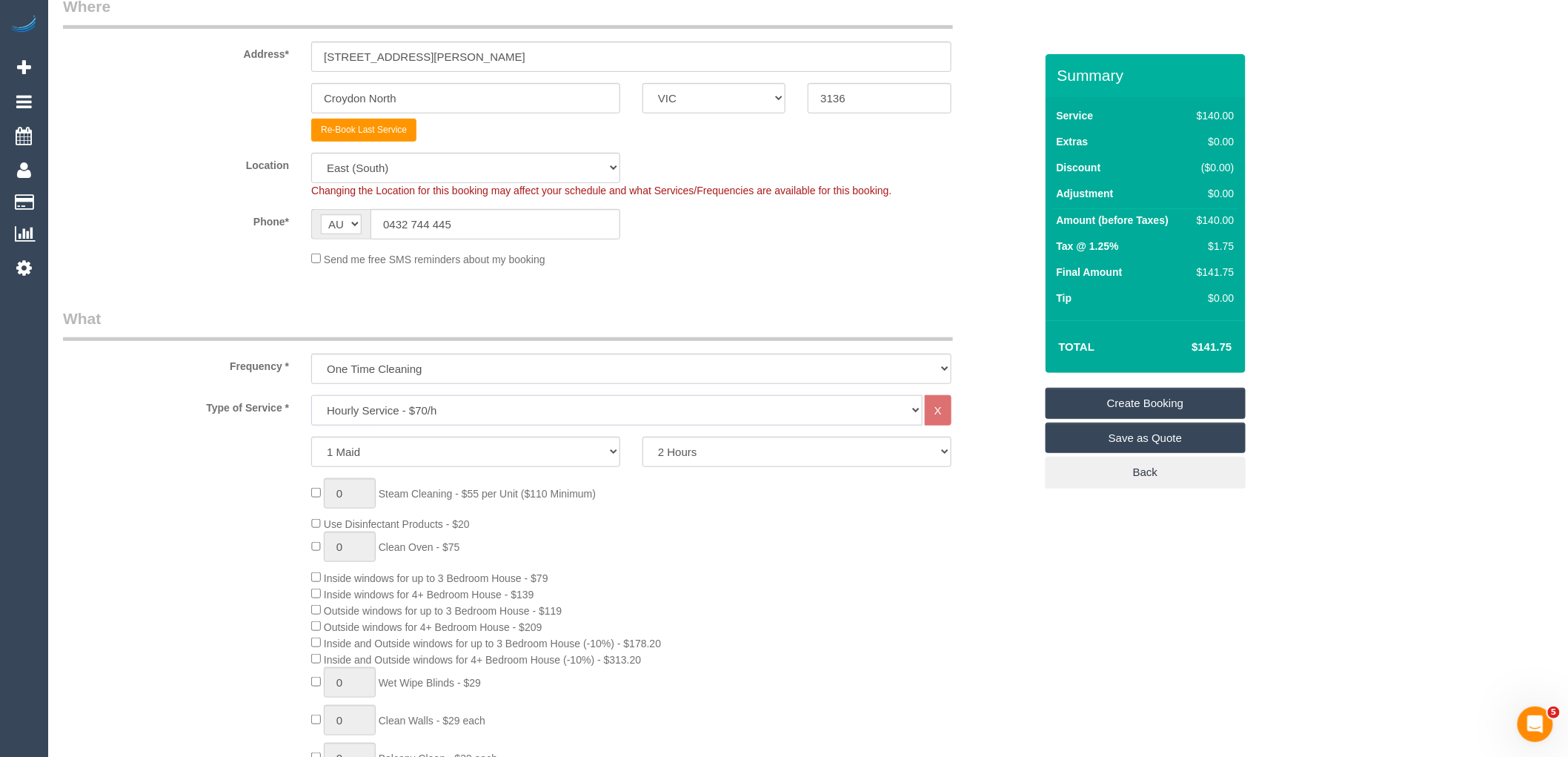
click at [455, 414] on select "Hourly Service - $70/h Hourly Service - $65/h Hourly Service - $60/h Hourly Ser…" at bounding box center [616, 410] width 611 height 31
select select "212"
click at [311, 396] on select "Hourly Service - $70/h Hourly Service - $65/h Hourly Service - $60/h Hourly Ser…" at bounding box center [616, 410] width 611 height 31
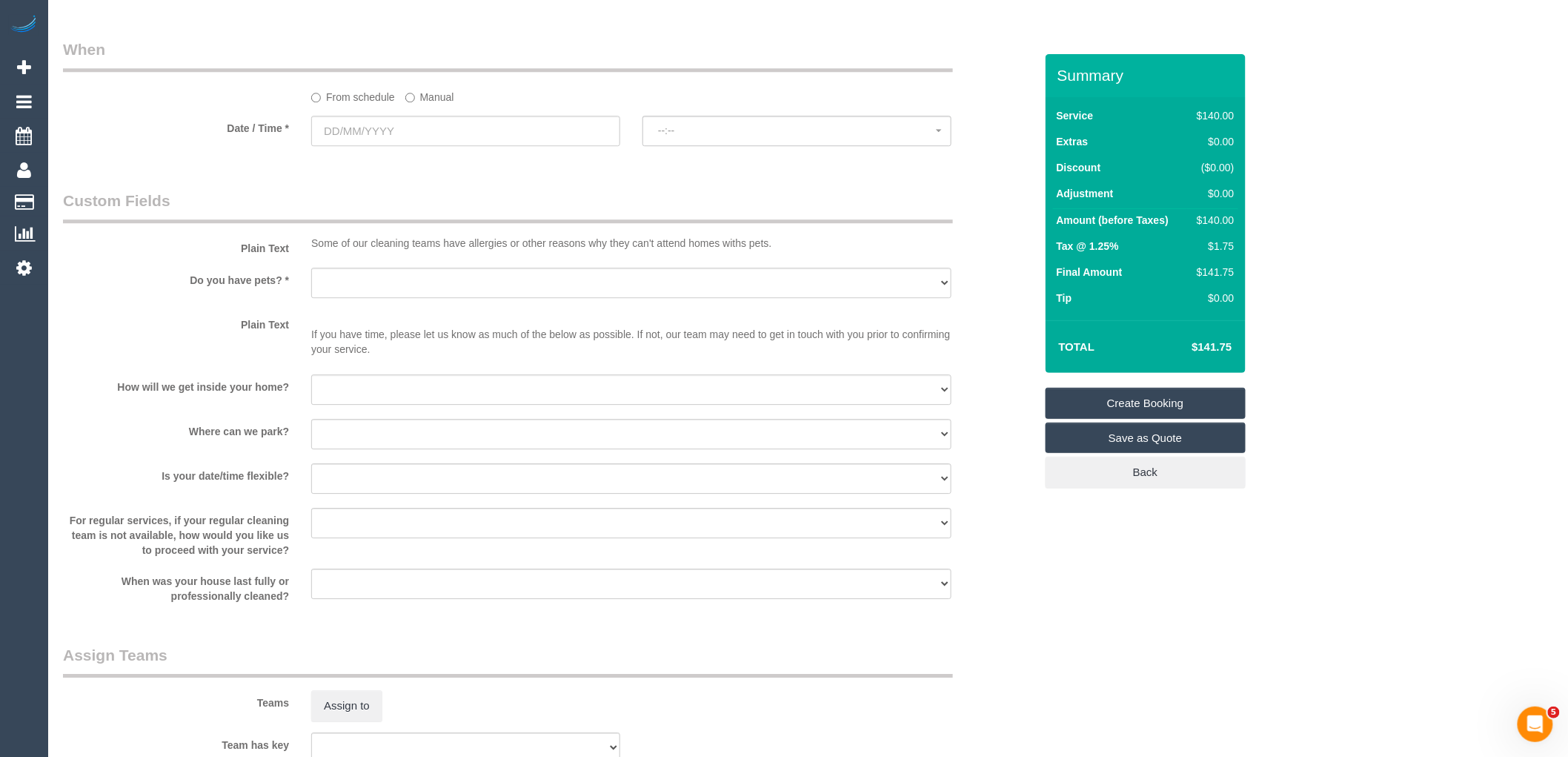
scroll to position [1729, 0]
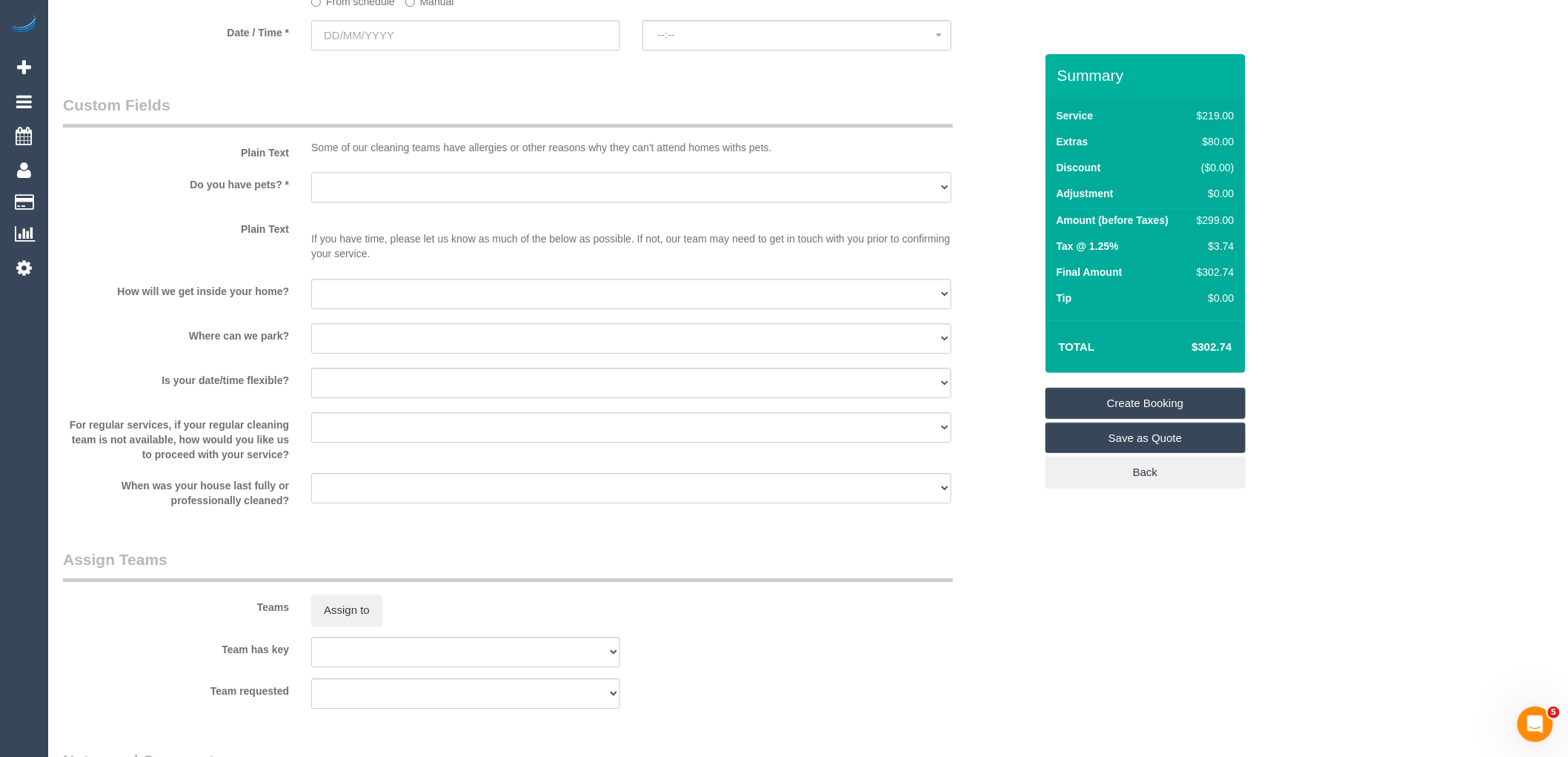
click at [438, 202] on select "Yes - Cats Yes - Dogs No pets Yes - Dogs and Cats Yes - Other" at bounding box center [631, 187] width 640 height 31
select select "number:27"
click at [311, 191] on select "Yes - Cats Yes - Dogs No pets Yes - Dogs and Cats Yes - Other" at bounding box center [631, 187] width 640 height 31
click at [359, 305] on select "I will be home Key will be left (please provide details below) Lock box/Access …" at bounding box center [631, 294] width 640 height 31
select select "number:14"
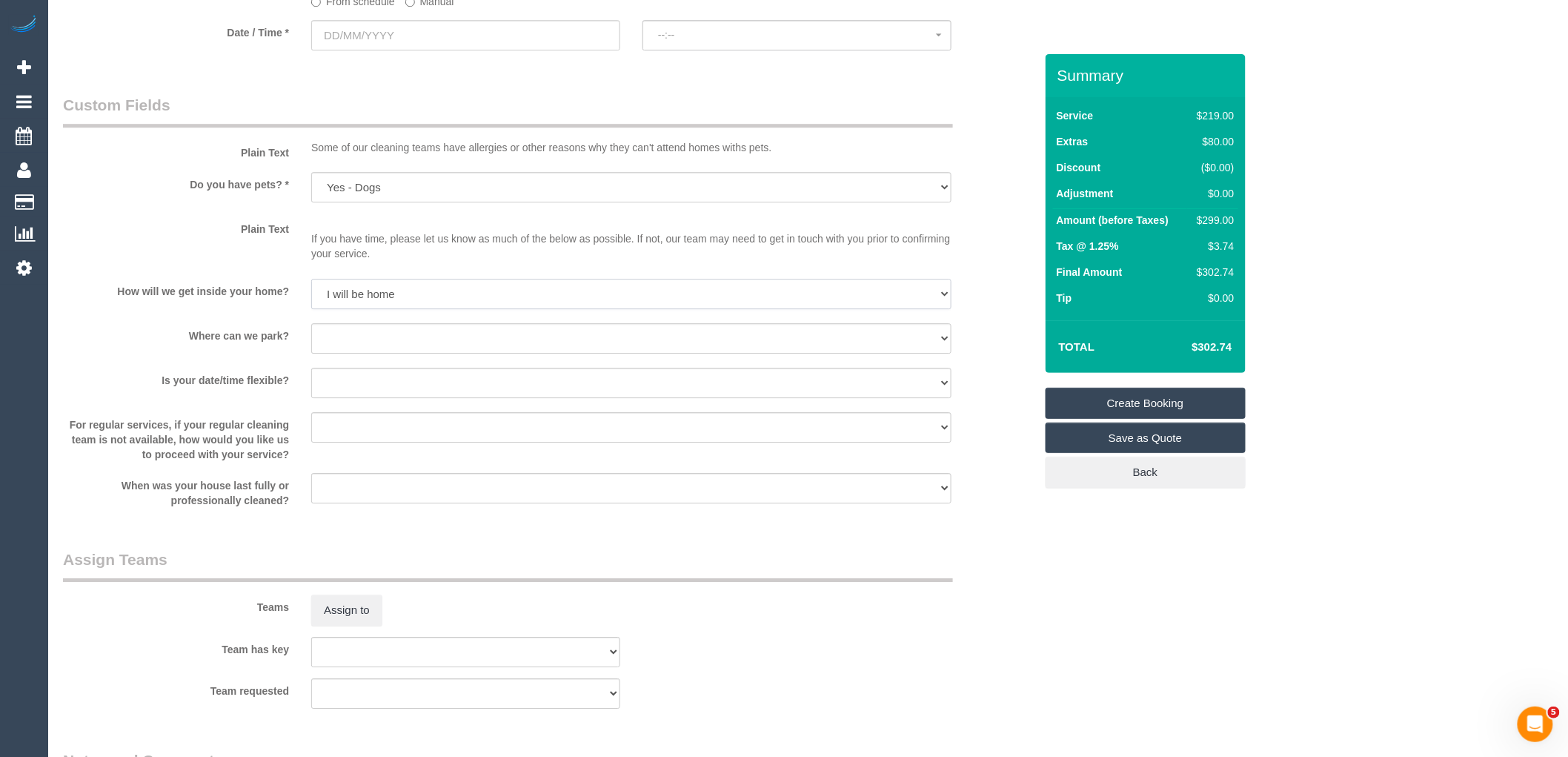
click at [311, 298] on select "I will be home Key will be left (please provide details below) Lock box/Access …" at bounding box center [631, 294] width 640 height 31
click at [378, 354] on select "I will provide parking on-site Free street parking Paid street parking (cost wi…" at bounding box center [631, 338] width 640 height 31
select select "number:18"
click at [311, 343] on select "I will provide parking on-site Free street parking Paid street parking (cost wi…" at bounding box center [631, 338] width 640 height 31
click at [387, 398] on select "Yes - date and time Yes - date but not time Yes - time but not date No - No fle…" at bounding box center [631, 382] width 640 height 31
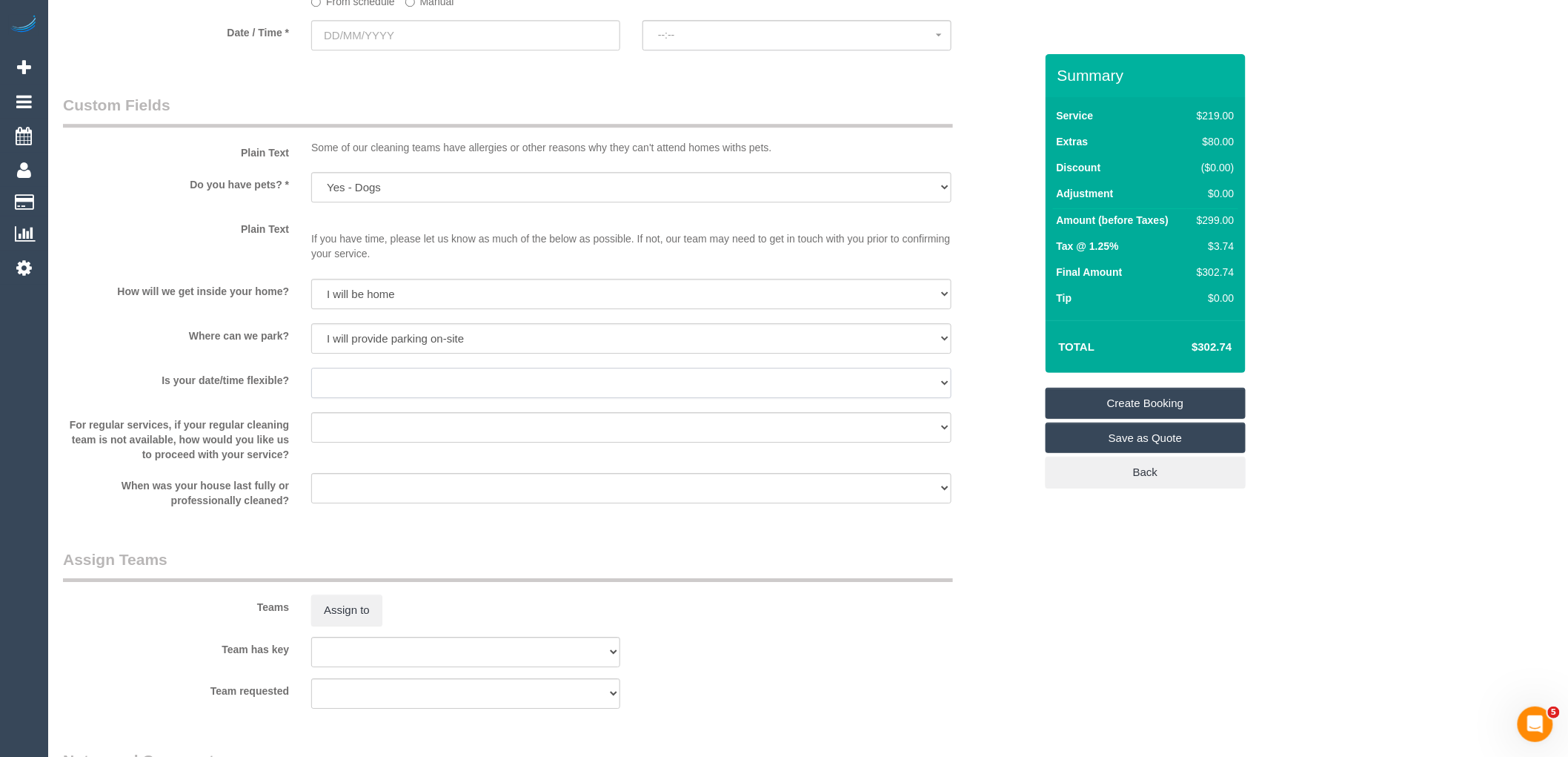
select select "number:22"
click at [311, 387] on select "Yes - date and time Yes - date but not time Yes - time but not date No - No fle…" at bounding box center [631, 382] width 640 height 31
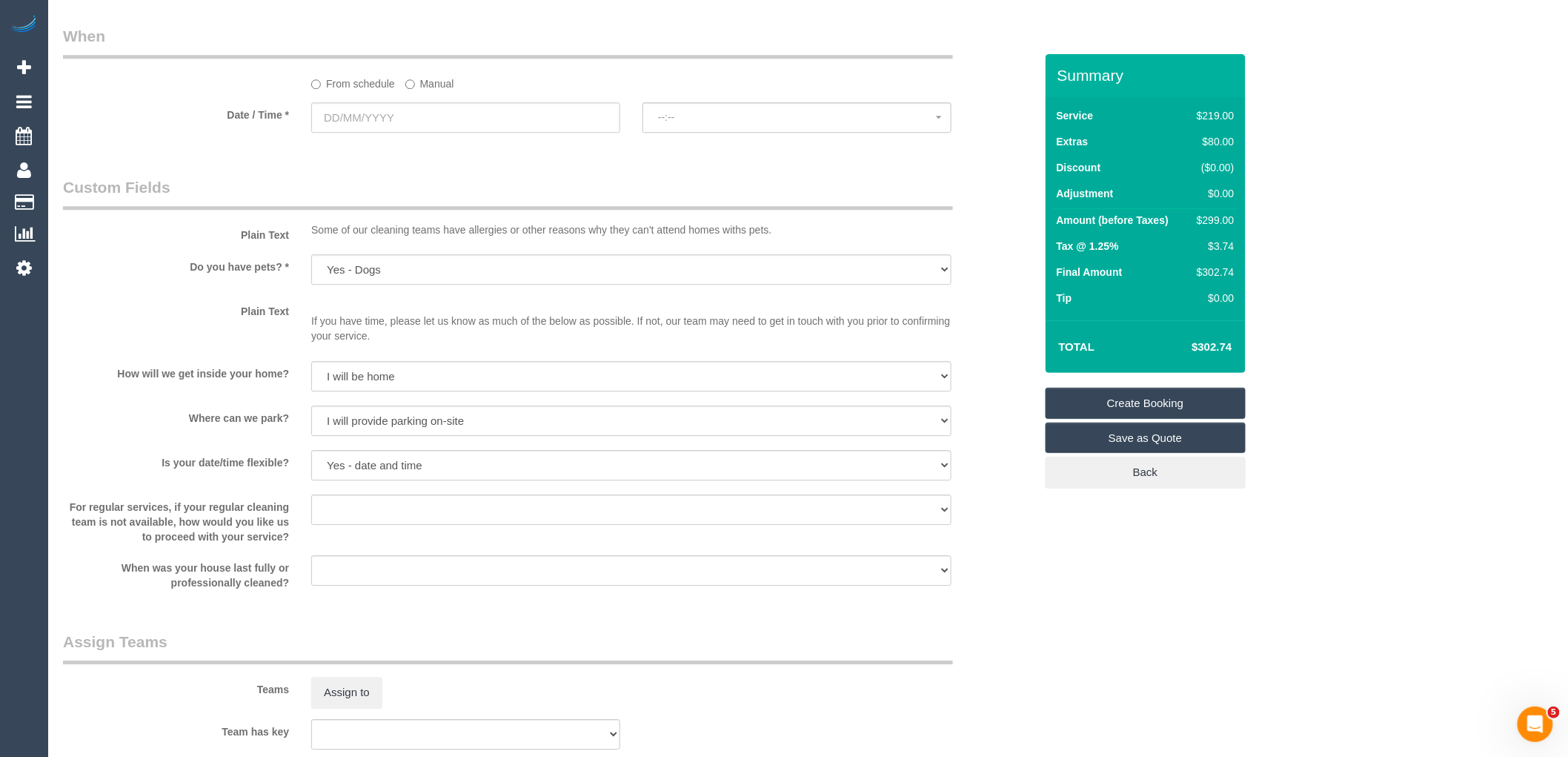
scroll to position [1565, 0]
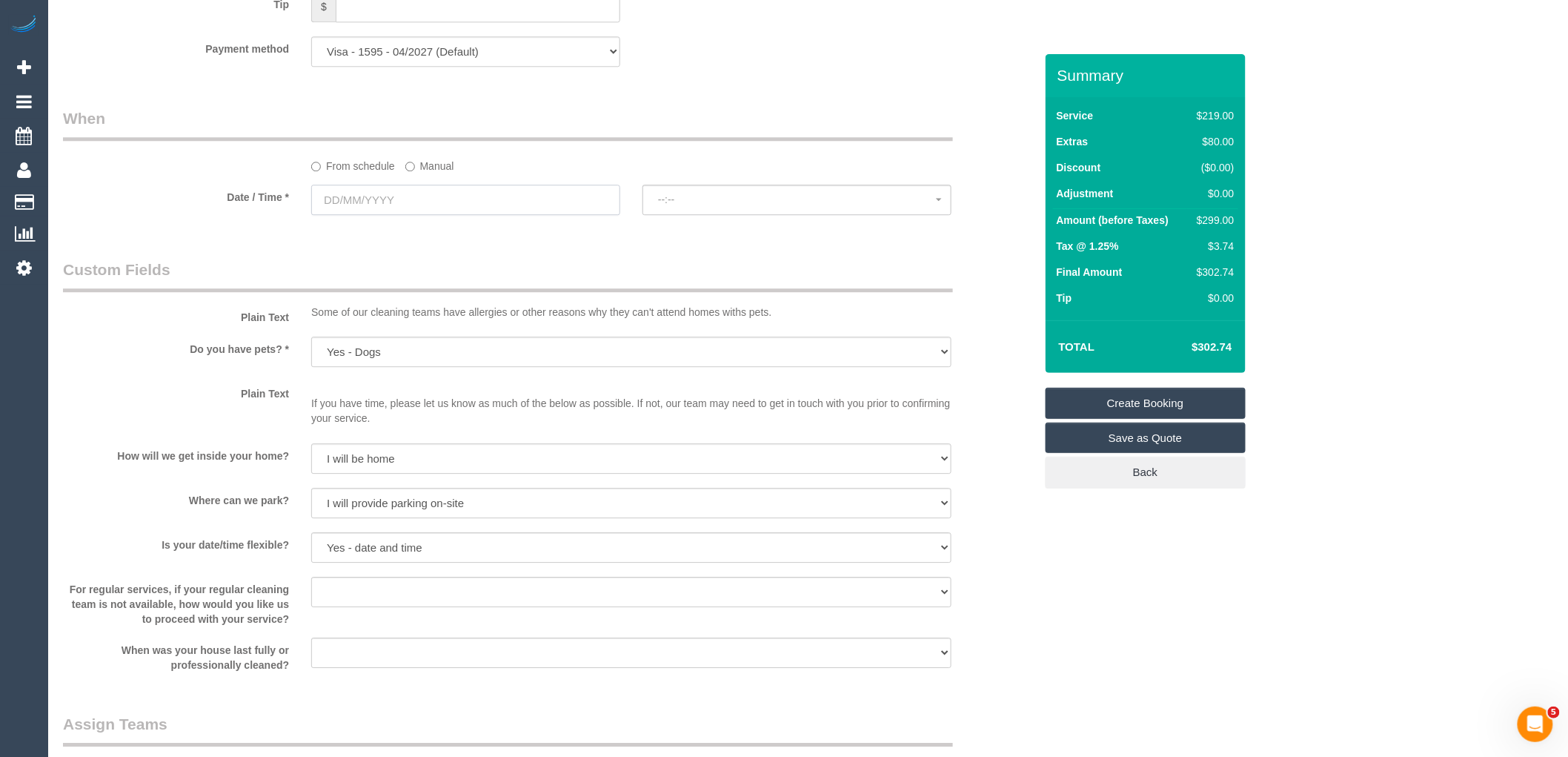
click at [402, 215] on input "text" at bounding box center [465, 200] width 309 height 31
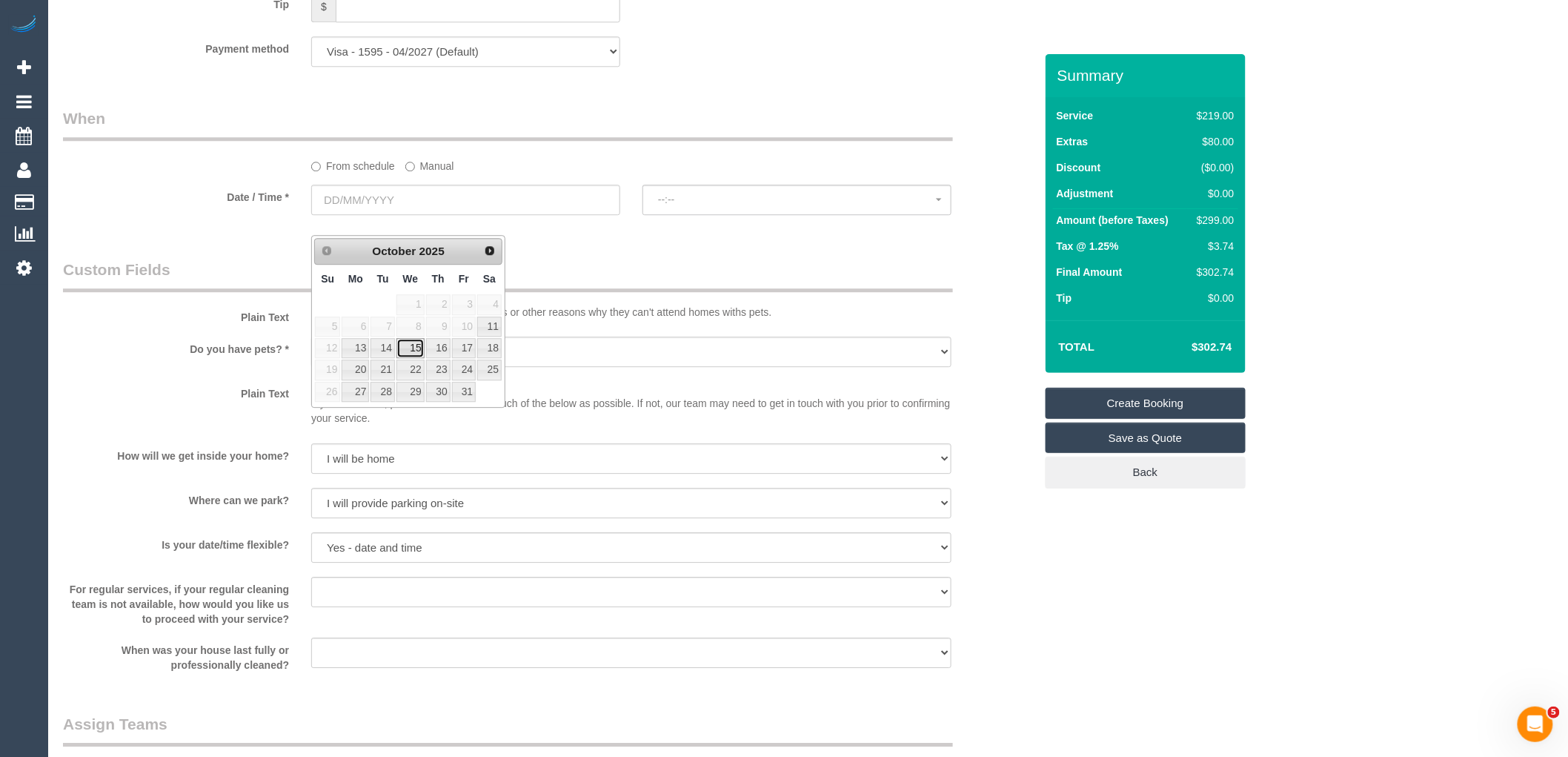
click at [418, 347] on link "15" at bounding box center [411, 348] width 28 height 20
type input "[DATE]"
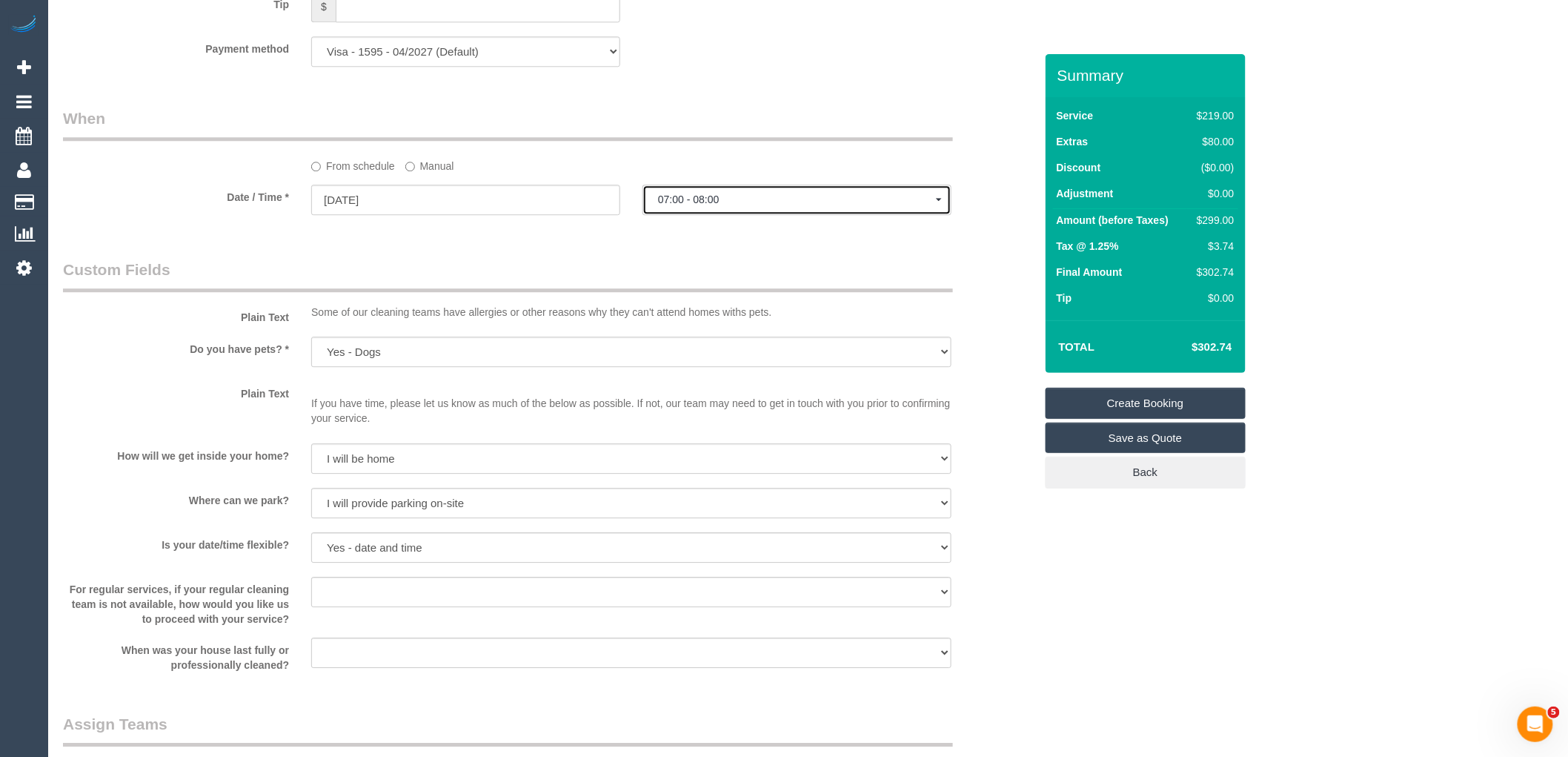
click at [760, 205] on span "07:00 - 08:00" at bounding box center [797, 200] width 278 height 12
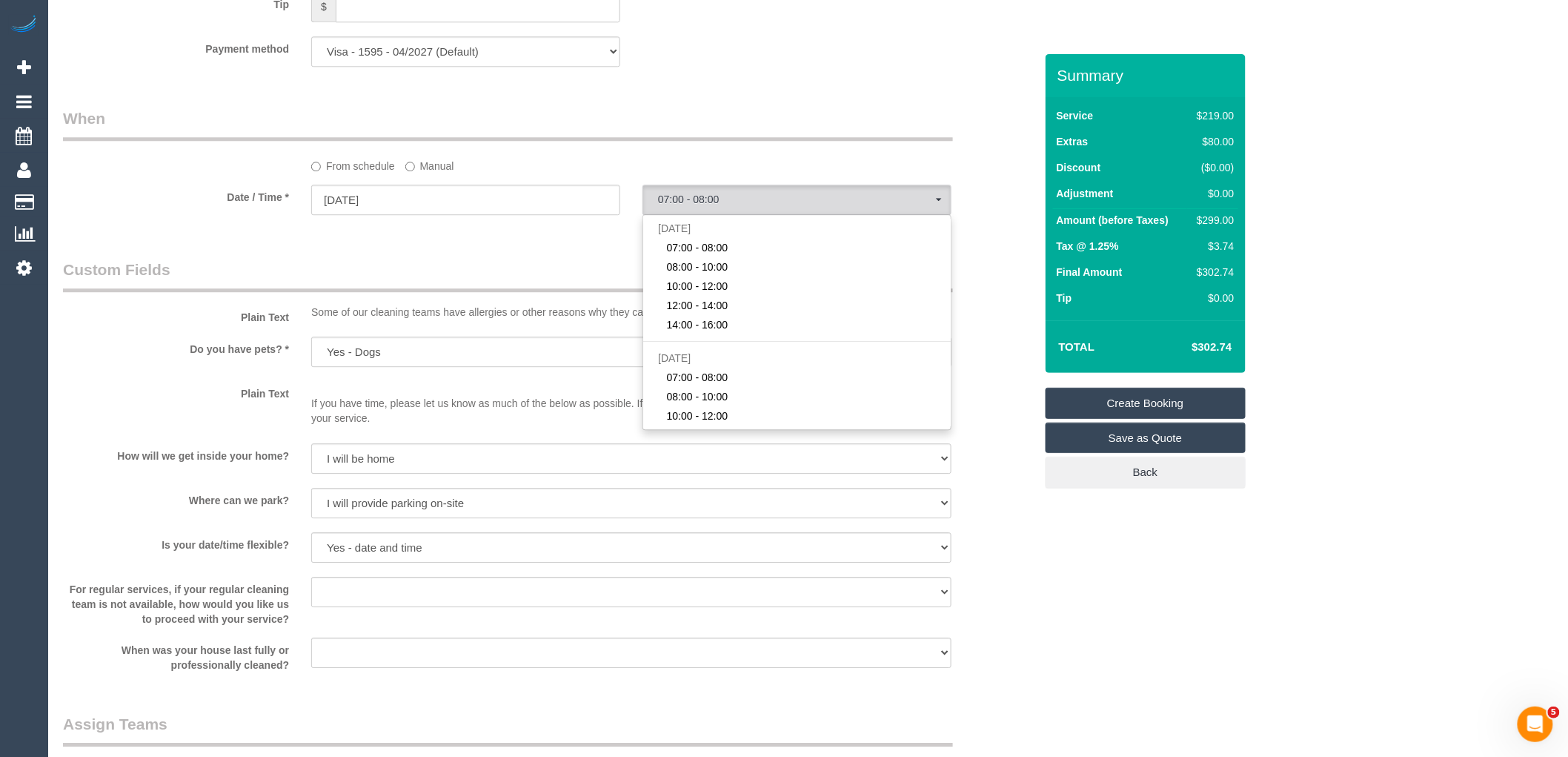
click at [309, 292] on legend "Custom Fields" at bounding box center [508, 275] width 890 height 34
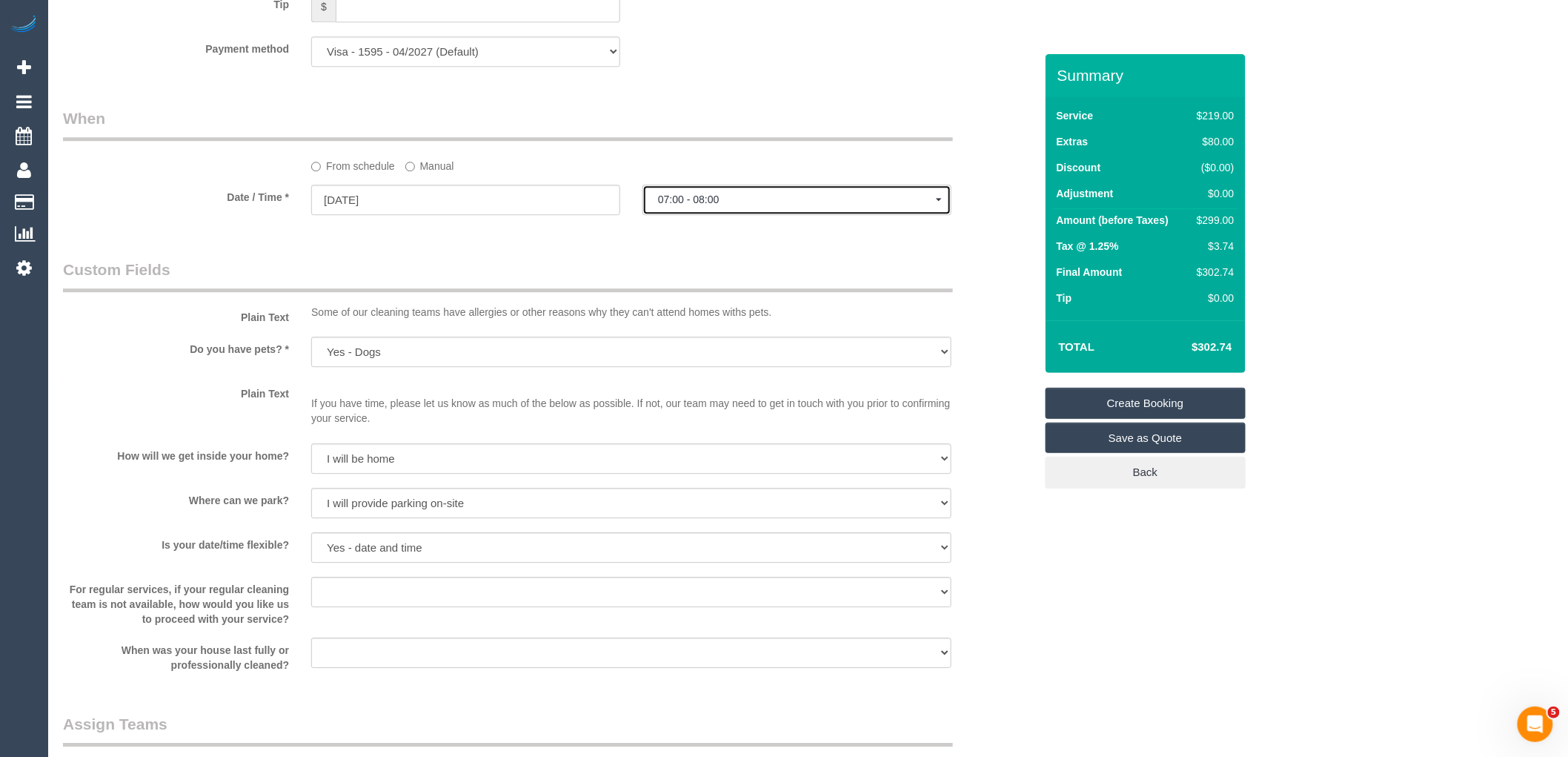
click at [767, 205] on span "07:00 - 08:00" at bounding box center [797, 200] width 278 height 12
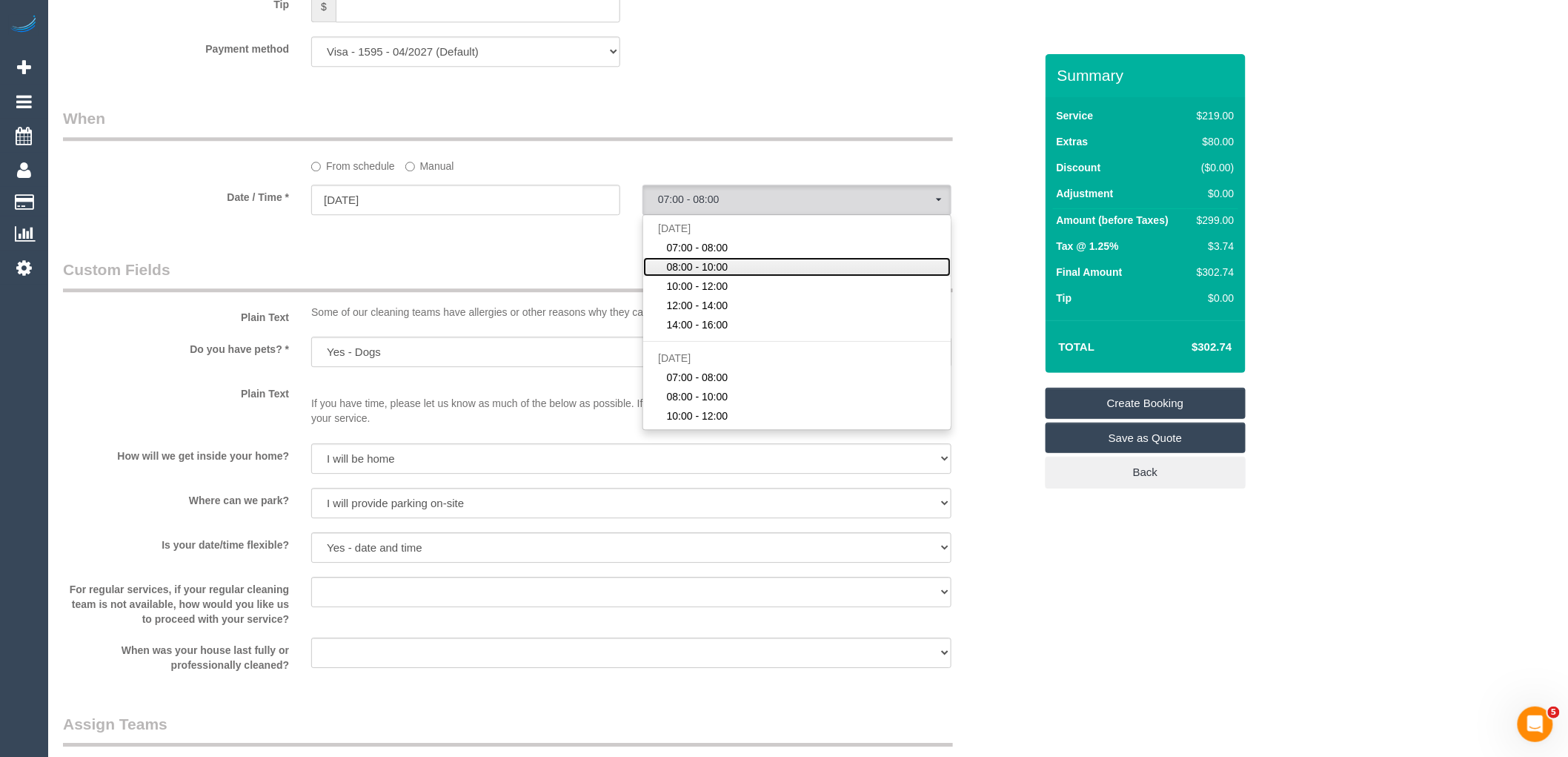
click at [731, 277] on link "08:00 - 10:00" at bounding box center [796, 267] width 307 height 19
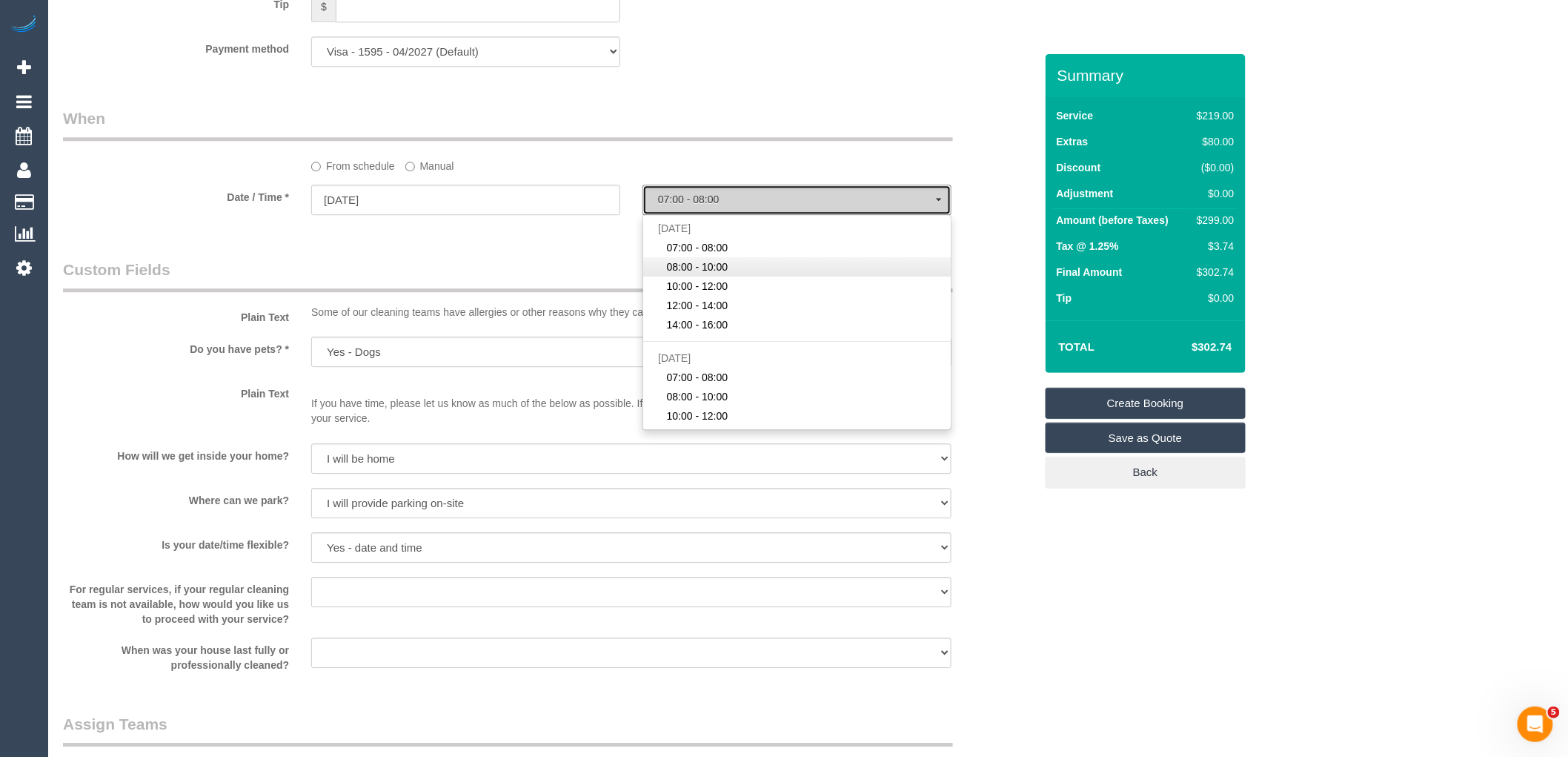
select select "spot2"
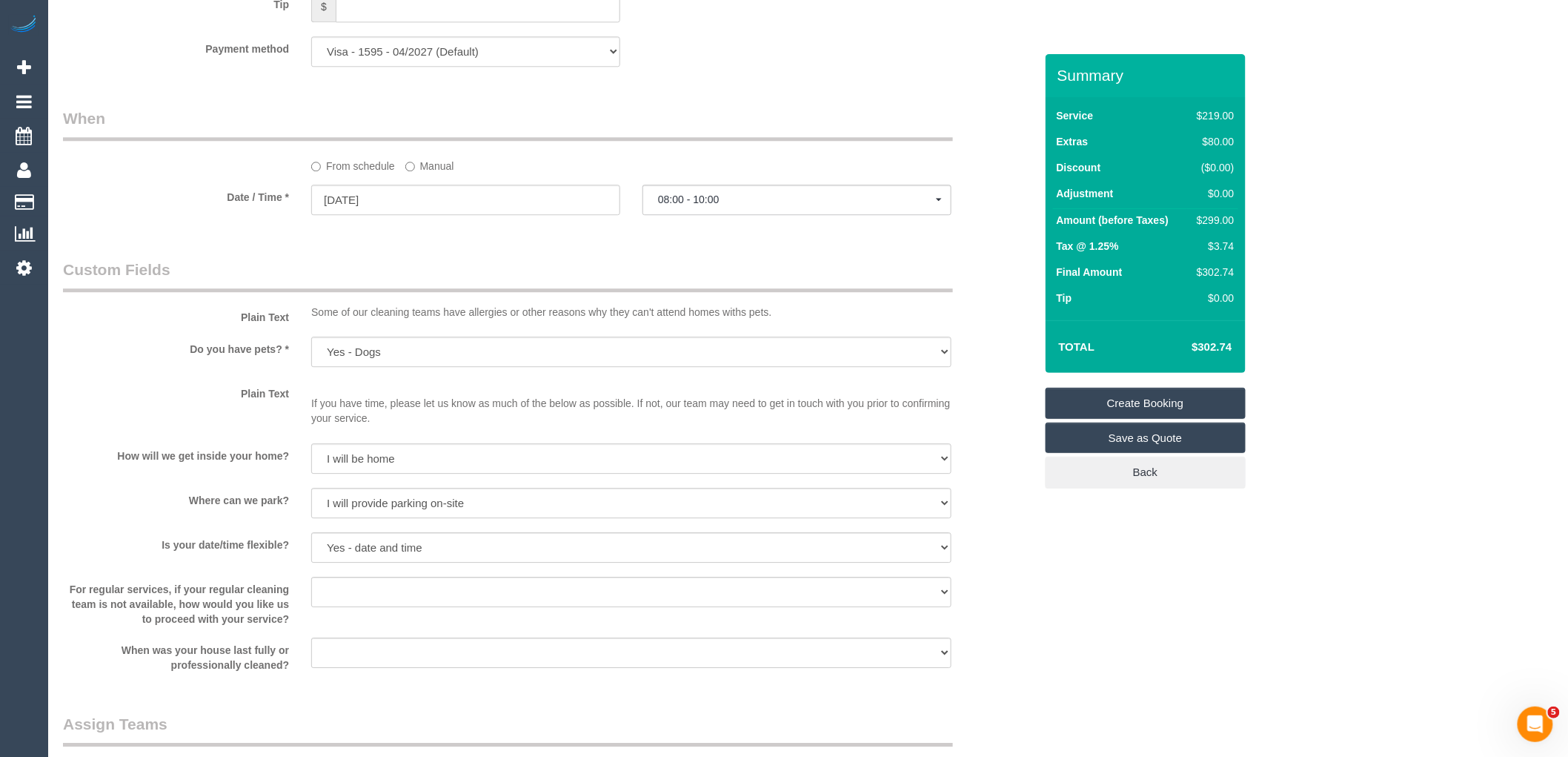
click at [627, 280] on legend "Custom Fields" at bounding box center [508, 275] width 890 height 34
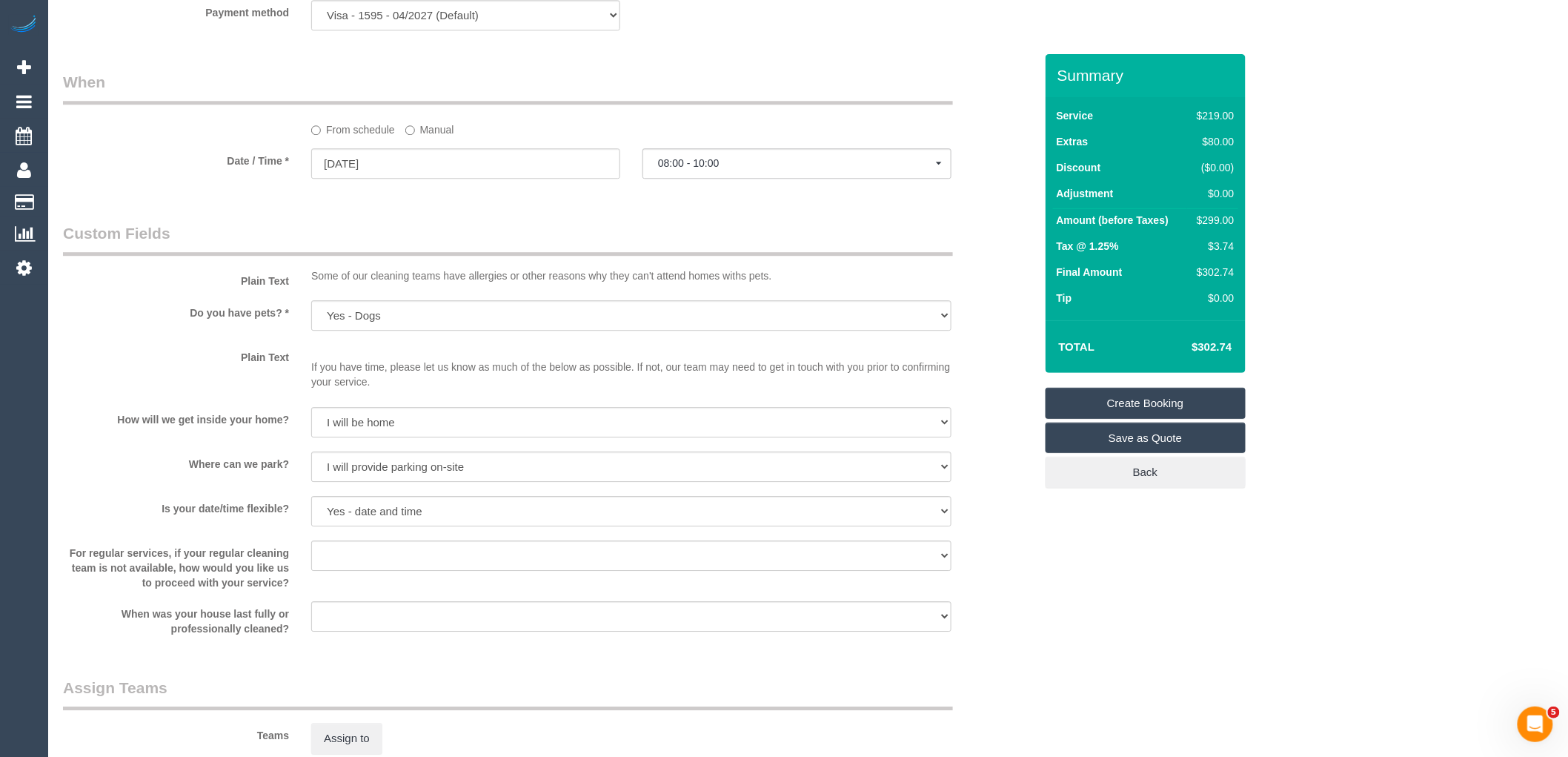
scroll to position [1593, 0]
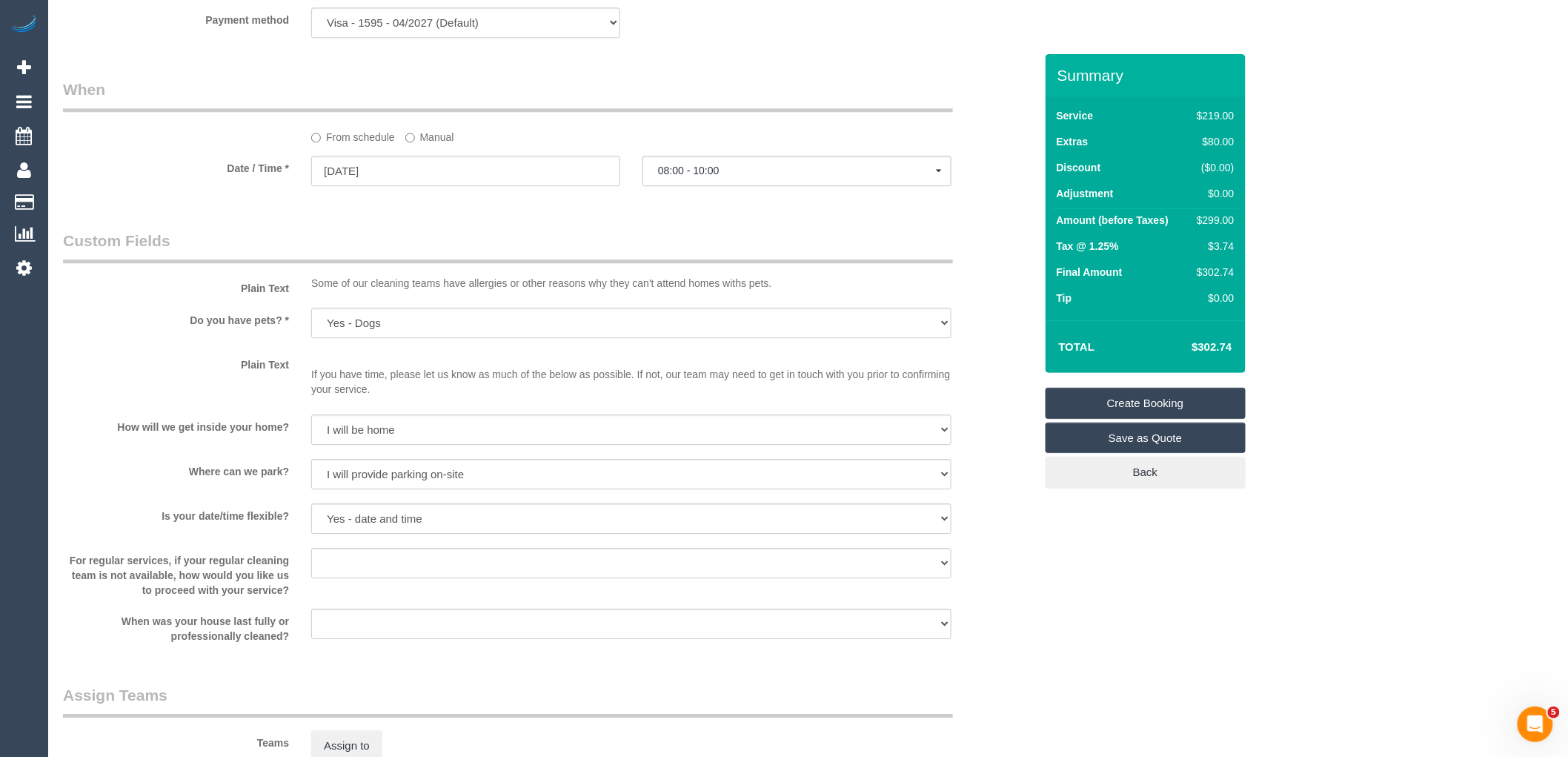
click at [1139, 398] on link "Create Booking" at bounding box center [1146, 403] width 200 height 31
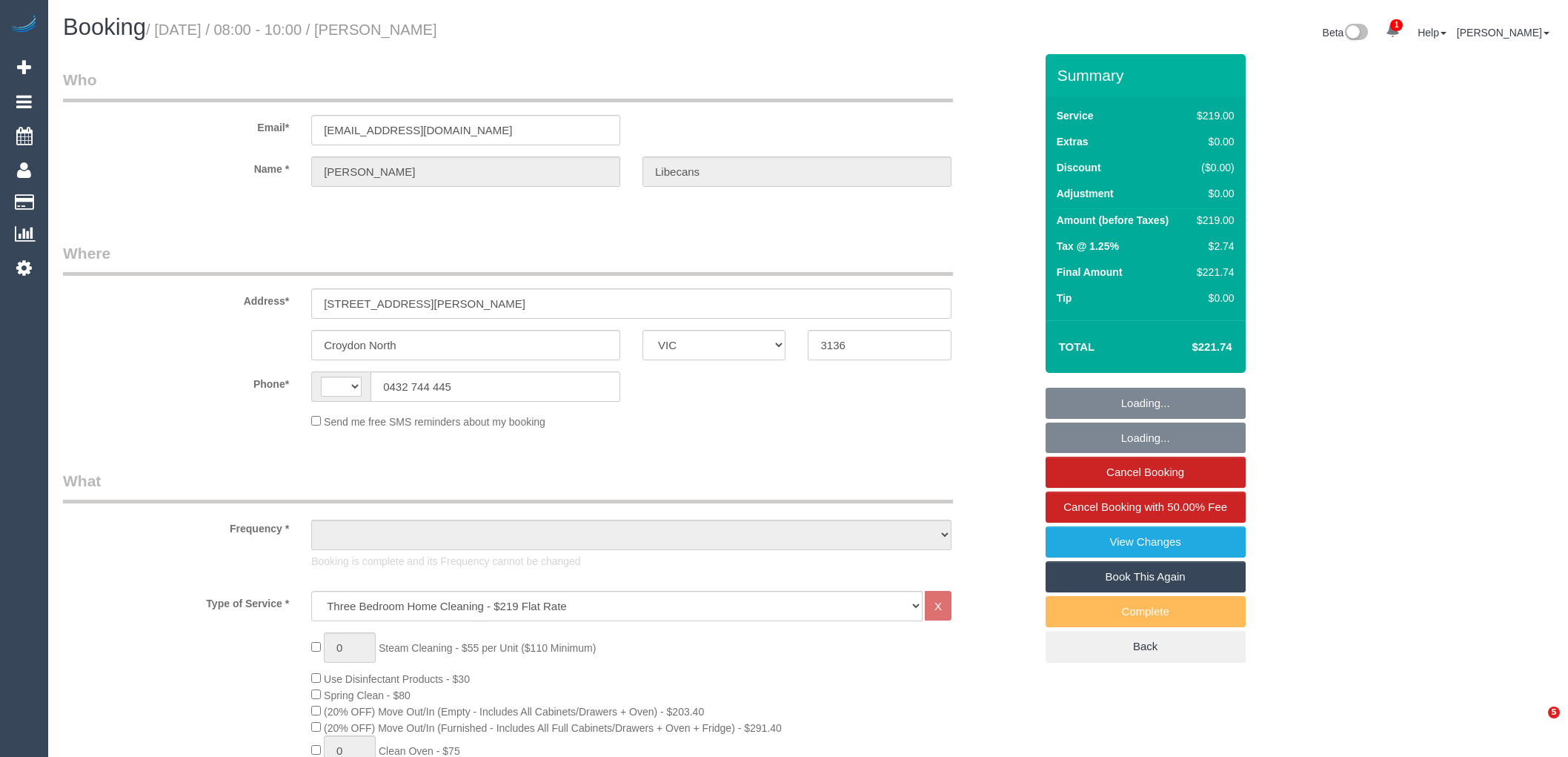
select select "VIC"
select select "string:AU"
select select "string:stripe-pm_1QNtrk2GScqysDRV1Czu4XBS"
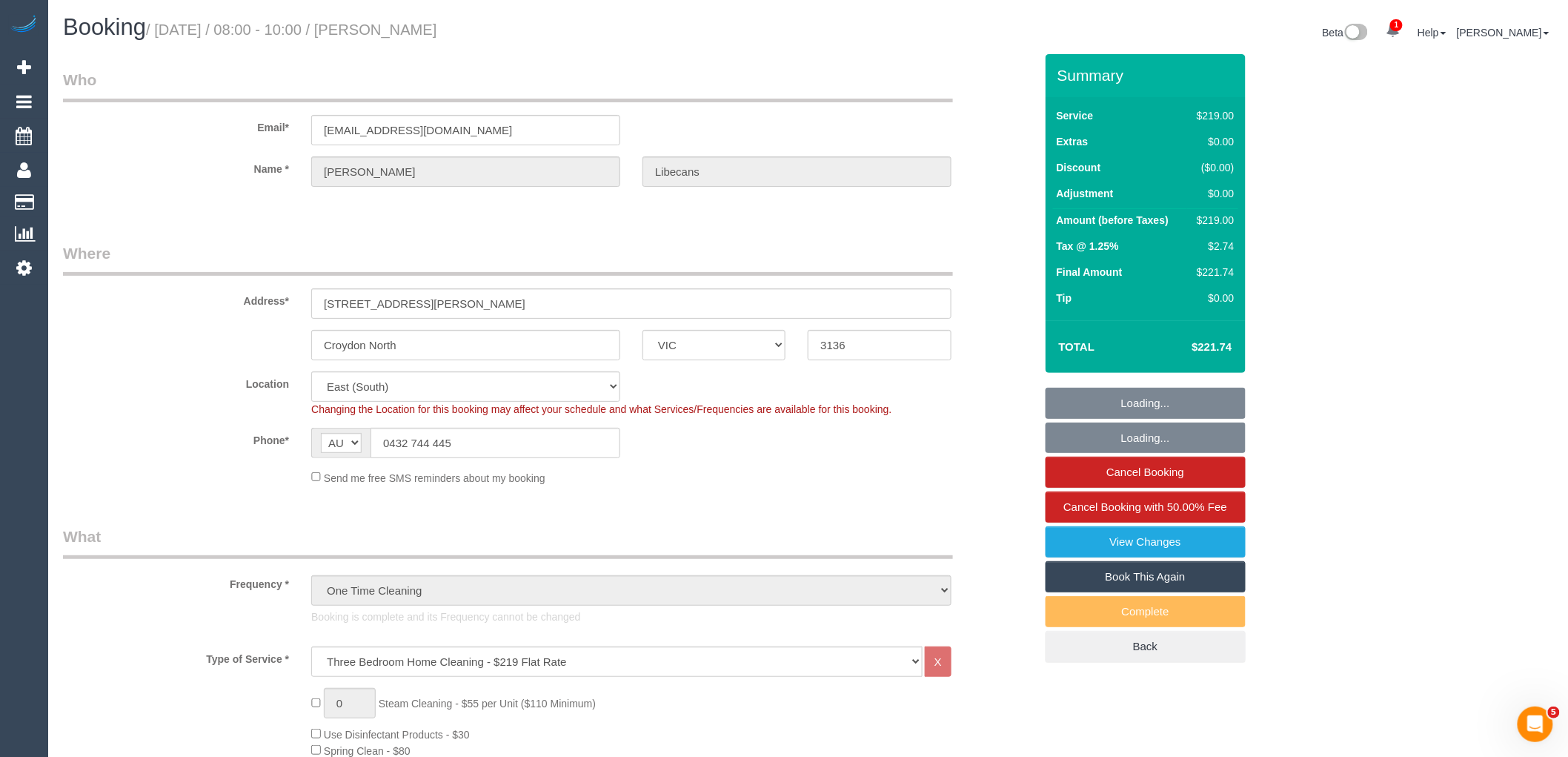
select select "object:1114"
select select "spot1"
select select "number:27"
select select "number:14"
select select "number:18"
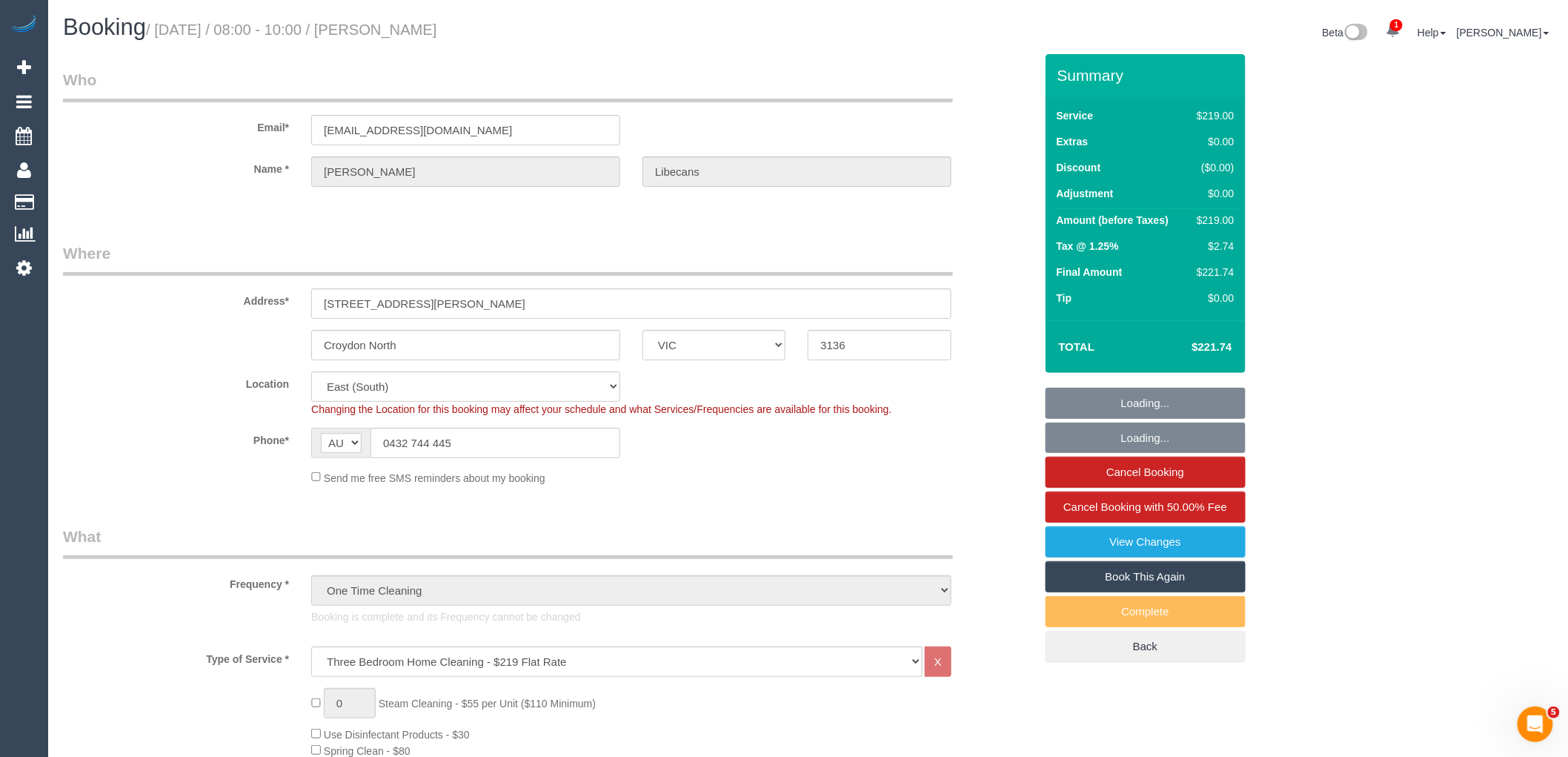
select select "number:25"
select select "number:13"
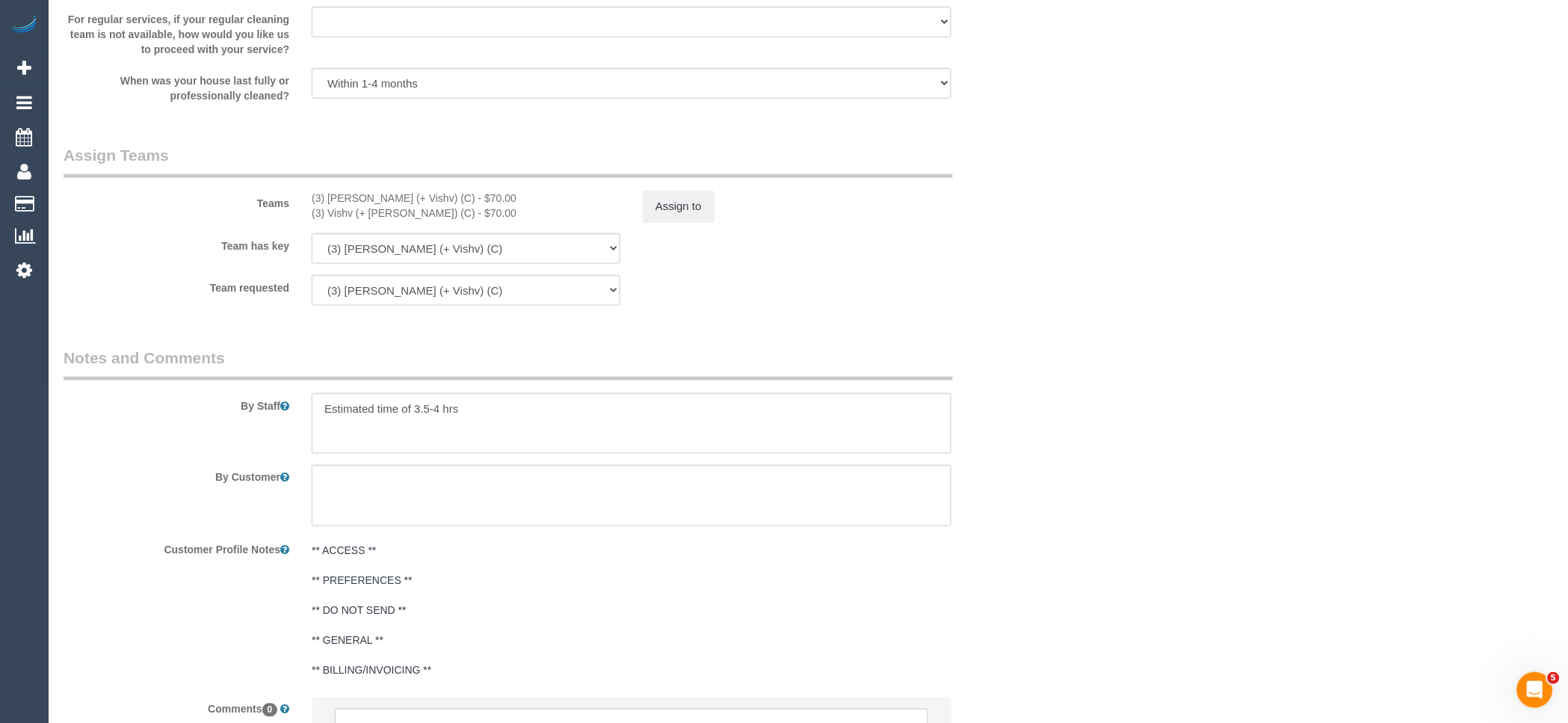
scroll to position [2244, 0]
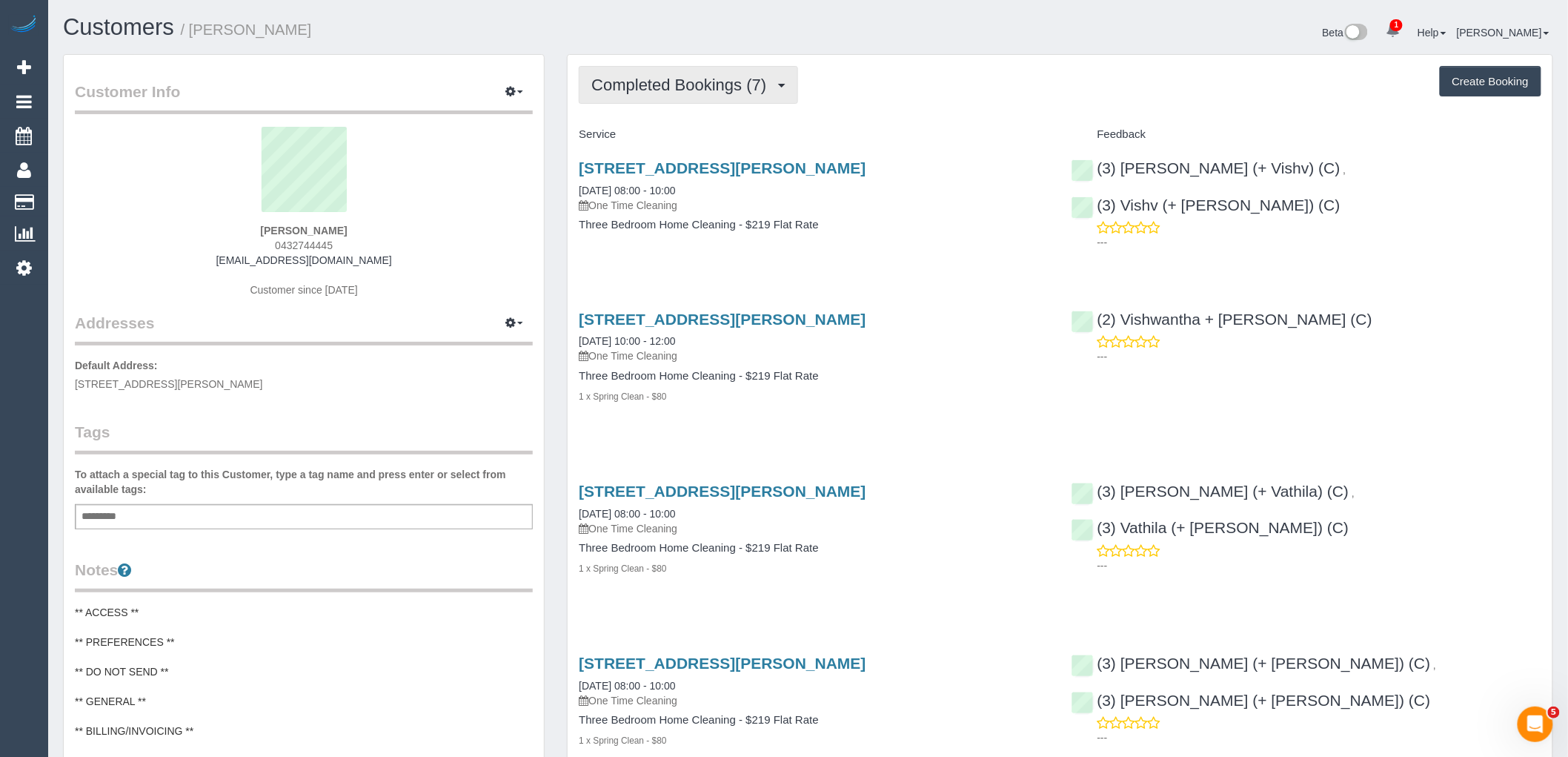
click at [686, 91] on span "Completed Bookings (7)" at bounding box center [683, 85] width 182 height 19
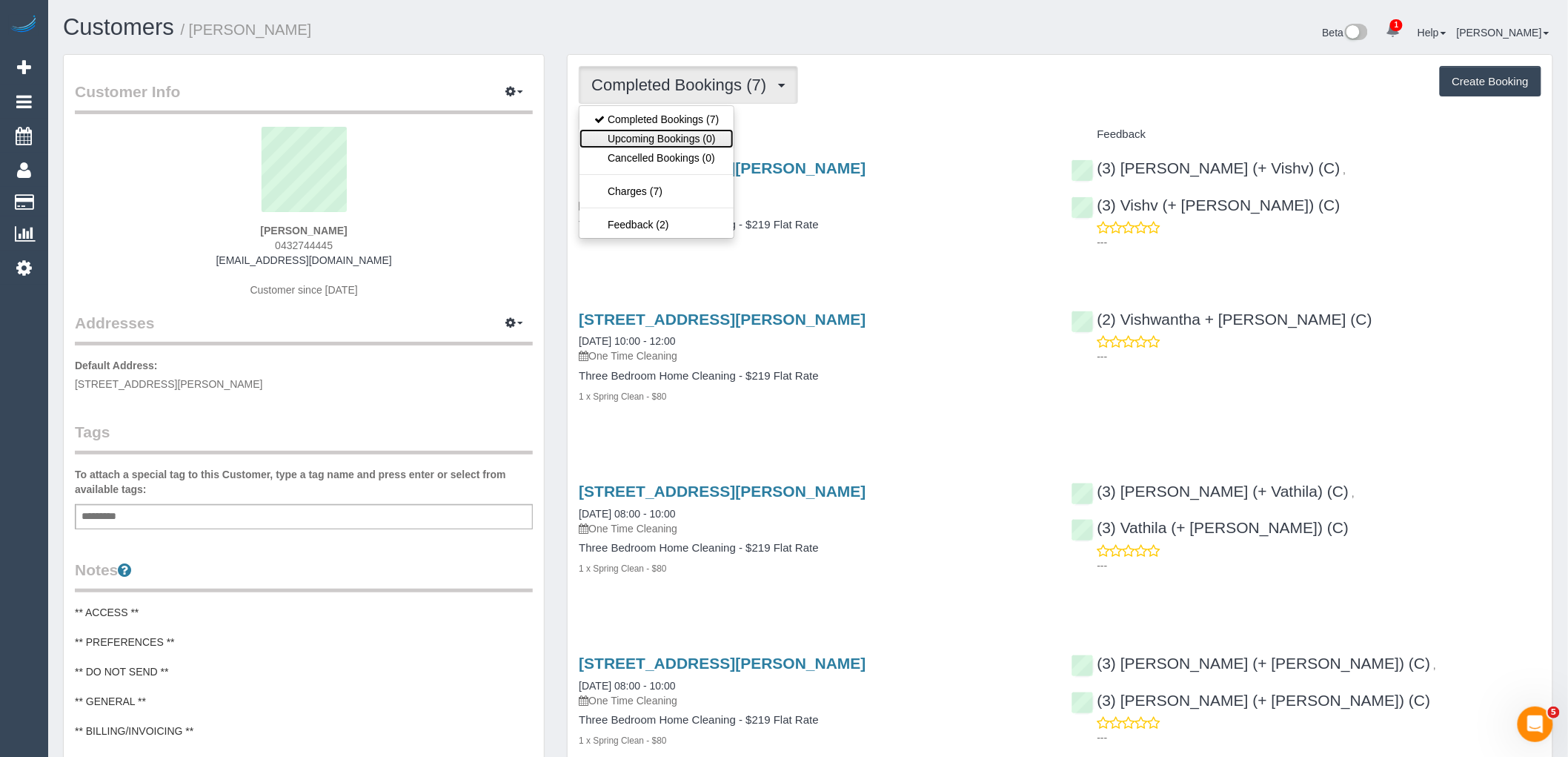
click at [696, 139] on link "Upcoming Bookings (0)" at bounding box center [657, 138] width 154 height 19
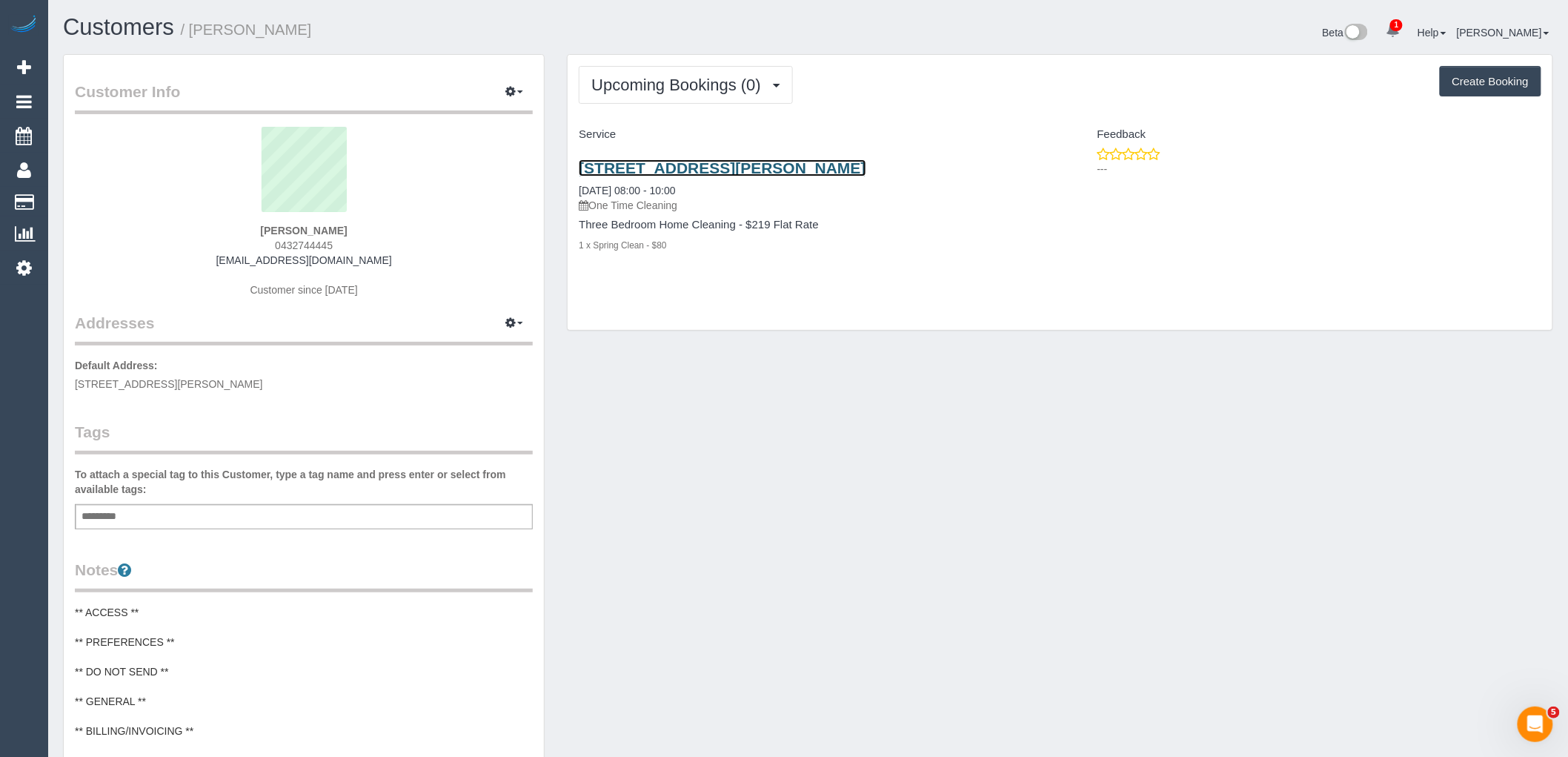
click at [721, 169] on link "[STREET_ADDRESS][PERSON_NAME]" at bounding box center [722, 168] width 286 height 17
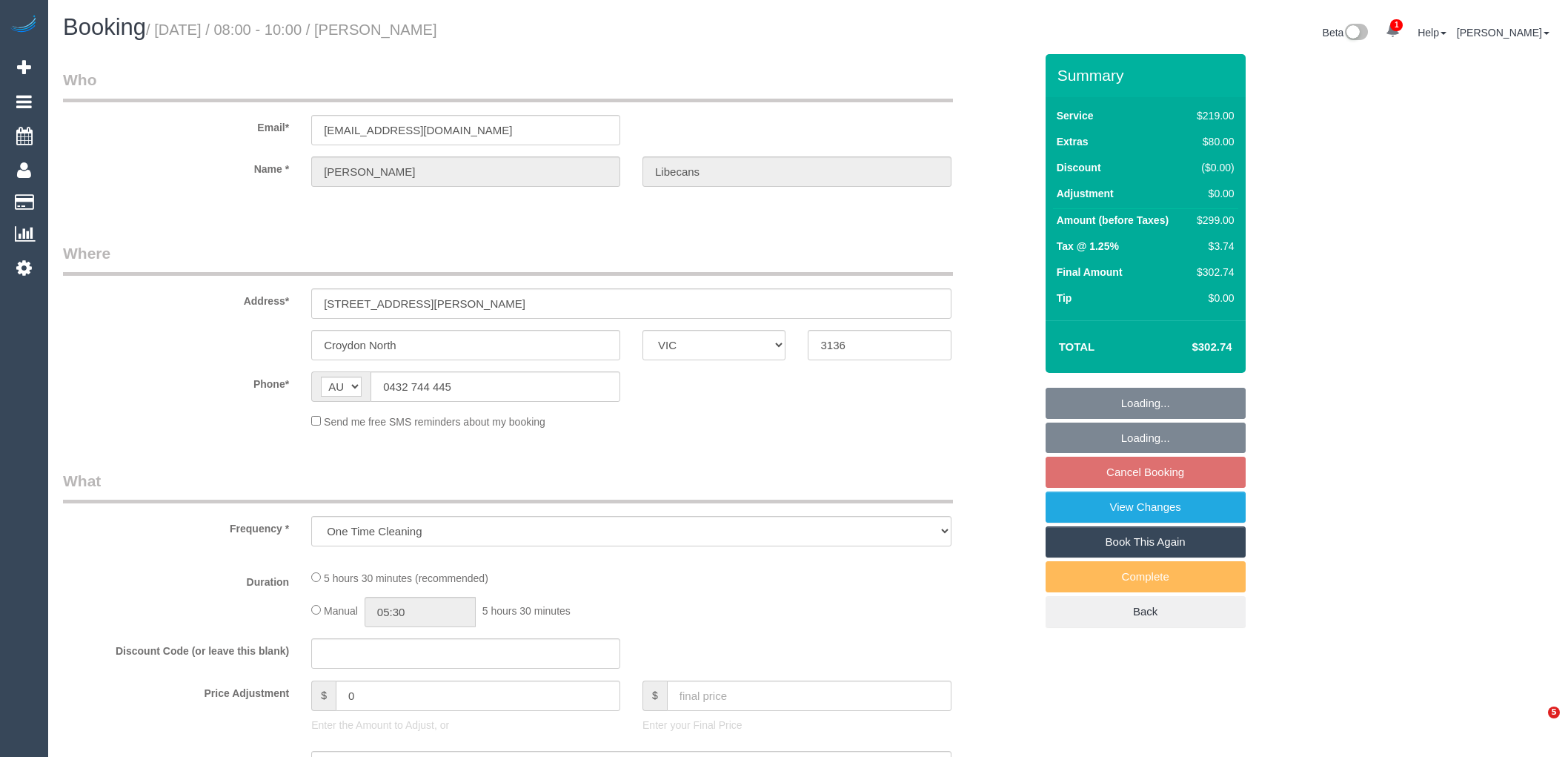
select select "VIC"
select select "string:stripe-pm_1QNtrk2GScqysDRV1Czu4XBS"
select select "number:27"
select select "number:14"
select select "number:18"
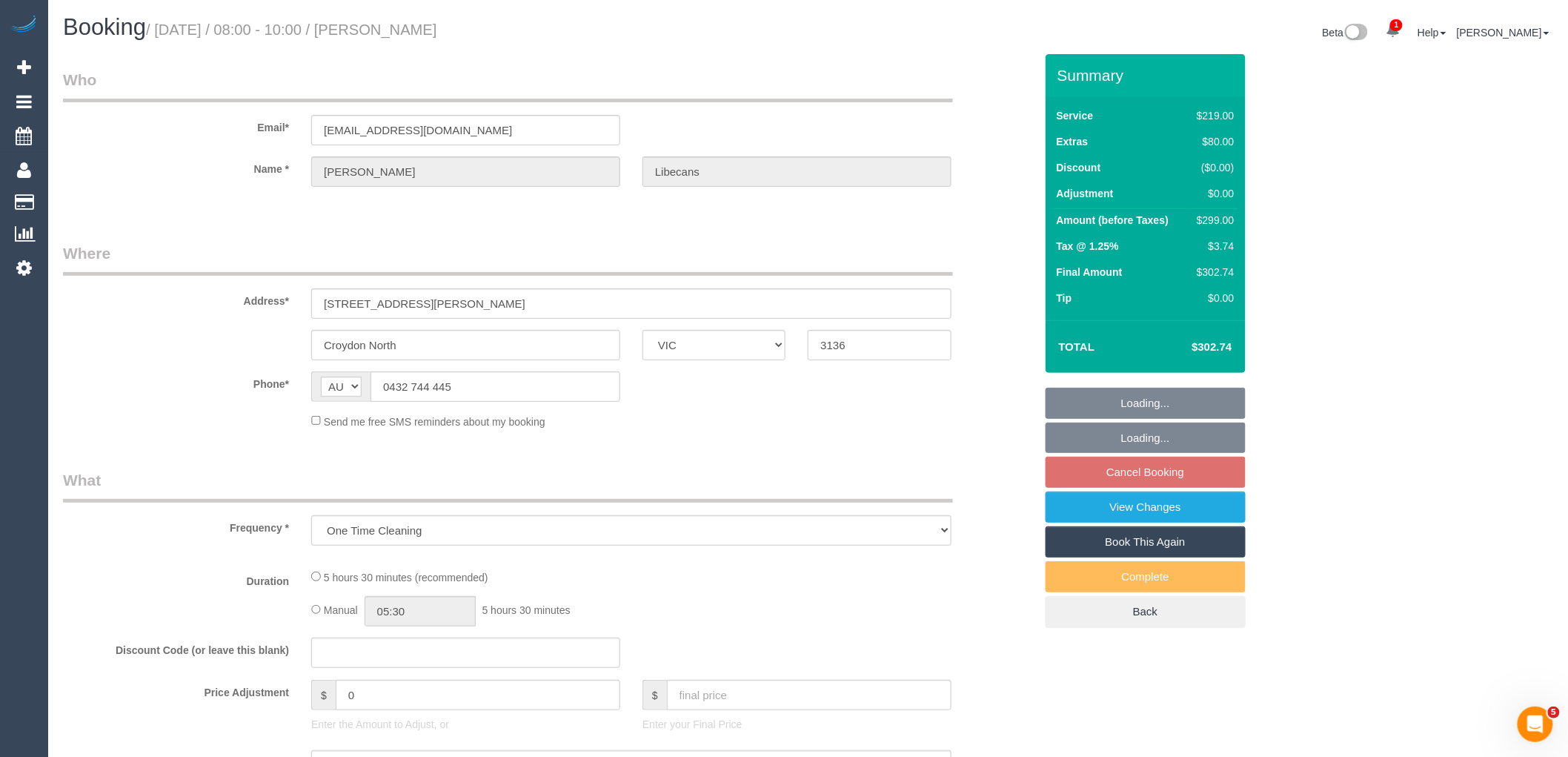
select select "number:22"
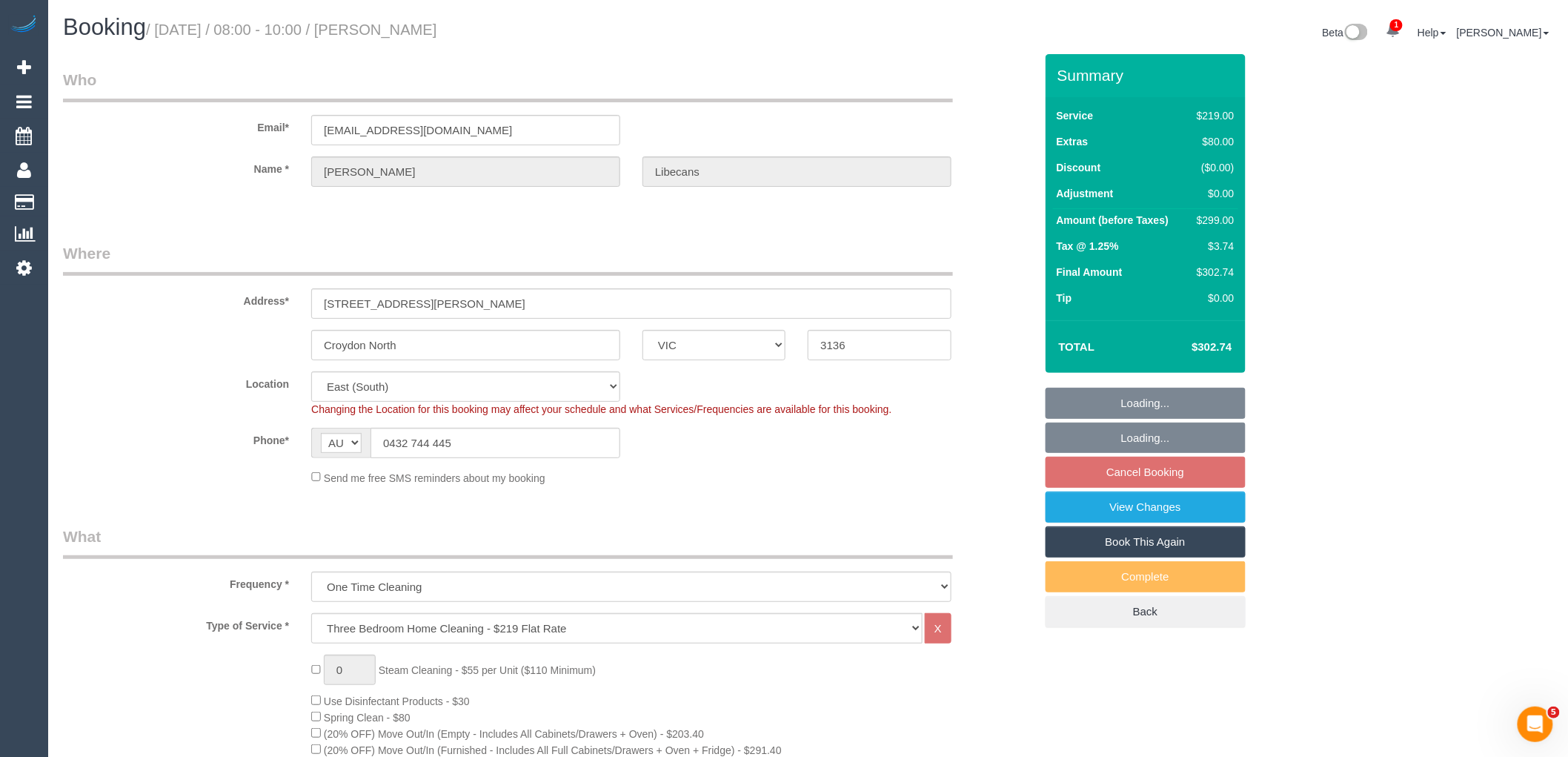
select select "object:786"
select select "spot2"
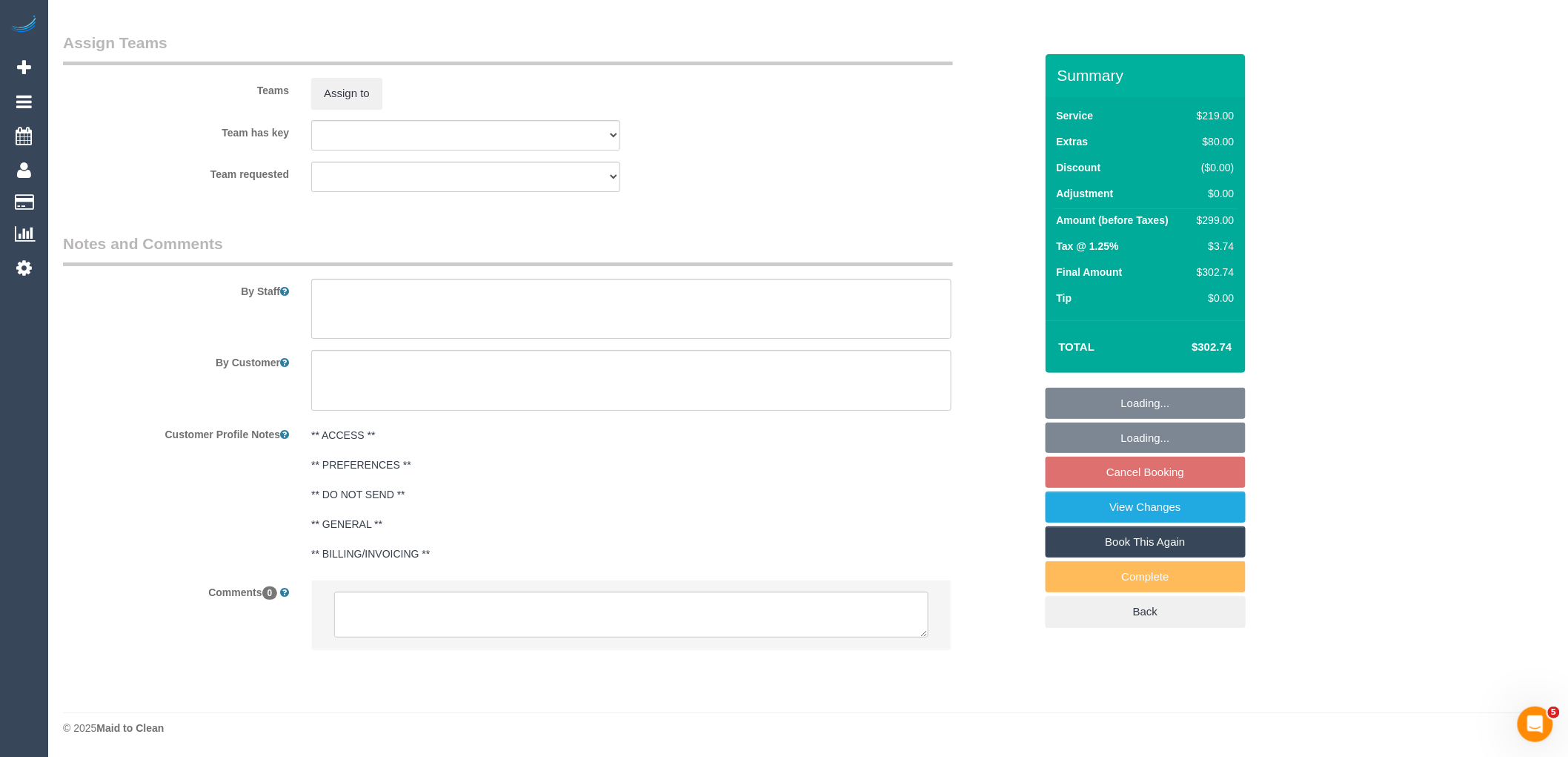
scroll to position [2237, 0]
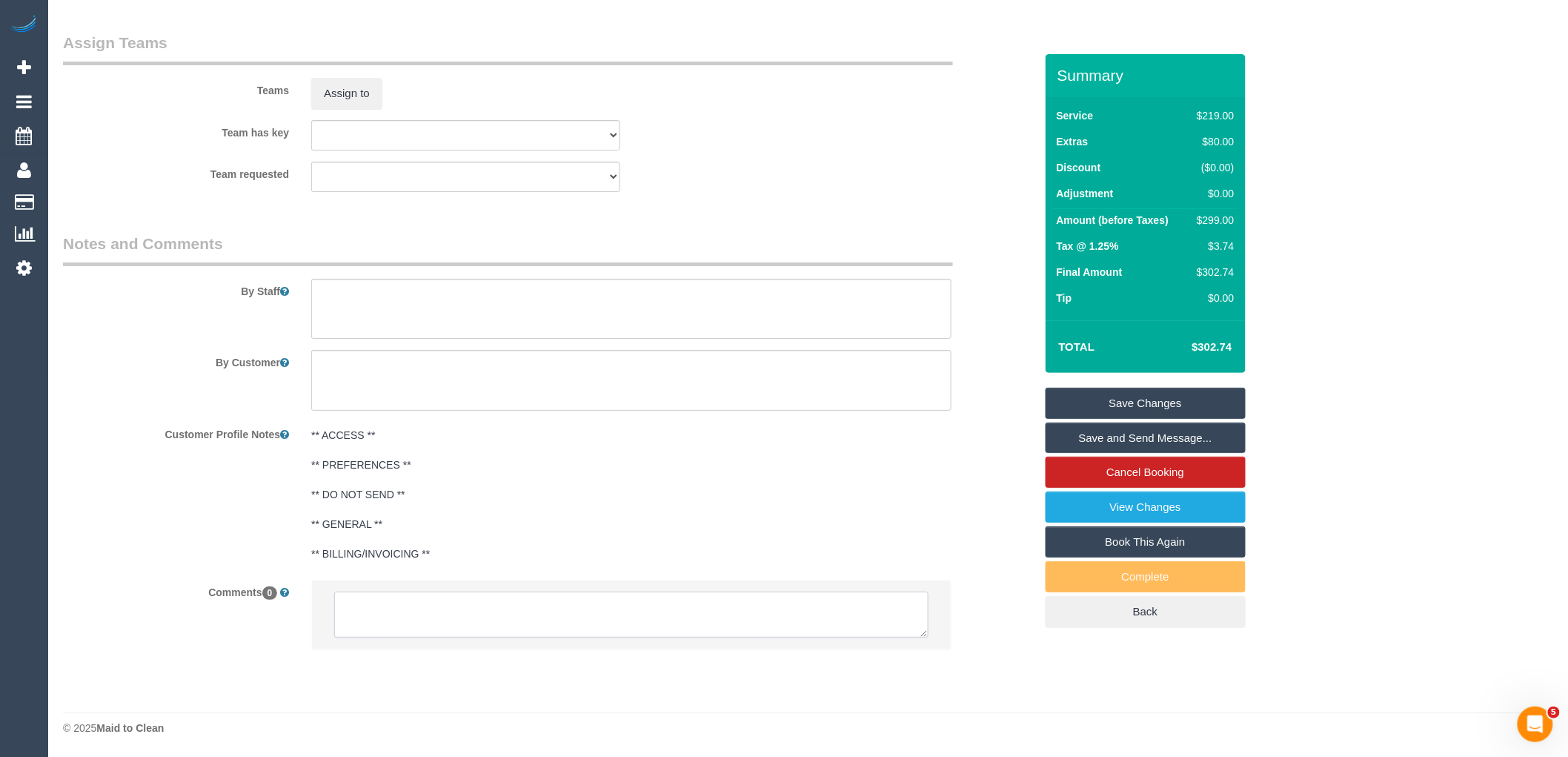
click at [439, 604] on textarea at bounding box center [631, 614] width 594 height 46
paste textarea "cnv_1fj4c848"
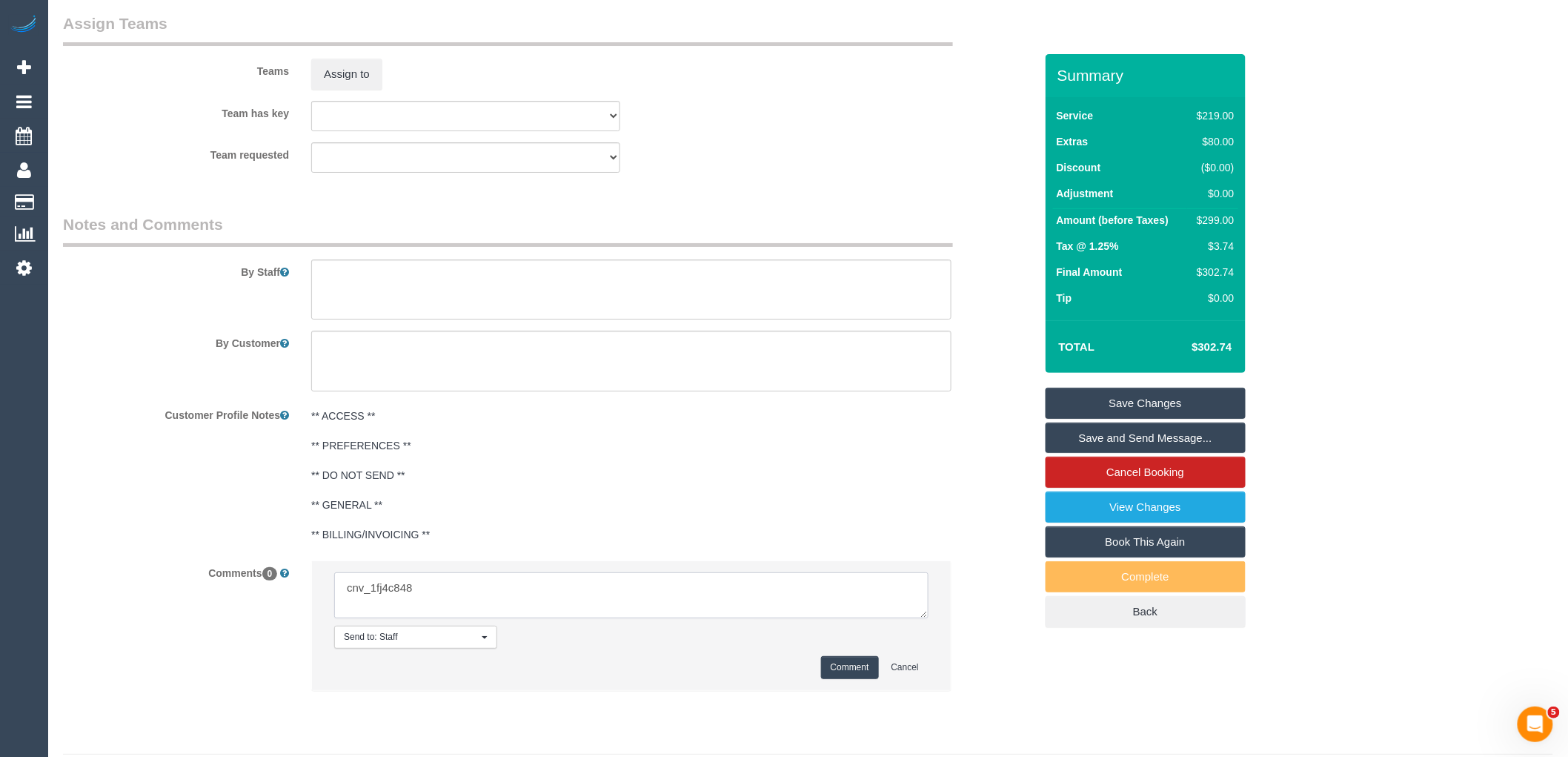
click at [587, 617] on textarea at bounding box center [631, 595] width 594 height 46
click at [534, 598] on textarea at bounding box center [631, 595] width 594 height 46
type textarea "cnv_1fj4c848 flex: 8/10 or 09/10 or 15/10 or 16/10 - time pending."
click at [864, 676] on button "Comment" at bounding box center [849, 667] width 58 height 23
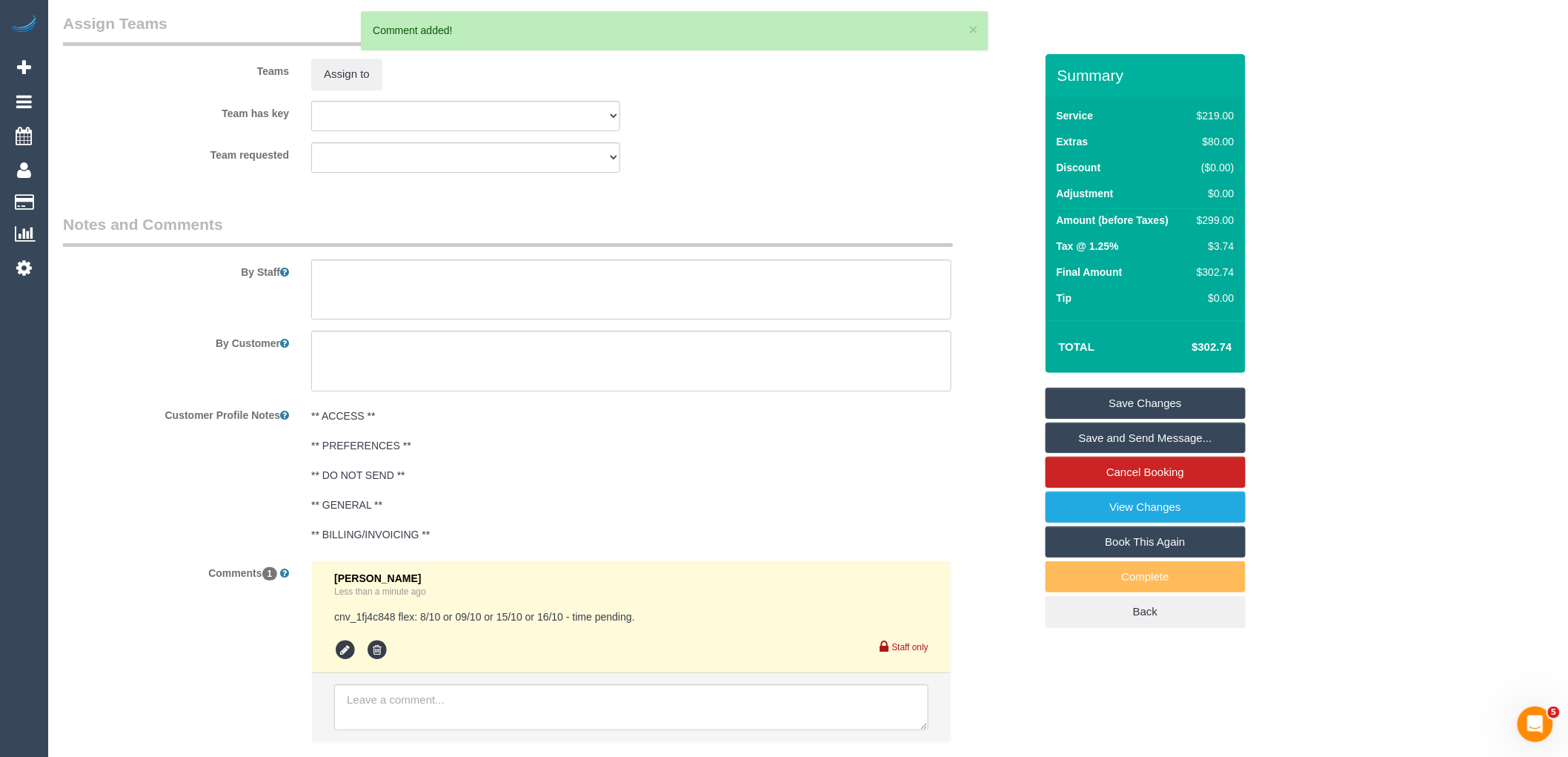
click at [1164, 378] on div "Summary Service $219.00 Extras $80.00 Discount ($0.00) Adjustment $0.00 Amount …" at bounding box center [1146, 355] width 200 height 604
click at [1160, 396] on link "Save Changes" at bounding box center [1146, 403] width 200 height 31
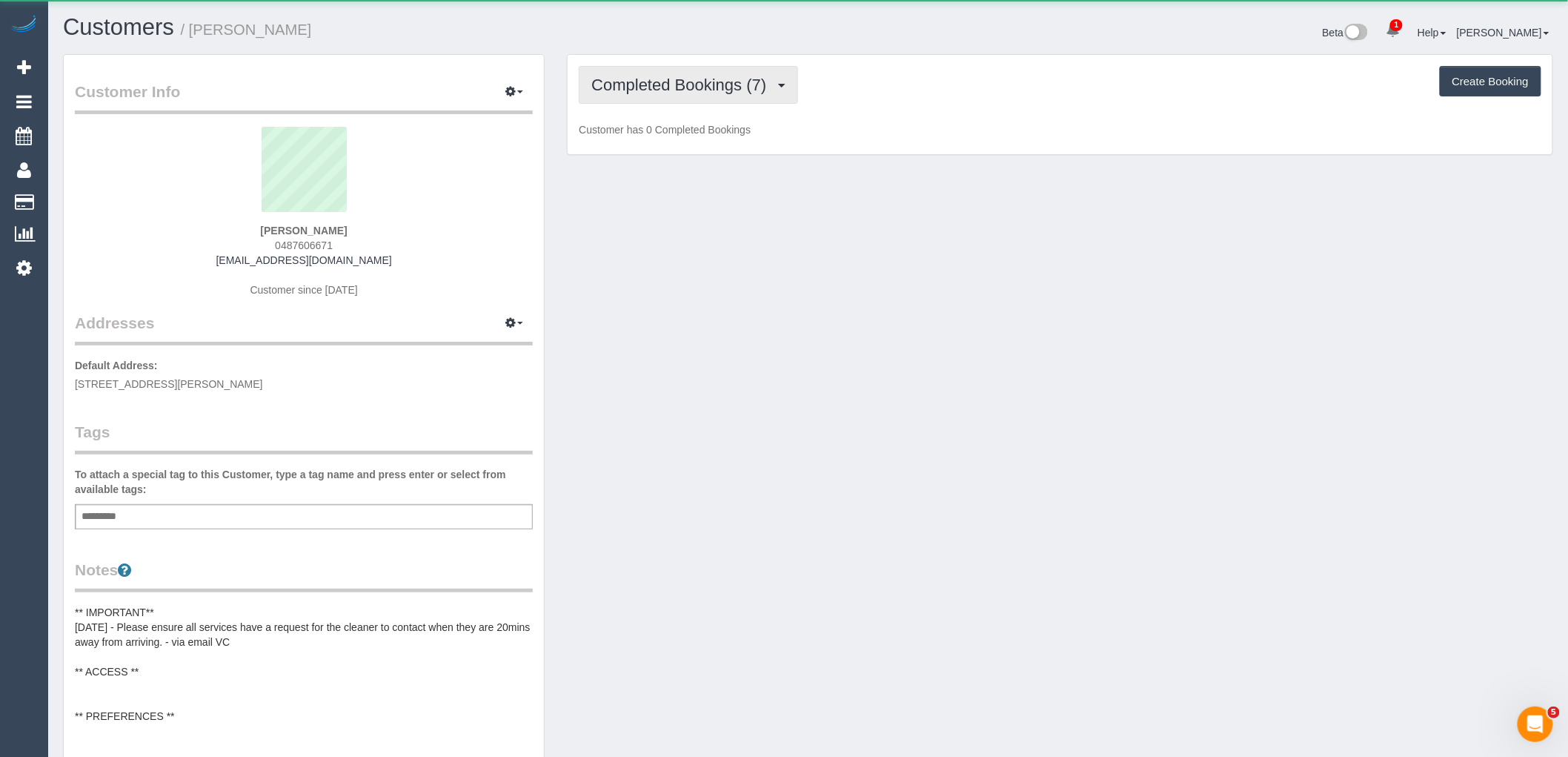
click at [711, 91] on span "Completed Bookings (7)" at bounding box center [683, 85] width 182 height 19
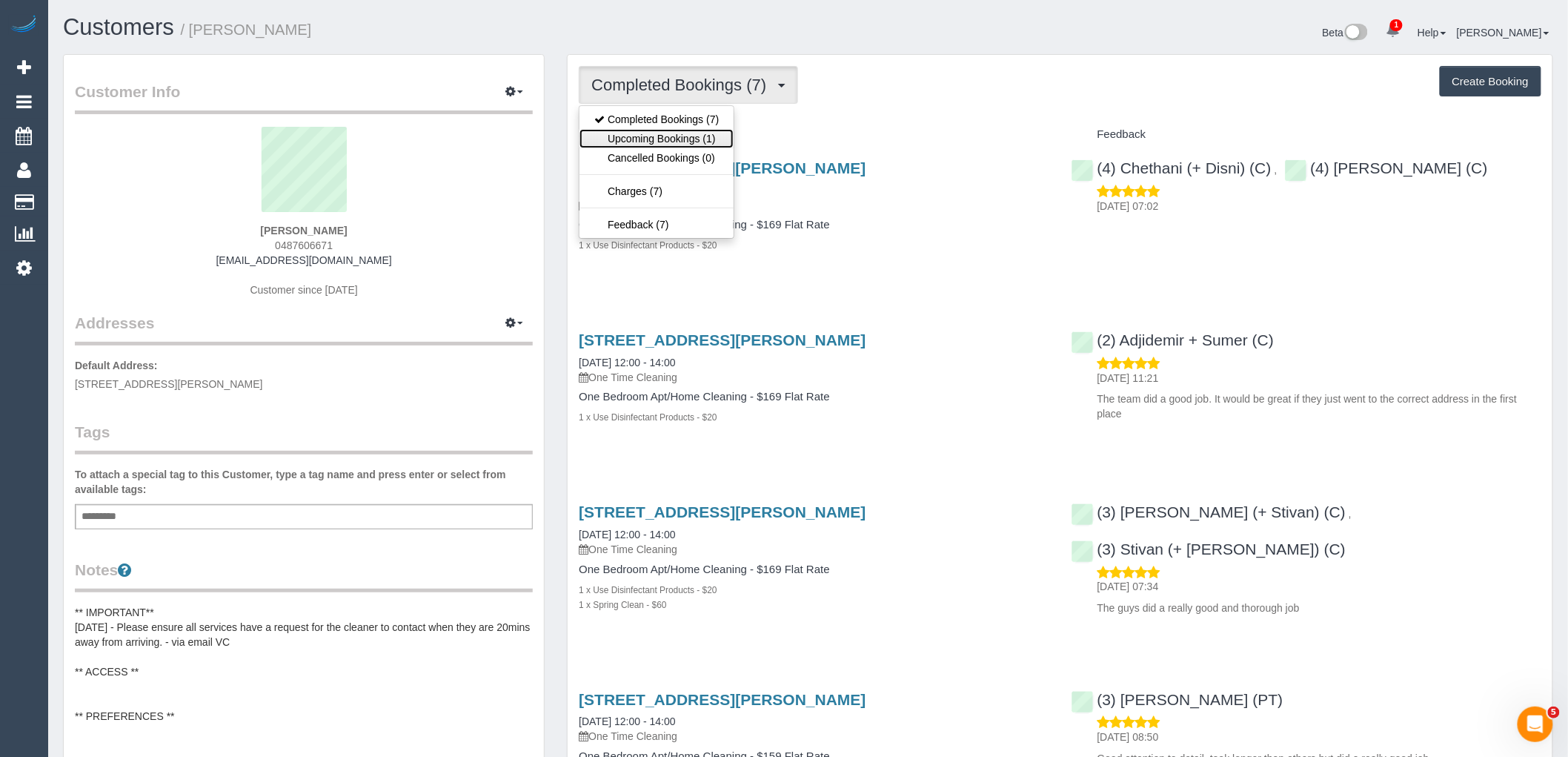
click at [702, 141] on link "Upcoming Bookings (1)" at bounding box center [657, 138] width 154 height 19
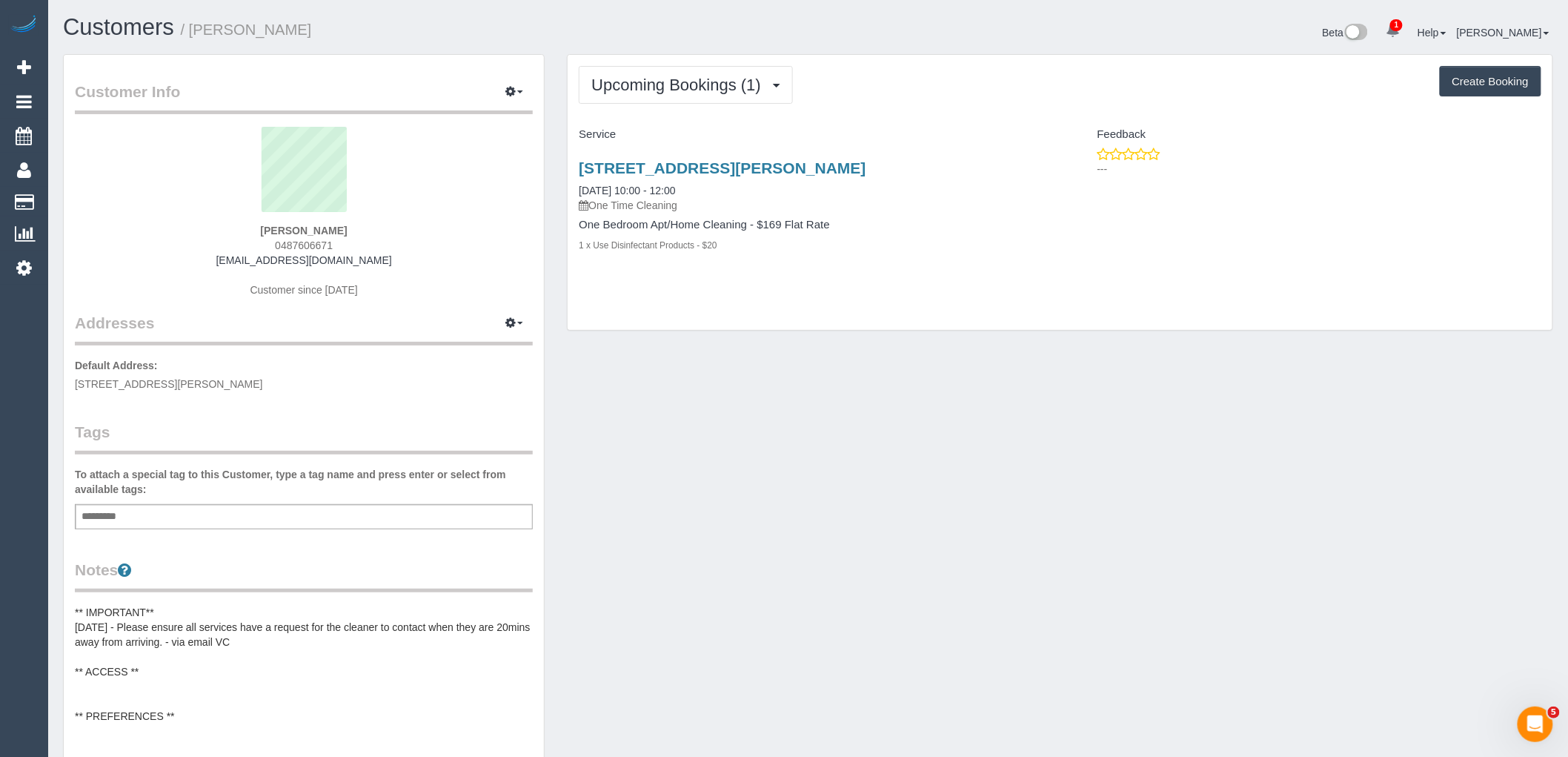
click at [1092, 394] on div "Customer Info Edit Contact Info Send Message Email Preferences Special Sales Ta…" at bounding box center [808, 728] width 1512 height 1349
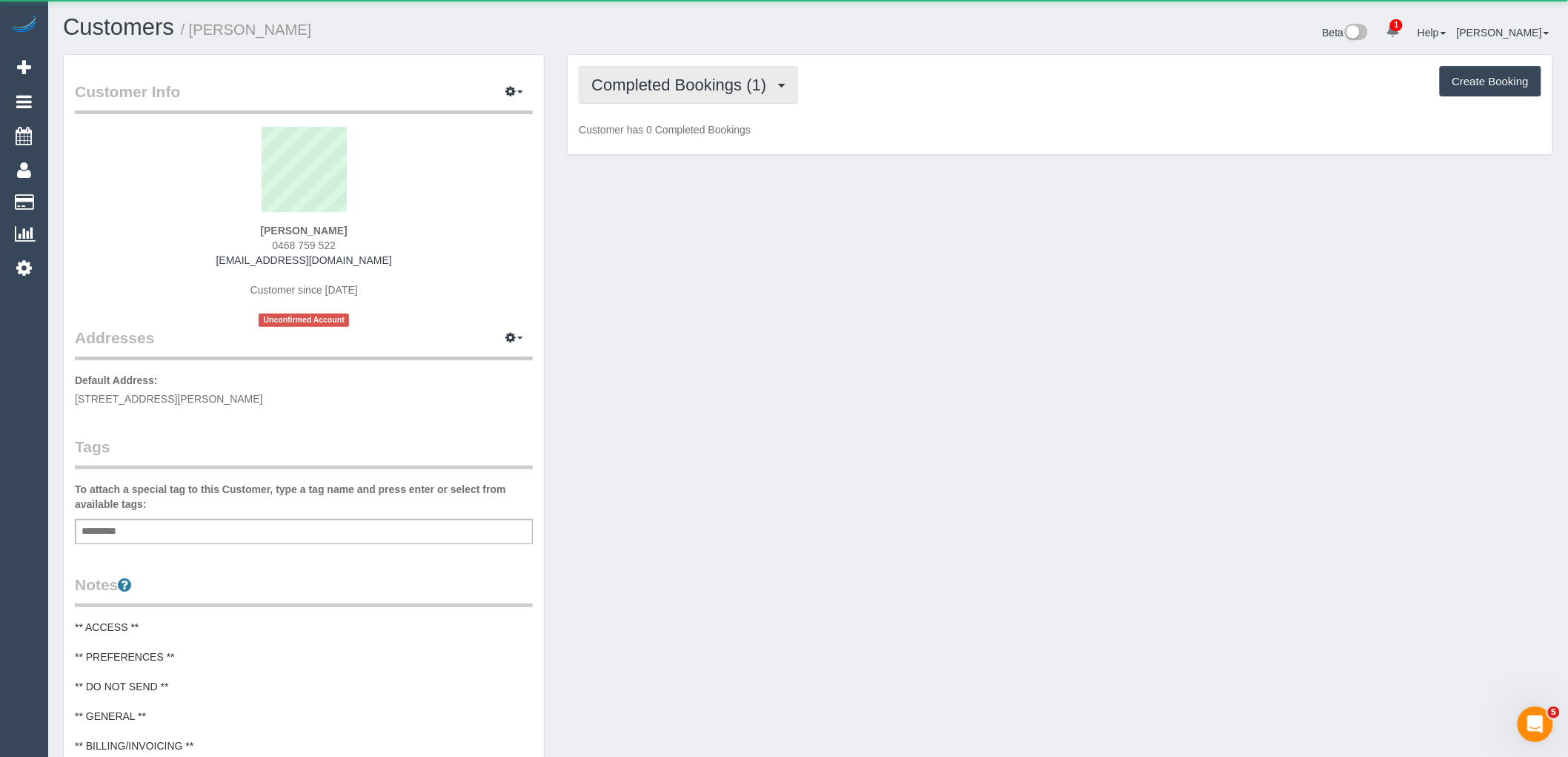
click at [709, 94] on span "Completed Bookings (1)" at bounding box center [683, 85] width 182 height 19
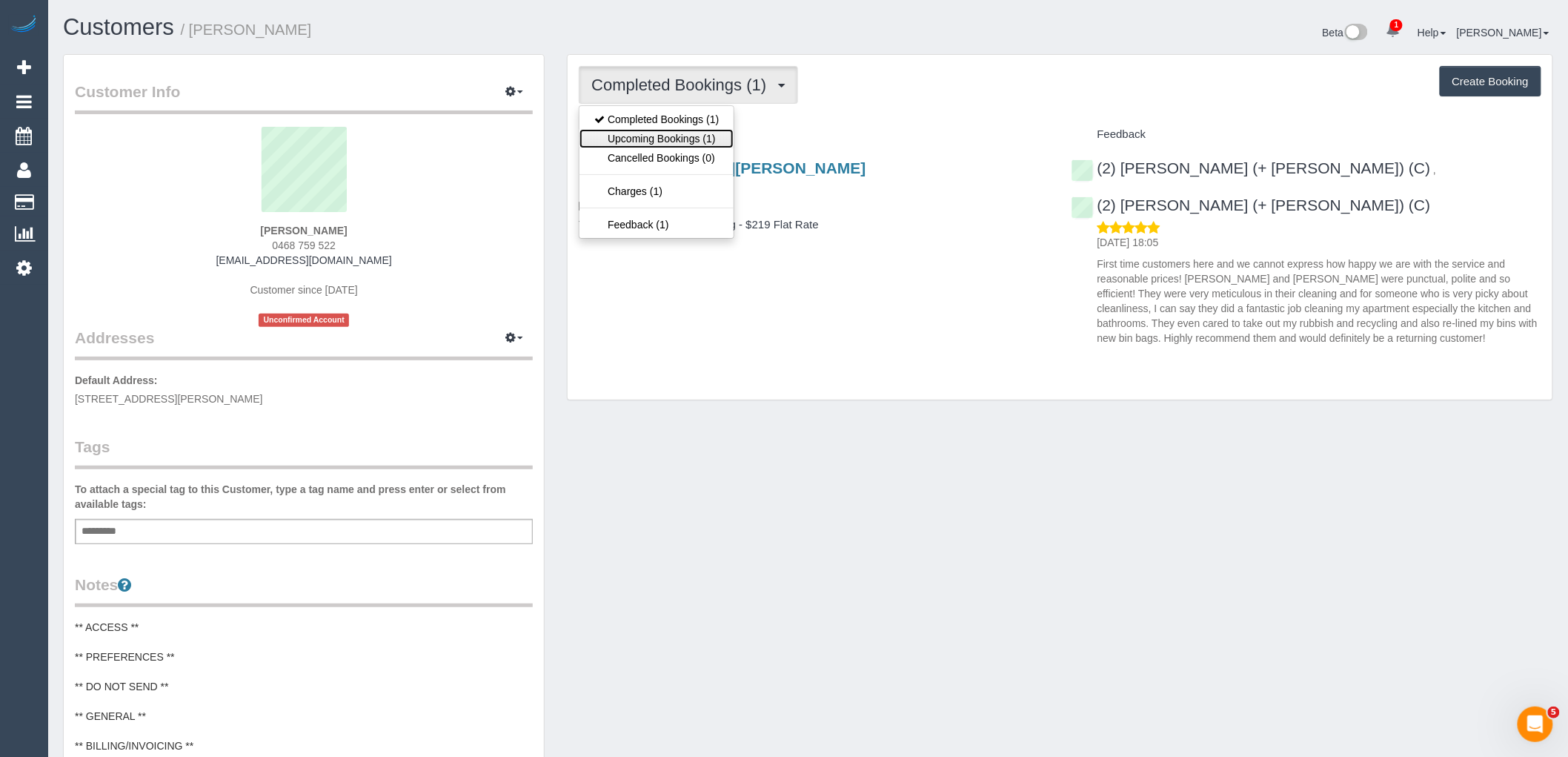
click at [713, 138] on link "Upcoming Bookings (1)" at bounding box center [657, 138] width 154 height 19
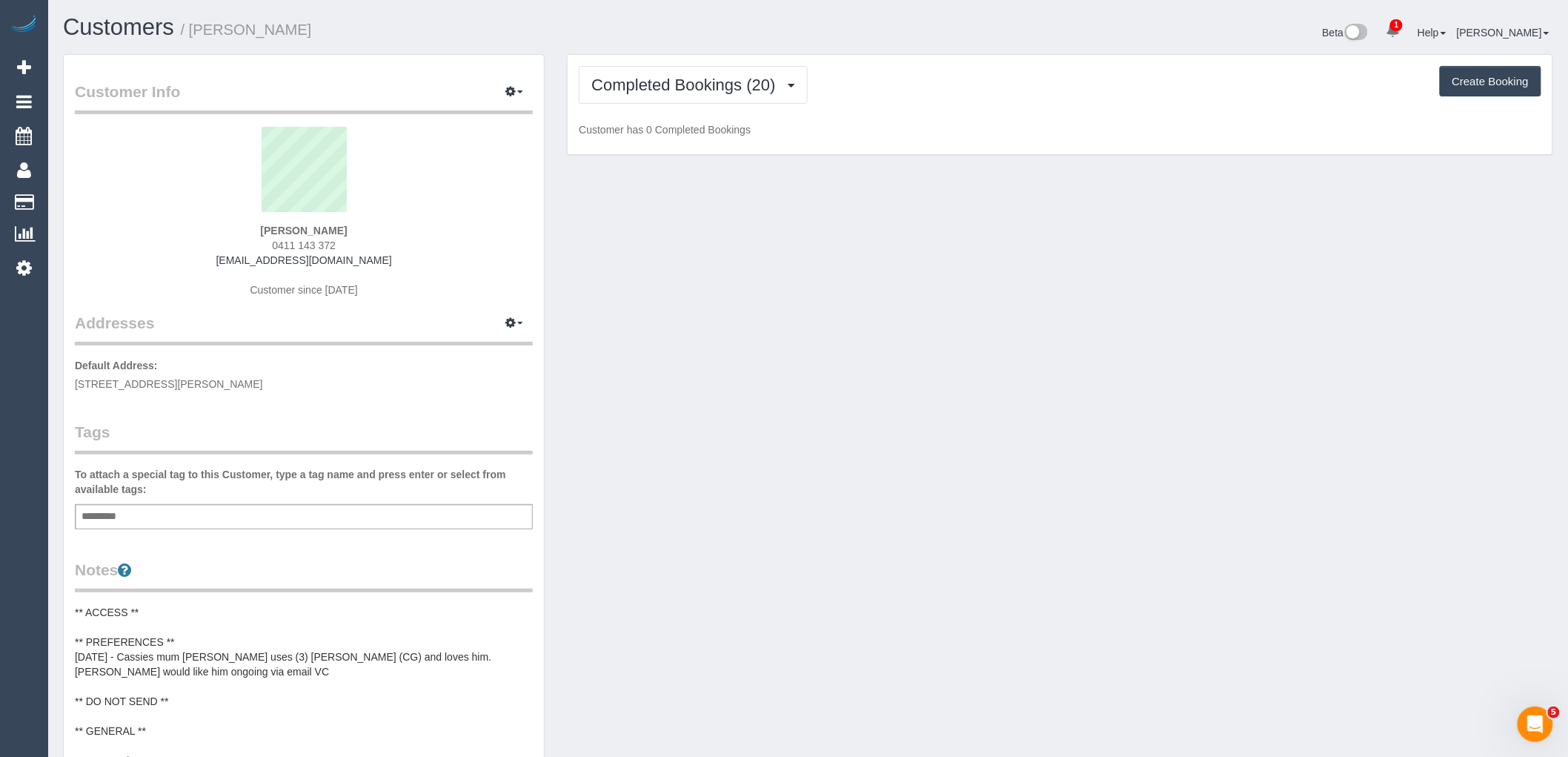
click at [662, 113] on div "Completed Bookings (20) Completed Bookings (20) Upcoming Bookings (11) Cancelle…" at bounding box center [1060, 105] width 985 height 100
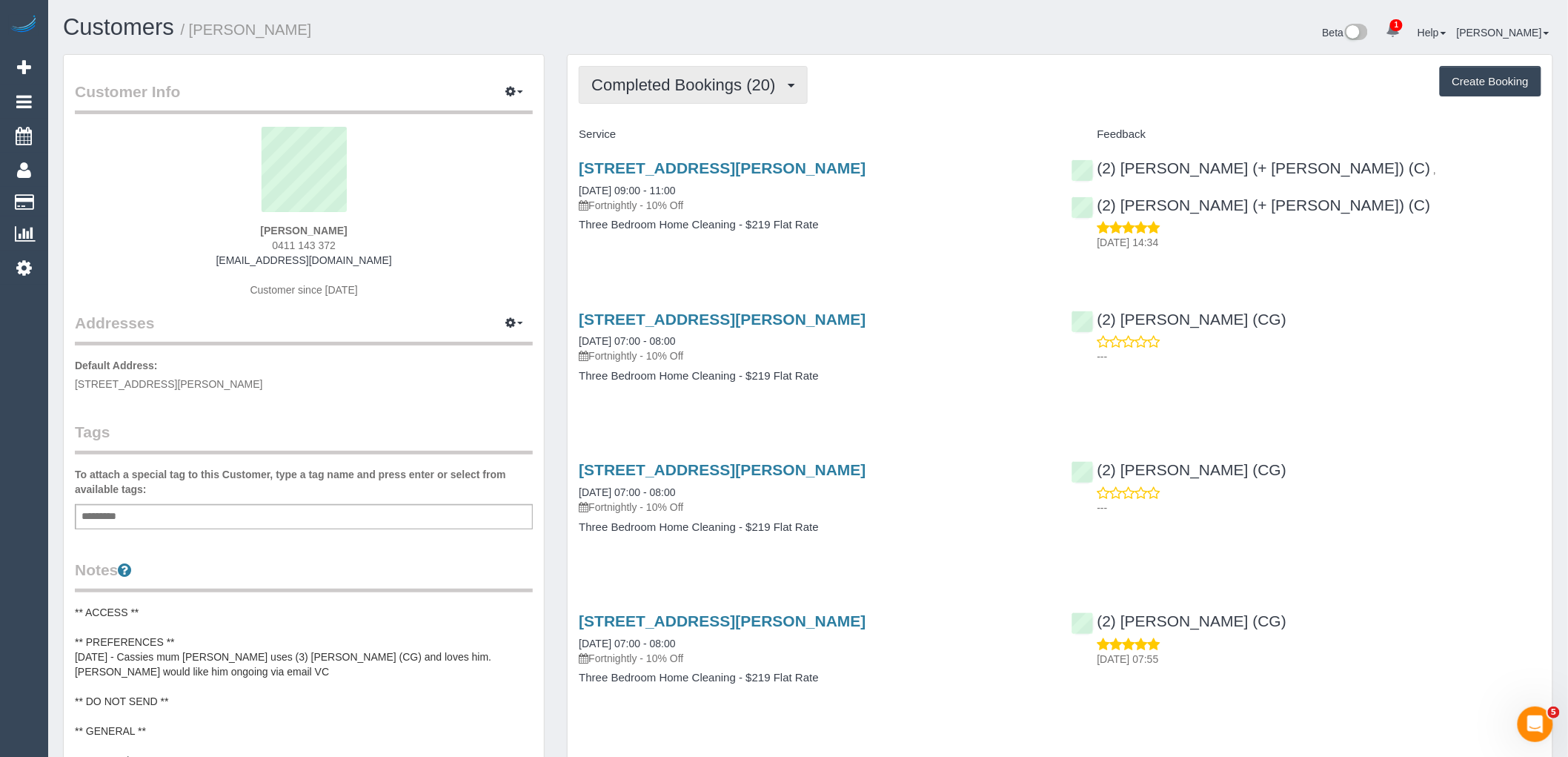
click at [670, 89] on span "Completed Bookings (20)" at bounding box center [687, 85] width 191 height 19
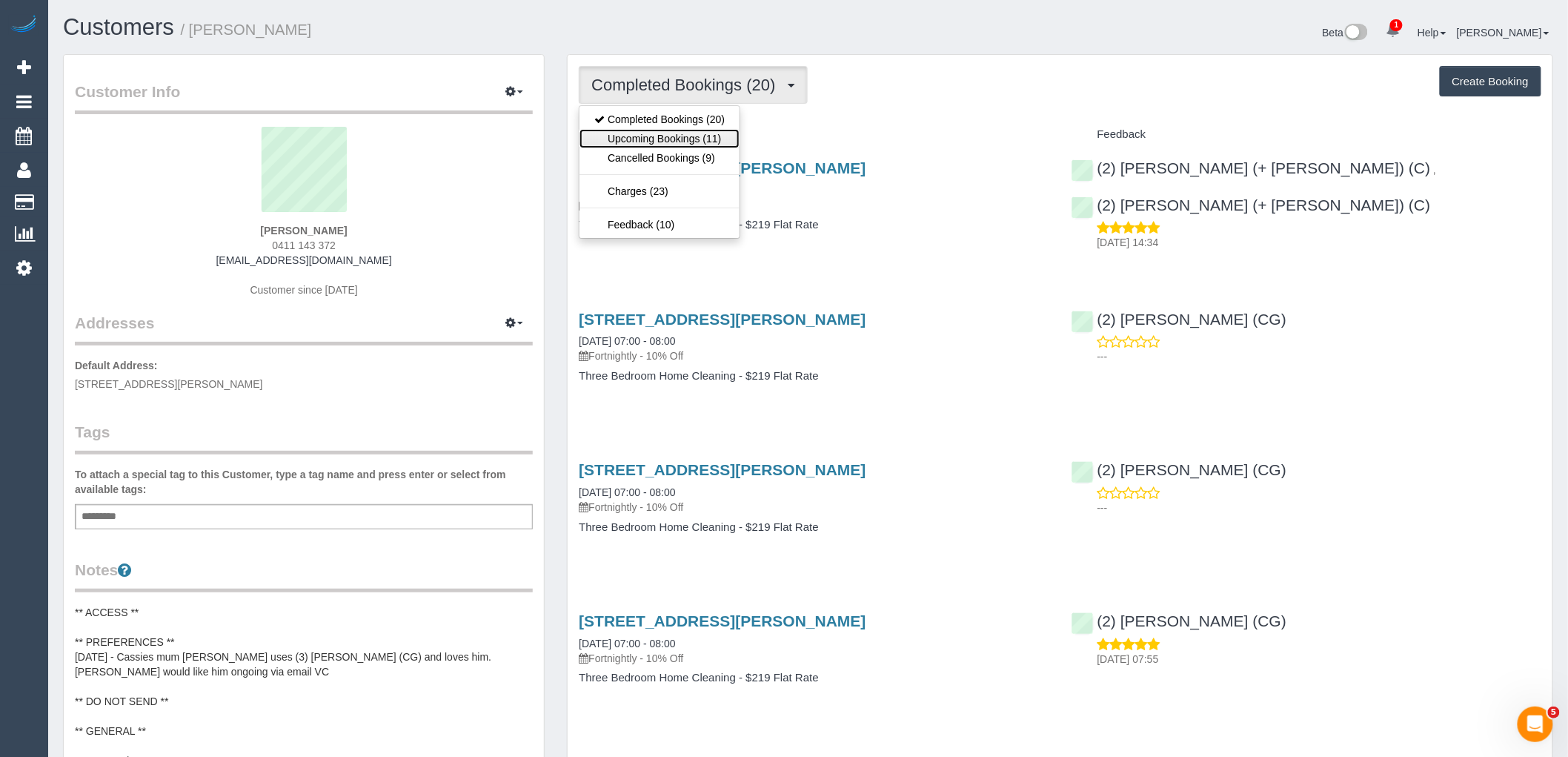
click at [660, 136] on link "Upcoming Bookings (11)" at bounding box center [660, 138] width 160 height 19
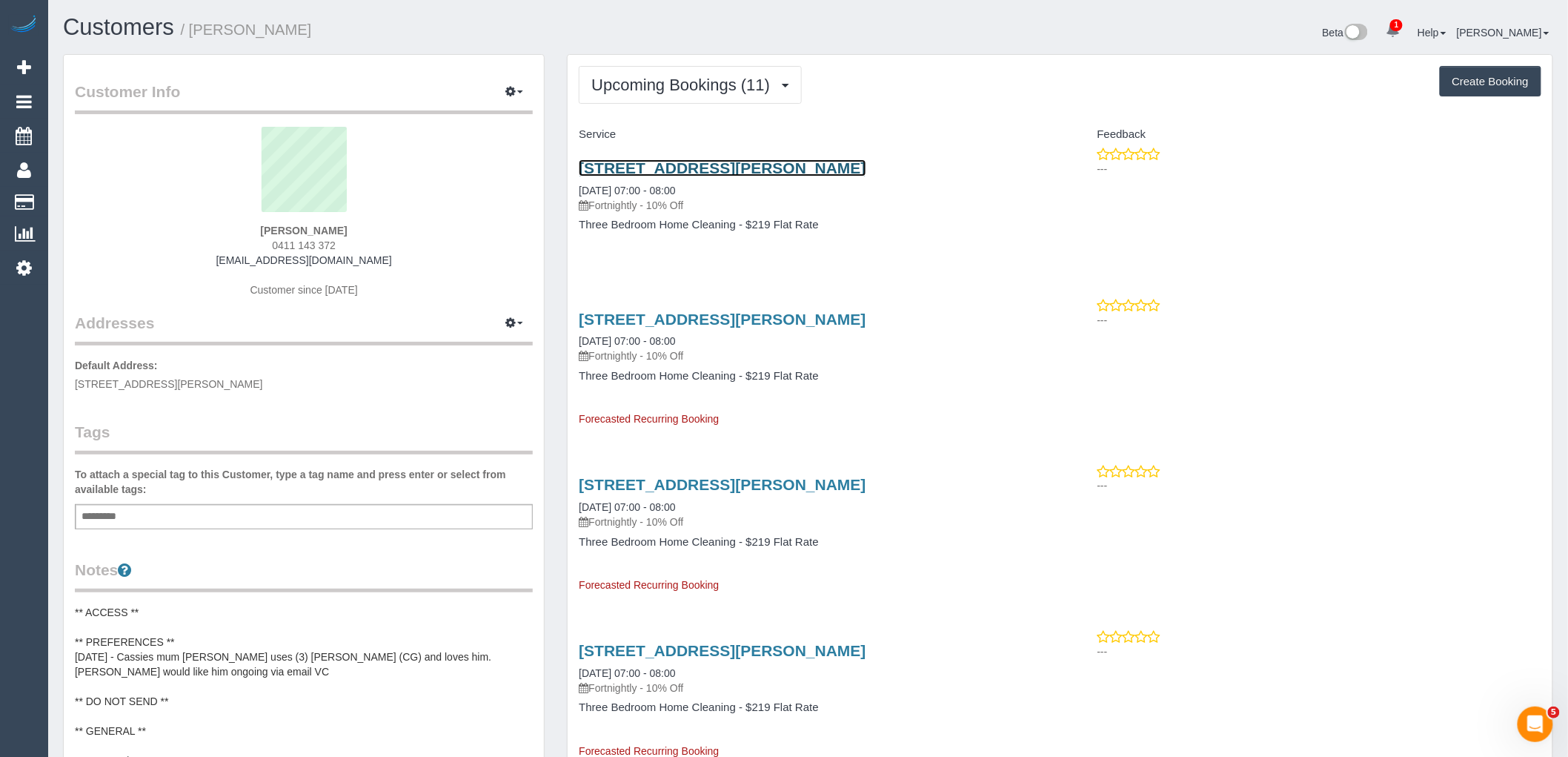
click at [668, 162] on link "285 Mccormicks Road, 5, Carrum Downs, VIC 3201" at bounding box center [722, 168] width 286 height 17
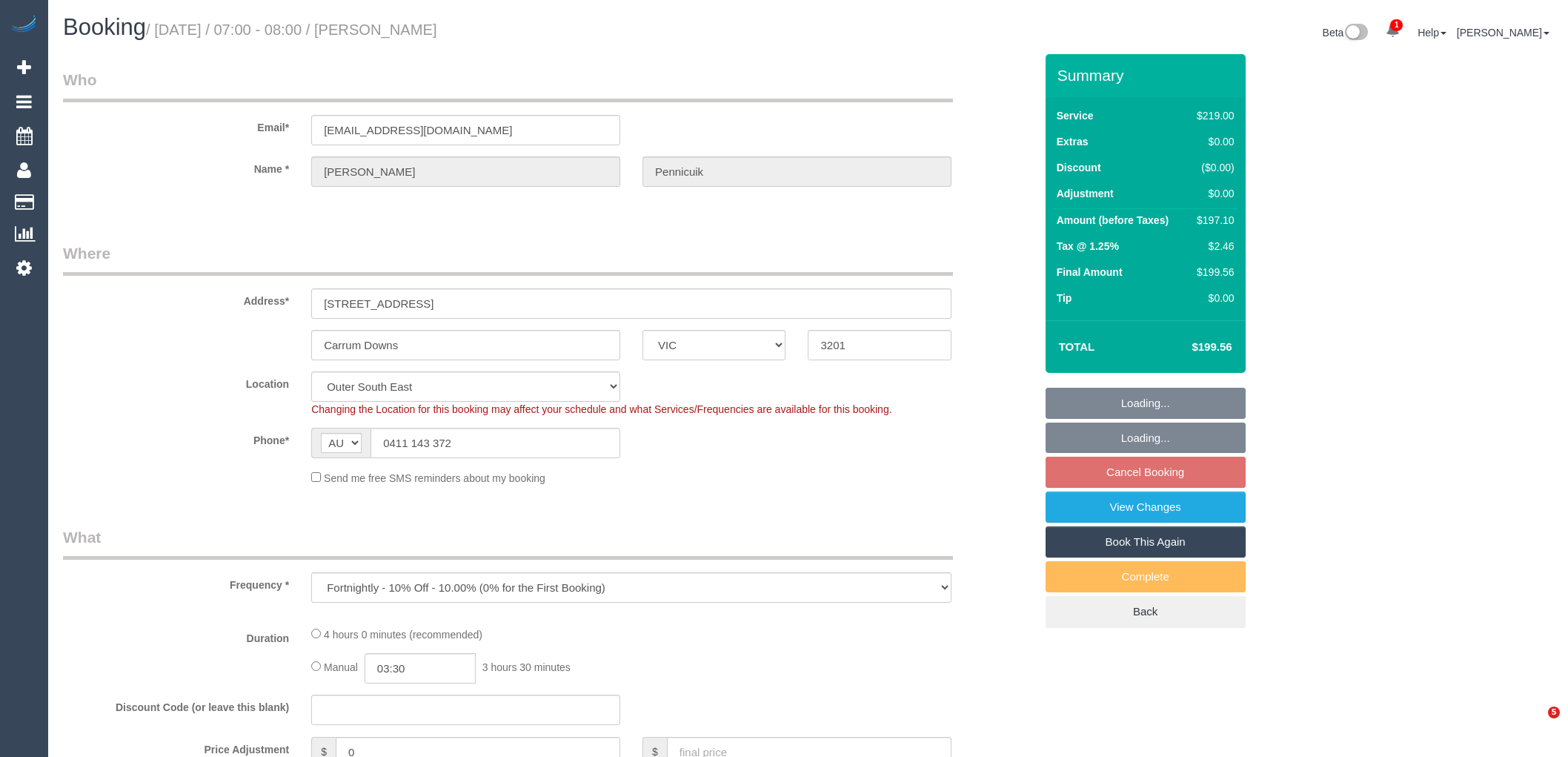
select select "VIC"
select select "object:1141"
select select "number:28"
select select "number:15"
select select "number:19"
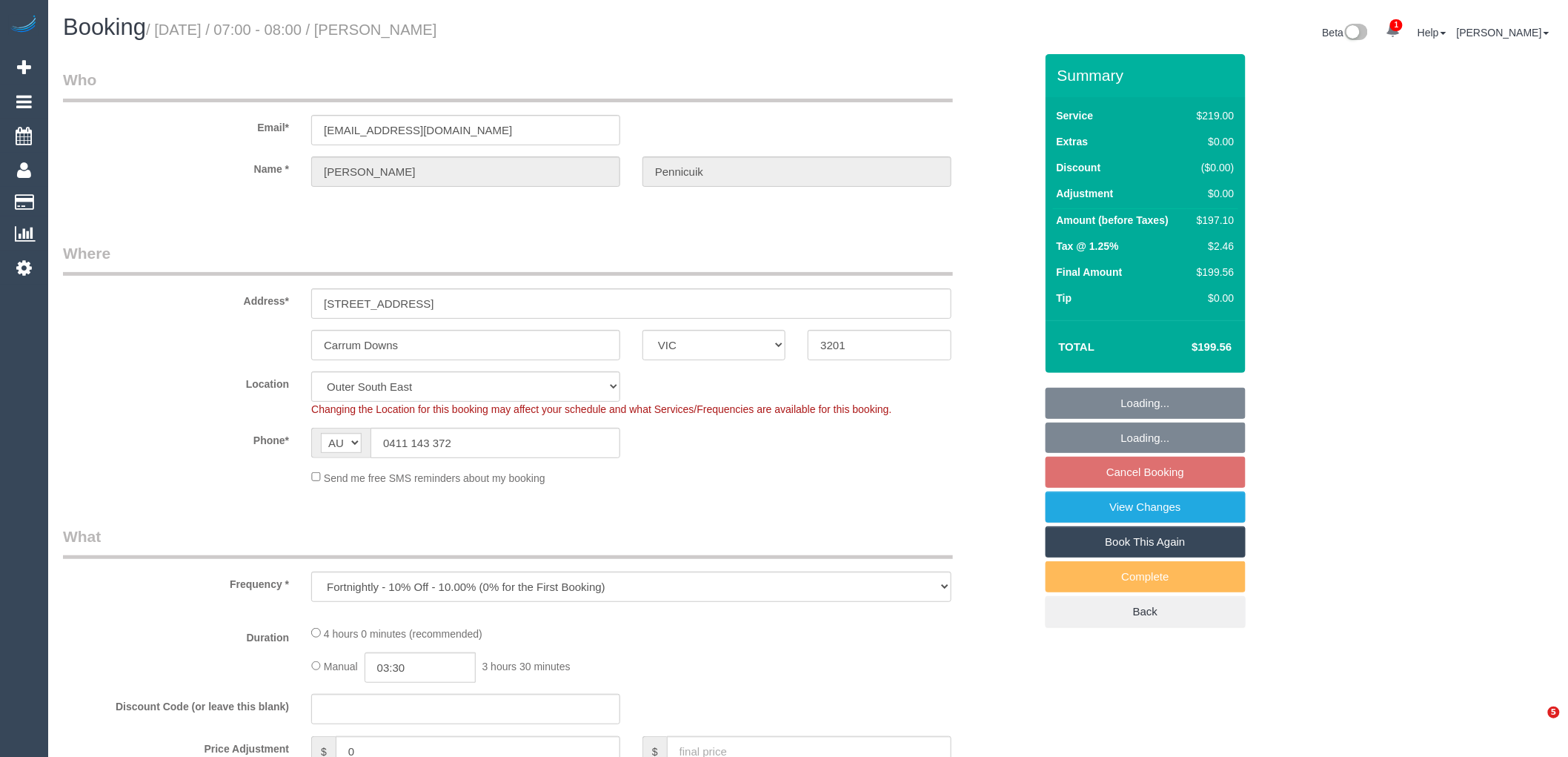
select select "number:22"
select select "number:35"
select select "number:26"
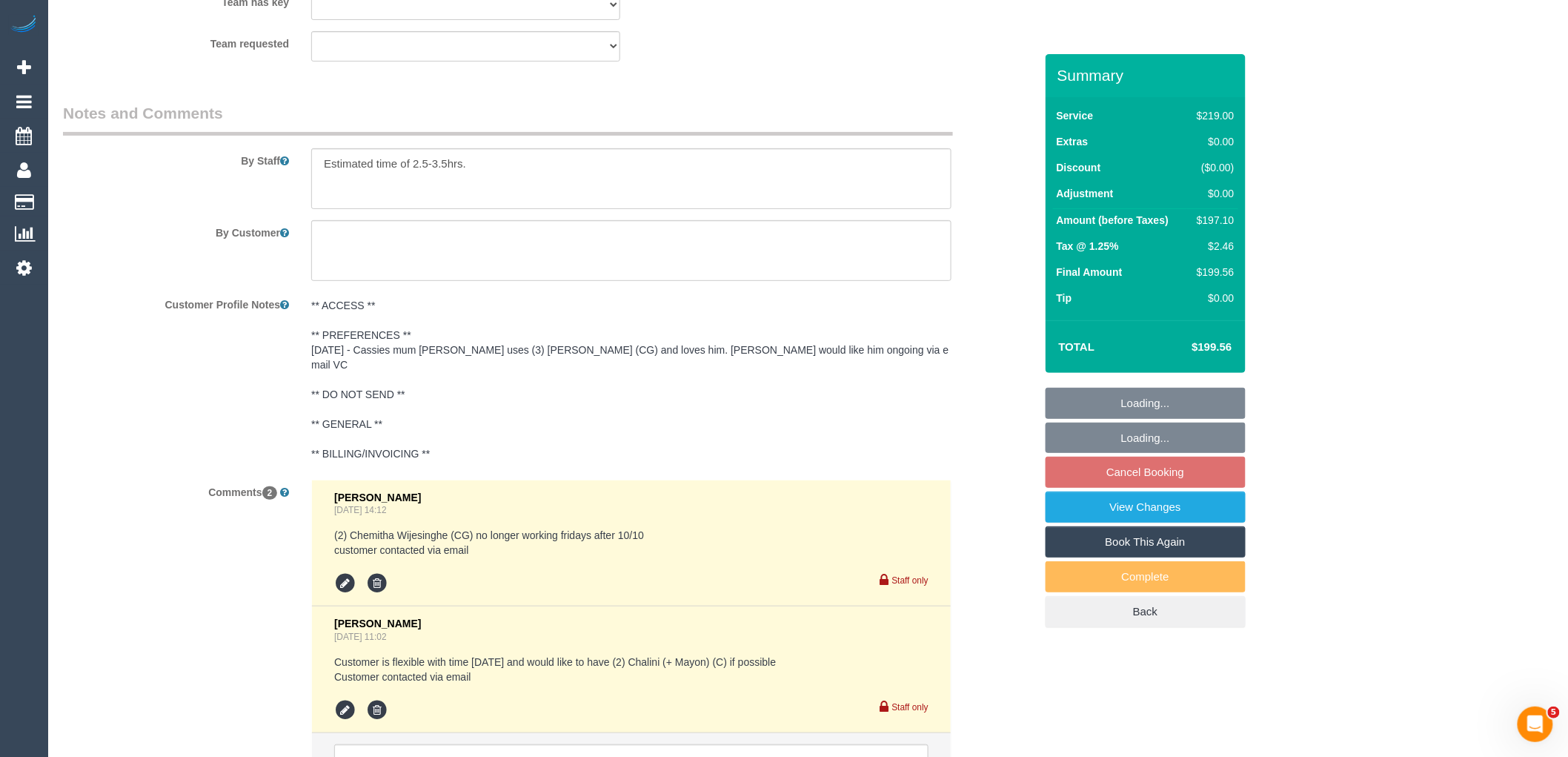
scroll to position [2584, 0]
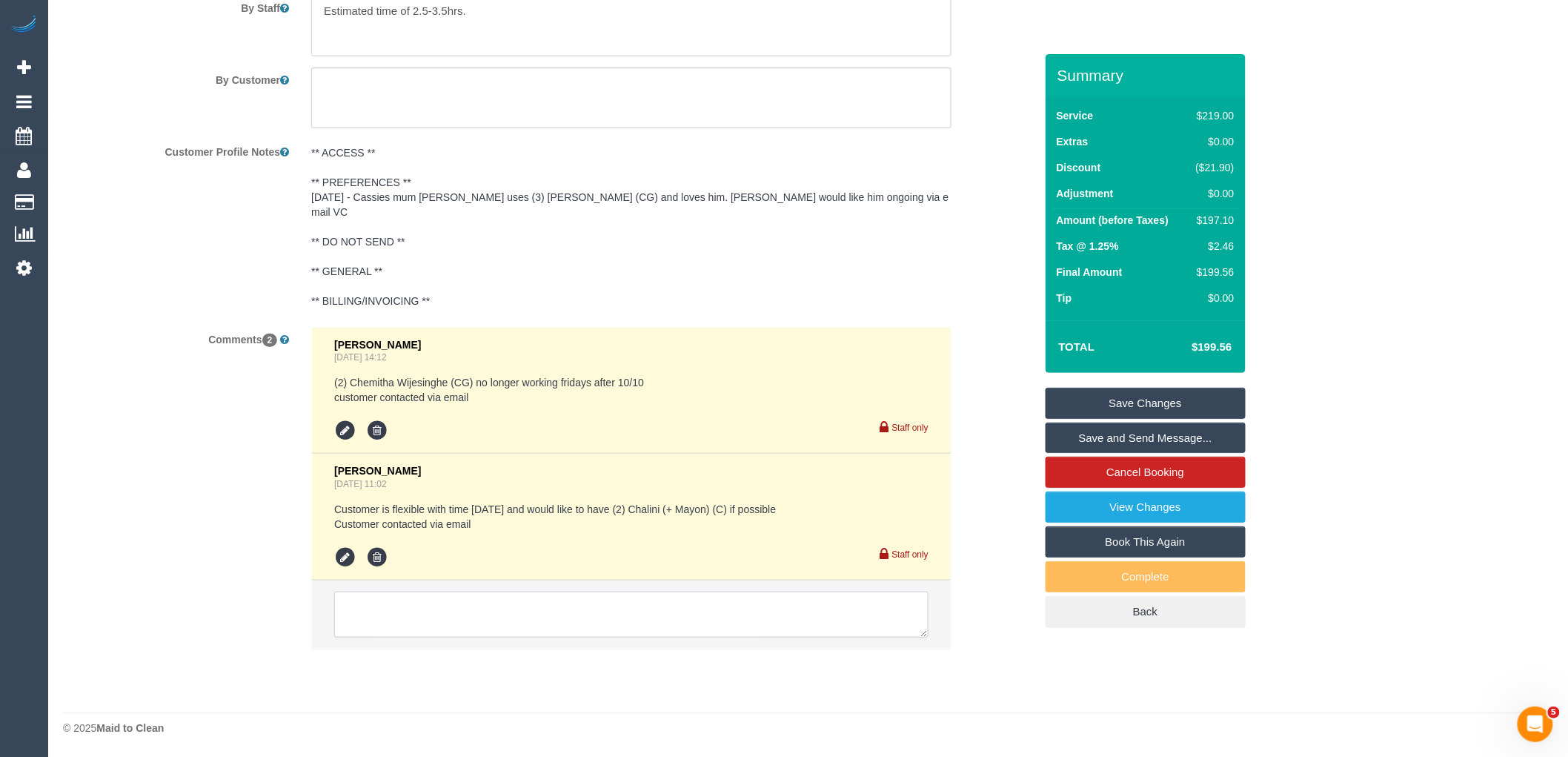
click at [410, 610] on textarea at bounding box center [631, 614] width 594 height 46
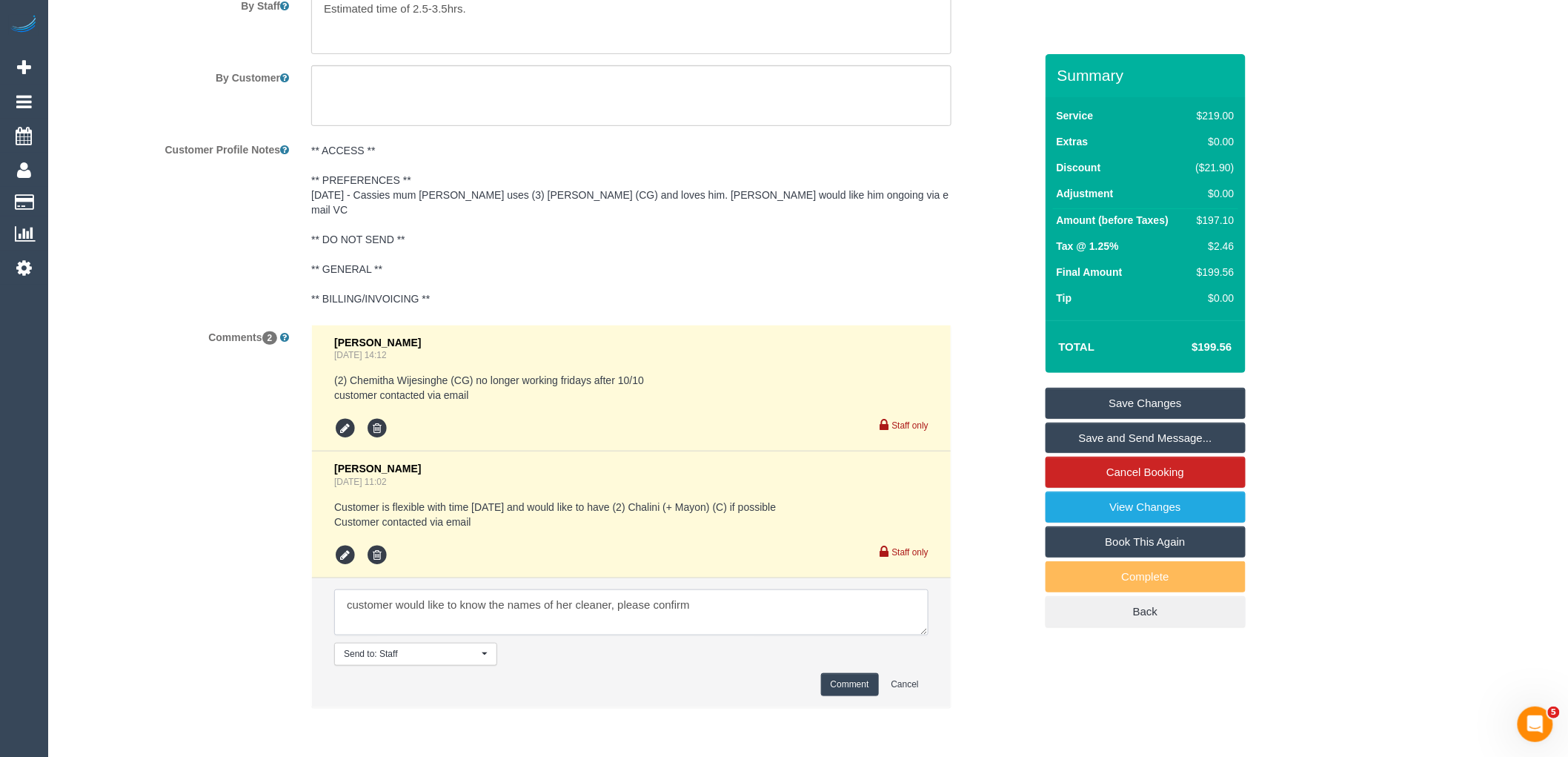
paste textarea "cnv_qhjphan"
click at [693, 604] on textarea at bounding box center [631, 612] width 594 height 46
type textarea "customer would like to know the names of her cleaner, please confirm via email …"
click at [852, 689] on button "Comment" at bounding box center [849, 684] width 58 height 23
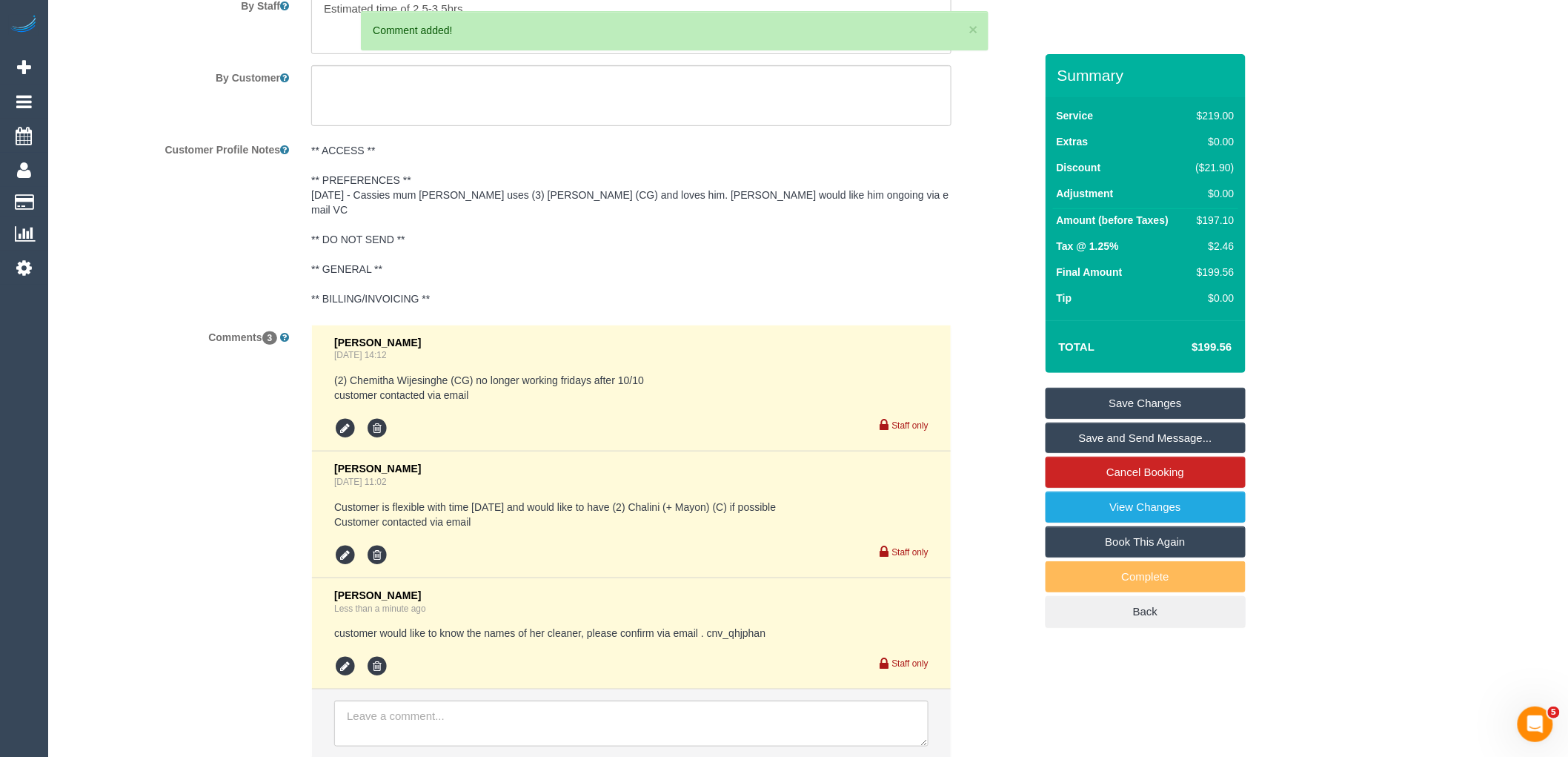
click at [1159, 408] on link "Save Changes" at bounding box center [1146, 403] width 200 height 31
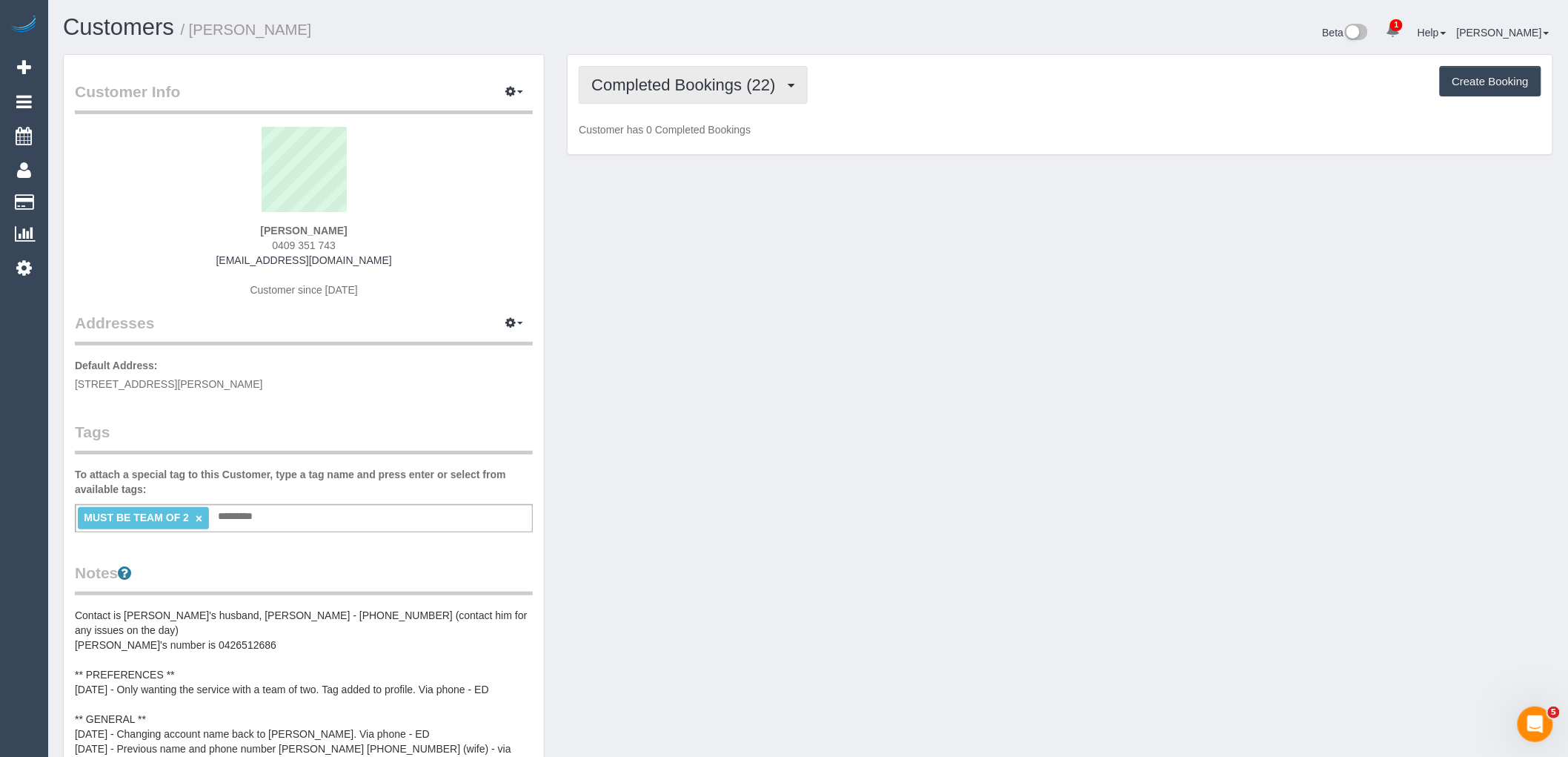
click at [719, 77] on span "Completed Bookings (22)" at bounding box center [687, 85] width 191 height 19
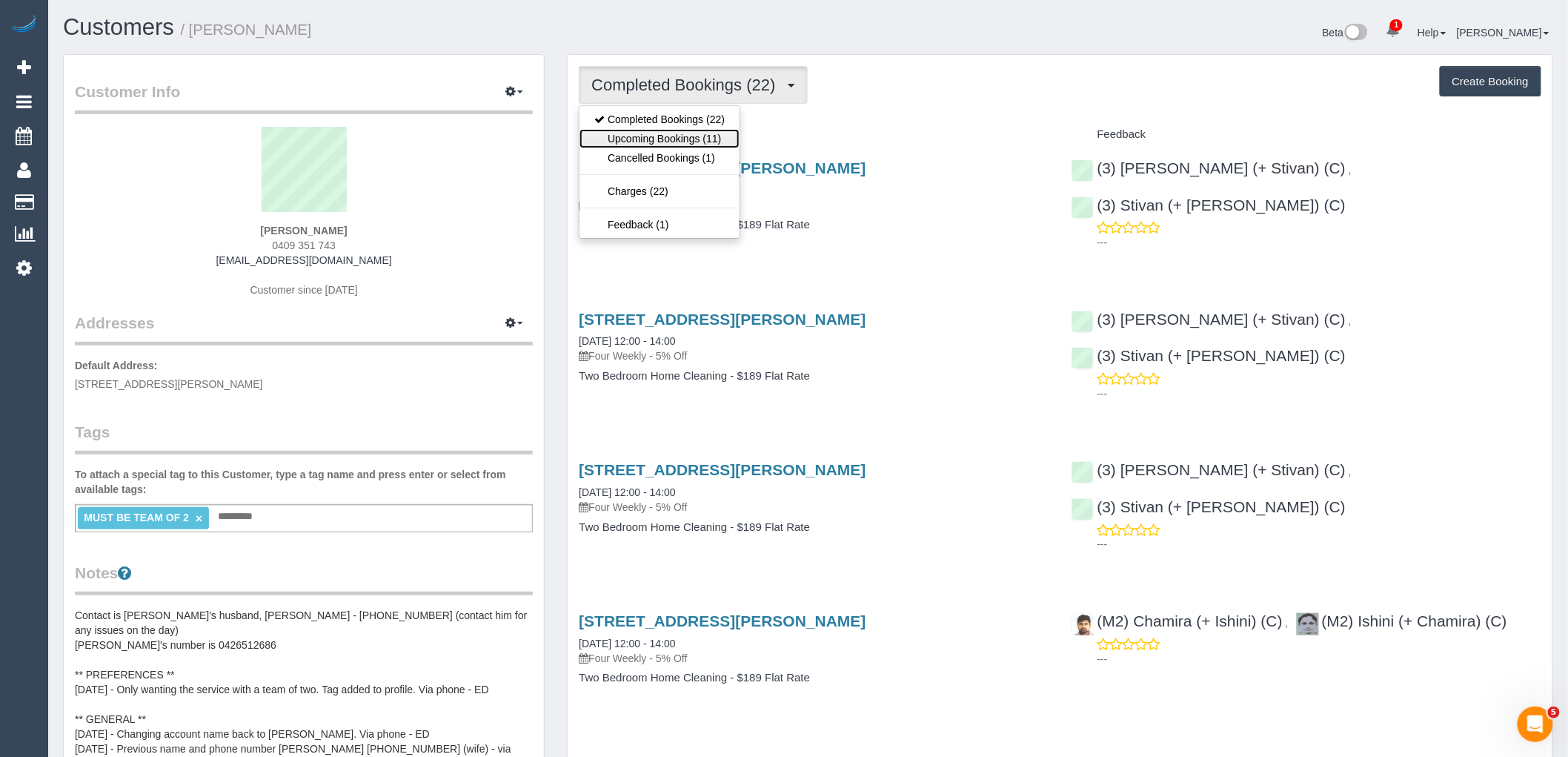
click at [712, 148] on link "Upcoming Bookings (11)" at bounding box center [660, 138] width 160 height 19
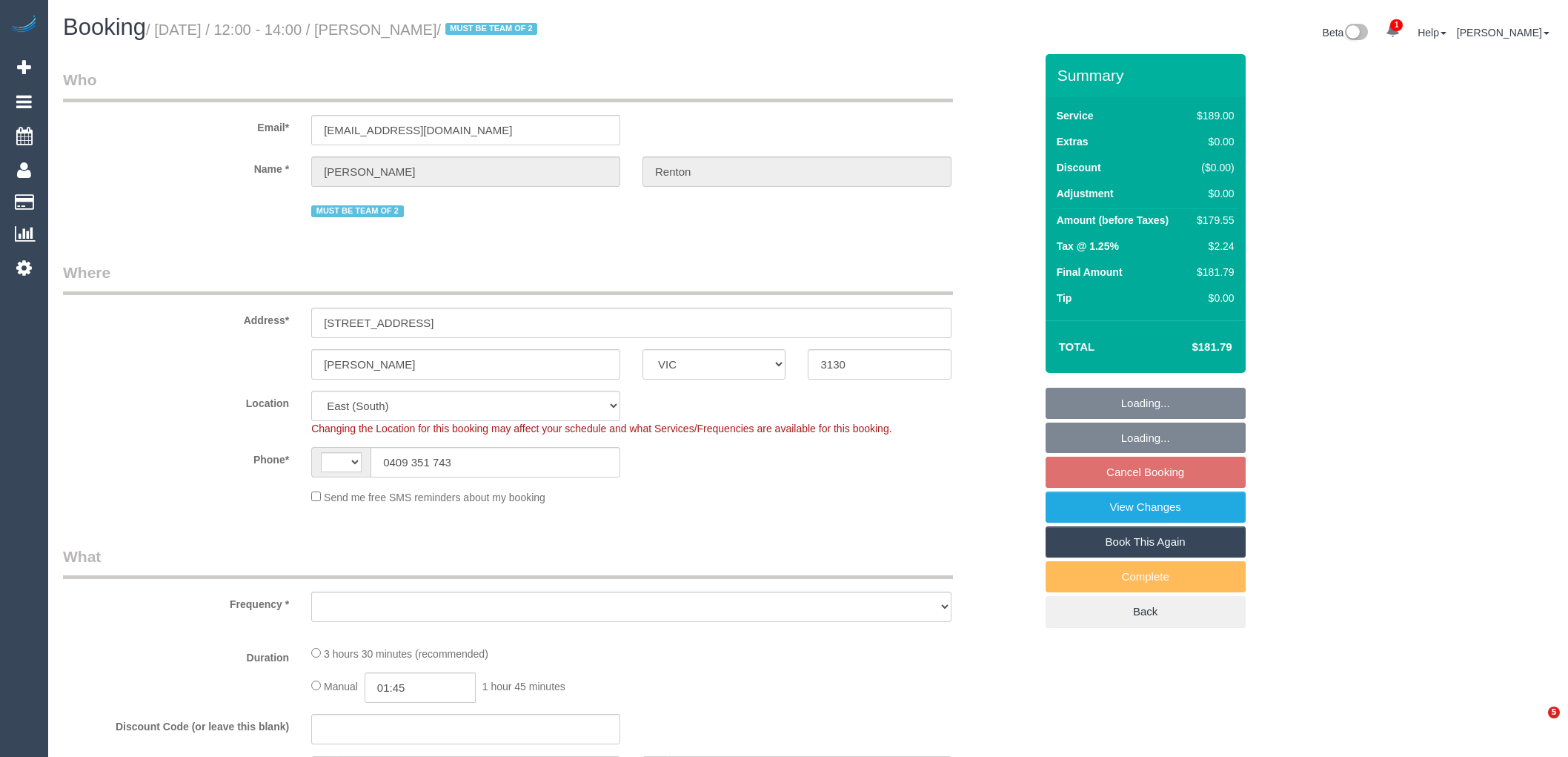
select select "VIC"
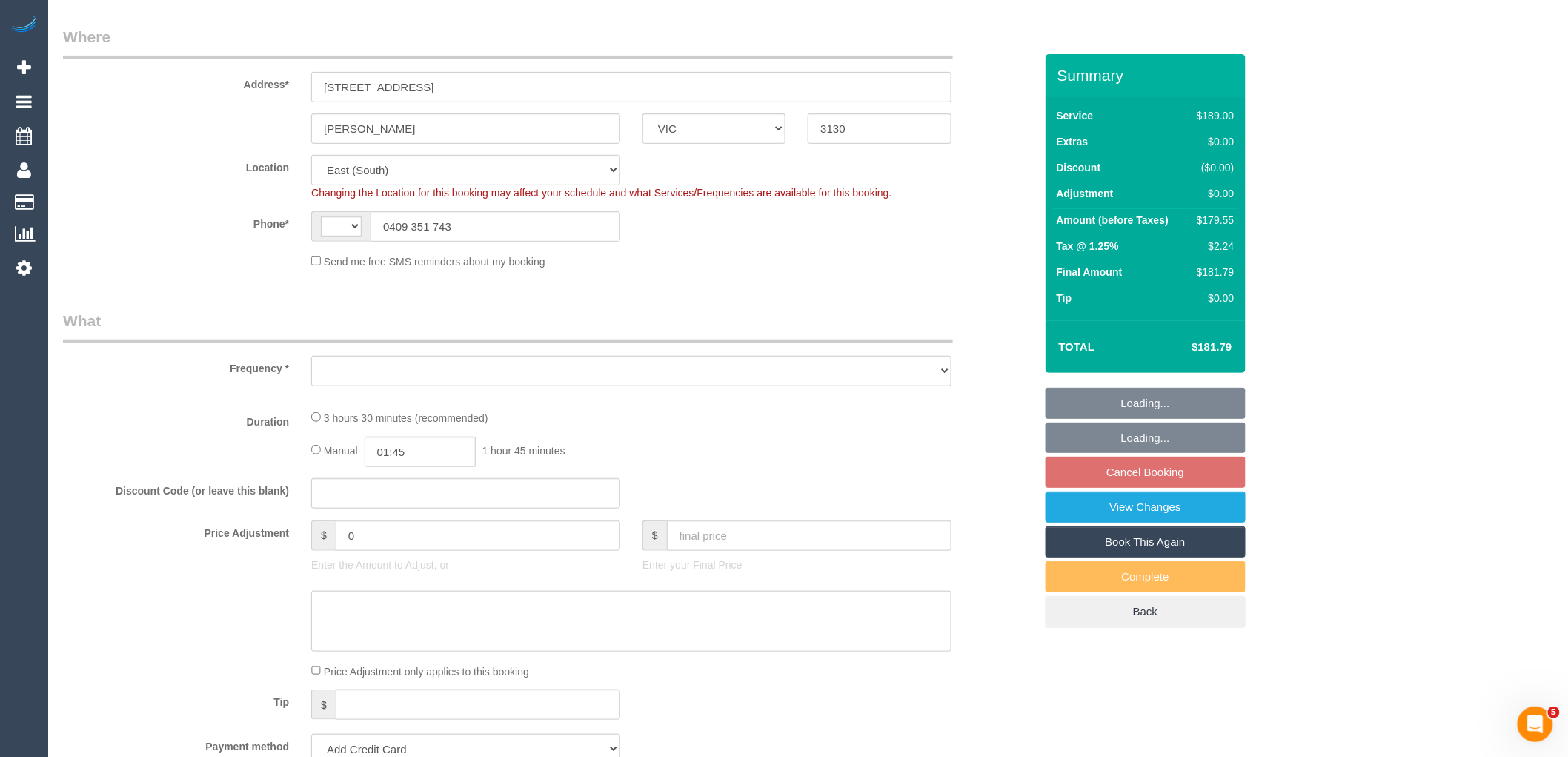
select select "string:AU"
select select "string:stripe-pm_1S9EuX2GScqysDRVQOE5Yi7D"
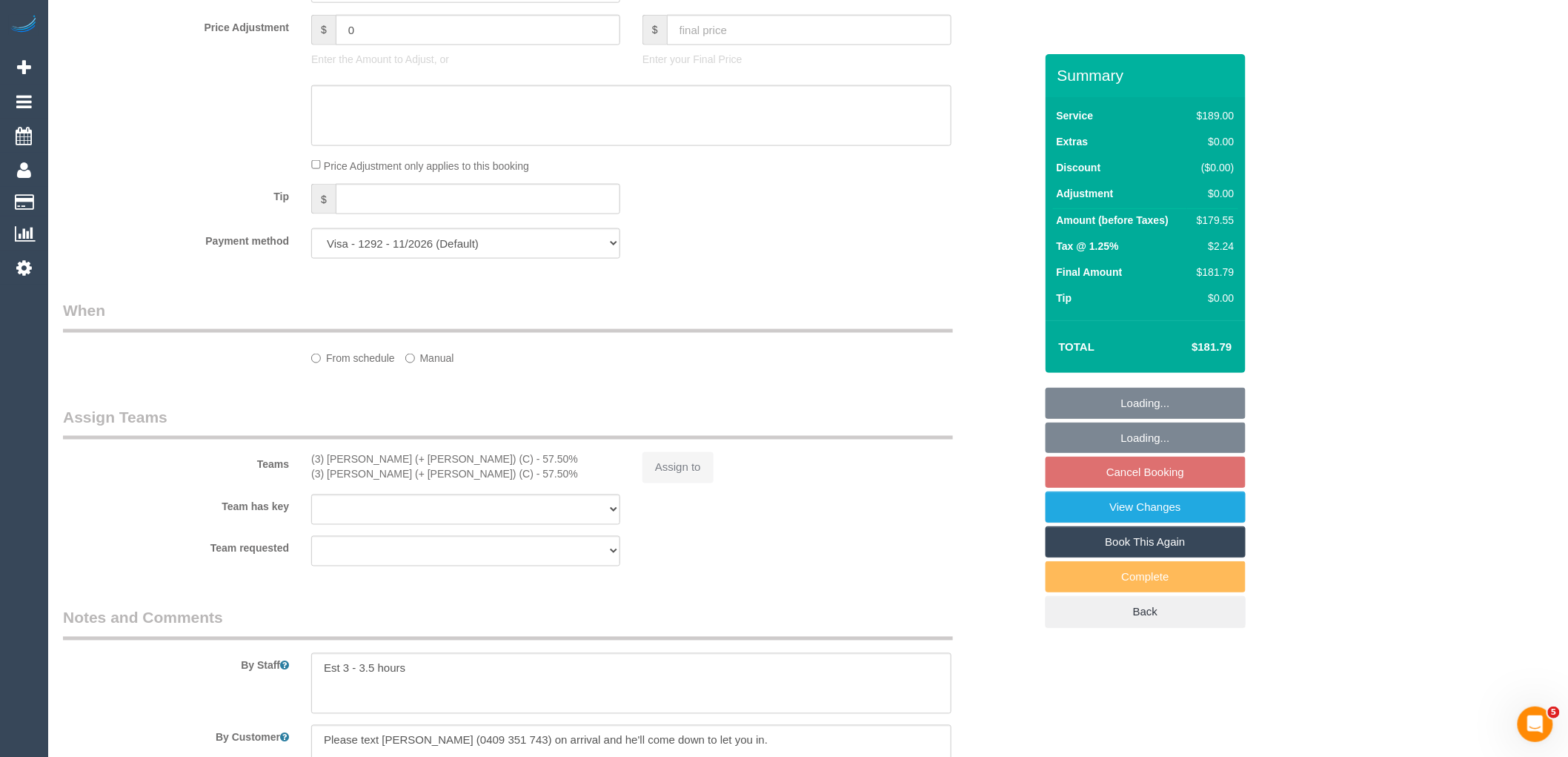
select select "object:607"
select select "number:28"
select select "number:14"
select select "number:19"
select select "number:22"
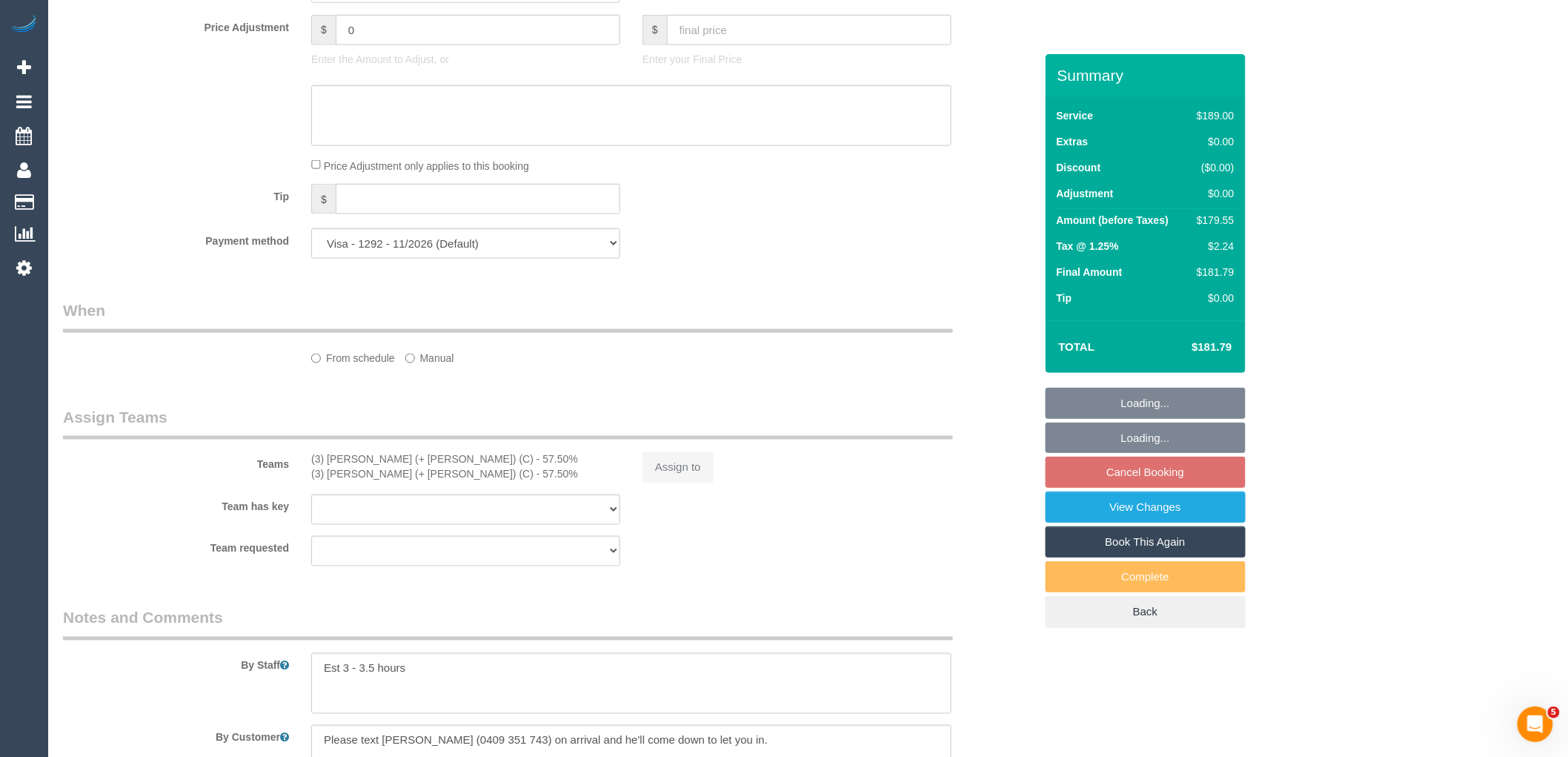
select select "number:34"
select select "number:12"
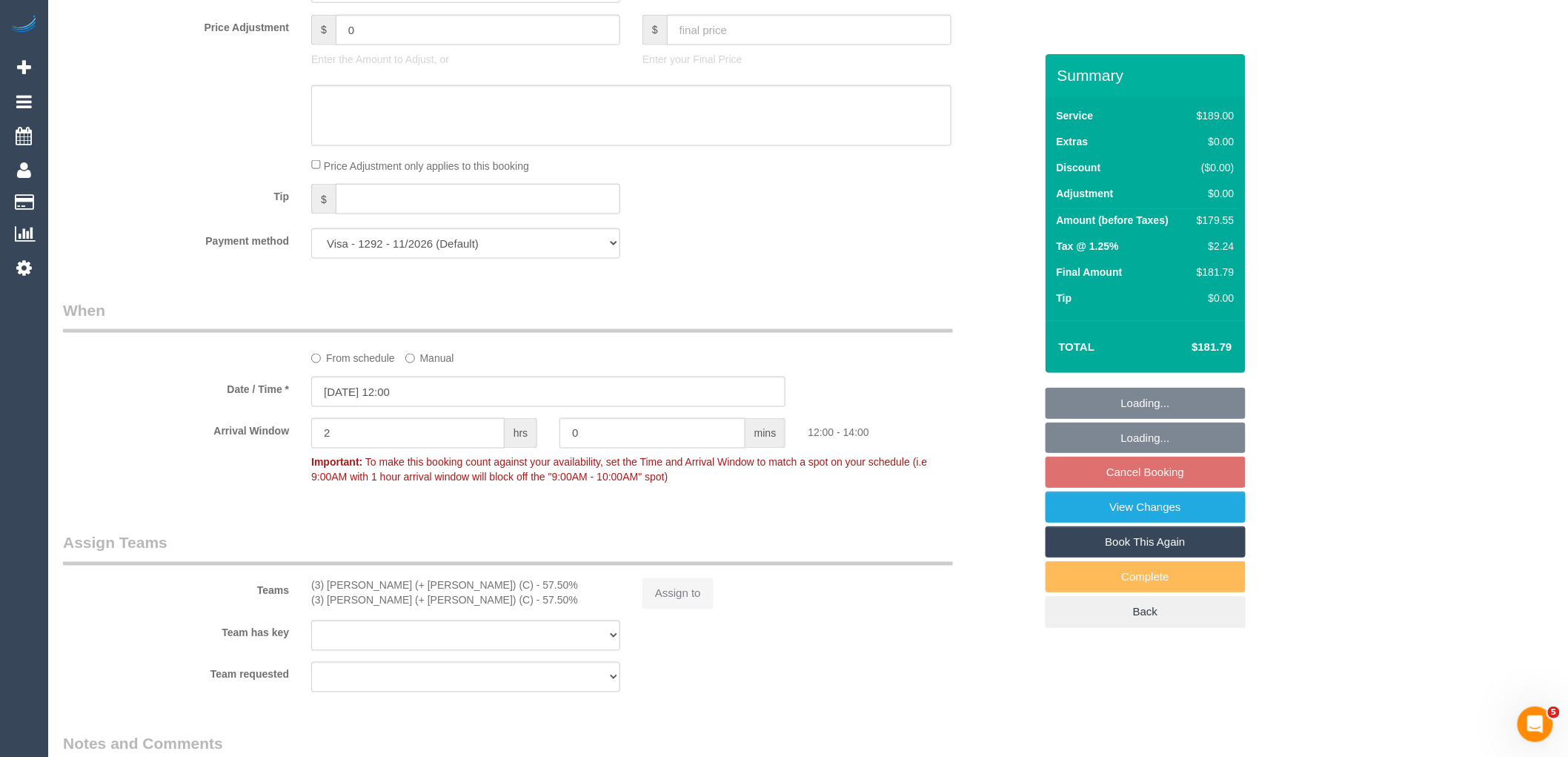
select select "object:758"
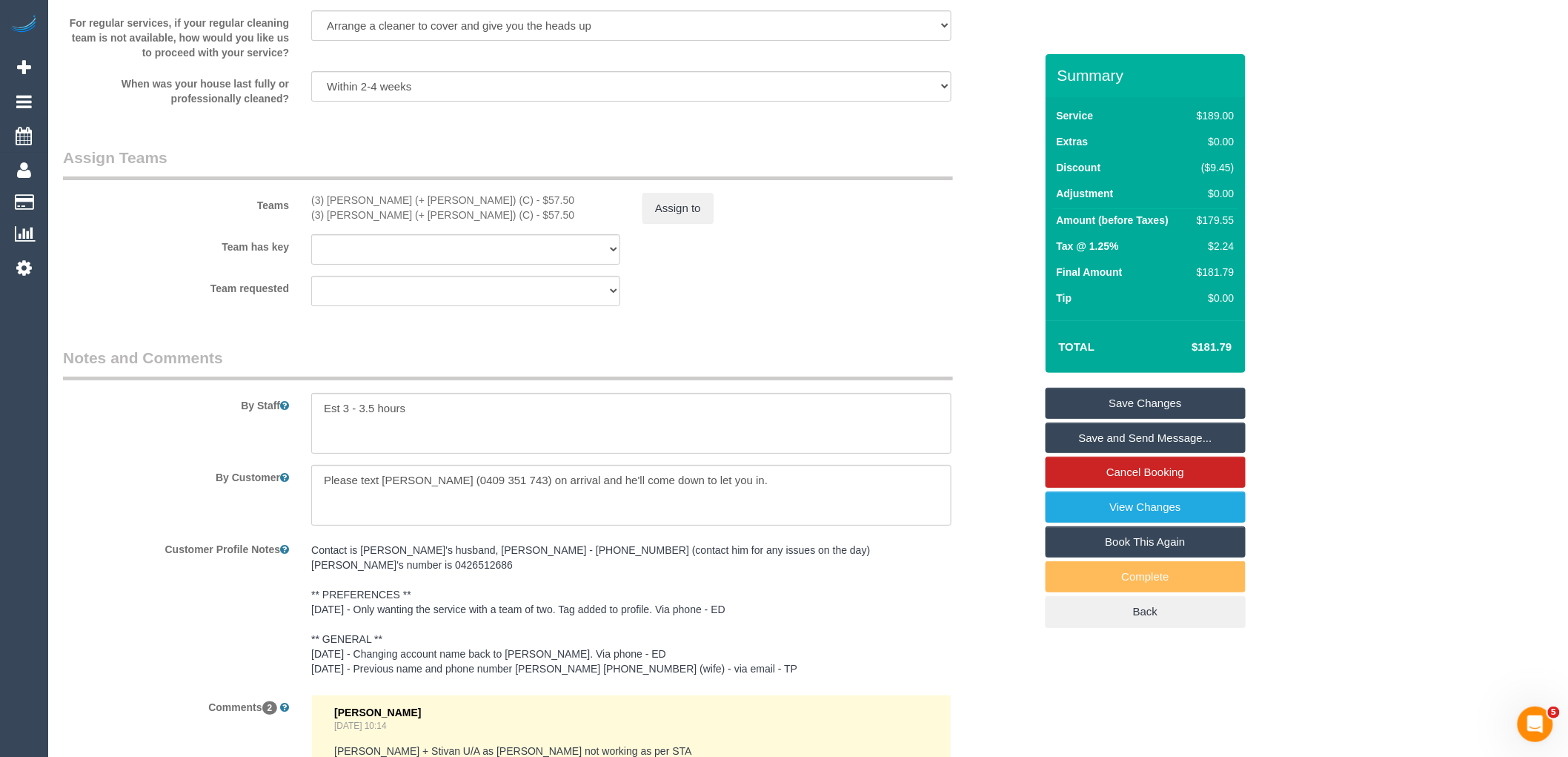
scroll to position [2560, 0]
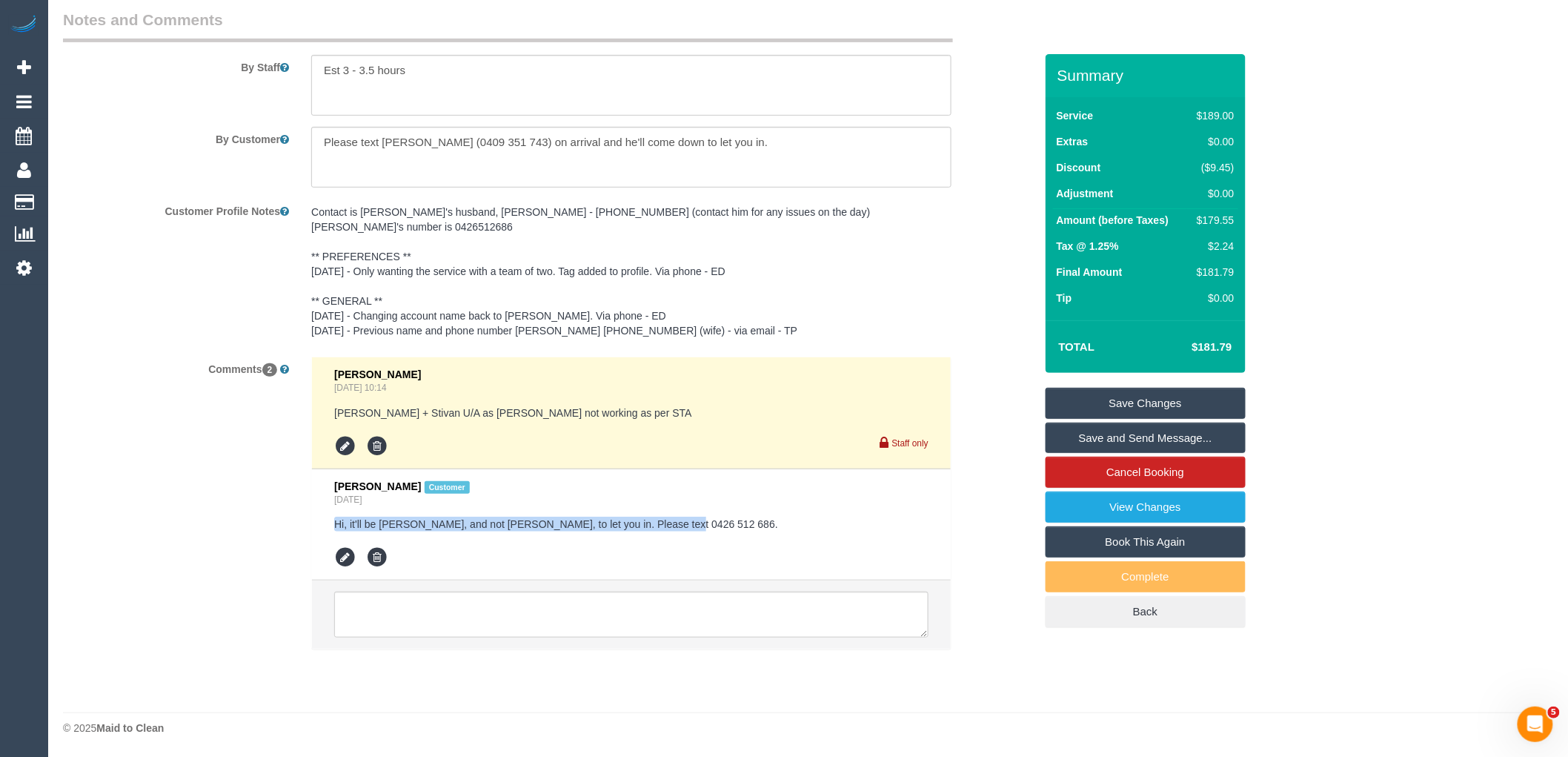
drag, startPoint x: 727, startPoint y: 521, endPoint x: 323, endPoint y: 526, distance: 404.0
click at [323, 526] on li "Bianca Renton Customer Yesterday Hi, it'll be Bianca, and not James, to let you…" at bounding box center [631, 525] width 639 height 112
copy pre "Hi, it'll be Bianca, and not James, to let you in. Please text 0426 512 686."
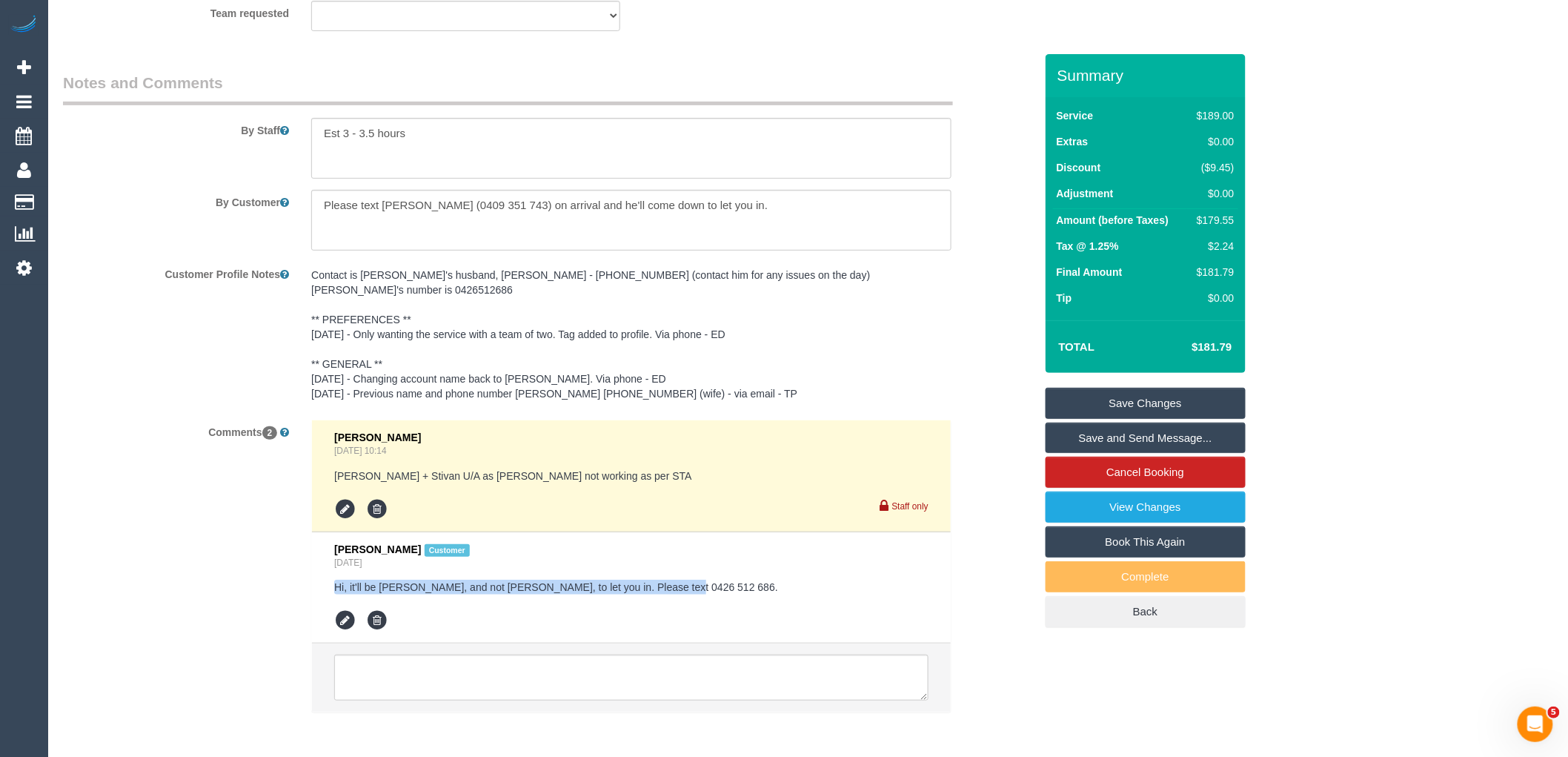
scroll to position [2231, 0]
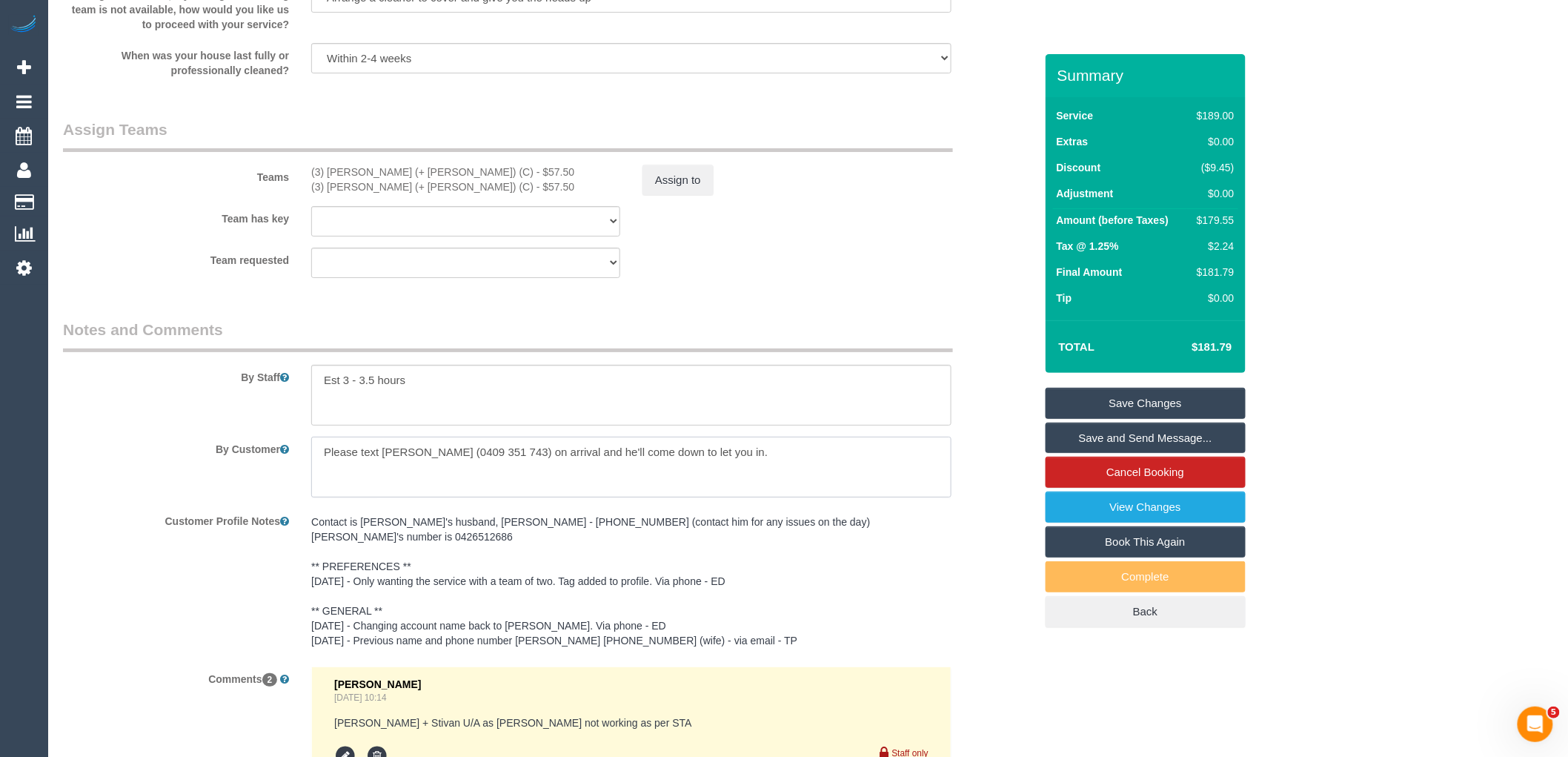
drag, startPoint x: 749, startPoint y: 493, endPoint x: 267, endPoint y: 490, distance: 482.0
click at [280, 487] on div "By Customer" at bounding box center [548, 467] width 994 height 61
paste textarea "Hi, it'll be Bianca, and not James, to let you in. Please text 0426 512 686"
type textarea "Hi, it'll be Bianca, and not James, to let you in. Please text 0426 512 686."
click at [1145, 402] on link "Save Changes" at bounding box center [1146, 403] width 200 height 31
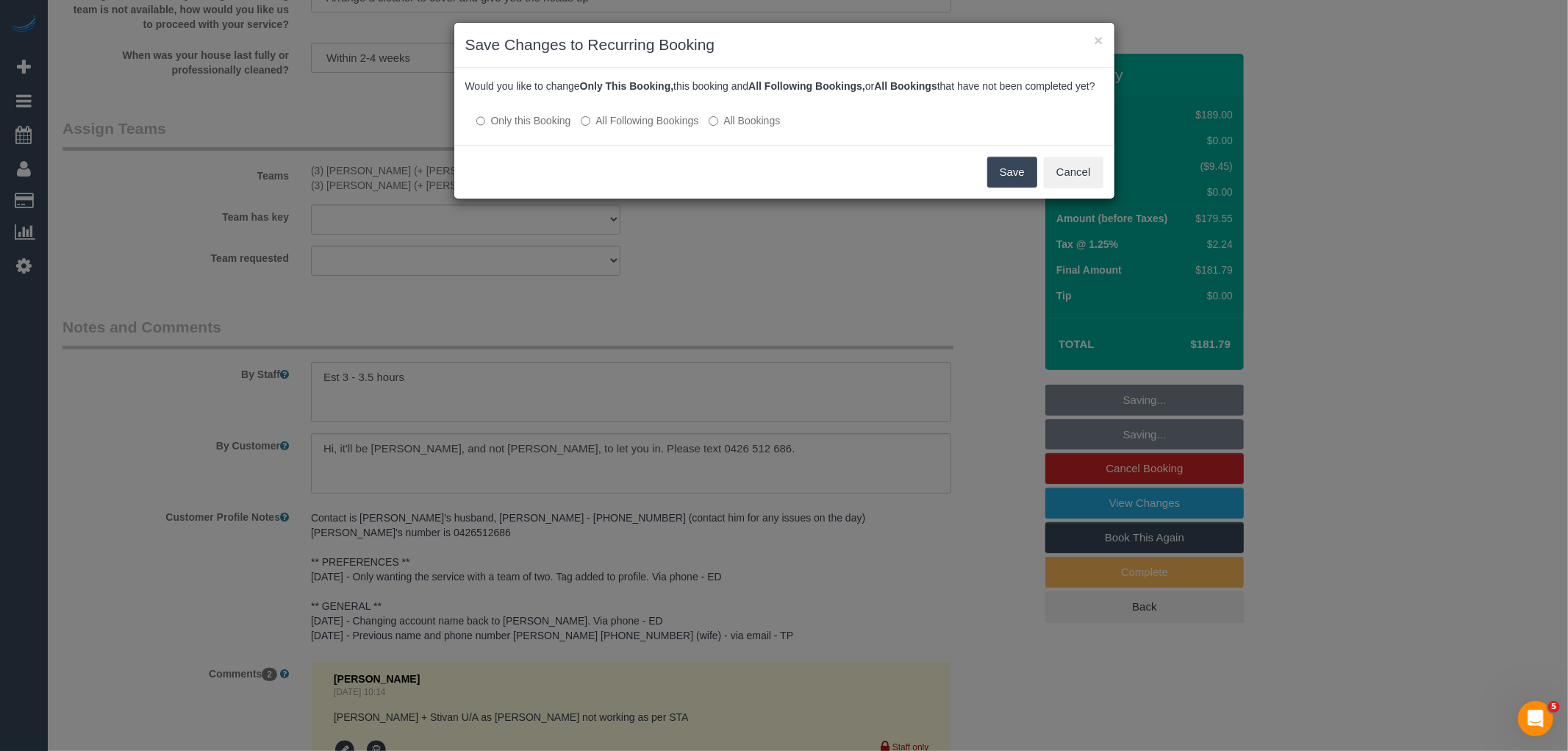
click at [1011, 188] on button "Save" at bounding box center [1012, 172] width 50 height 31
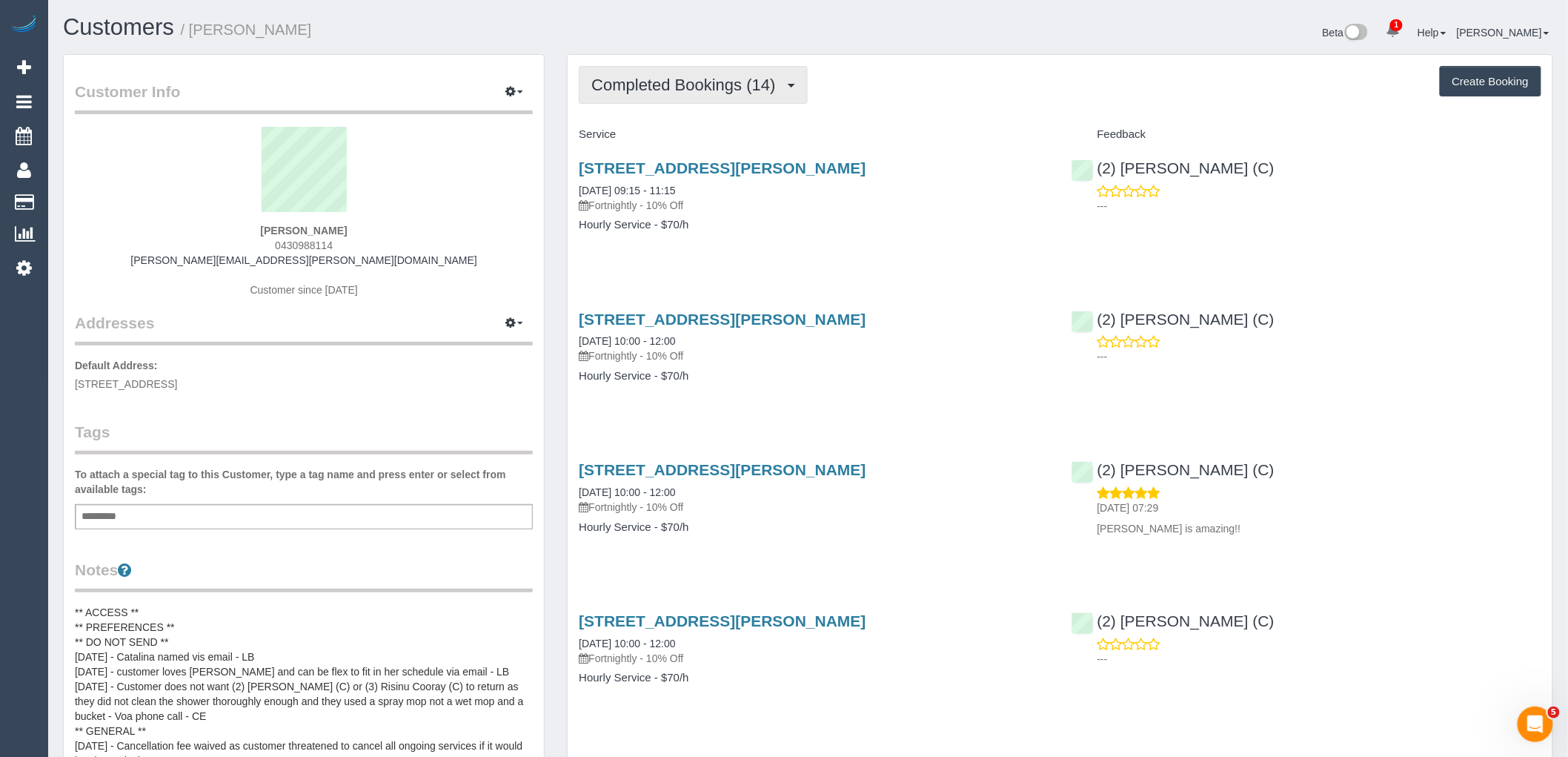
click at [731, 100] on button "Completed Bookings (14)" at bounding box center [692, 85] width 228 height 38
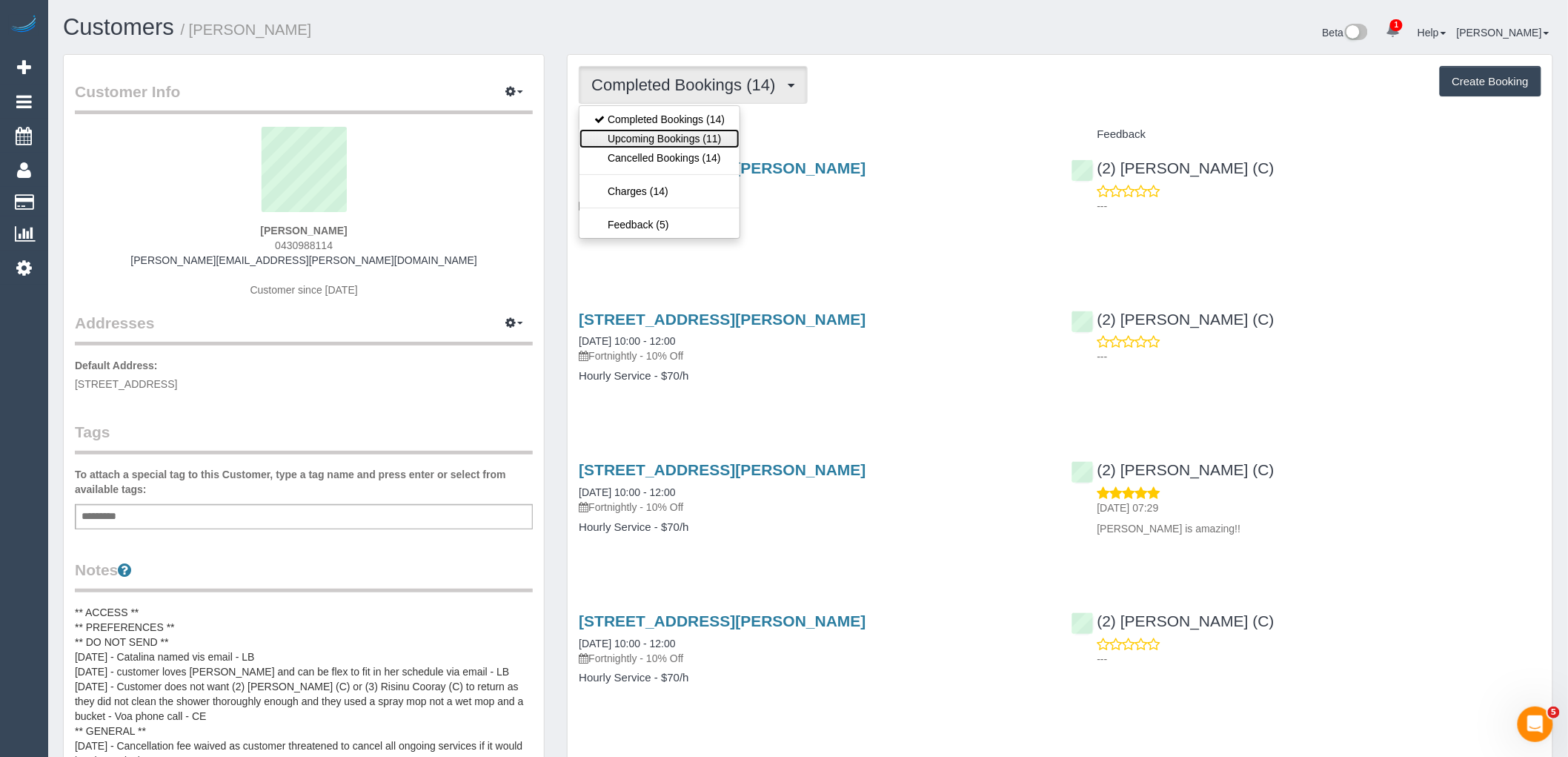
click at [724, 142] on link "Upcoming Bookings (11)" at bounding box center [660, 138] width 160 height 19
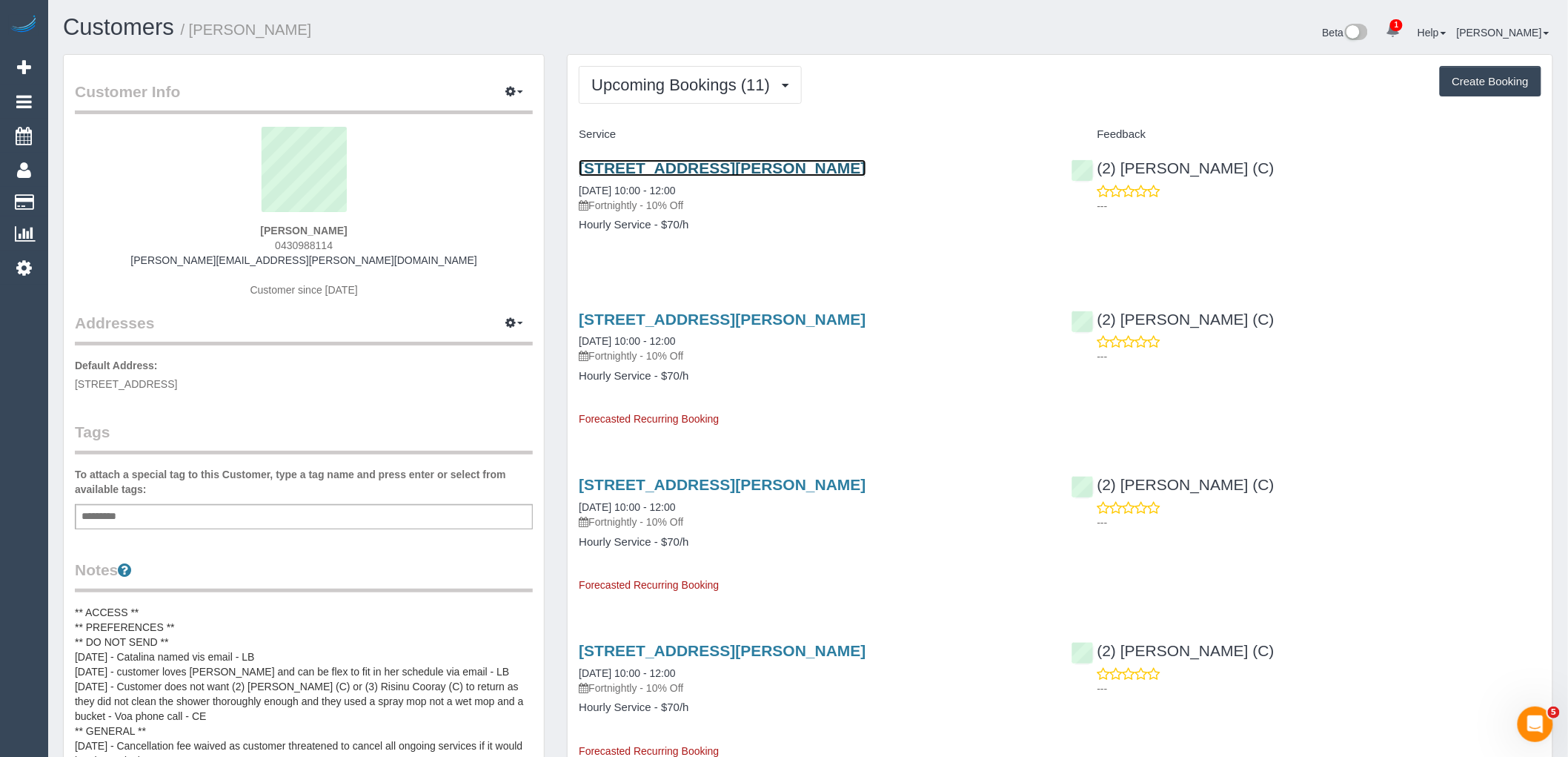
click at [678, 168] on link "[STREET_ADDRESS][PERSON_NAME]" at bounding box center [722, 168] width 286 height 17
click at [683, 70] on button "Upcoming Bookings (11)" at bounding box center [690, 85] width 223 height 38
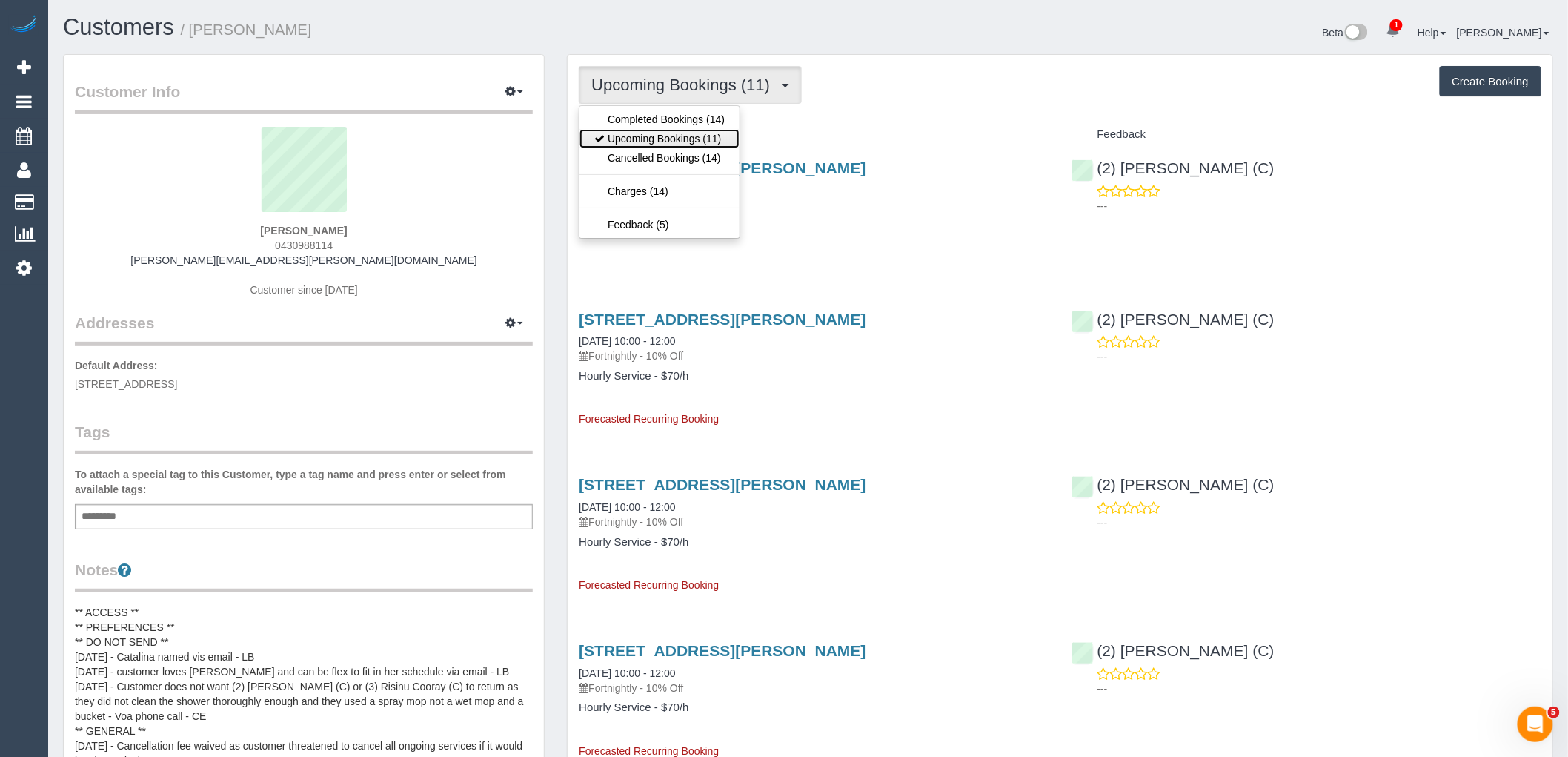
click at [692, 148] on link "Upcoming Bookings (11)" at bounding box center [660, 138] width 160 height 19
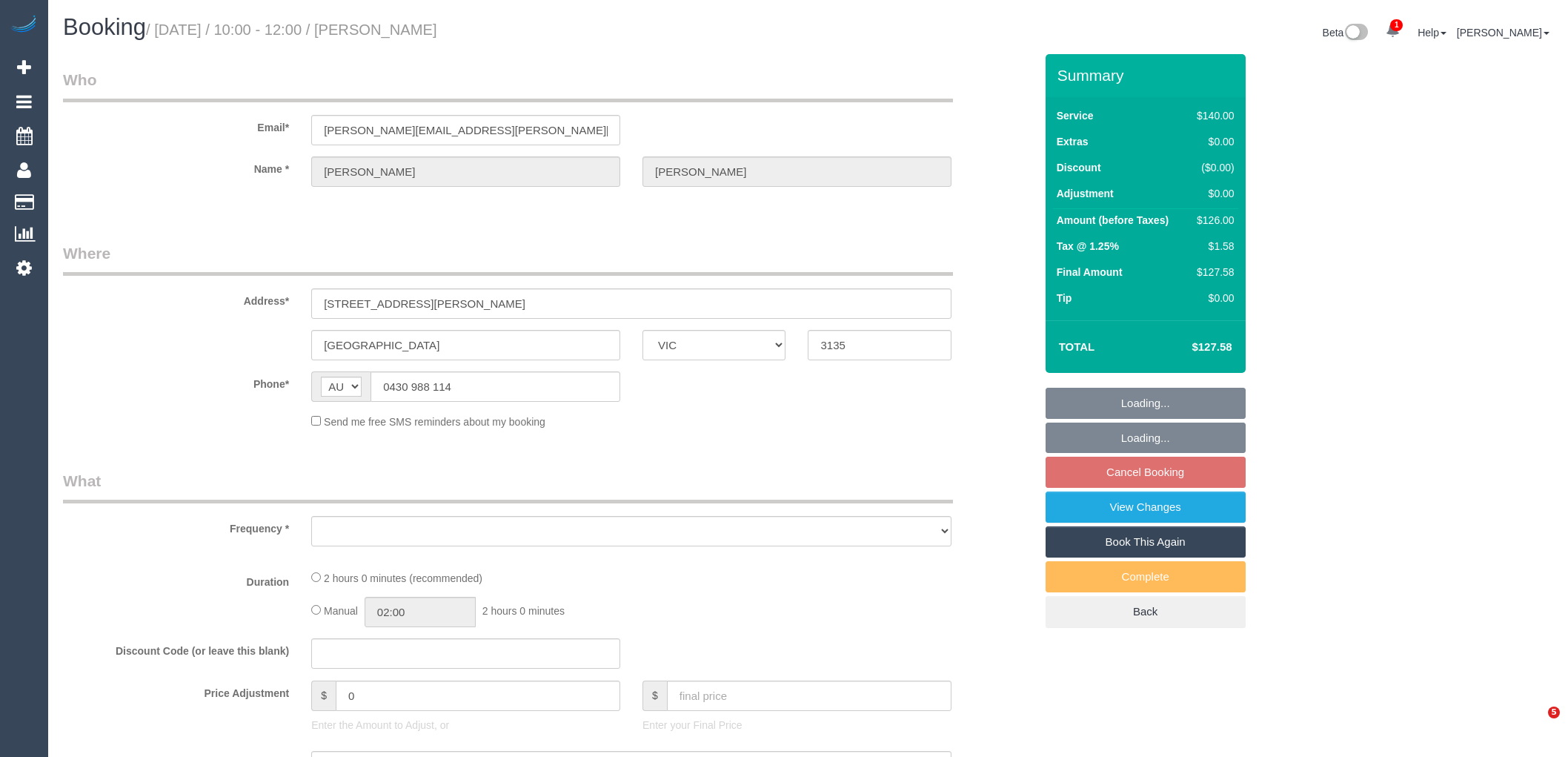
select select "VIC"
select select "object:713"
select select "string:stripe-pm_1RTJsV2GScqysDRV9aG1oHRV"
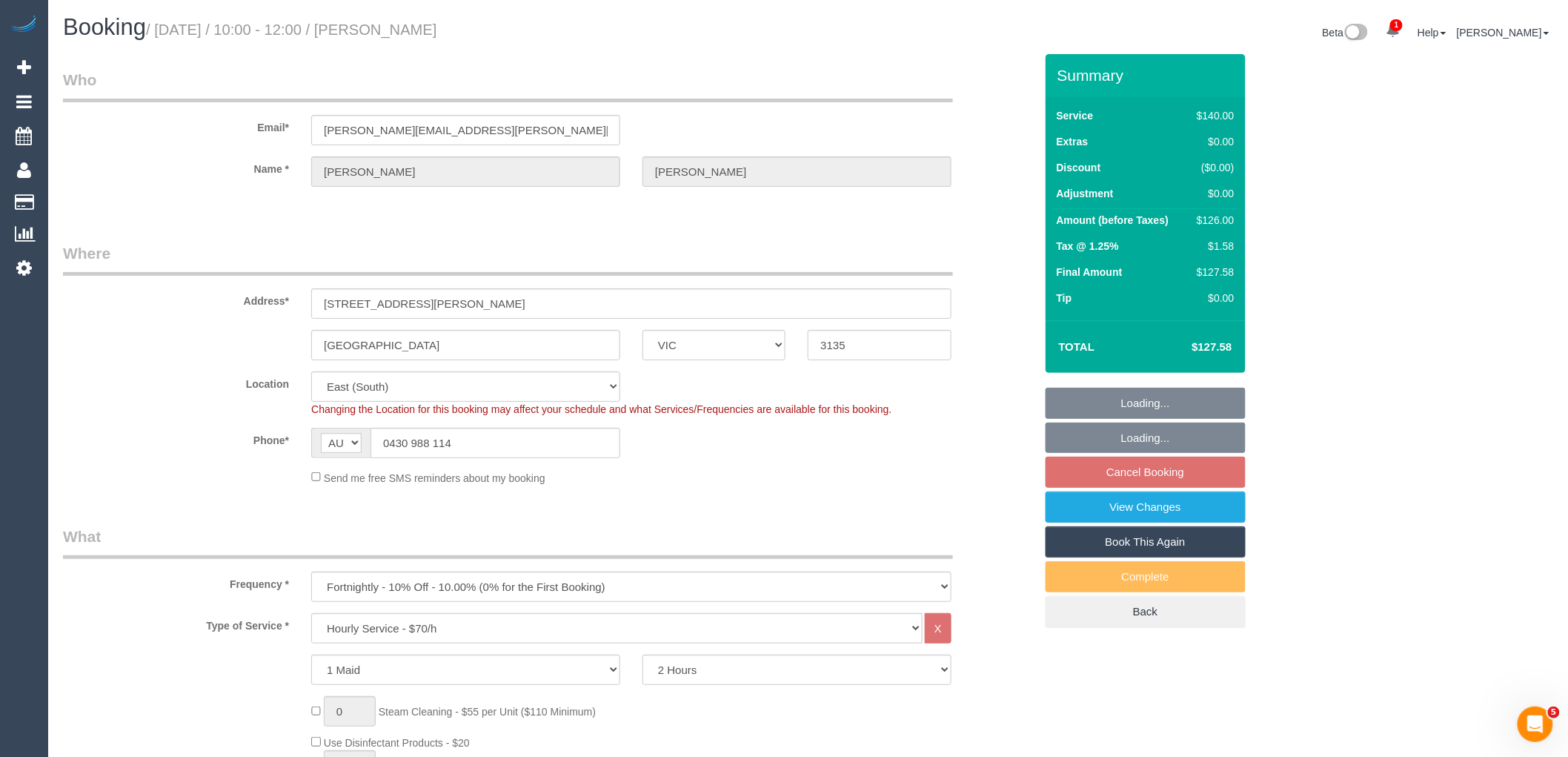
select select "object:866"
select select "number:29"
select select "number:14"
select select "number:19"
select select "number:24"
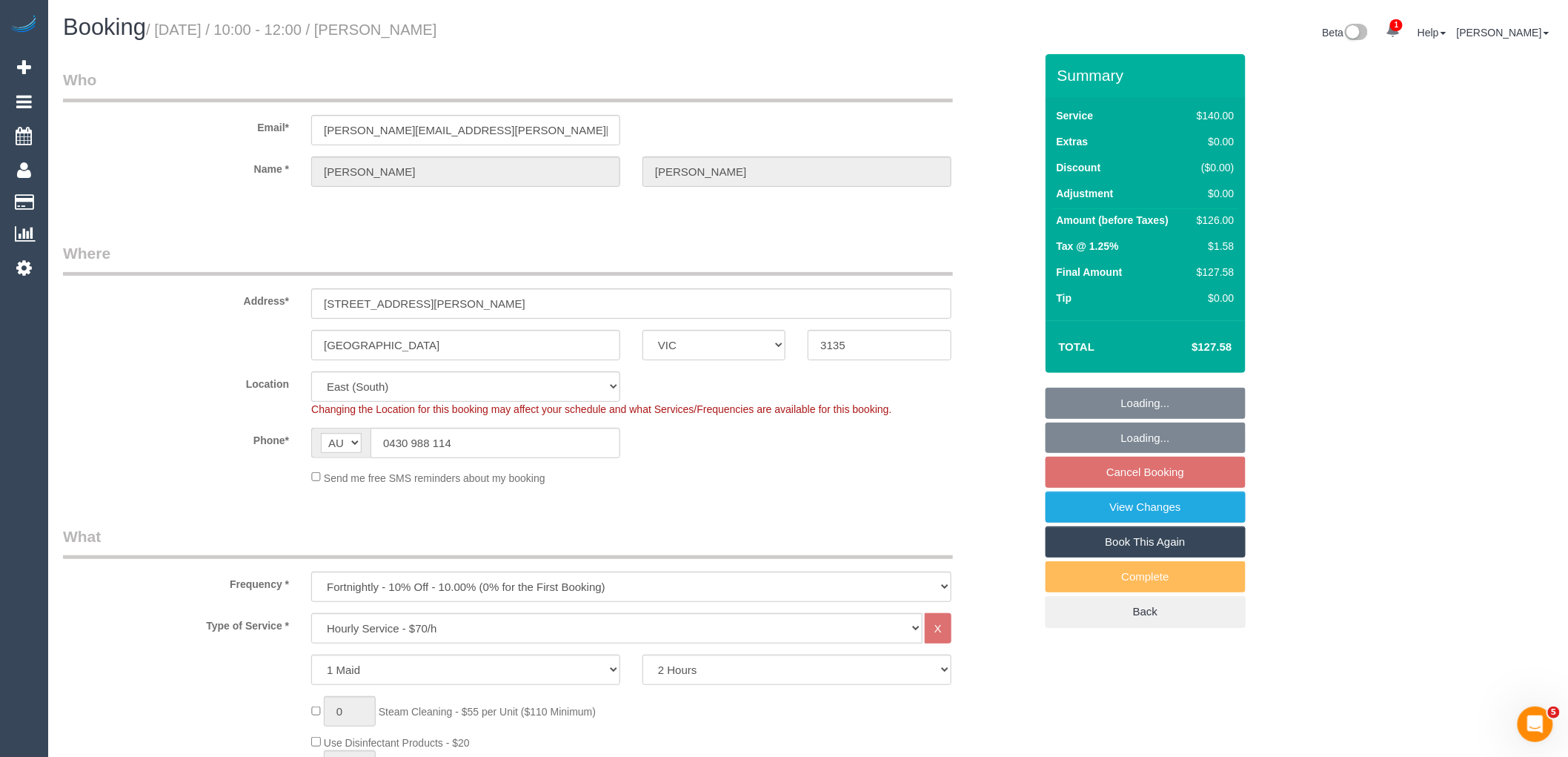
select select "number:34"
select select "number:13"
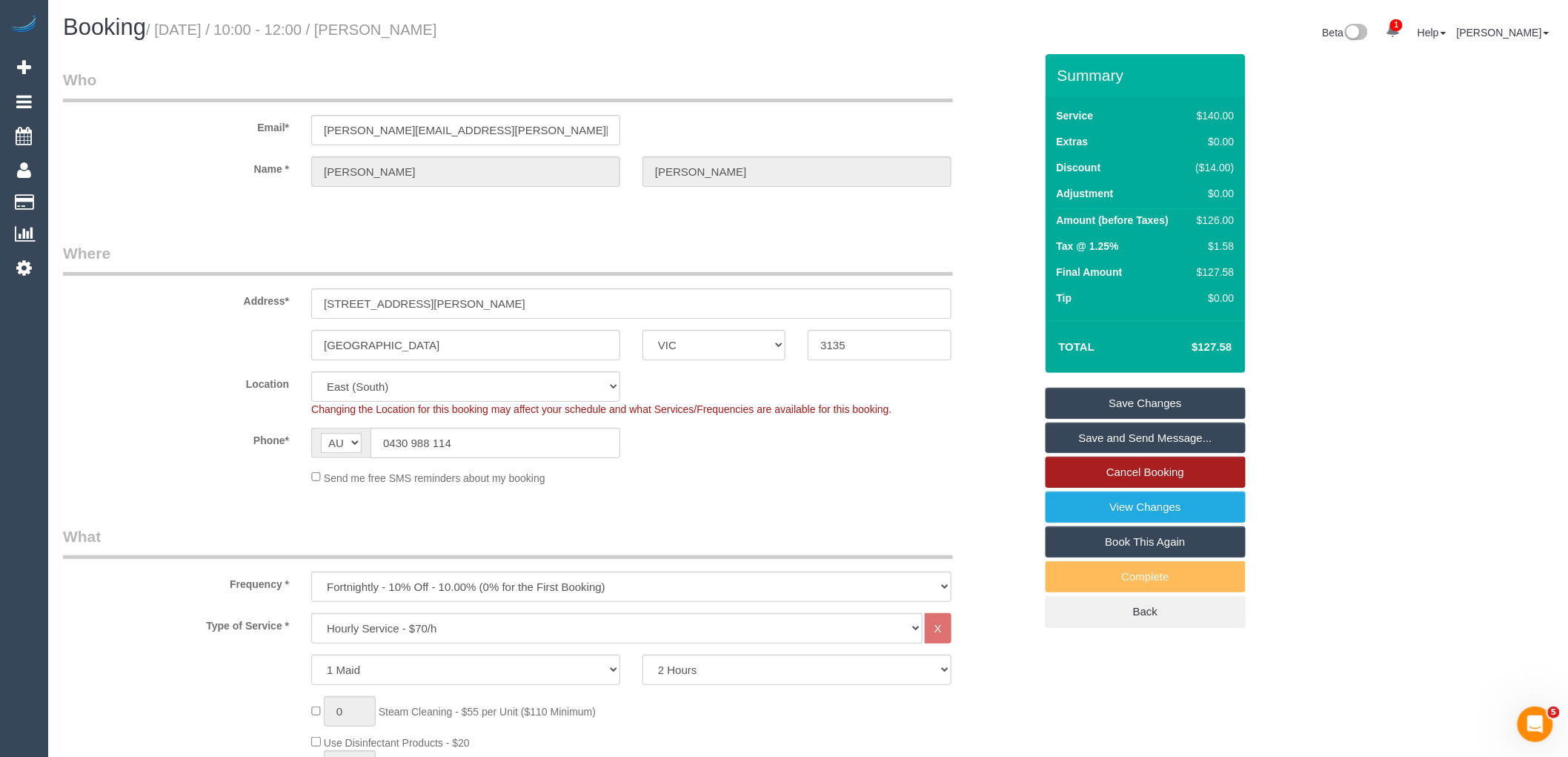
click at [1166, 474] on link "Cancel Booking" at bounding box center [1146, 472] width 200 height 31
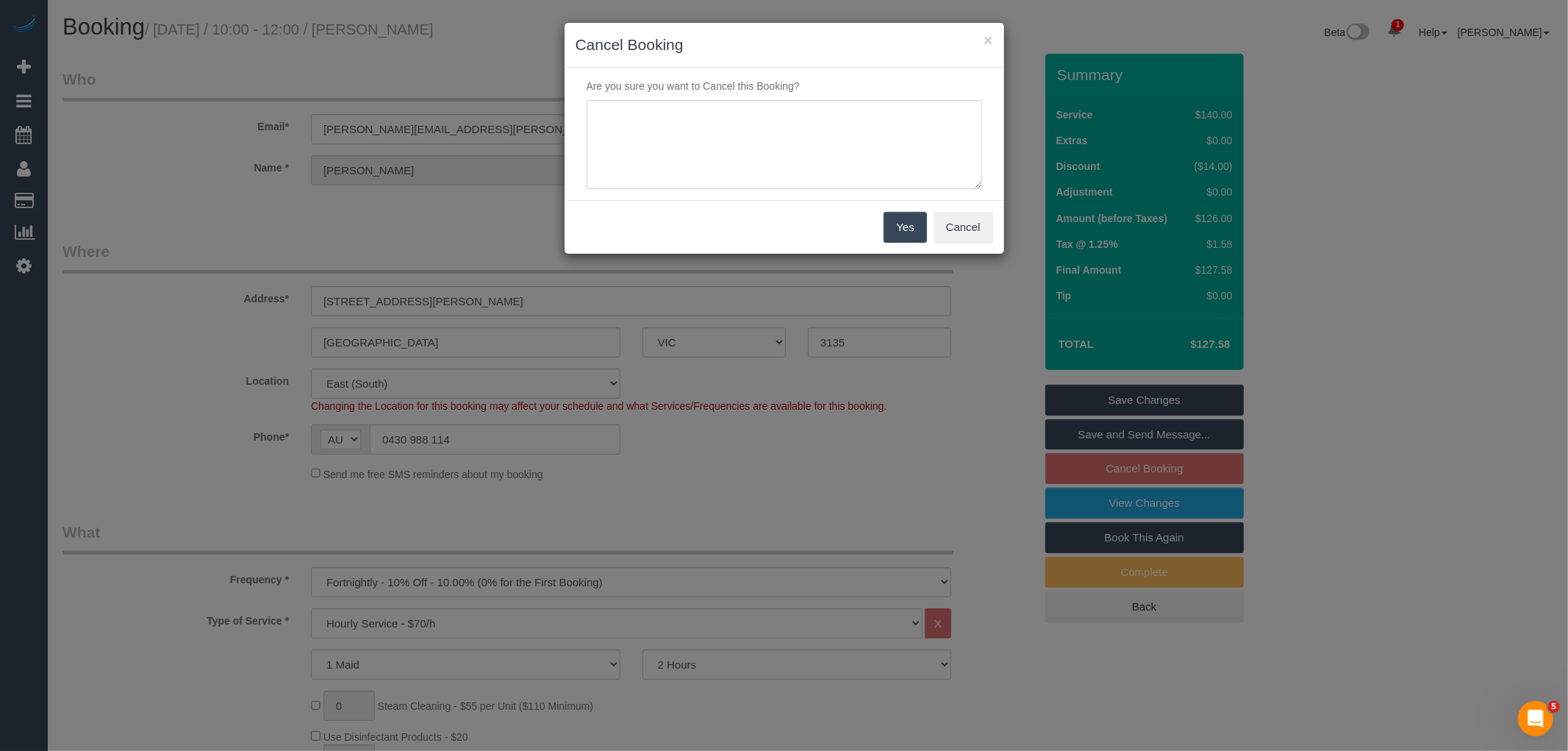
click at [814, 148] on textarea at bounding box center [784, 145] width 396 height 90
type textarea "Service not needed this week via email VC"
click at [900, 214] on button "Yes" at bounding box center [905, 227] width 42 height 31
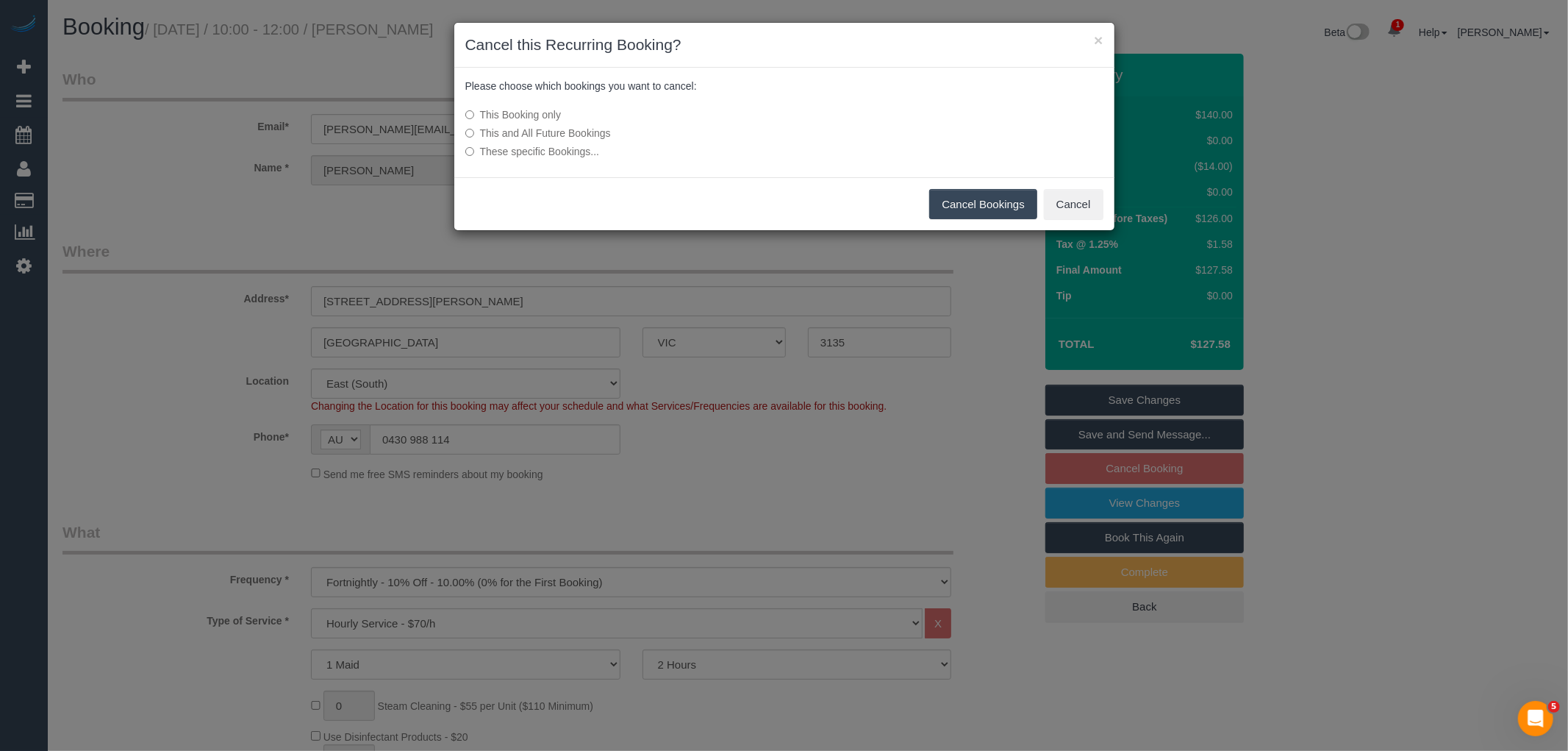
click at [983, 210] on button "Cancel Bookings" at bounding box center [983, 205] width 108 height 31
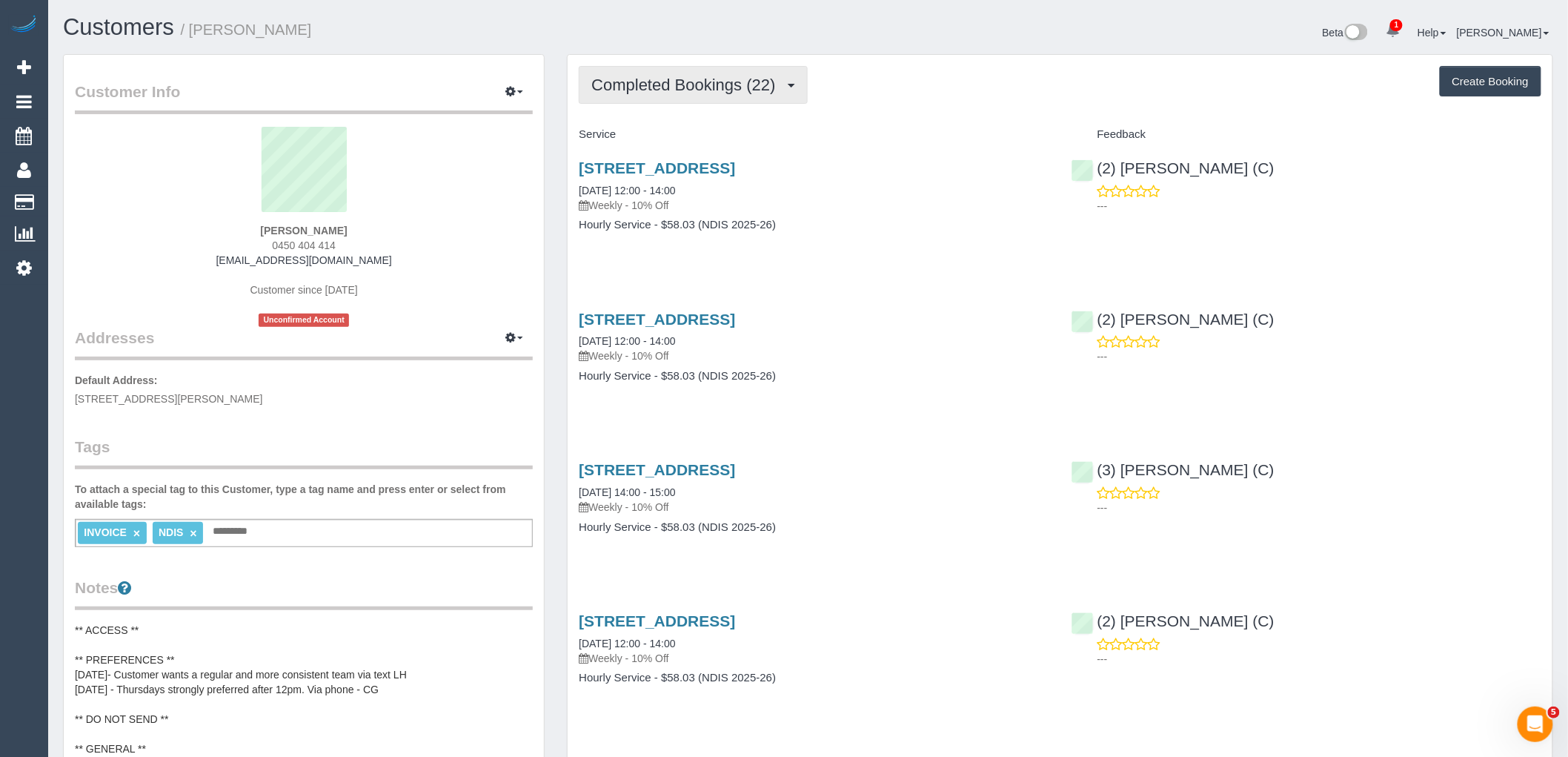
drag, startPoint x: 715, startPoint y: 87, endPoint x: 716, endPoint y: 119, distance: 32.0
click at [715, 87] on span "Completed Bookings (22)" at bounding box center [687, 85] width 191 height 19
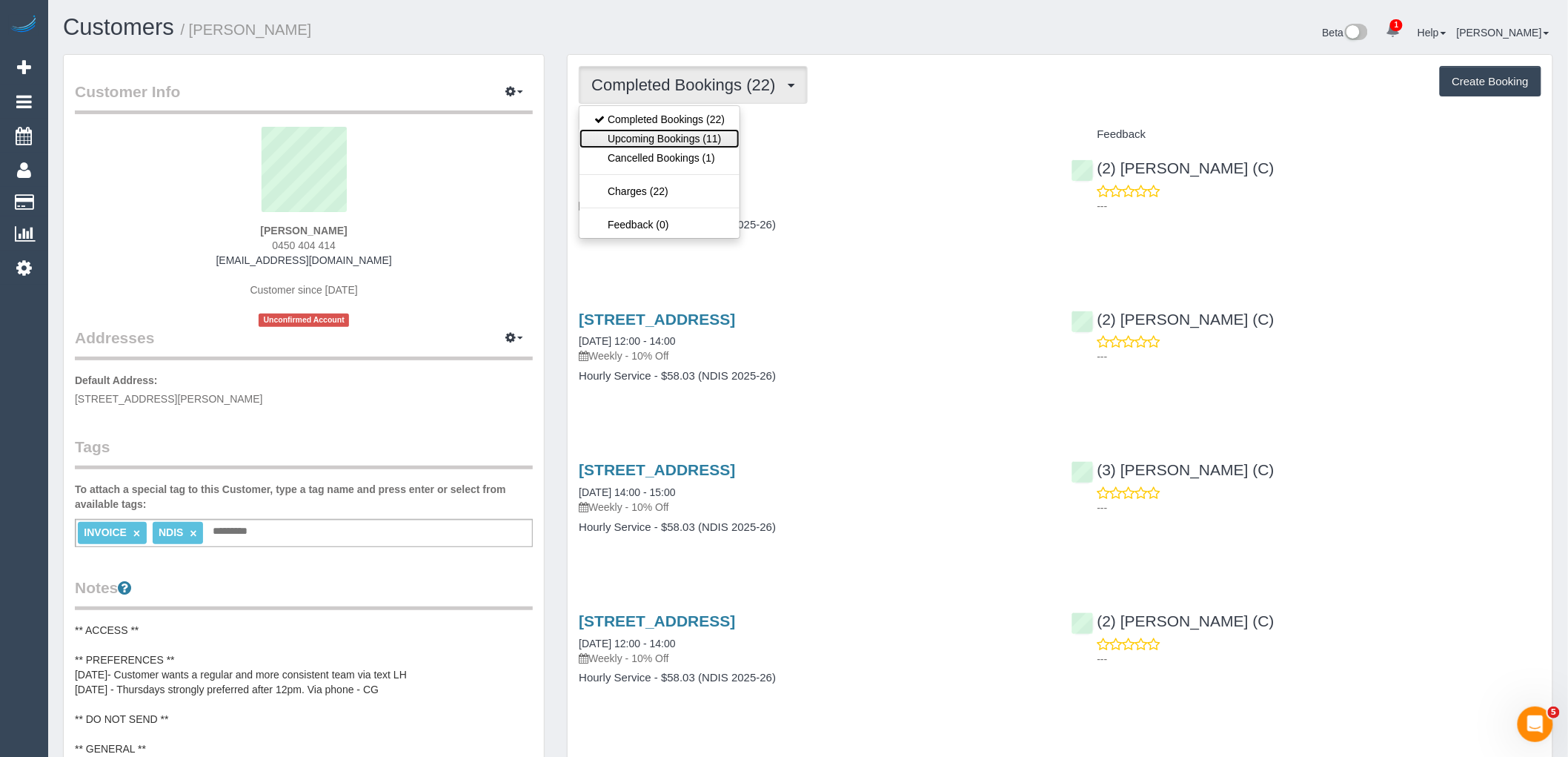
click at [724, 132] on link "Upcoming Bookings (11)" at bounding box center [660, 138] width 160 height 19
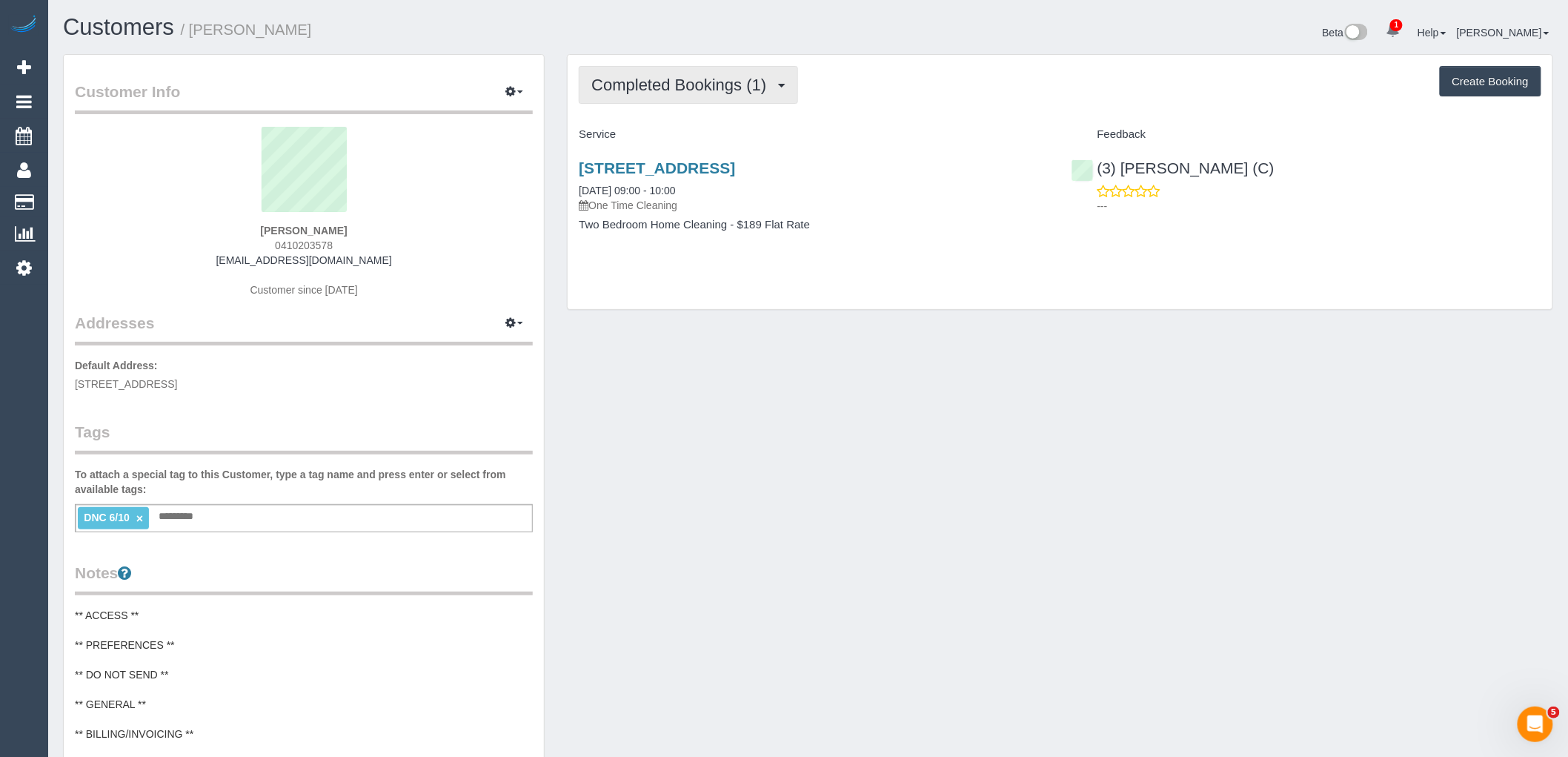
click at [714, 71] on button "Completed Bookings (1)" at bounding box center [688, 85] width 219 height 38
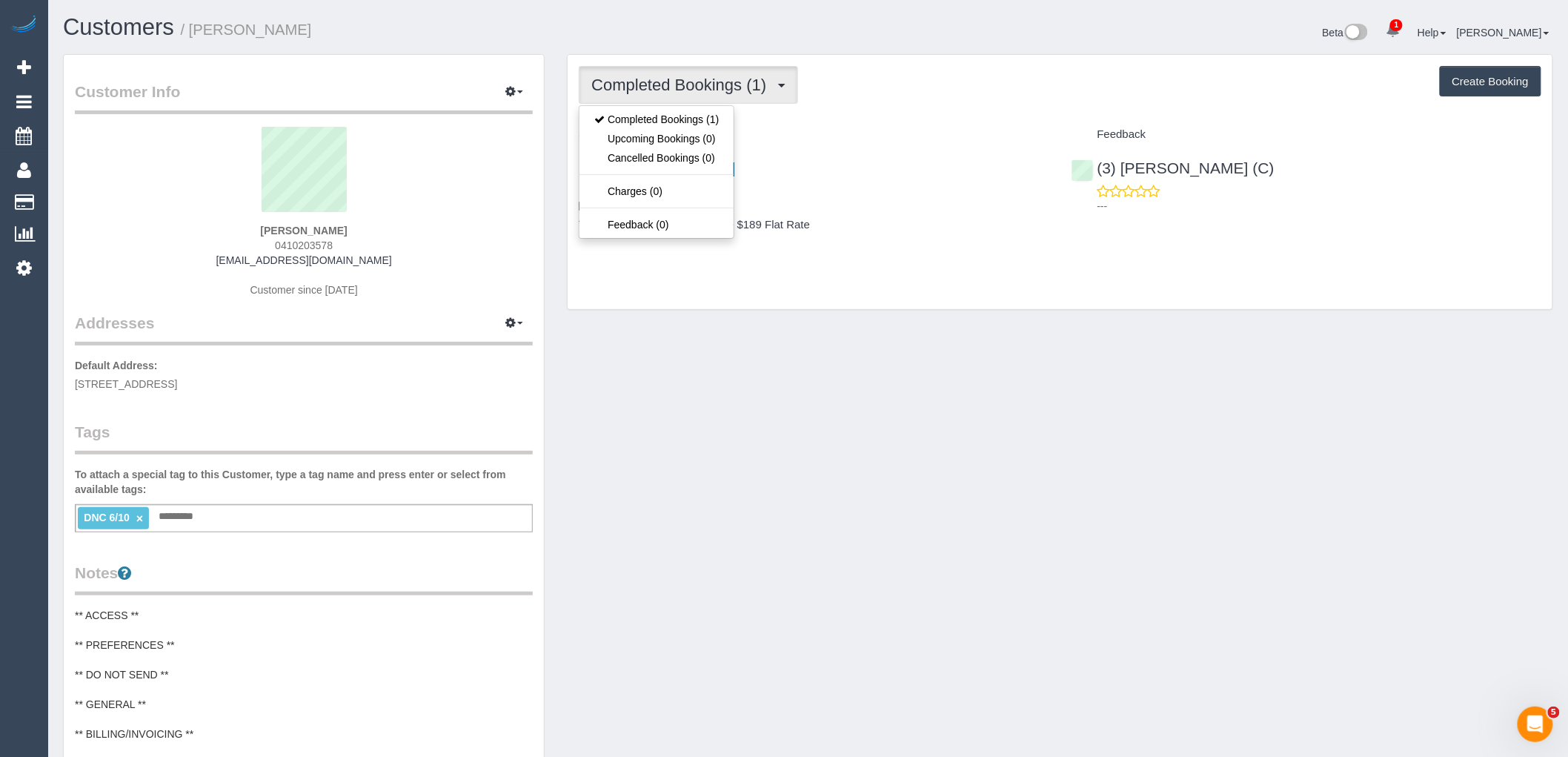
click at [877, 70] on div "Completed Bookings (1) Completed Bookings (1) Upcoming Bookings (0) Cancelled B…" at bounding box center [1060, 85] width 962 height 38
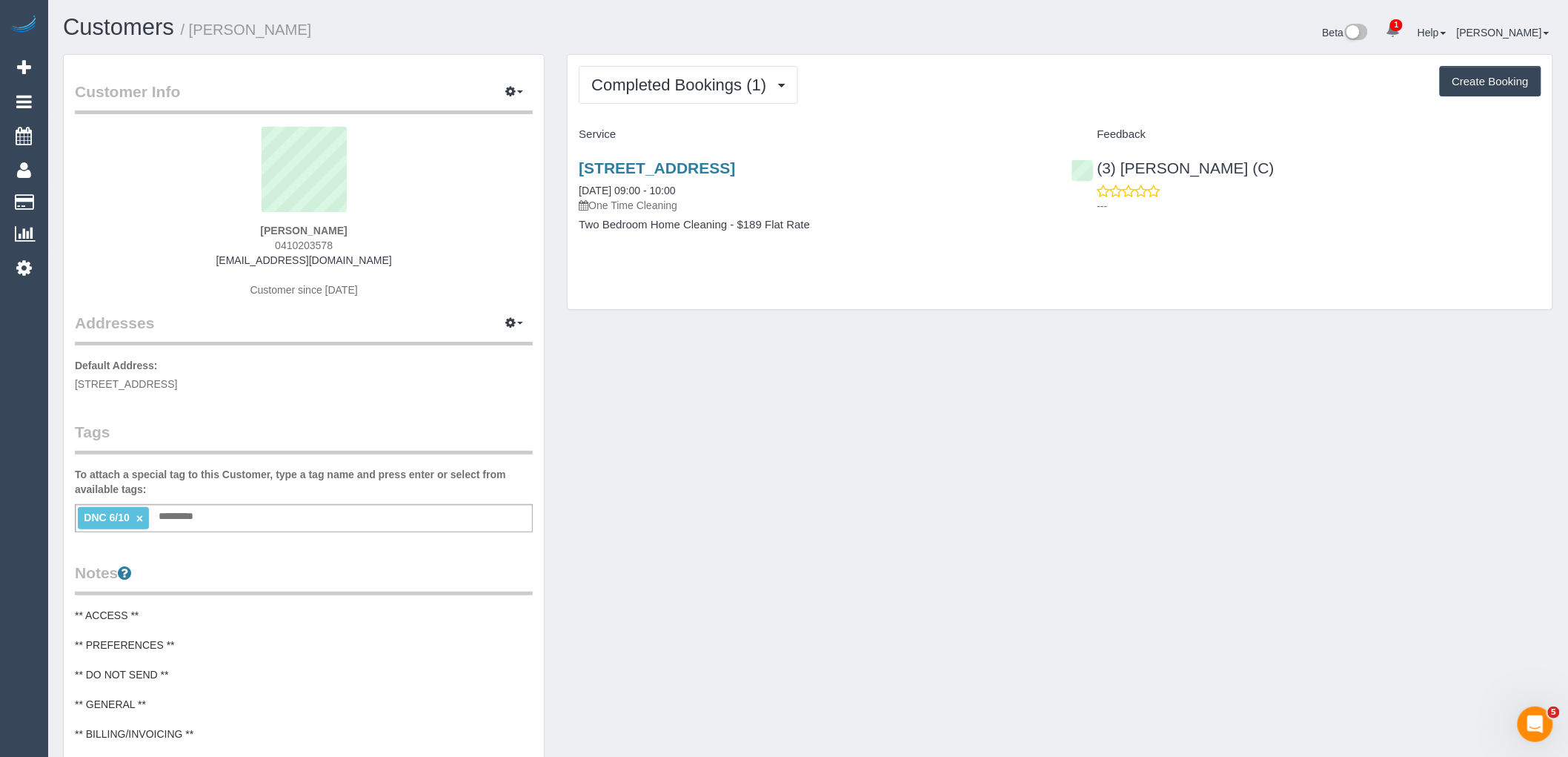
drag, startPoint x: 384, startPoint y: 227, endPoint x: 194, endPoint y: 224, distance: 190.0
click at [196, 225] on div "Emily Macdonald 0410203578 emilymei774@gmail.com Customer since 2025" at bounding box center [304, 219] width 458 height 186
copy strong "Emily Macdonald"
click at [401, 231] on div "Emily Macdonald 0410203578 emilymei774@gmail.com Customer since 2025" at bounding box center [304, 219] width 458 height 186
drag, startPoint x: 351, startPoint y: 245, endPoint x: 209, endPoint y: 250, distance: 142.1
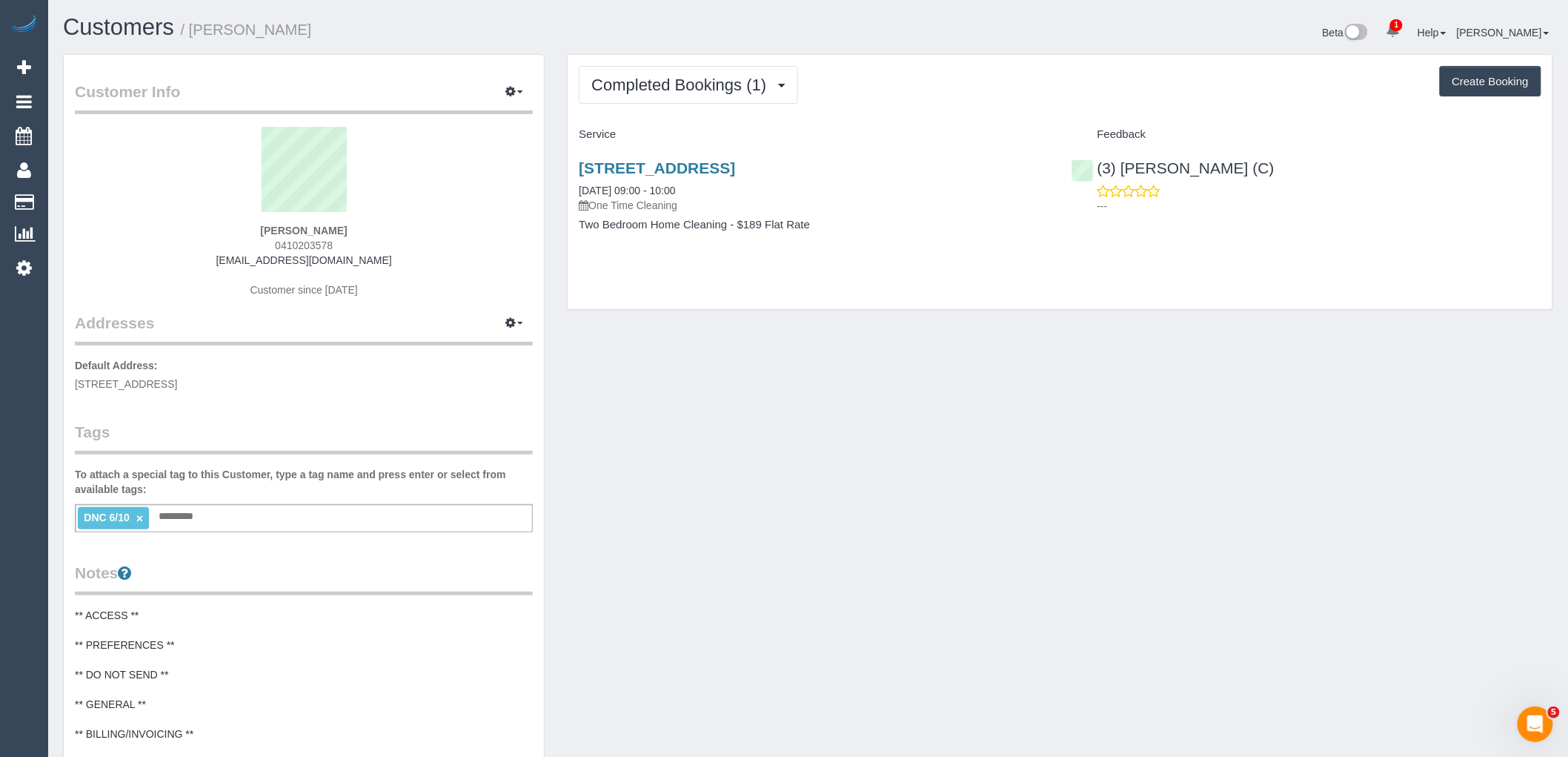
click at [209, 250] on div "Emily Macdonald 0410203578 emilymei774@gmail.com Customer since 2025" at bounding box center [304, 219] width 458 height 186
copy span "0410203578"
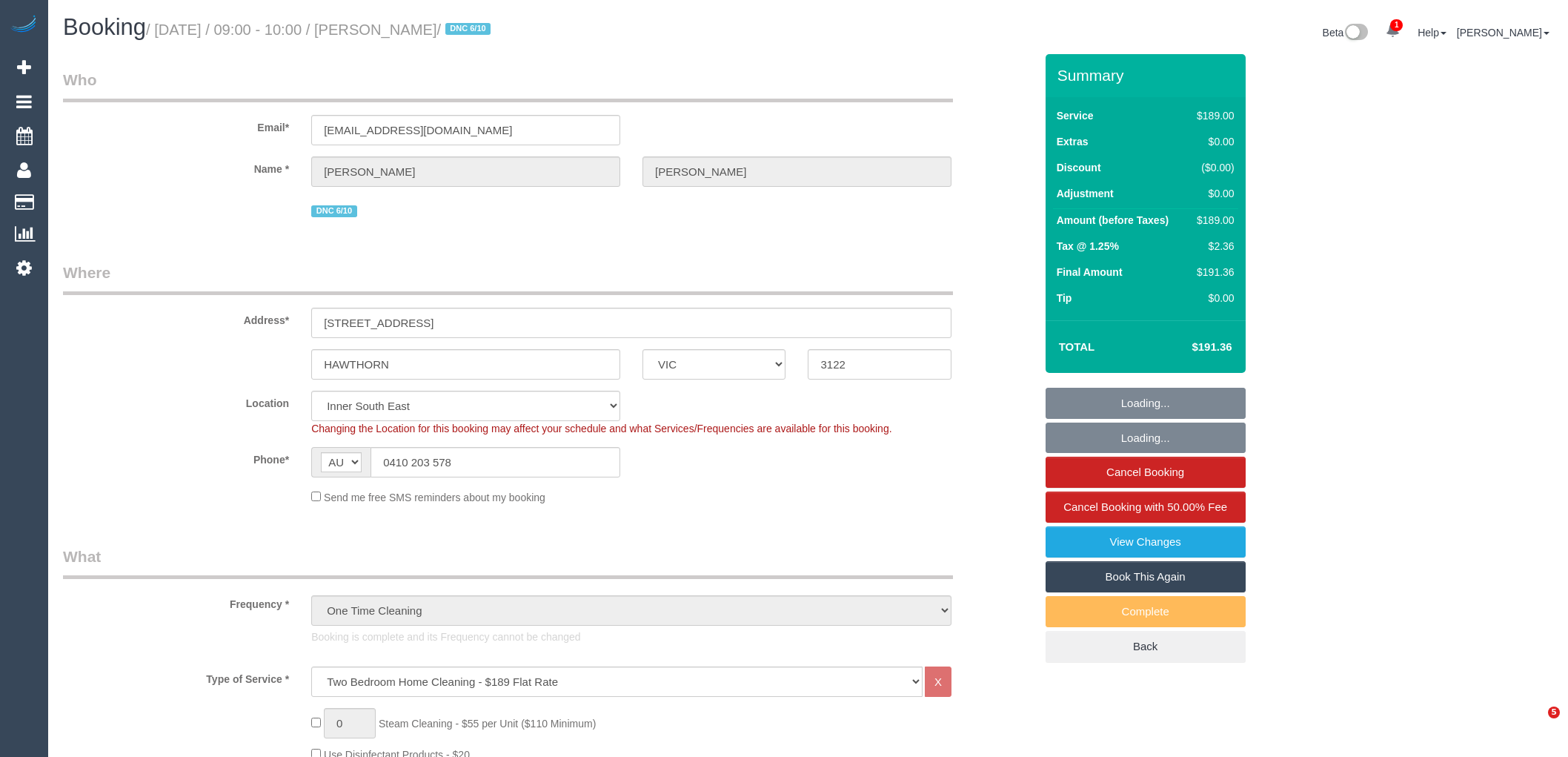
select select "VIC"
select select "number:28"
select select "number:14"
select select "number:19"
select select "number:25"
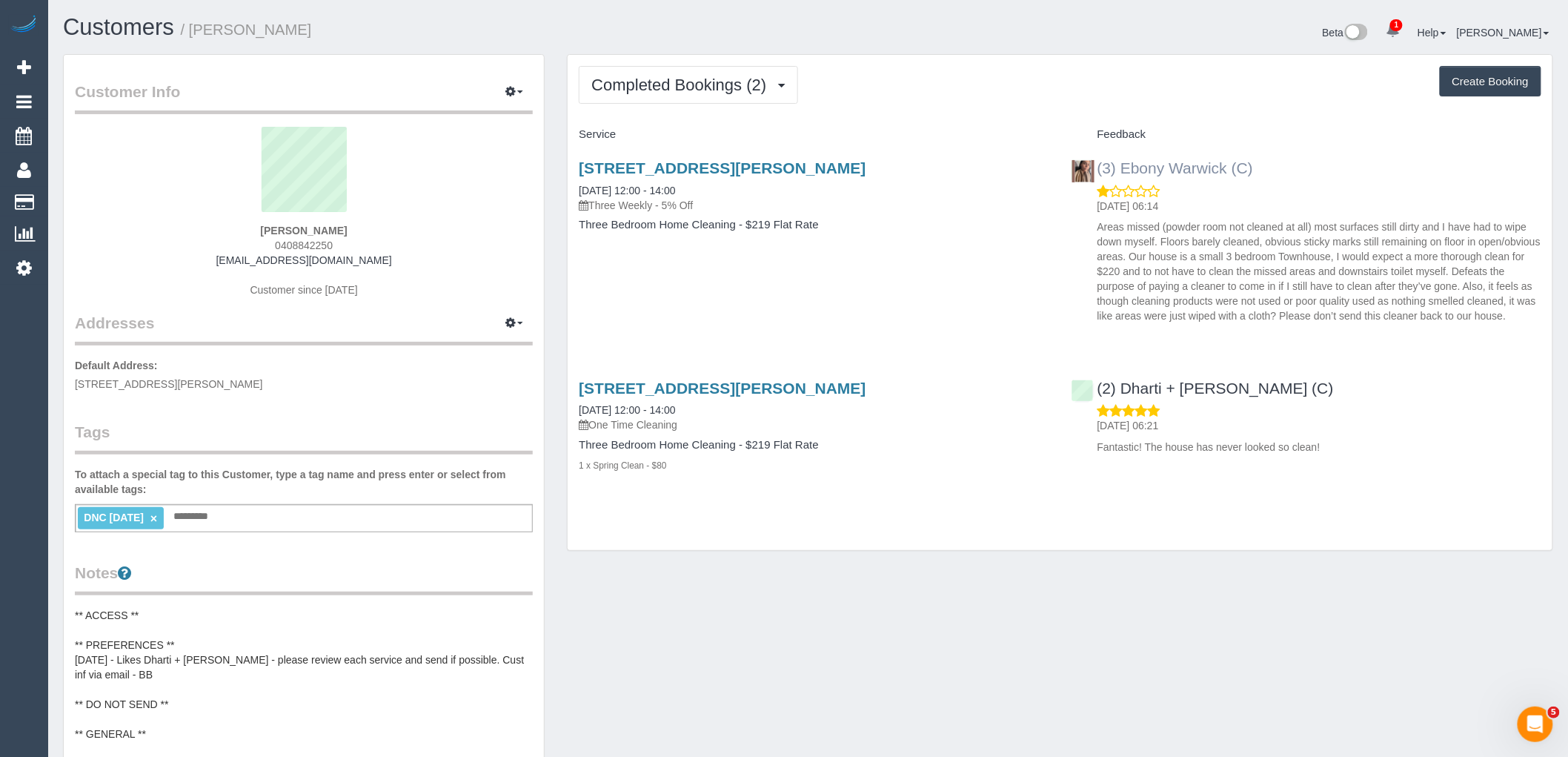
drag, startPoint x: 1264, startPoint y: 168, endPoint x: 1097, endPoint y: 172, distance: 167.0
click at [1097, 172] on div "(3) Ebony Warwick (C) [DATE] 06:14 Areas missed (powder room not cleaned at all…" at bounding box center [1306, 238] width 492 height 183
copy link "(3) Ebony Warwick (C)"
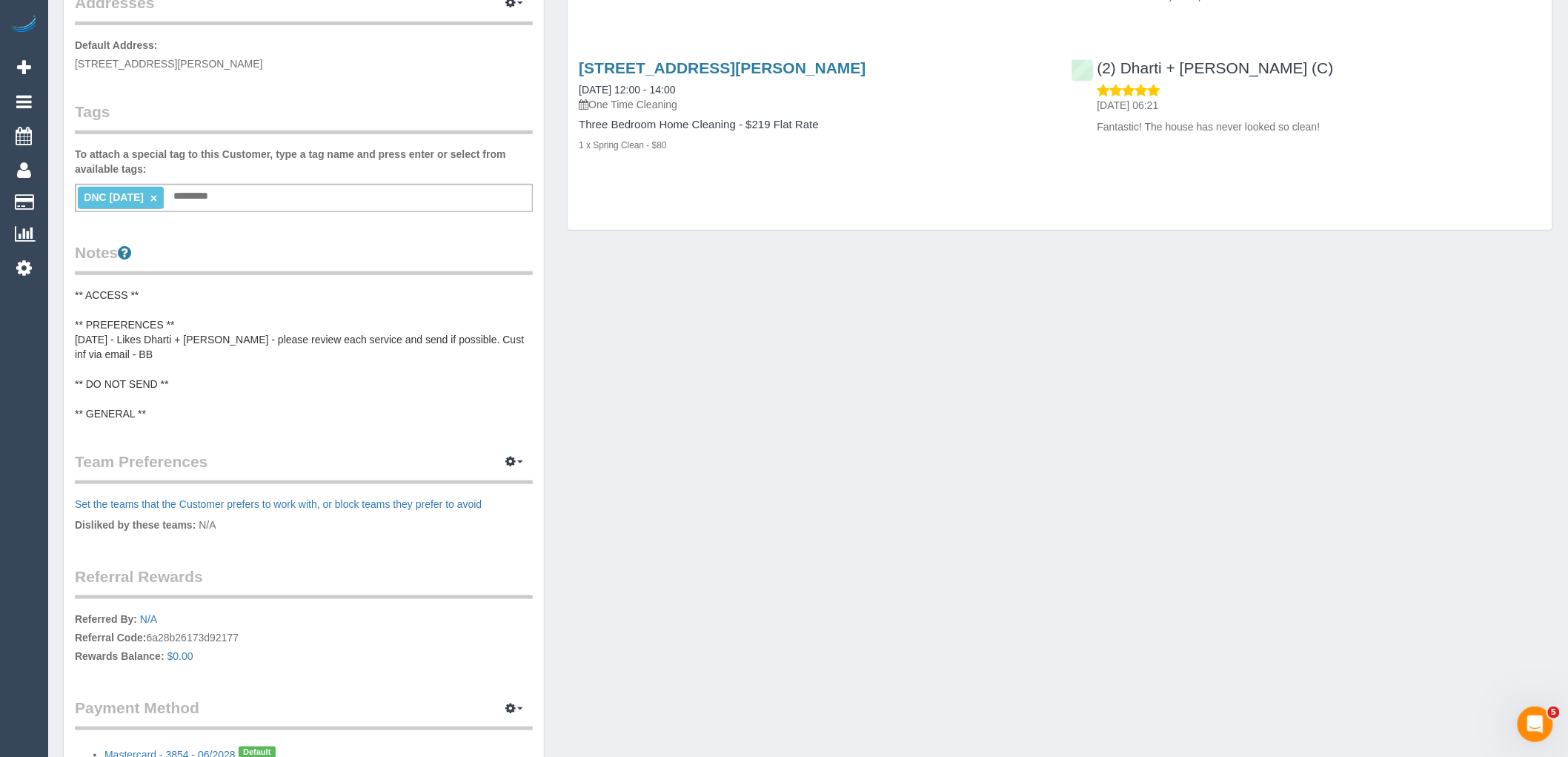
scroll to position [329, 0]
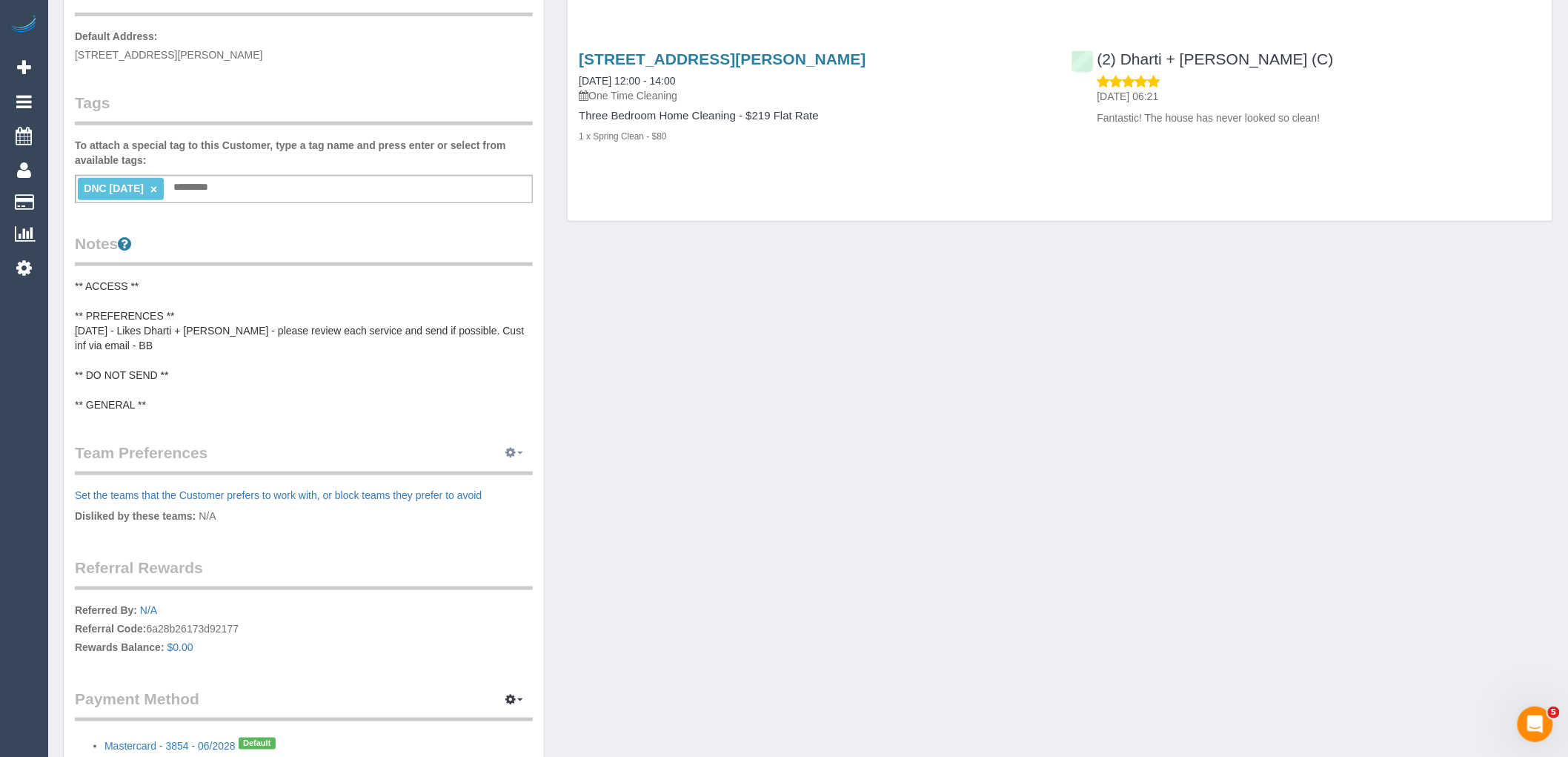
click at [515, 453] on icon "button" at bounding box center [511, 452] width 10 height 9
click at [482, 476] on link "Manage Preferences" at bounding box center [469, 480] width 126 height 19
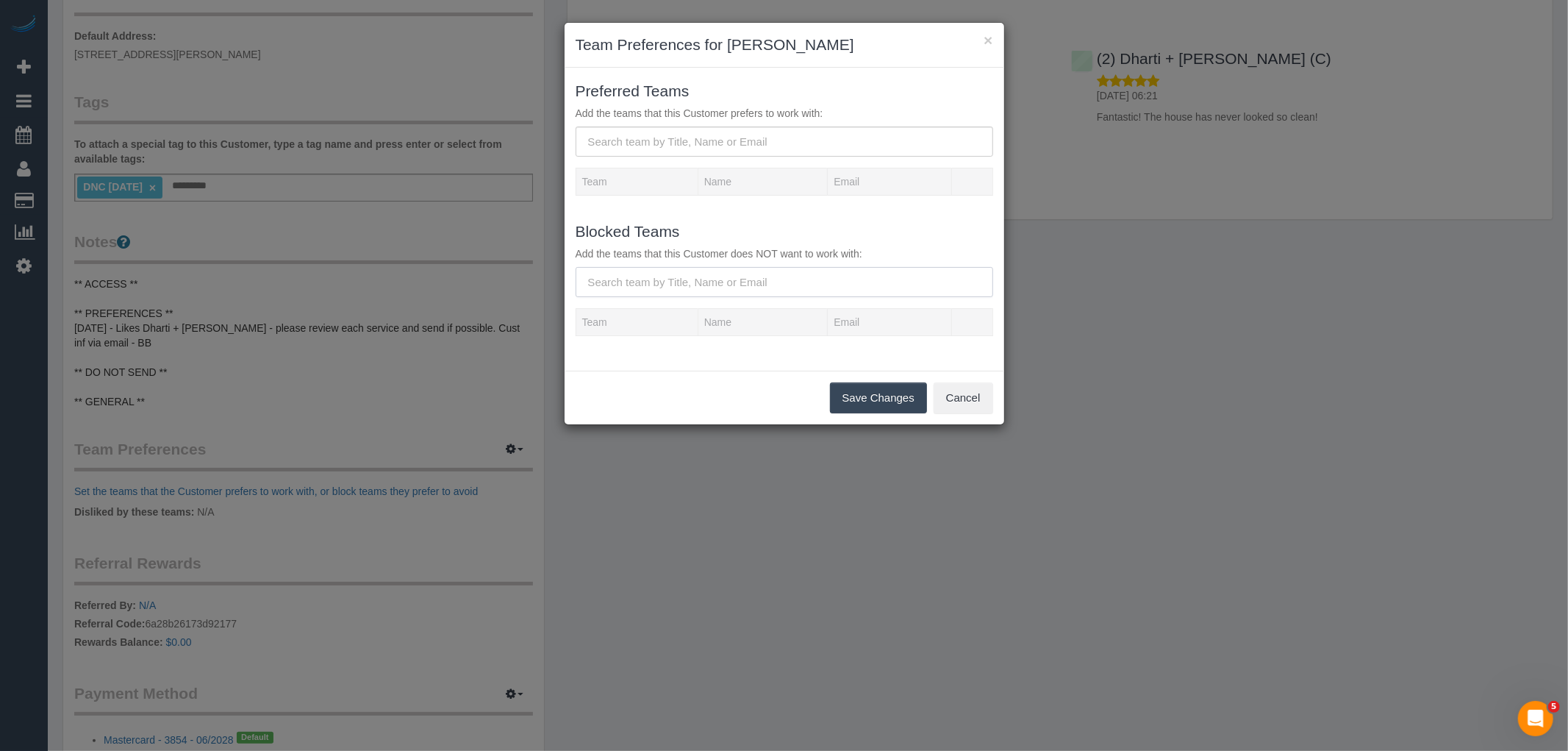
click at [701, 282] on input "text" at bounding box center [784, 282] width 418 height 30
paste input "(3) Ebony Warwick (C)"
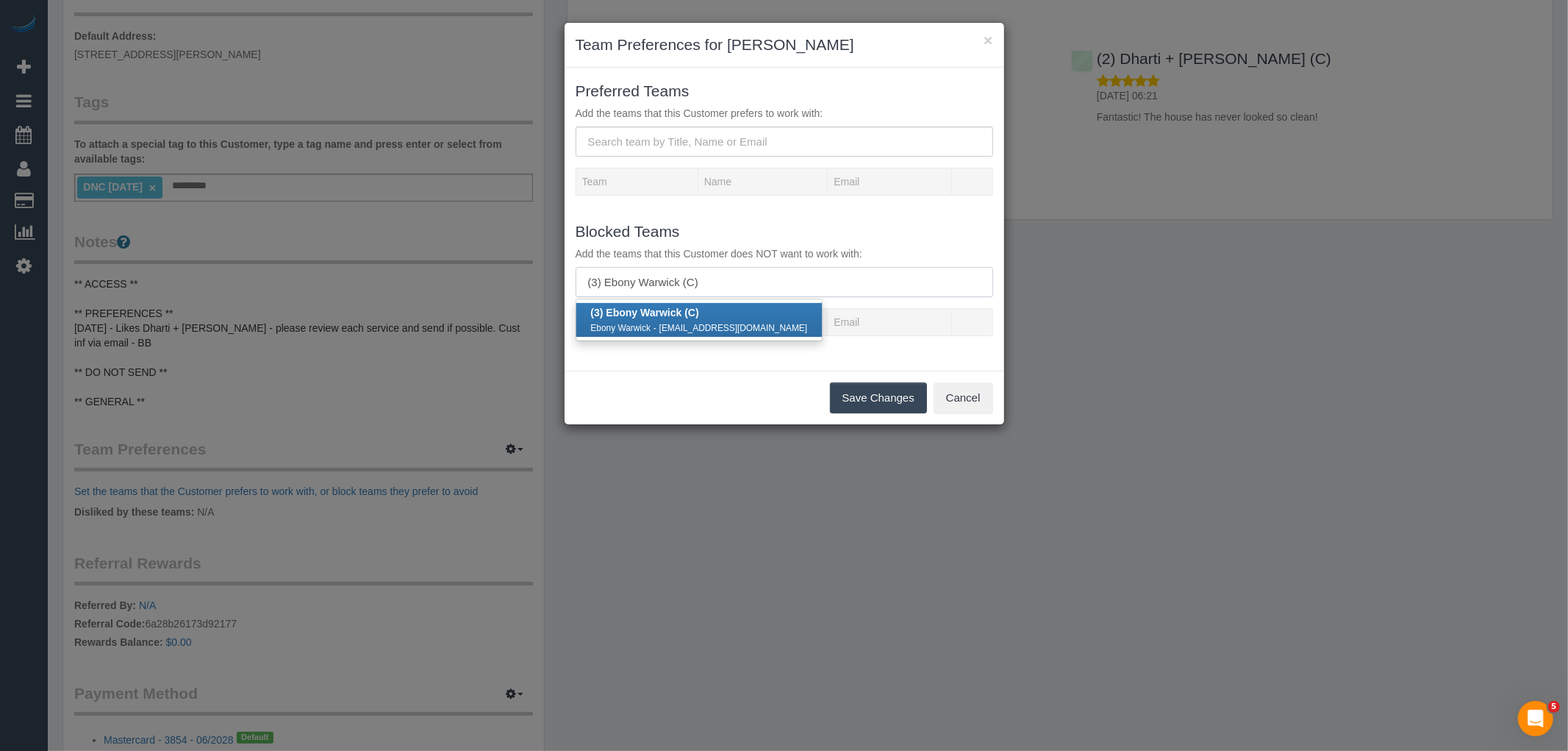
type input "(3) Ebony Warwick (C)"
click at [658, 316] on strong "(3) Ebony Warwick (C)" at bounding box center [646, 312] width 108 height 12
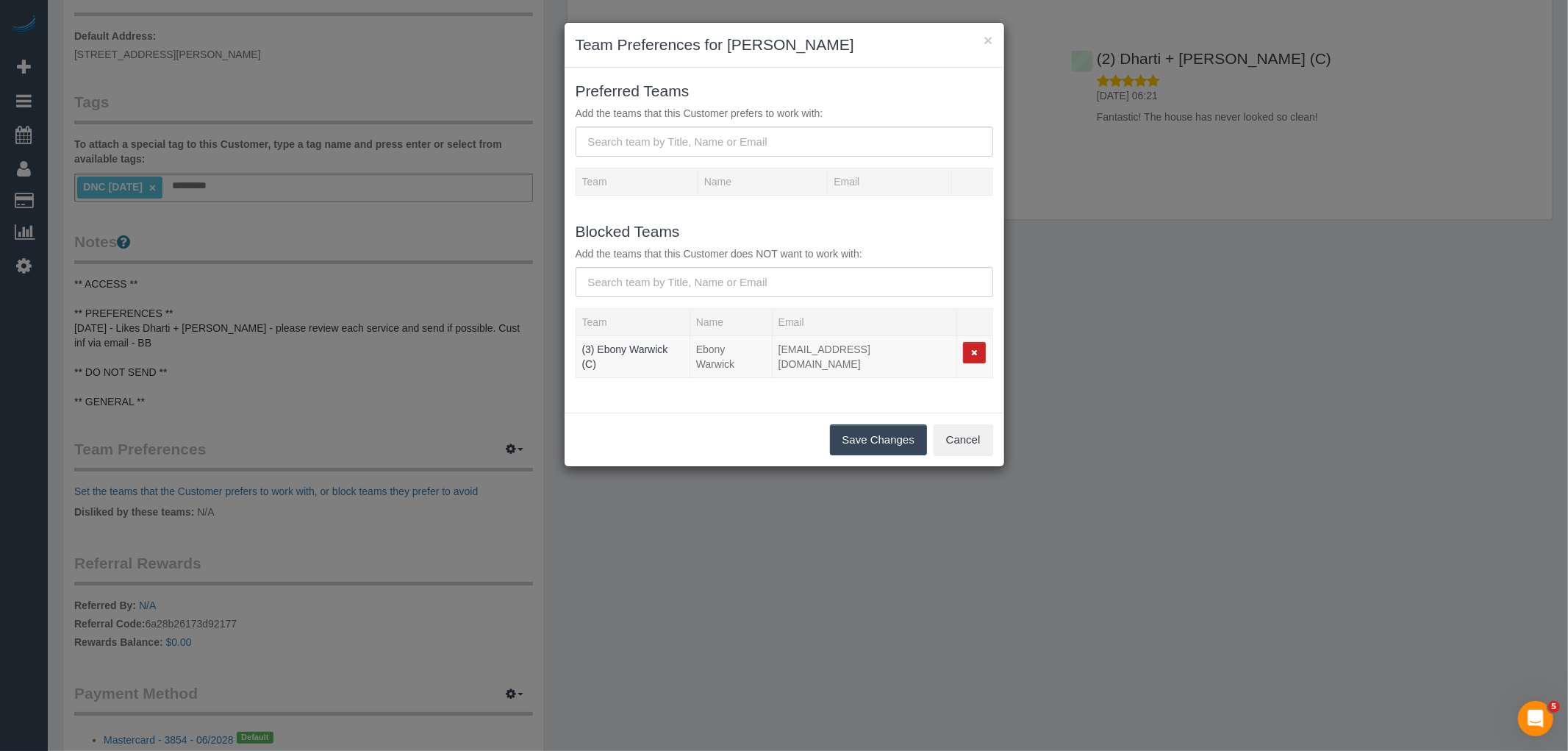
click at [883, 438] on button "Save Changes" at bounding box center [879, 440] width 97 height 31
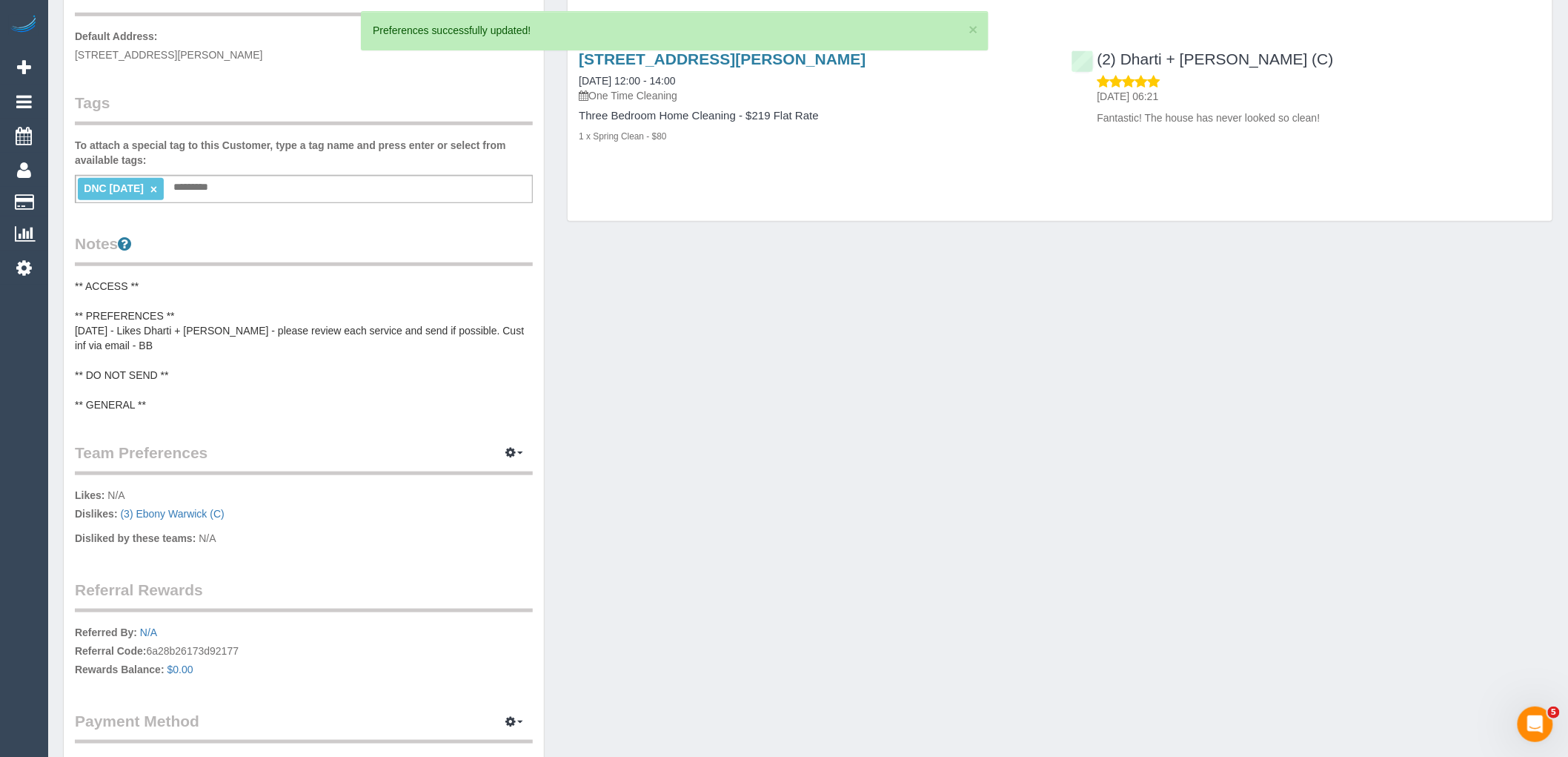
click at [144, 381] on pre "** ACCESS ** ** PREFERENCES ** 25/9/25 - Likes Dharti + Kishan - please review …" at bounding box center [304, 346] width 458 height 133
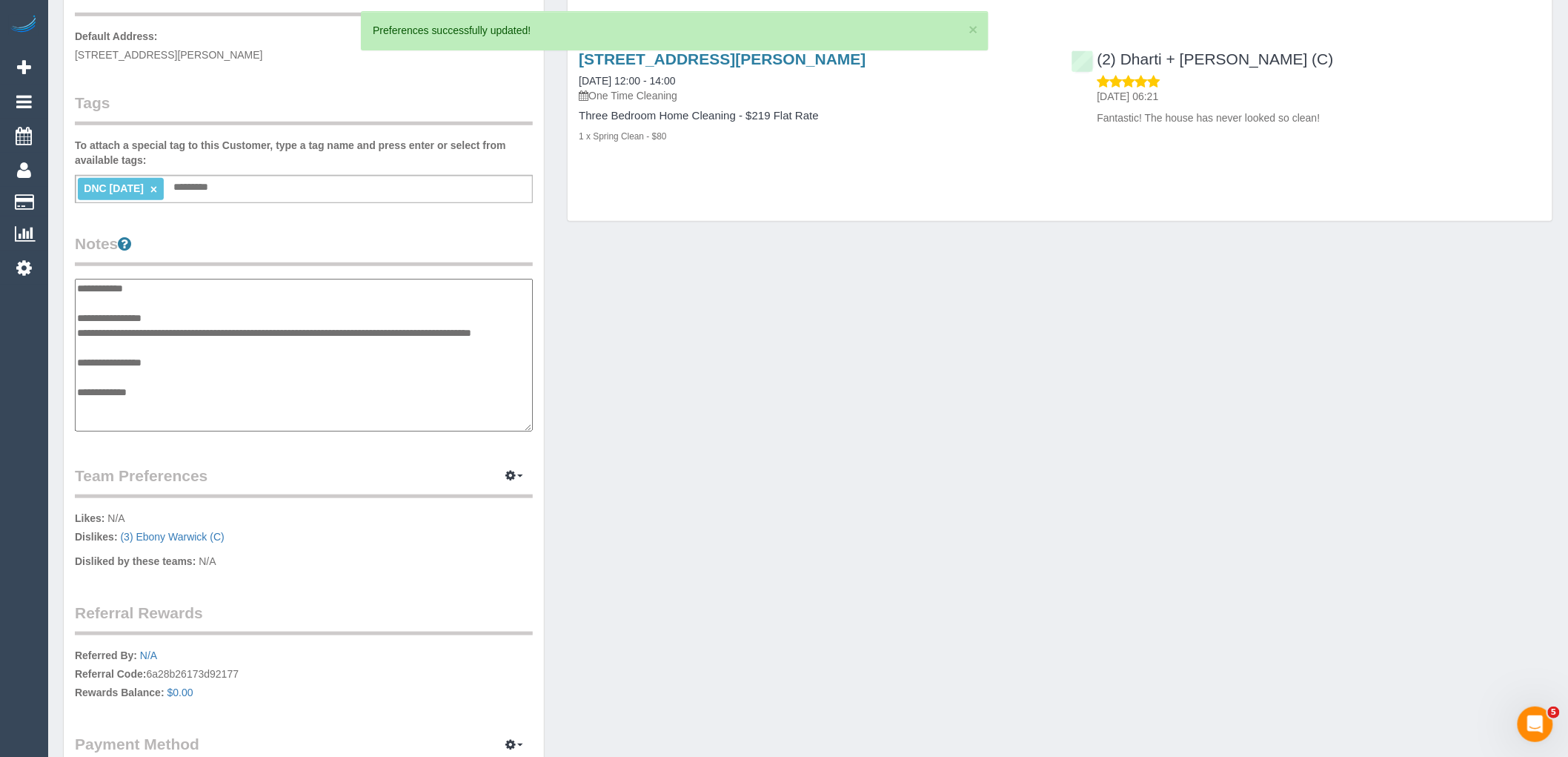
click at [167, 384] on textarea "**********" at bounding box center [304, 355] width 458 height 153
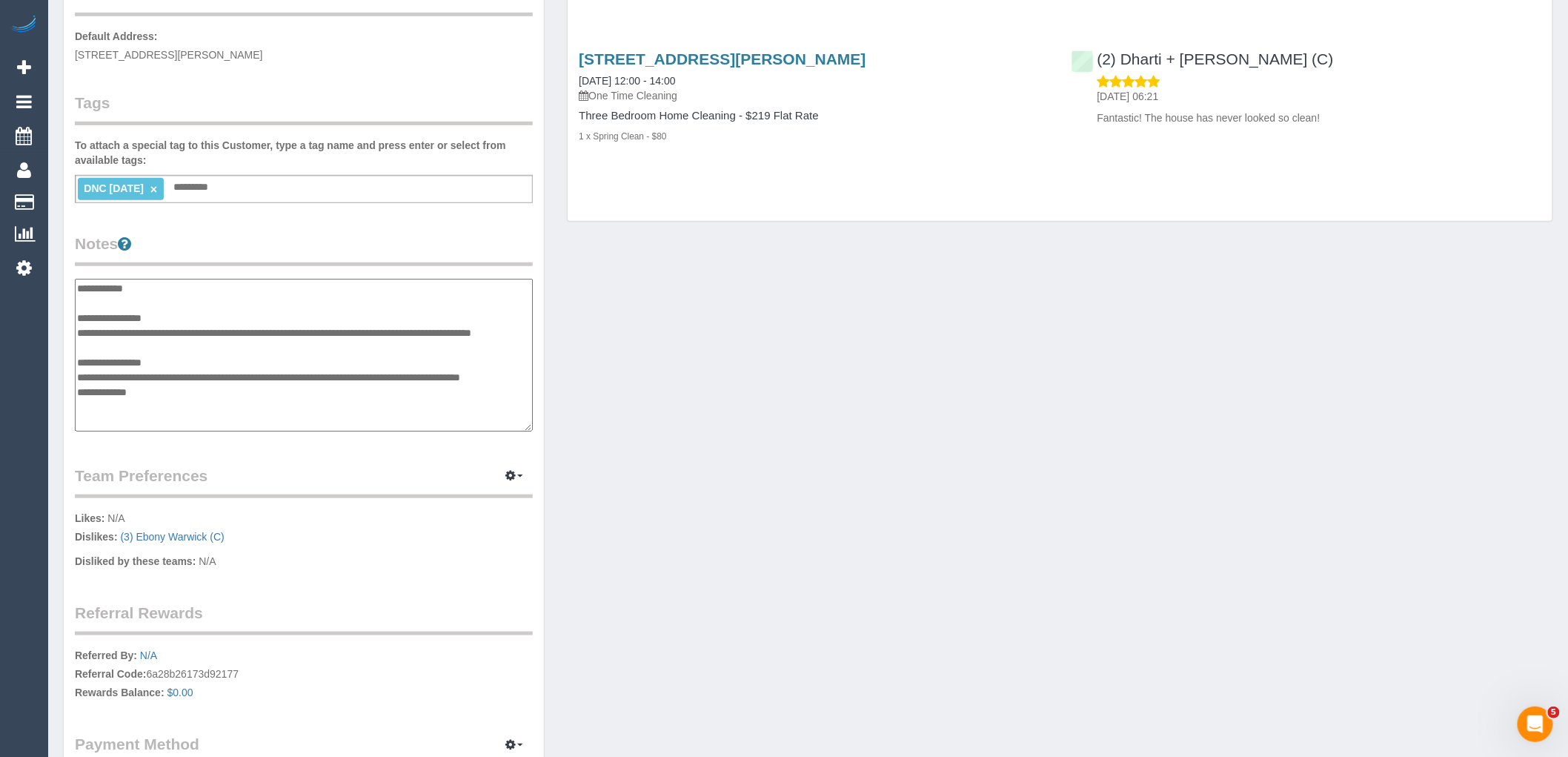
type textarea "**********"
click at [624, 394] on div "Customer Info Edit Contact Info Send Message Email Preferences Special Sales Ta…" at bounding box center [808, 289] width 1512 height 1130
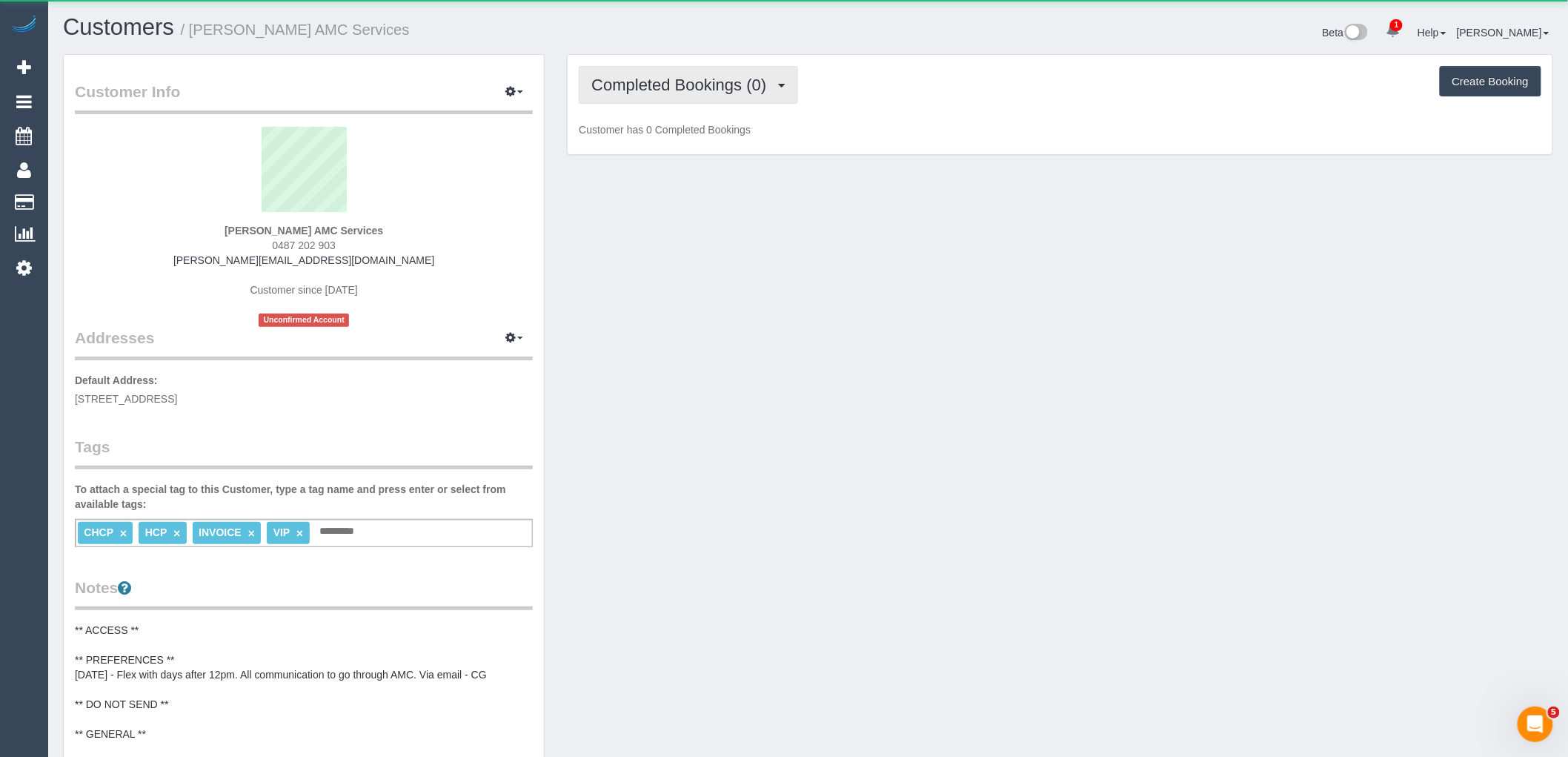
click at [726, 93] on span "Completed Bookings (0)" at bounding box center [683, 85] width 182 height 19
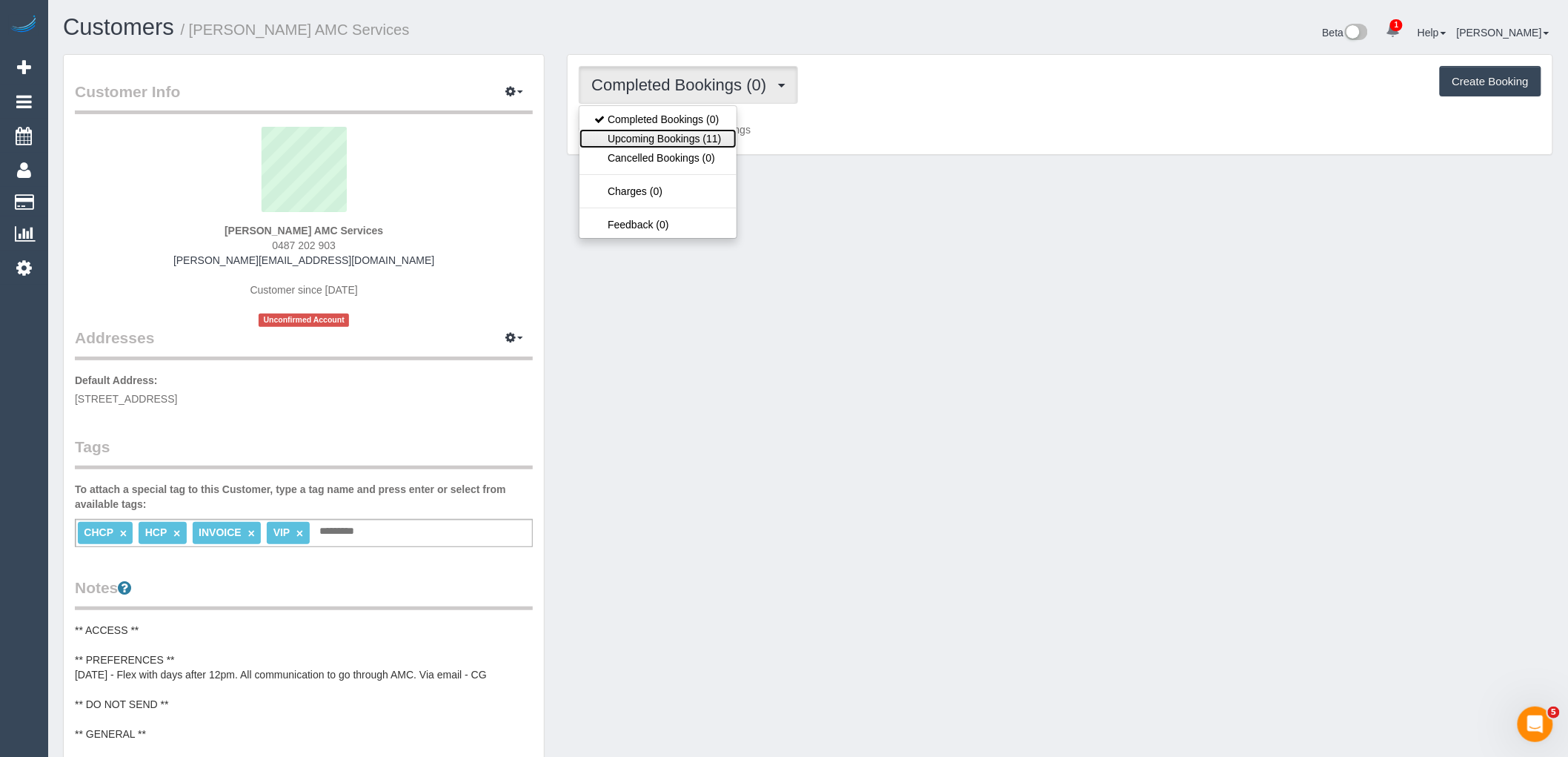
click at [716, 143] on link "Upcoming Bookings (11)" at bounding box center [657, 138] width 156 height 19
